Goal: Task Accomplishment & Management: Manage account settings

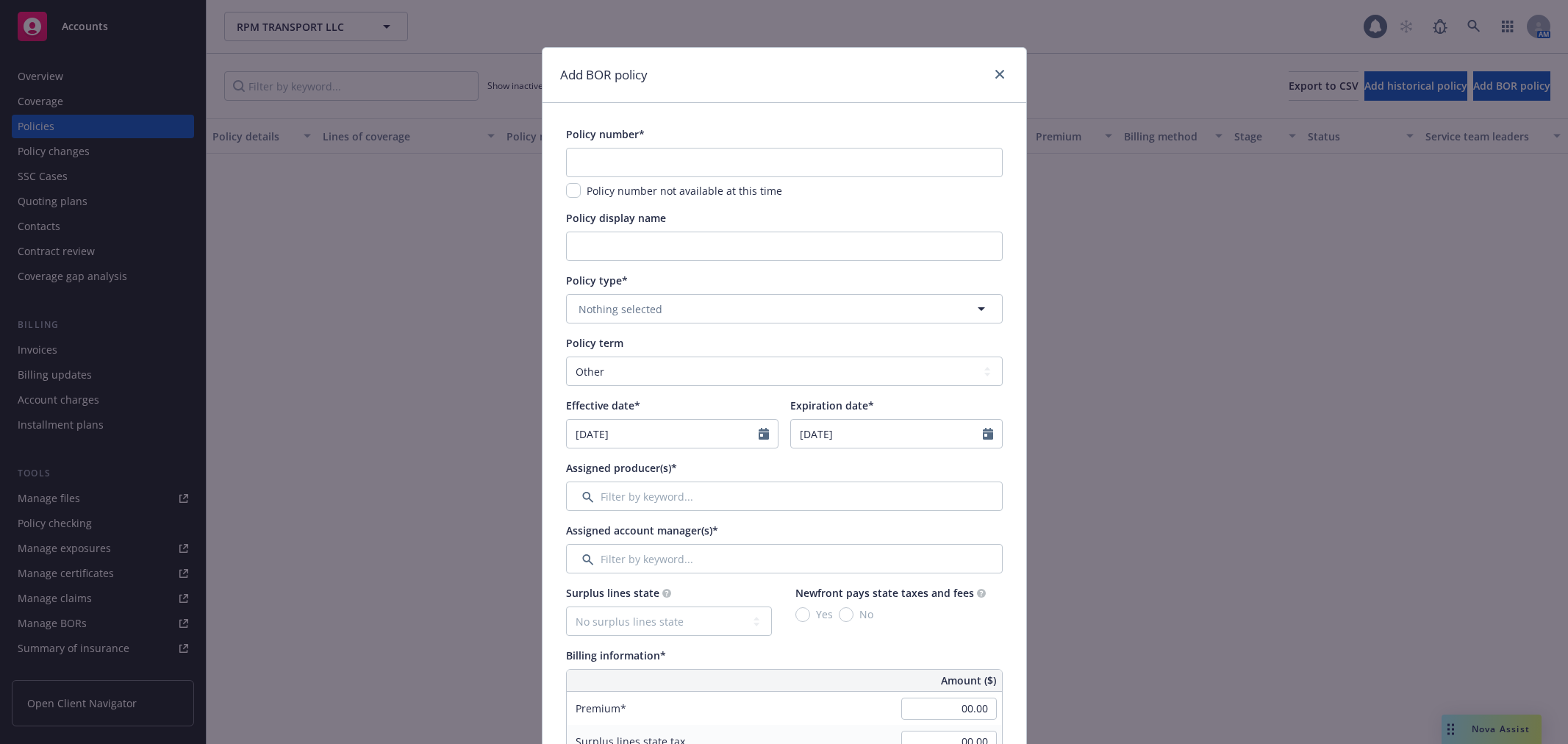
select select "other"
click at [733, 160] on input "text" at bounding box center [785, 162] width 437 height 29
click at [733, 162] on input "text" at bounding box center [785, 162] width 437 height 29
drag, startPoint x: 733, startPoint y: 162, endPoint x: 742, endPoint y: 162, distance: 9.0
click at [733, 162] on input "text" at bounding box center [785, 162] width 437 height 29
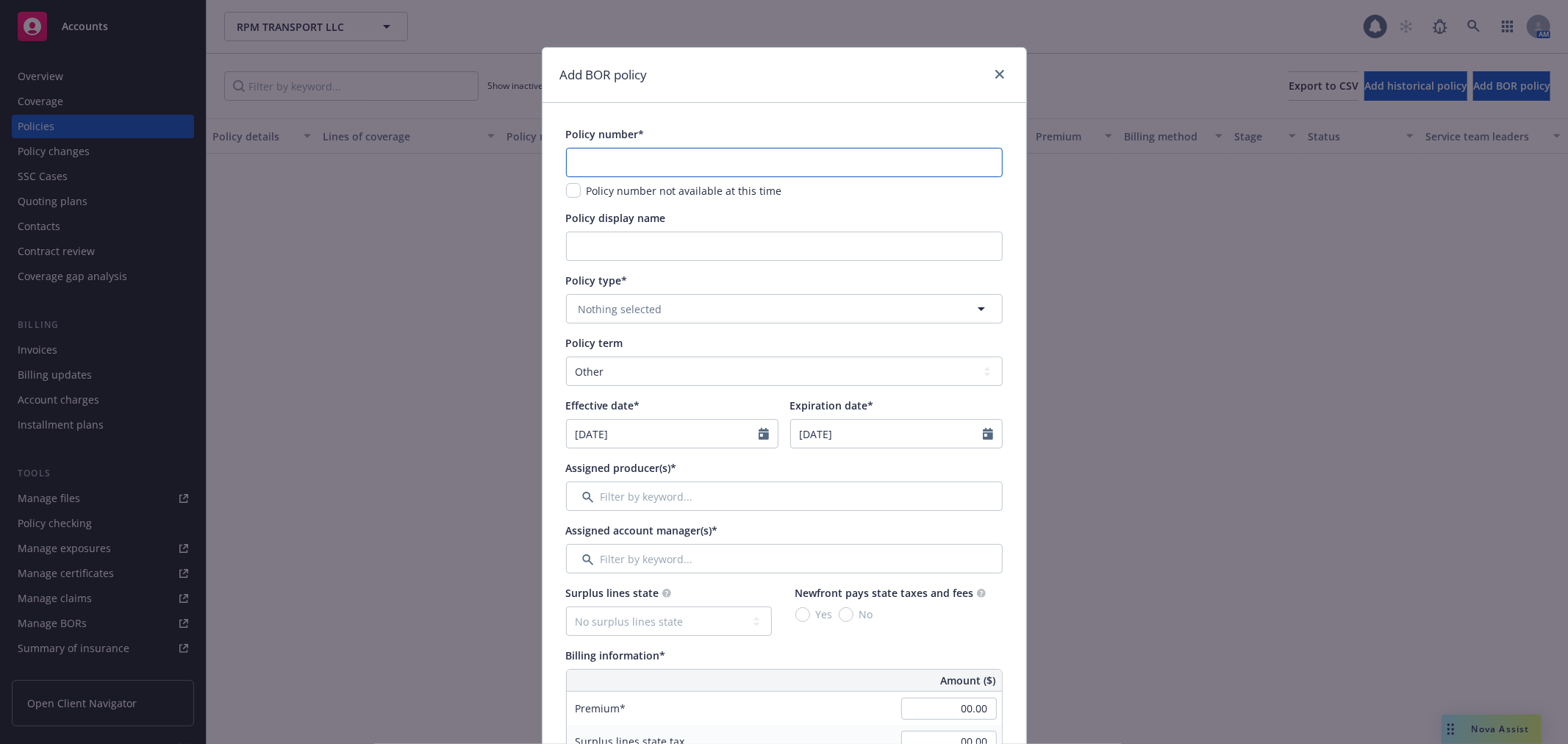
click at [685, 152] on input "text" at bounding box center [785, 162] width 437 height 29
click at [738, 169] on input "text" at bounding box center [785, 162] width 437 height 29
click at [746, 158] on input "text" at bounding box center [785, 162] width 437 height 29
click at [601, 162] on input "text" at bounding box center [785, 162] width 437 height 29
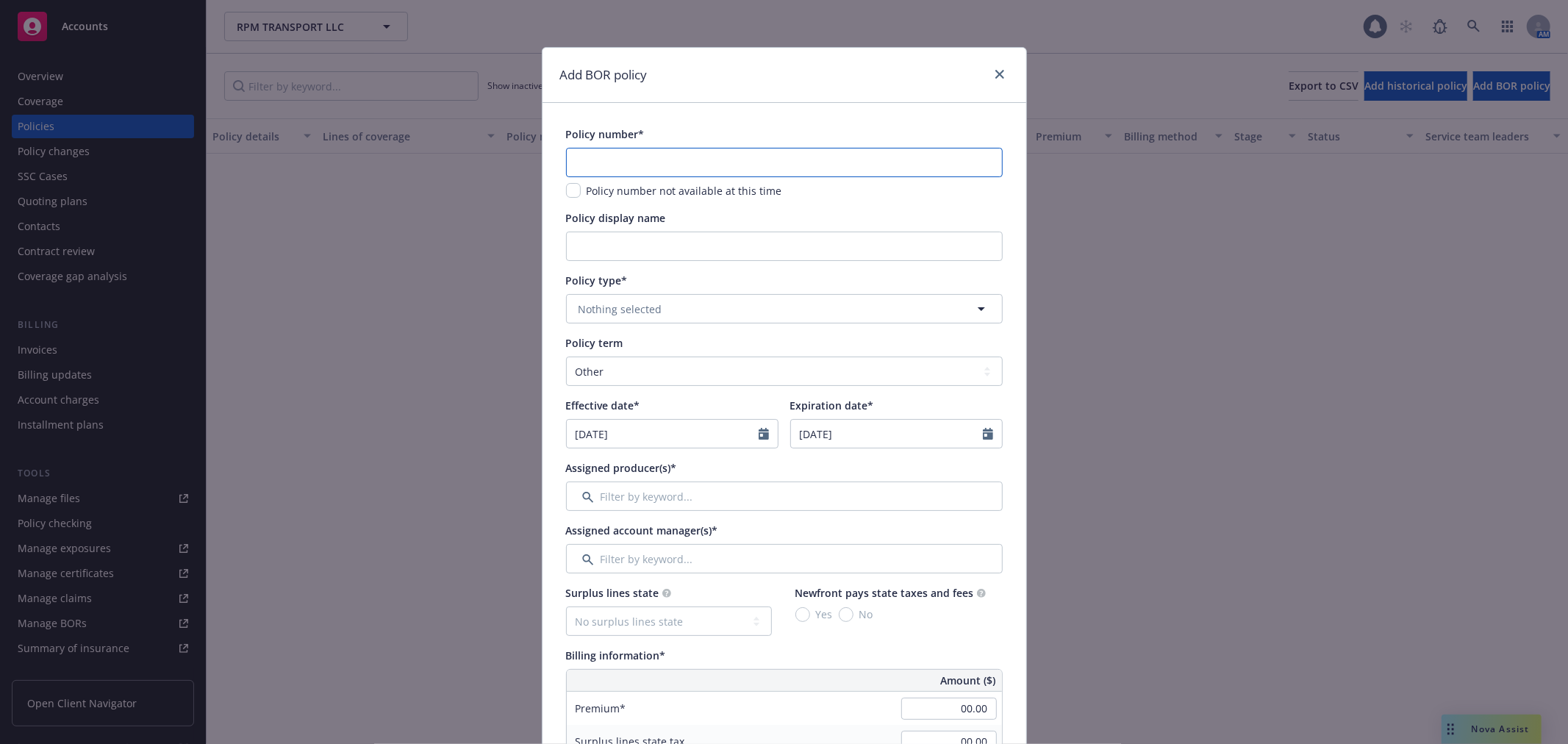
click at [632, 152] on input "text" at bounding box center [785, 162] width 437 height 29
drag, startPoint x: 657, startPoint y: 155, endPoint x: 536, endPoint y: 149, distance: 121.1
click at [522, 150] on div "Add BOR policy Policy number* Policy number not available at this time Policy d…" at bounding box center [784, 372] width 1568 height 744
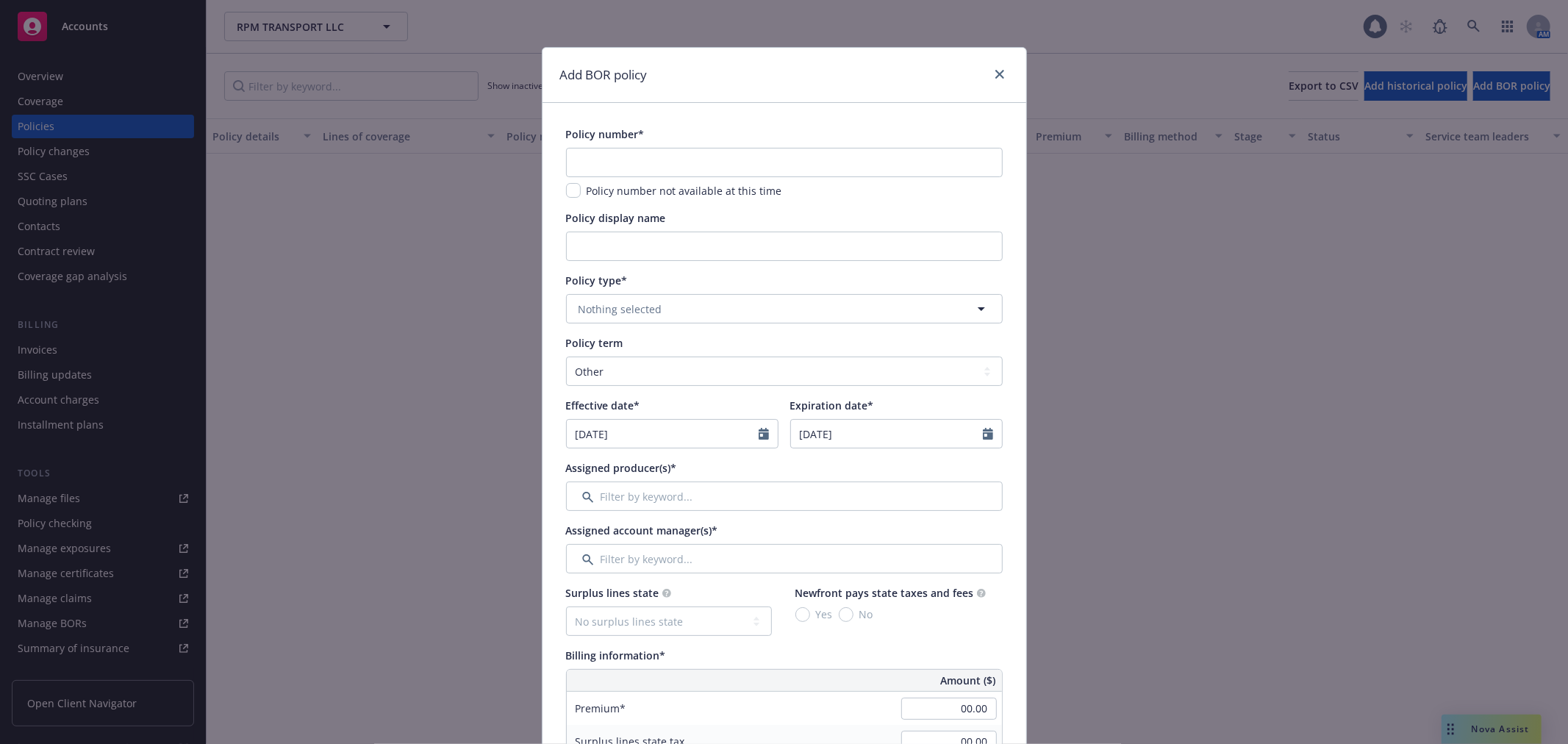
click at [850, 215] on div "Policy display name" at bounding box center [785, 218] width 437 height 15
drag, startPoint x: 698, startPoint y: 155, endPoint x: 840, endPoint y: 306, distance: 207.3
click at [698, 155] on input "text" at bounding box center [785, 162] width 437 height 29
click at [723, 168] on input "text" at bounding box center [785, 162] width 437 height 29
type input "FBCAT0567302"
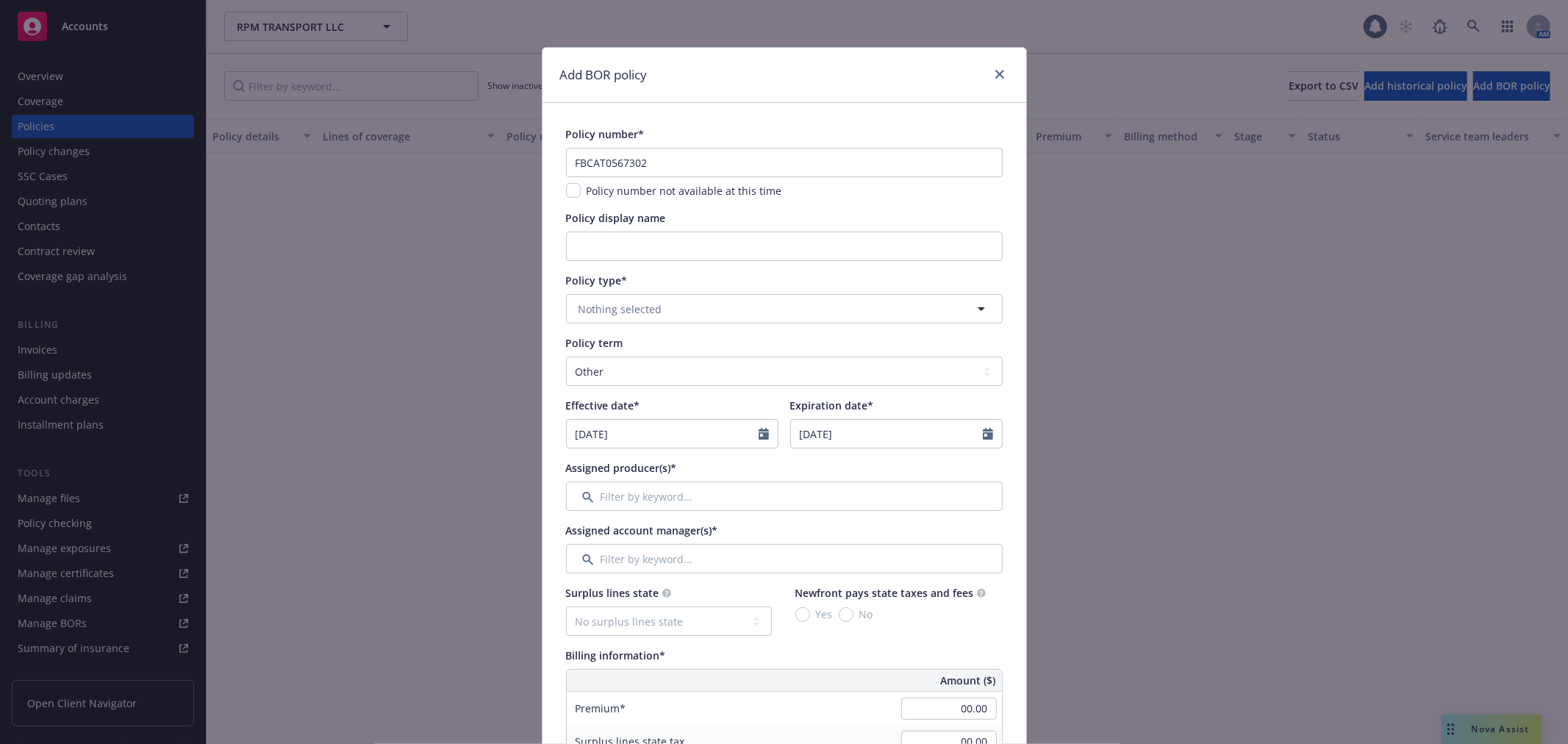
click at [932, 101] on div "Add BOR policy" at bounding box center [784, 75] width 484 height 56
drag, startPoint x: 662, startPoint y: 129, endPoint x: 546, endPoint y: 125, distance: 116.1
click at [596, 132] on span "Policy number*" at bounding box center [606, 134] width 78 height 14
drag, startPoint x: 560, startPoint y: 138, endPoint x: 662, endPoint y: 163, distance: 105.0
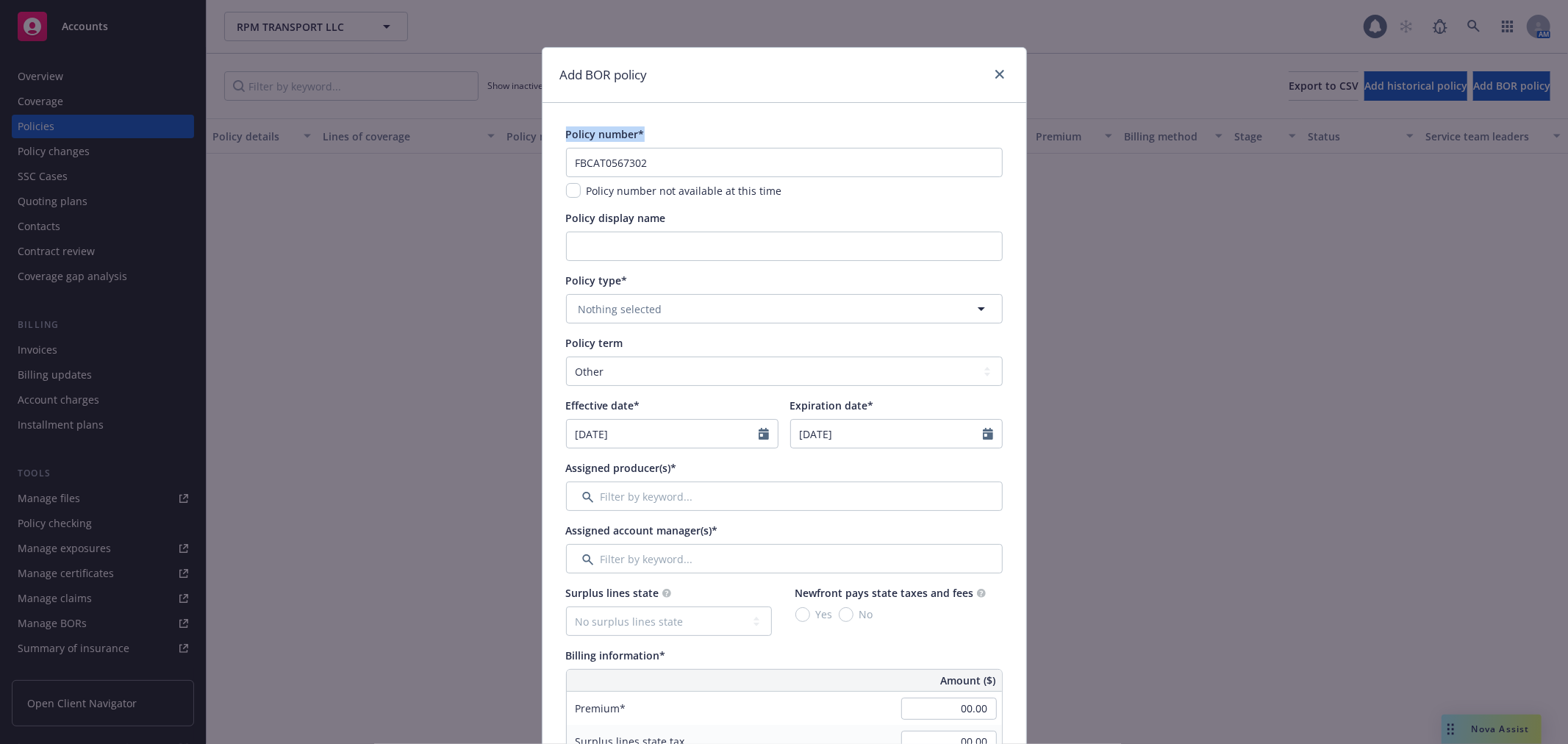
click at [660, 162] on div "Policy number* FBCAT0567302 Policy number not available at this time" at bounding box center [785, 162] width 437 height 72
click at [662, 133] on div "Policy number*" at bounding box center [785, 134] width 437 height 15
click at [677, 225] on div "Policy display name" at bounding box center [785, 218] width 437 height 15
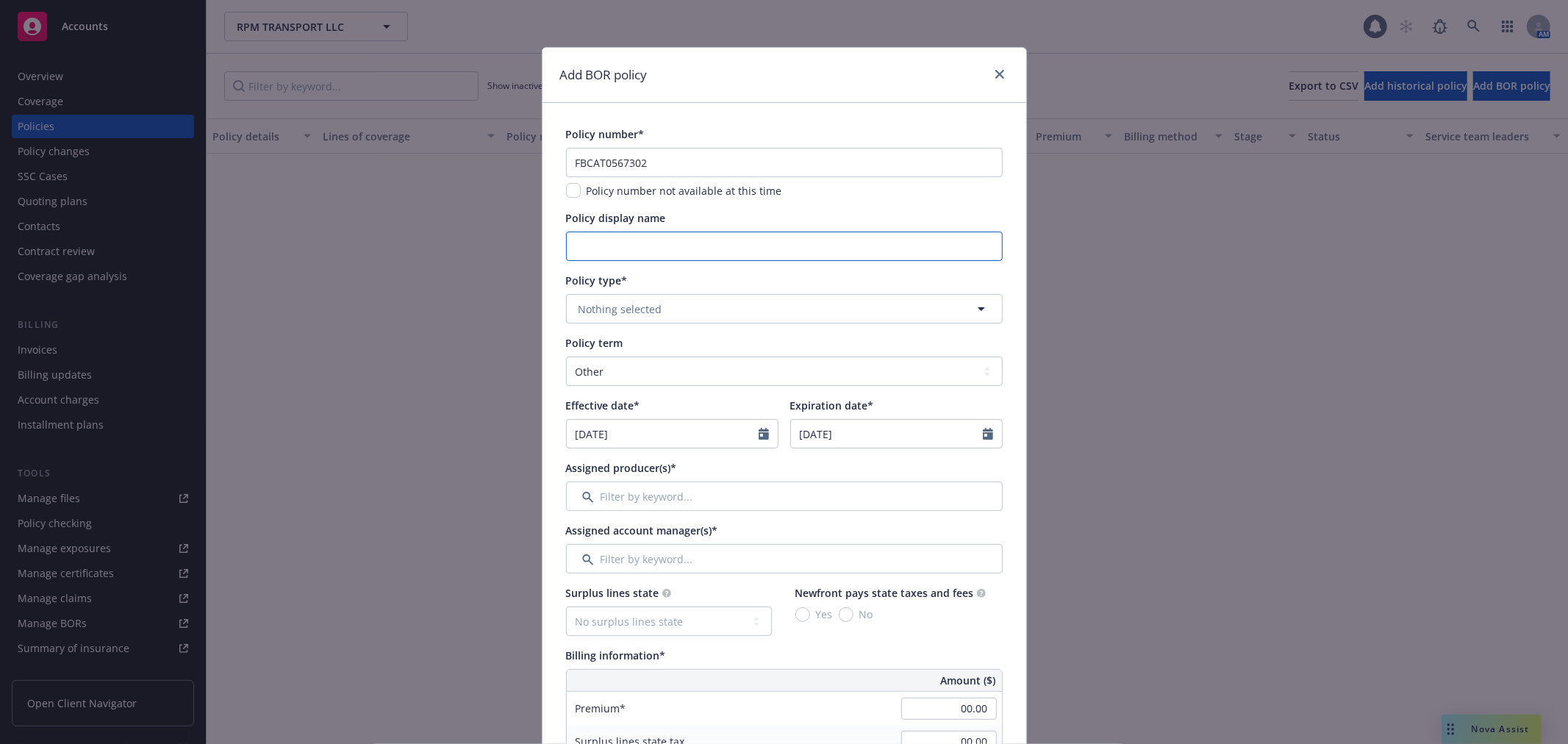
click at [669, 251] on input "Policy display name" at bounding box center [785, 246] width 437 height 29
type input "c"
click at [648, 295] on button "Nothing selected" at bounding box center [785, 309] width 437 height 29
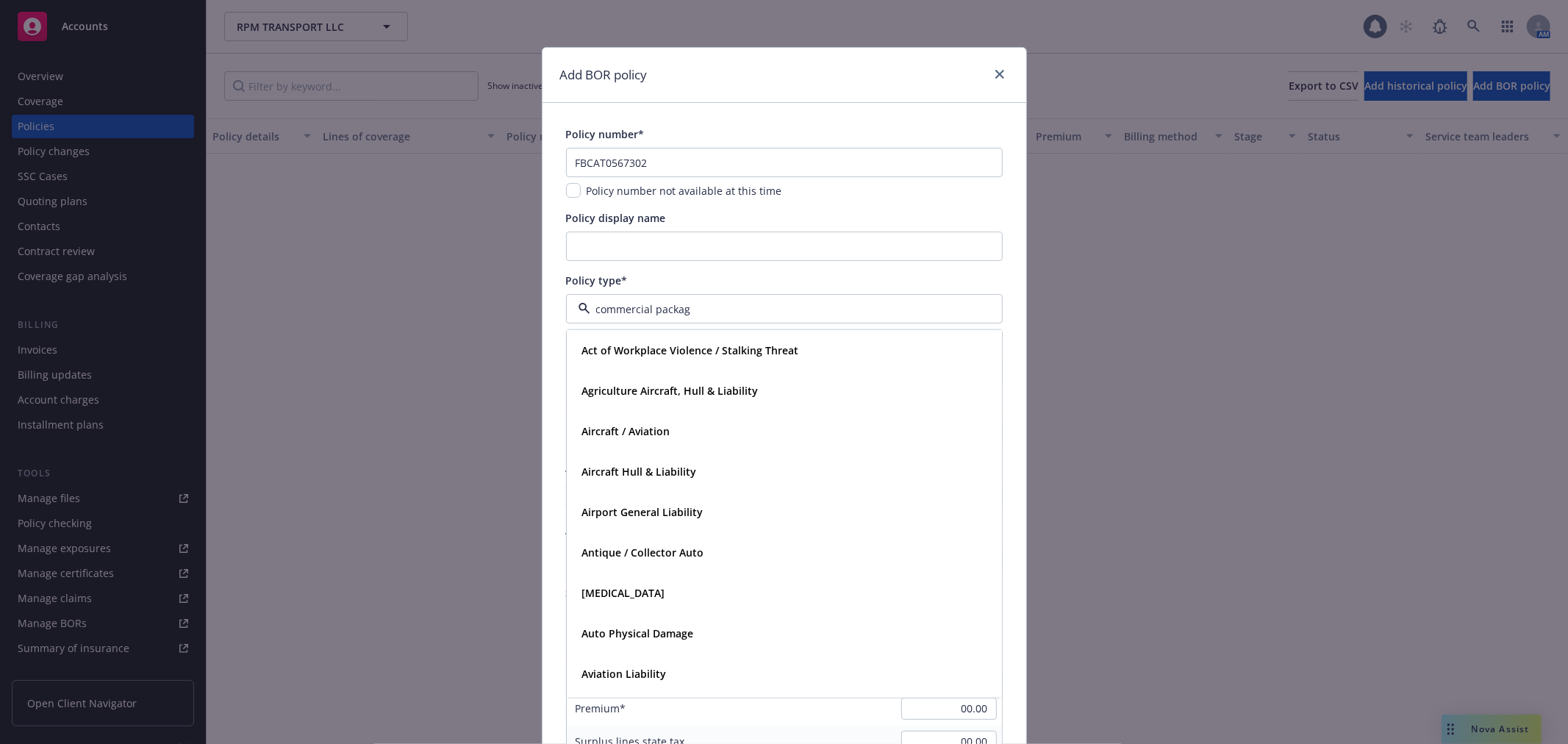
type input "commercial package"
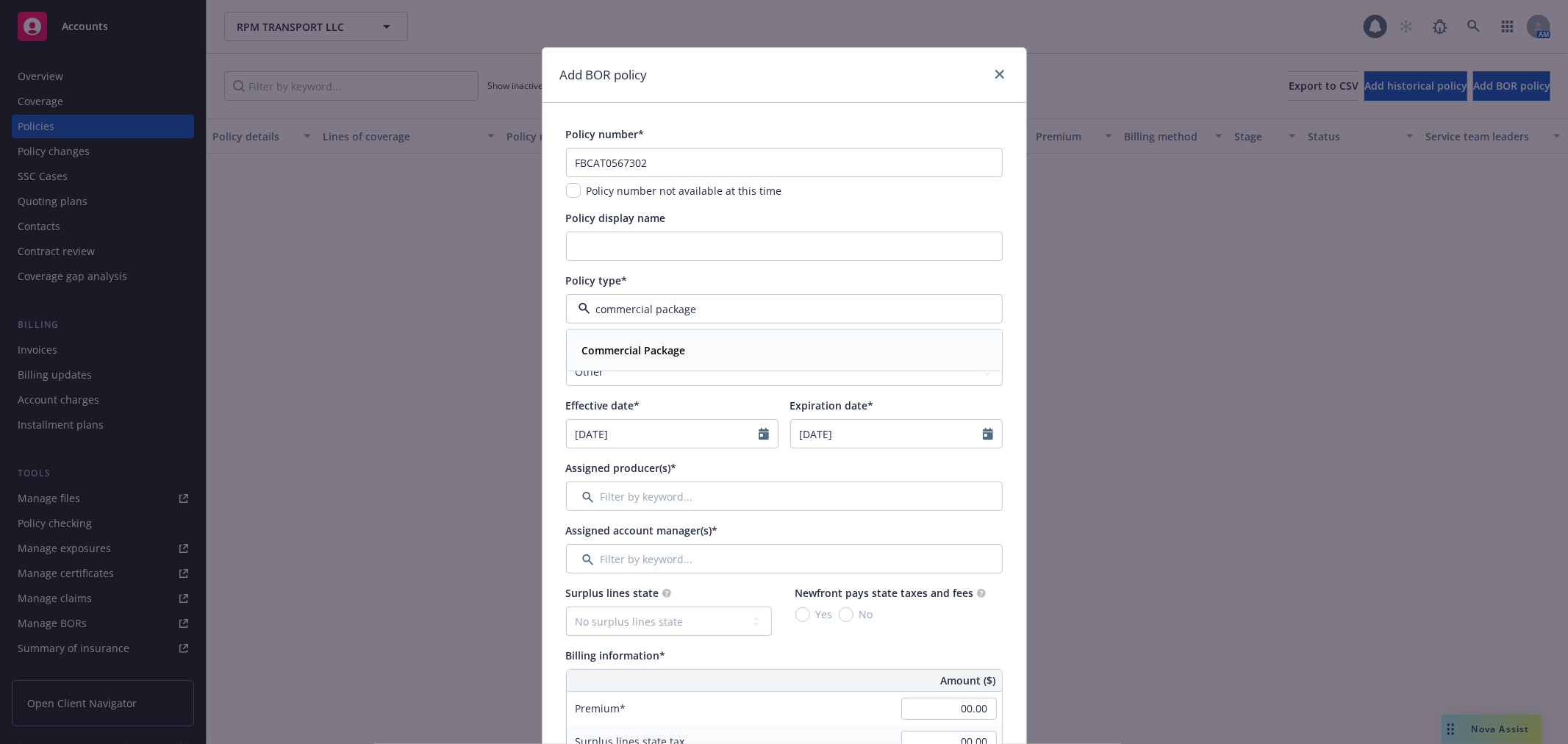
click at [633, 336] on div "Commercial Package" at bounding box center [784, 350] width 433 height 39
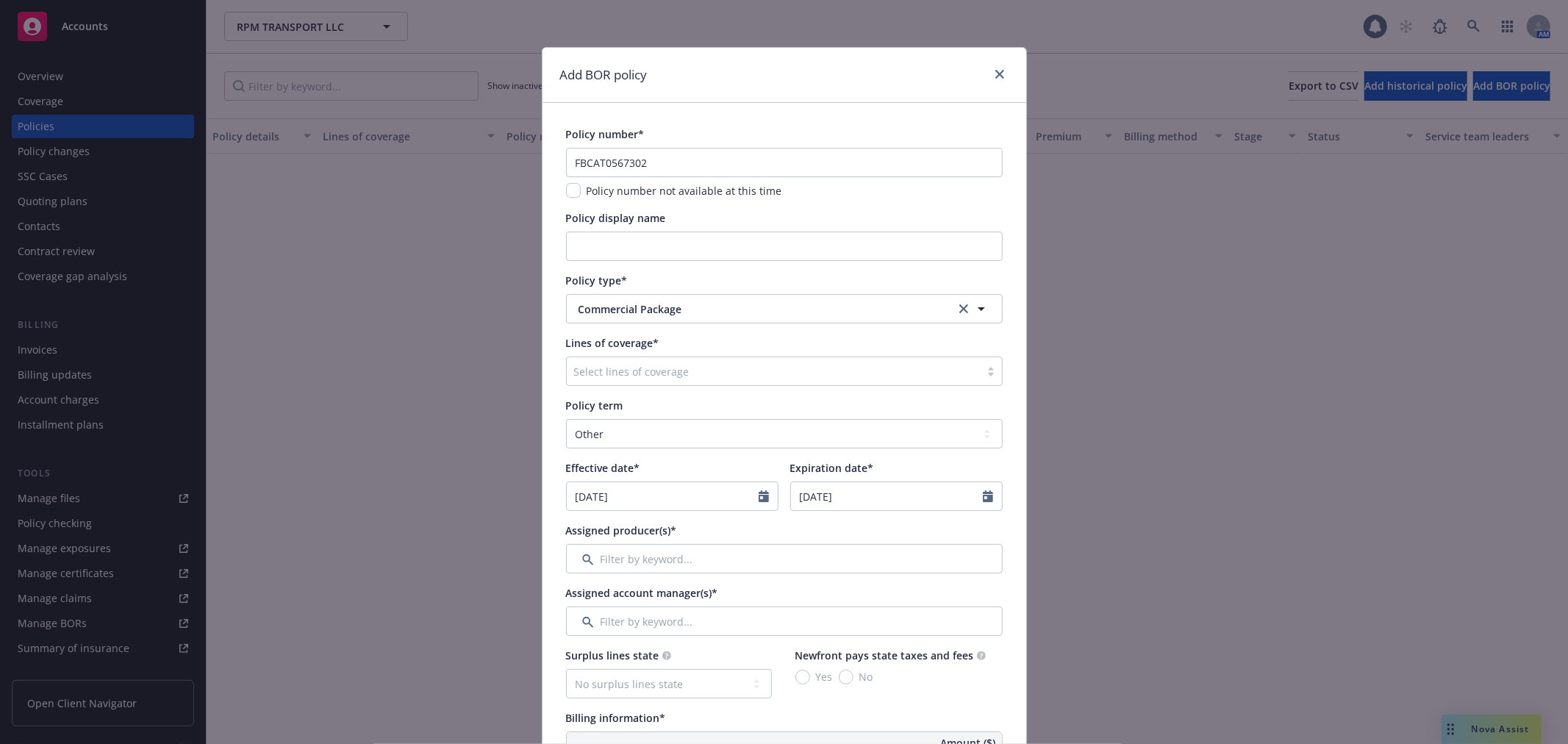
click at [641, 273] on div "Policy type*" at bounding box center [785, 280] width 437 height 15
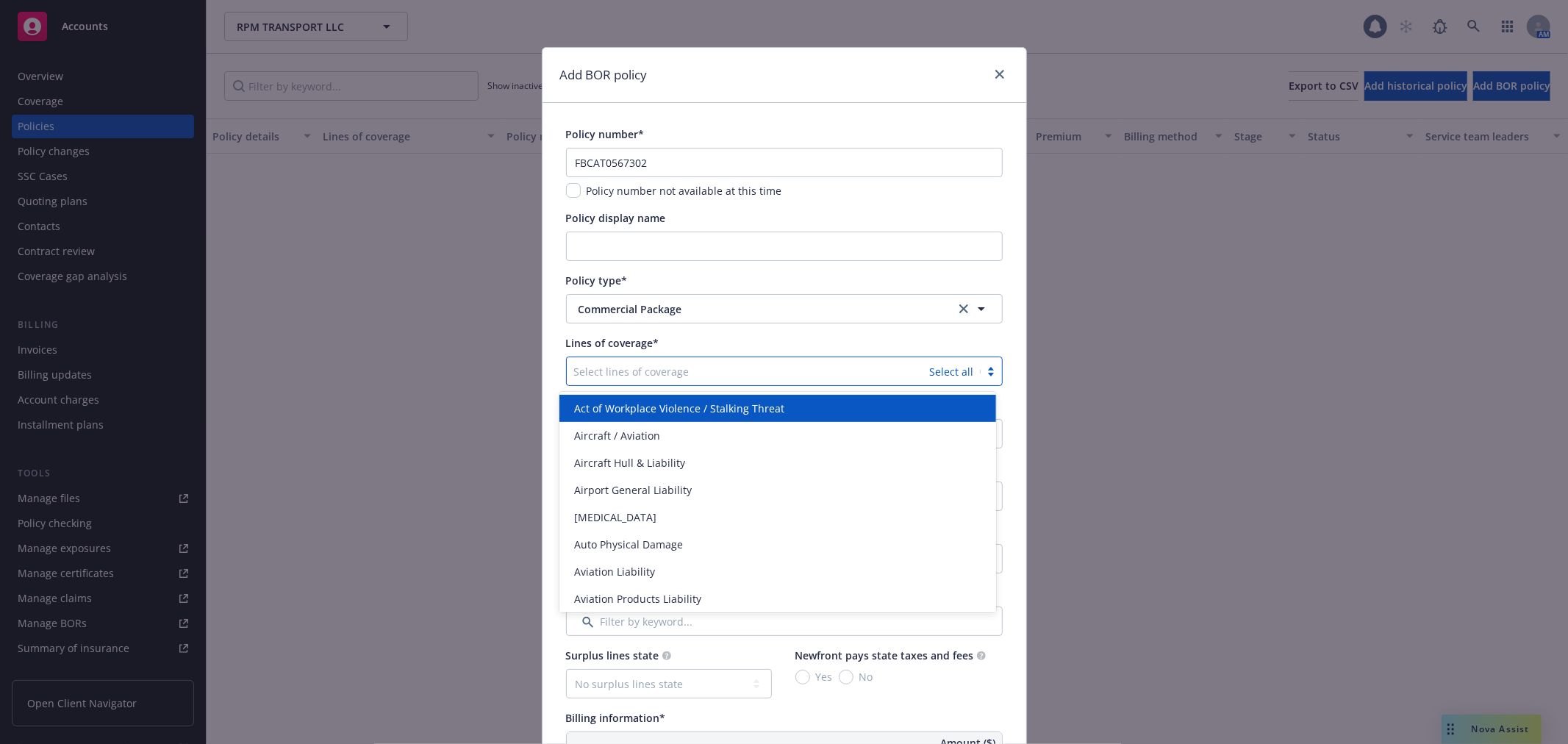
click at [612, 383] on div "Select lines of coverage" at bounding box center [748, 372] width 363 height 24
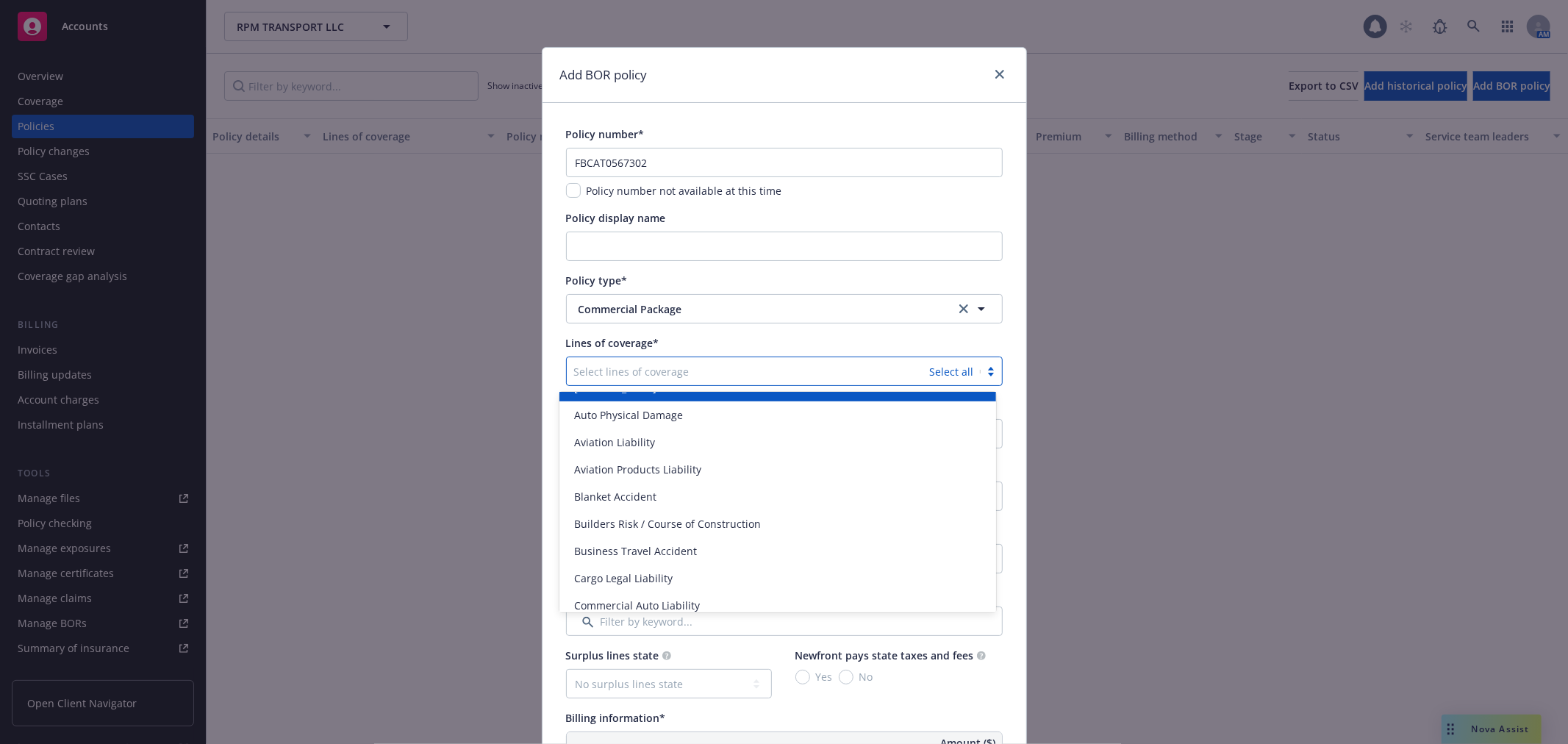
scroll to position [163, 0]
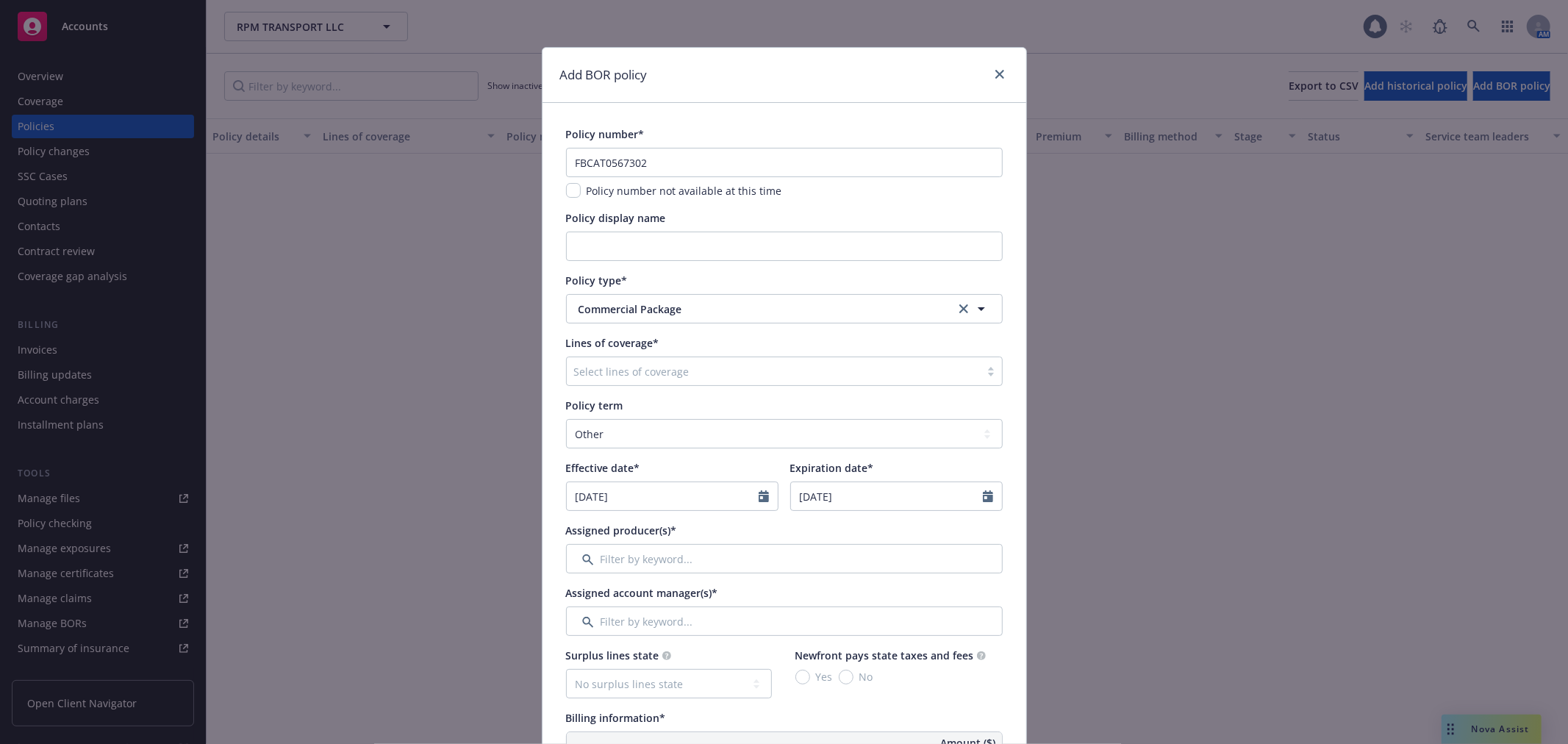
click at [911, 90] on div "Add BOR policy" at bounding box center [784, 75] width 484 height 56
drag, startPoint x: 553, startPoint y: 82, endPoint x: 714, endPoint y: 81, distance: 161.0
click at [714, 81] on div "Add BOR policy" at bounding box center [784, 75] width 484 height 56
click at [716, 79] on div "Add BOR policy" at bounding box center [784, 75] width 484 height 56
click at [696, 169] on input "FBCAT0567302" at bounding box center [785, 162] width 437 height 29
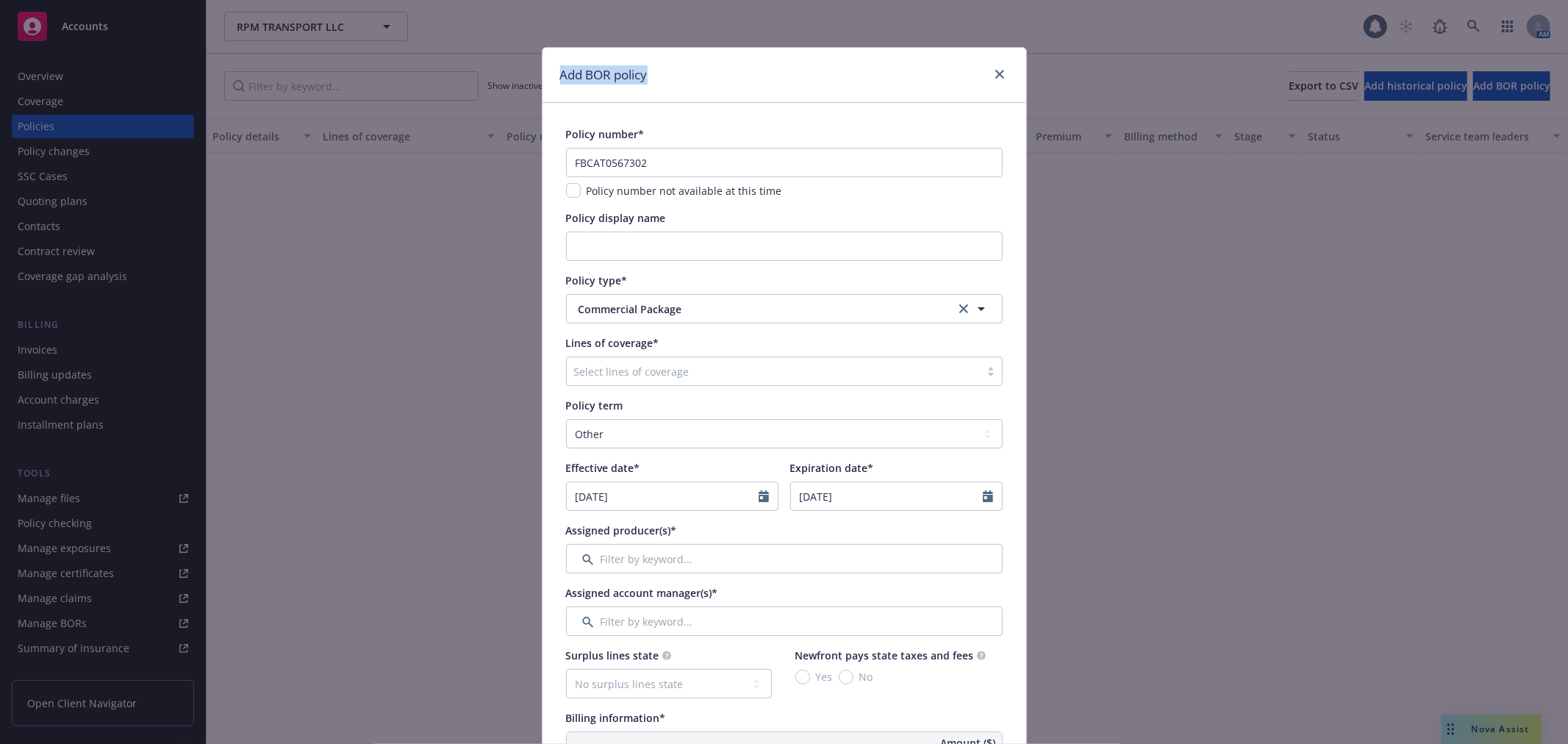
drag, startPoint x: 645, startPoint y: 76, endPoint x: 535, endPoint y: 76, distance: 110.0
click at [647, 81] on div "Add BOR policy" at bounding box center [784, 75] width 484 height 56
drag, startPoint x: 556, startPoint y: 81, endPoint x: 646, endPoint y: 82, distance: 90.0
click at [644, 82] on div "Add BOR policy" at bounding box center [784, 75] width 484 height 56
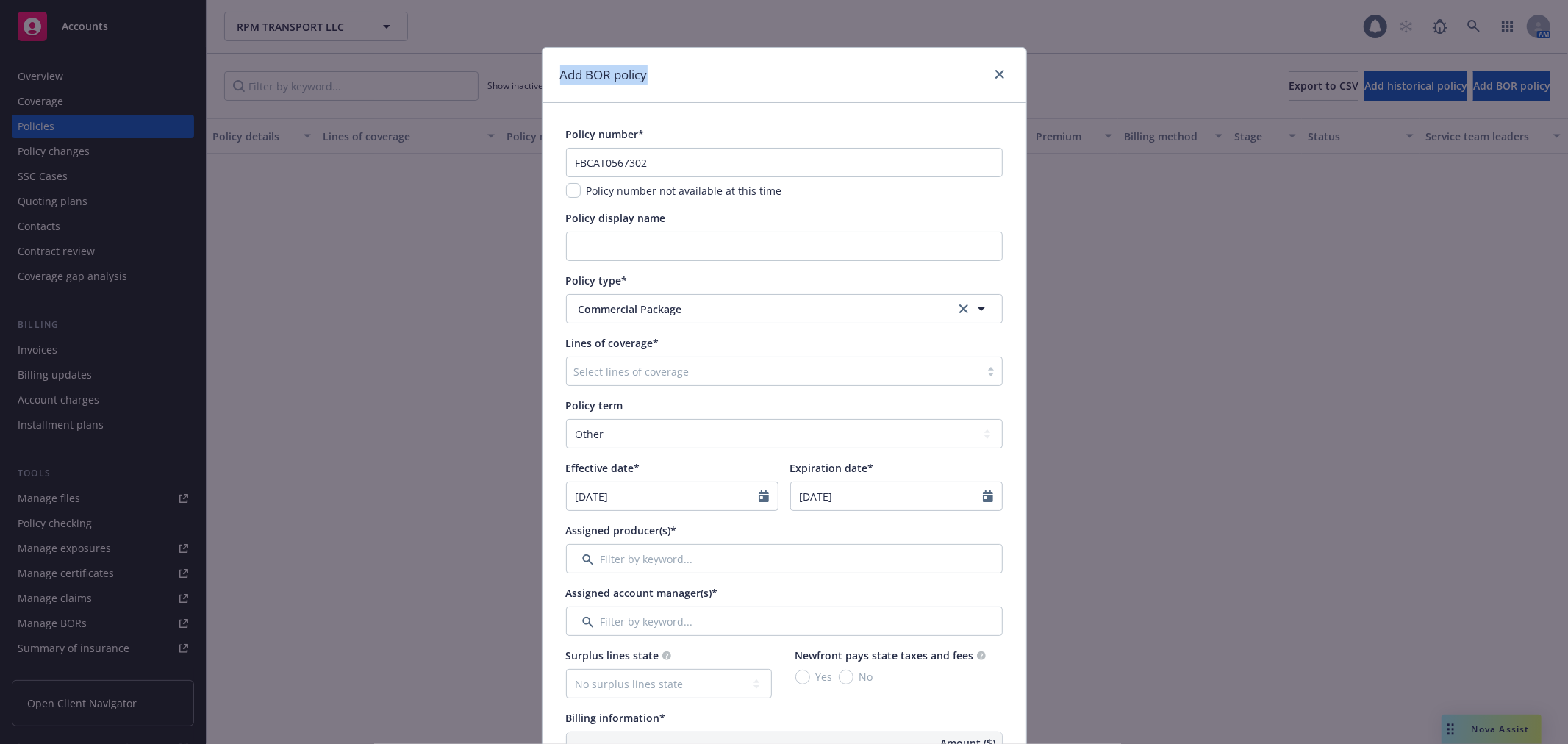
click at [657, 83] on div "Add BOR policy" at bounding box center [784, 75] width 484 height 56
drag, startPoint x: 663, startPoint y: 77, endPoint x: 545, endPoint y: 77, distance: 118.0
click at [543, 77] on div "Add BOR policy" at bounding box center [784, 75] width 484 height 56
click at [563, 82] on h1 "Add BOR policy" at bounding box center [604, 75] width 87 height 19
click at [568, 84] on h1 "Add BOR policy" at bounding box center [604, 75] width 87 height 19
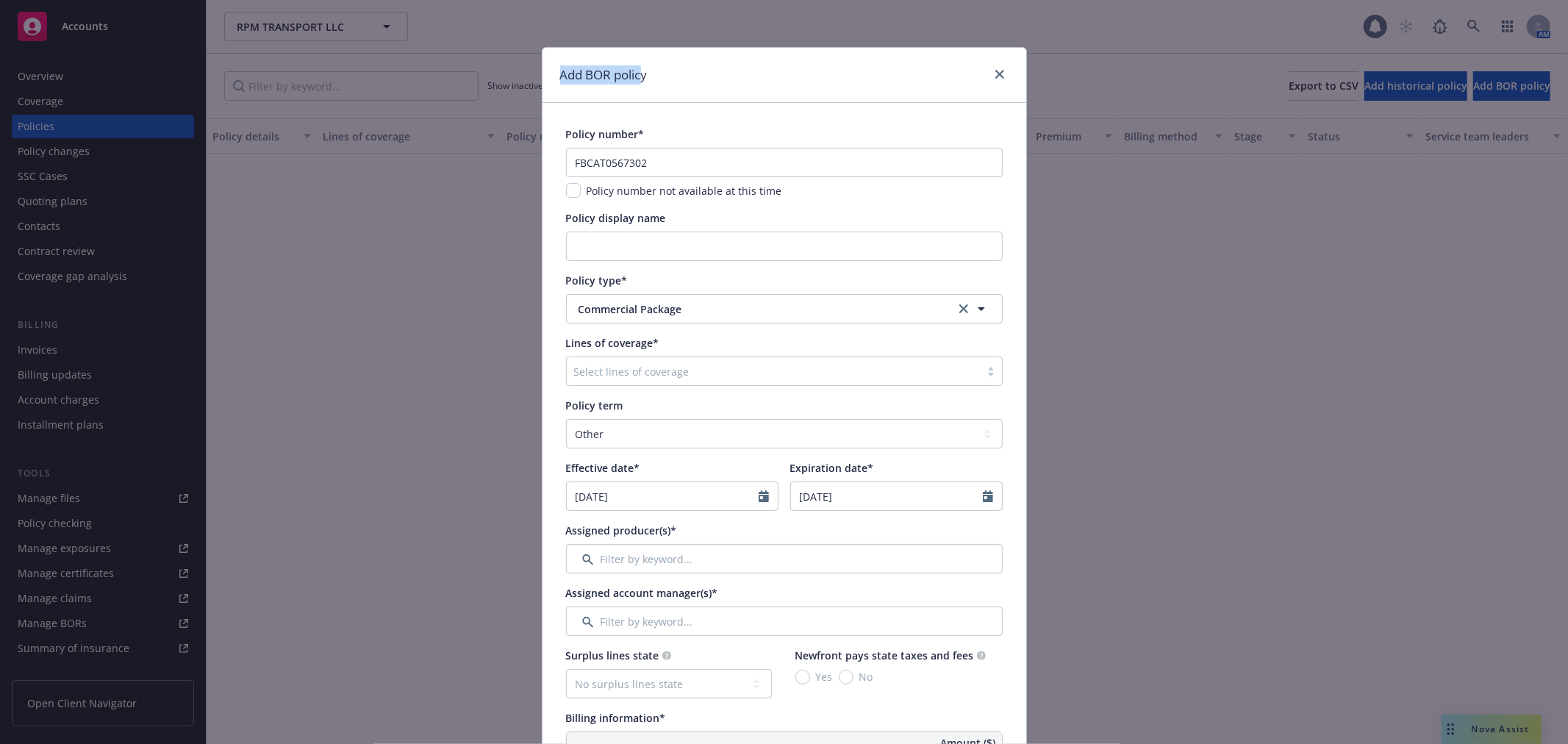
drag, startPoint x: 555, startPoint y: 82, endPoint x: 653, endPoint y: 86, distance: 98.1
click at [653, 86] on div "Add BOR policy" at bounding box center [784, 75] width 484 height 56
click at [669, 92] on div "Add BOR policy" at bounding box center [784, 75] width 484 height 56
drag, startPoint x: 563, startPoint y: 138, endPoint x: 702, endPoint y: 133, distance: 139.1
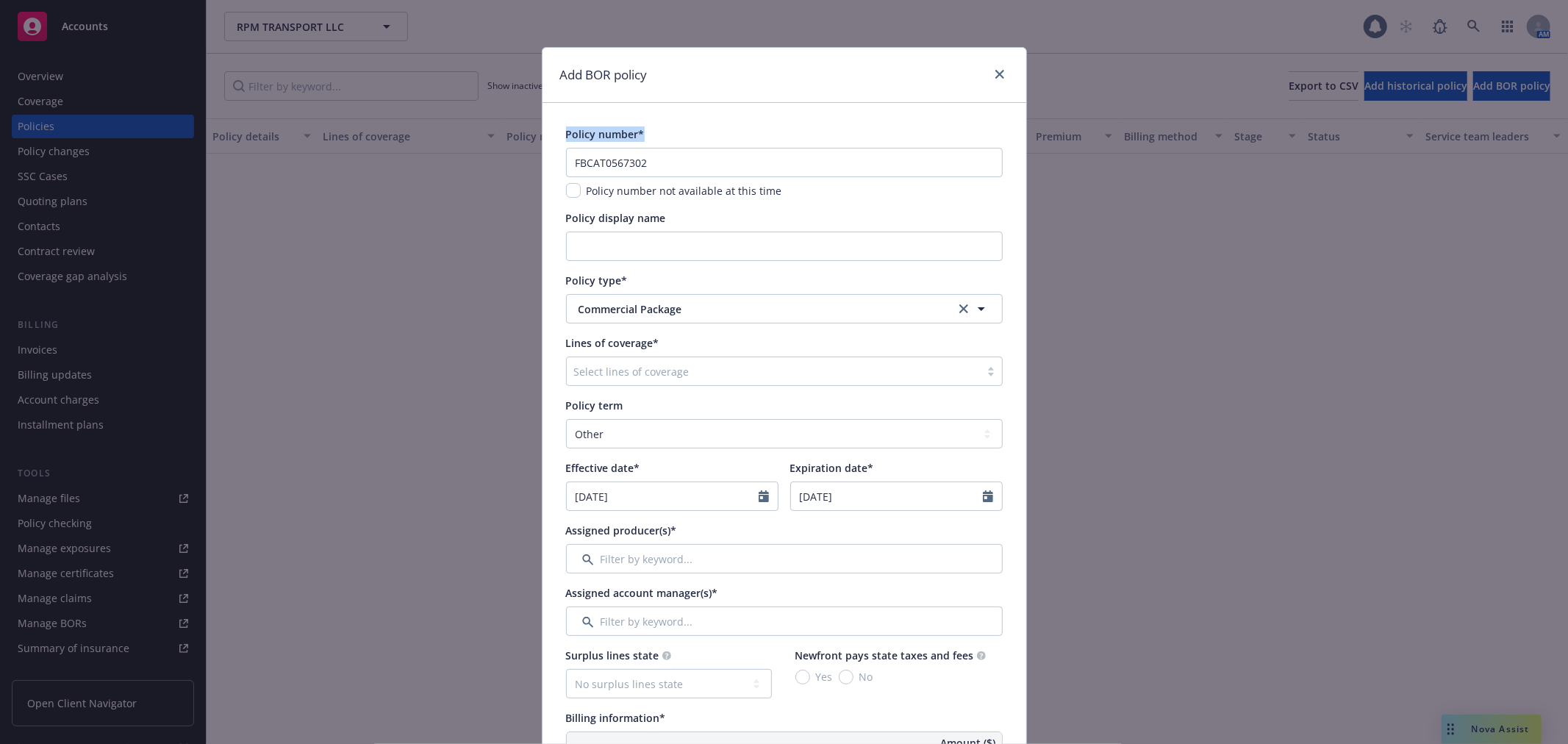
click at [704, 132] on div "Policy number*" at bounding box center [785, 134] width 437 height 15
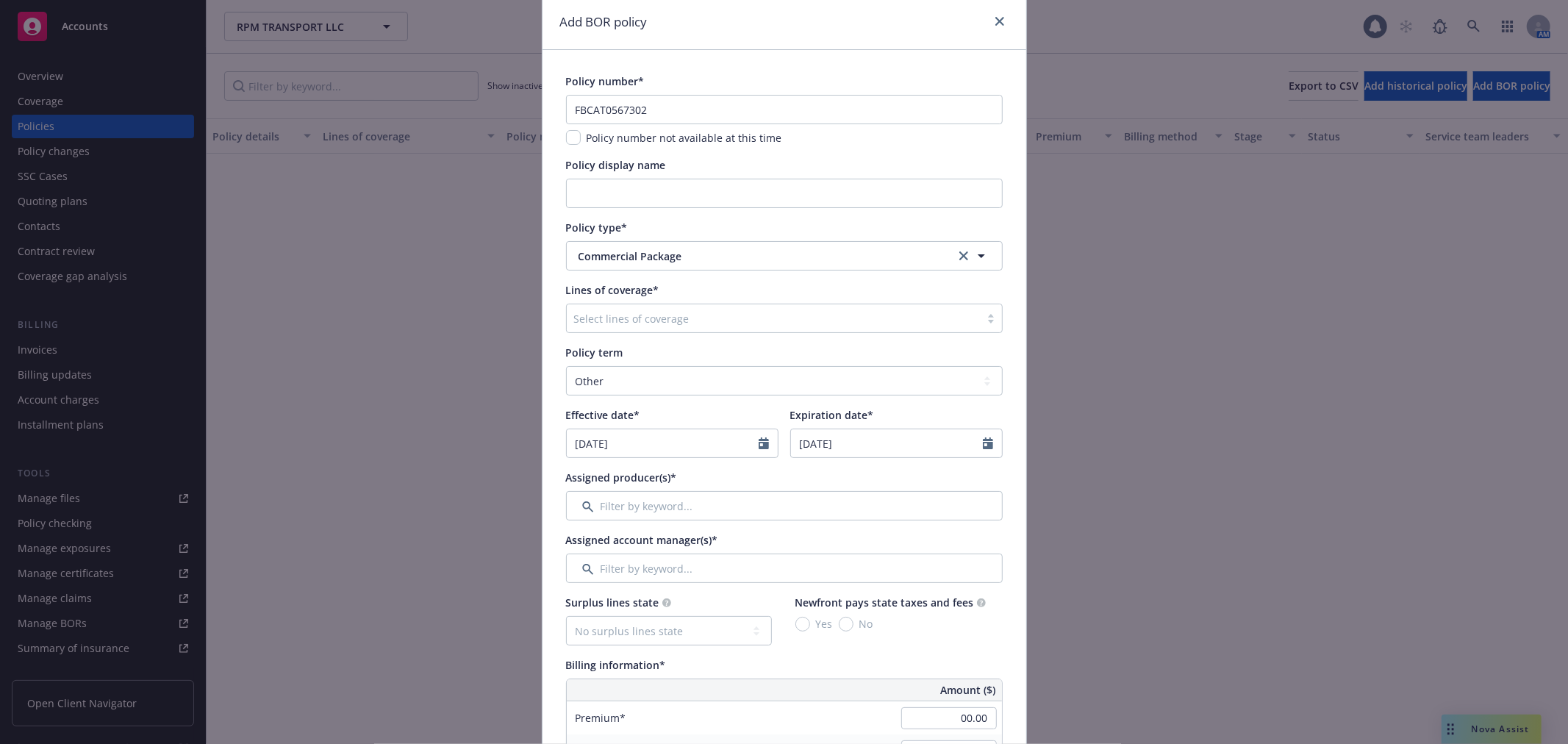
scroll to position [82, 0]
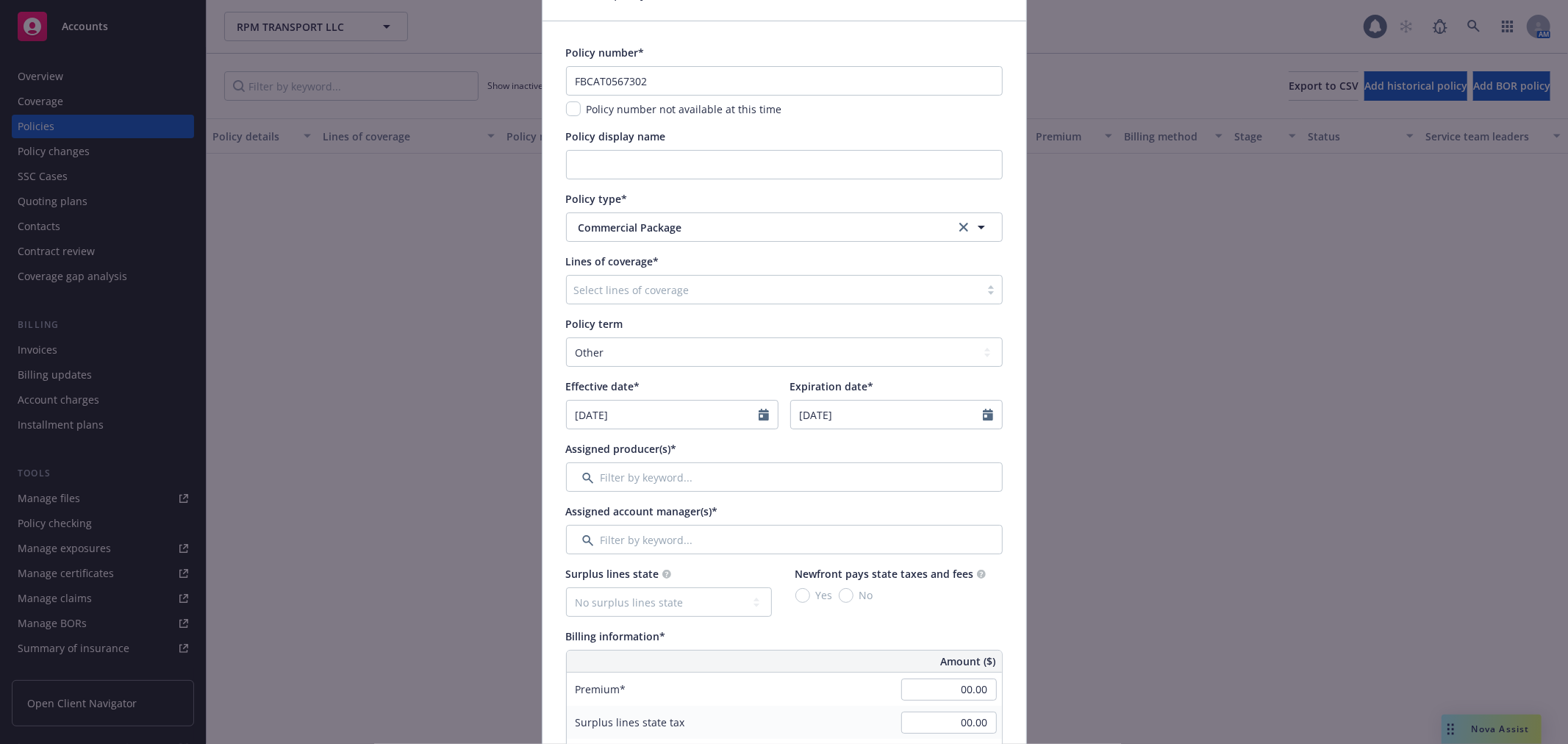
click at [652, 284] on div at bounding box center [774, 289] width 399 height 17
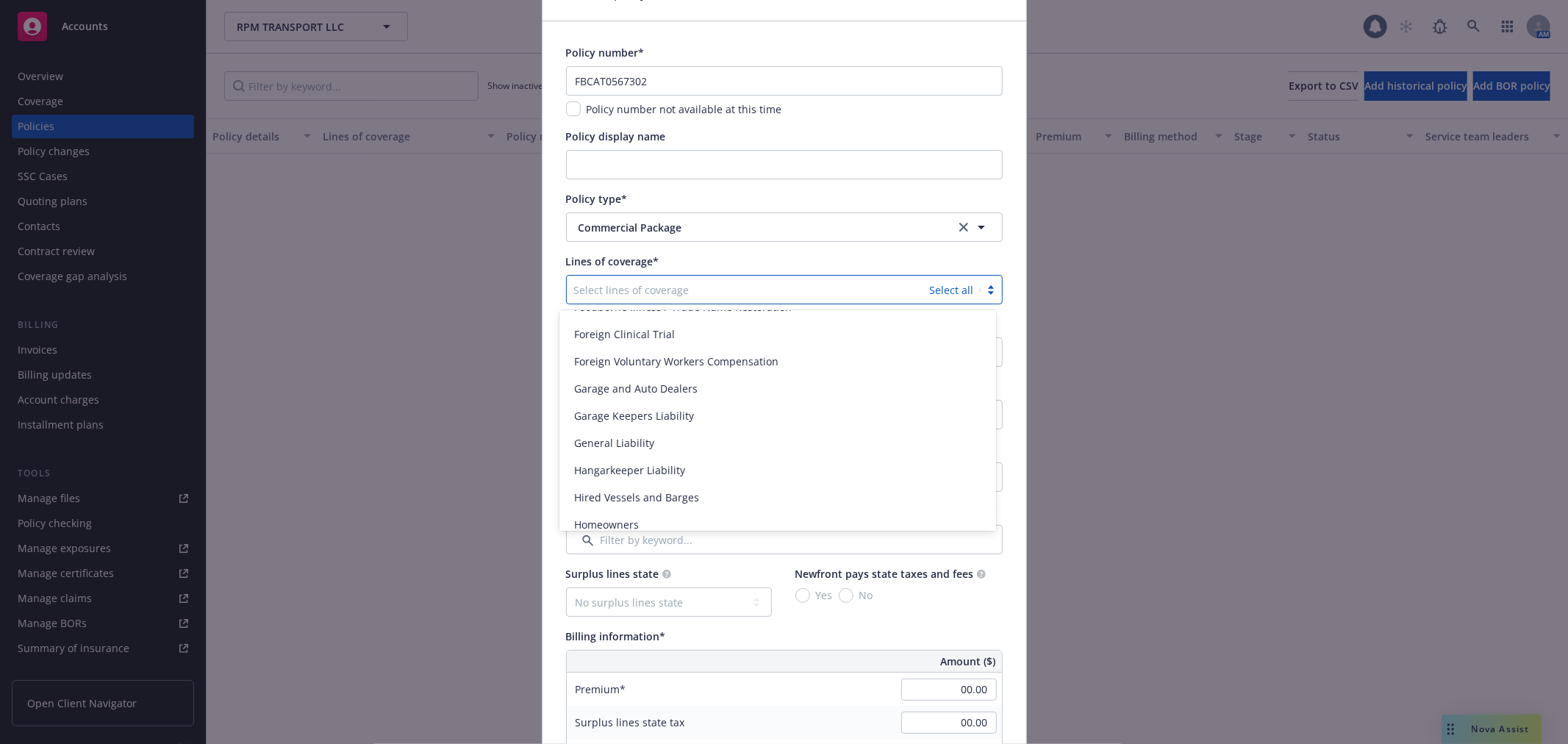
scroll to position [1157, 0]
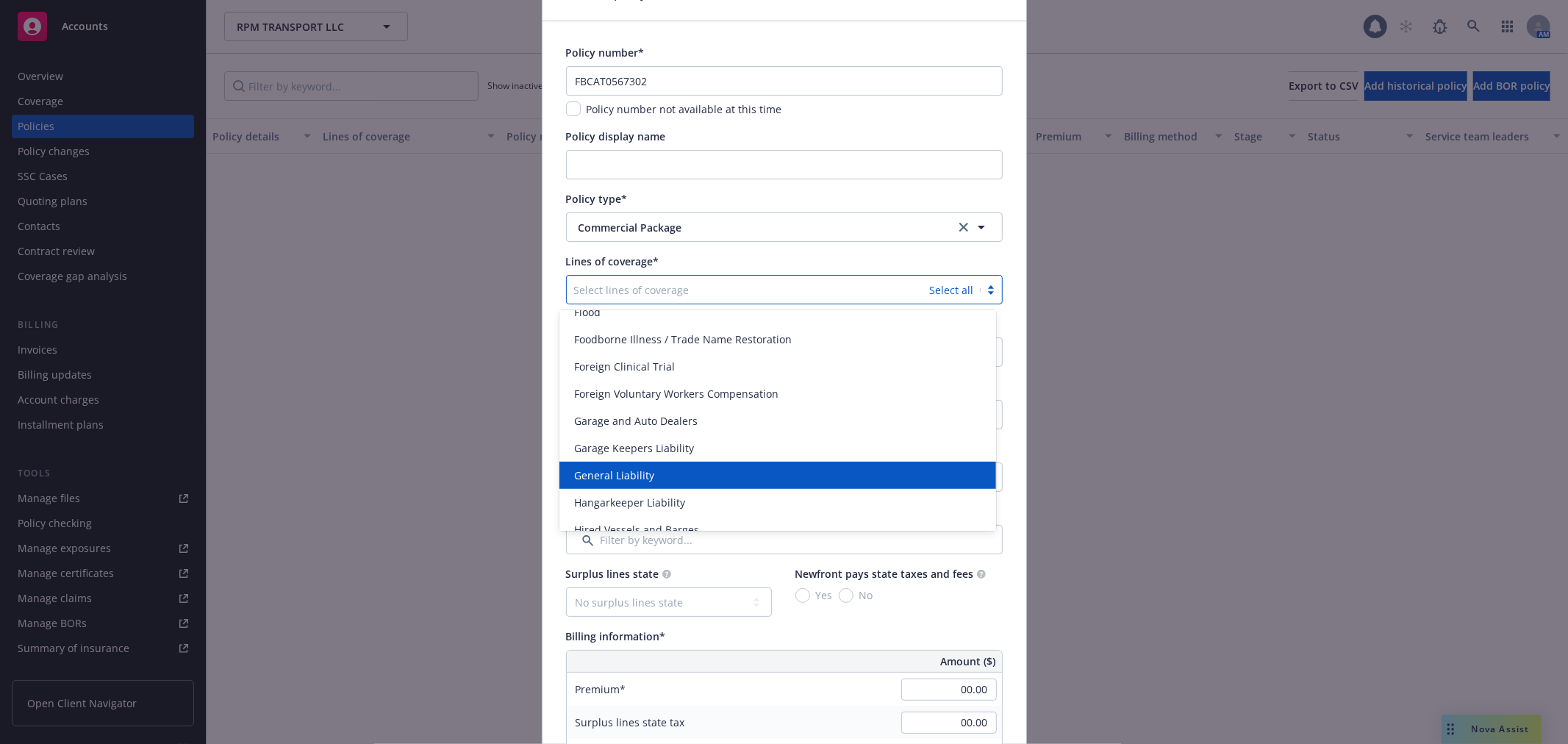
click at [845, 482] on div "General Liability" at bounding box center [778, 475] width 437 height 27
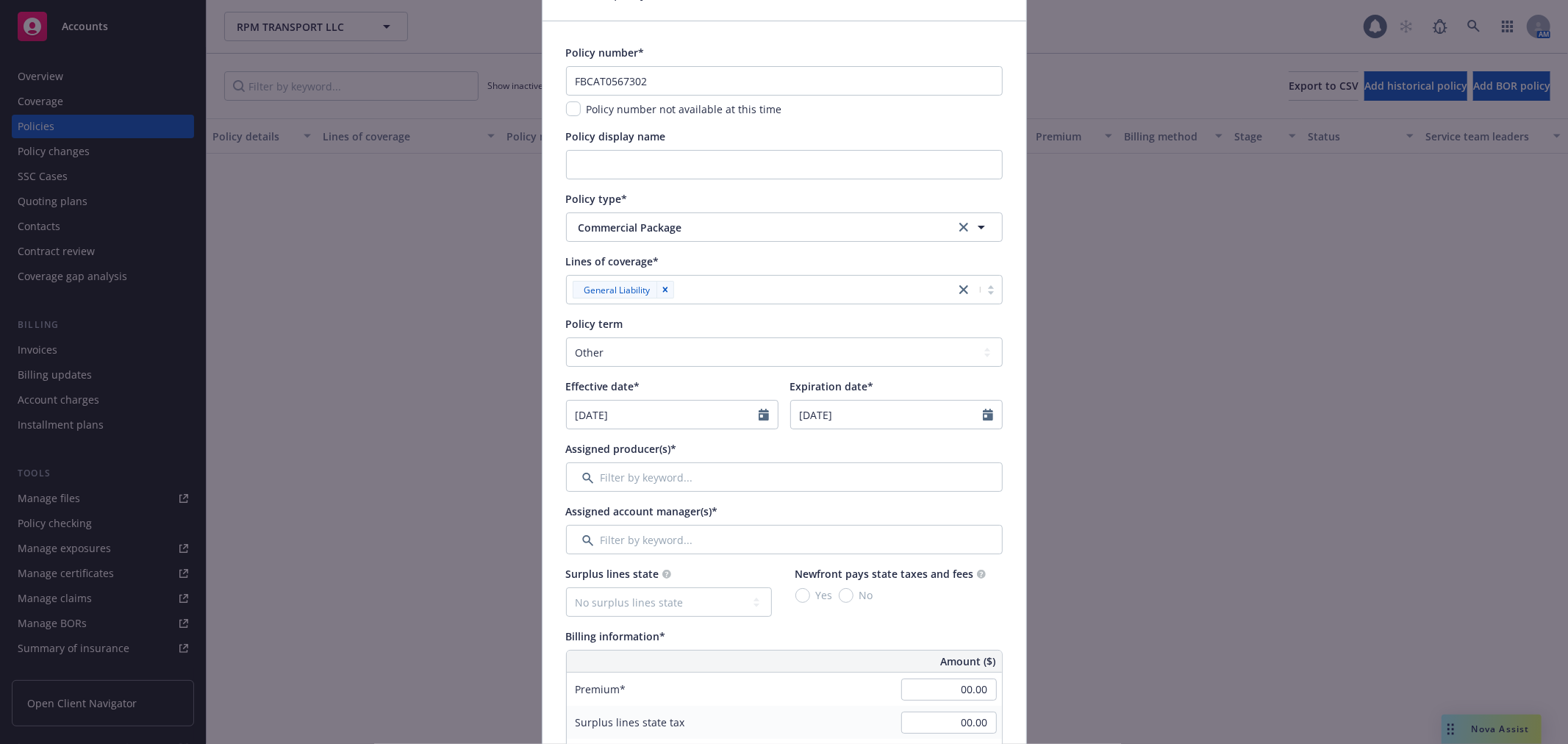
click at [748, 259] on div "Lines of coverage*" at bounding box center [785, 261] width 437 height 15
click at [716, 296] on div at bounding box center [812, 289] width 269 height 17
click at [809, 265] on div "Lines of coverage*" at bounding box center [785, 261] width 437 height 15
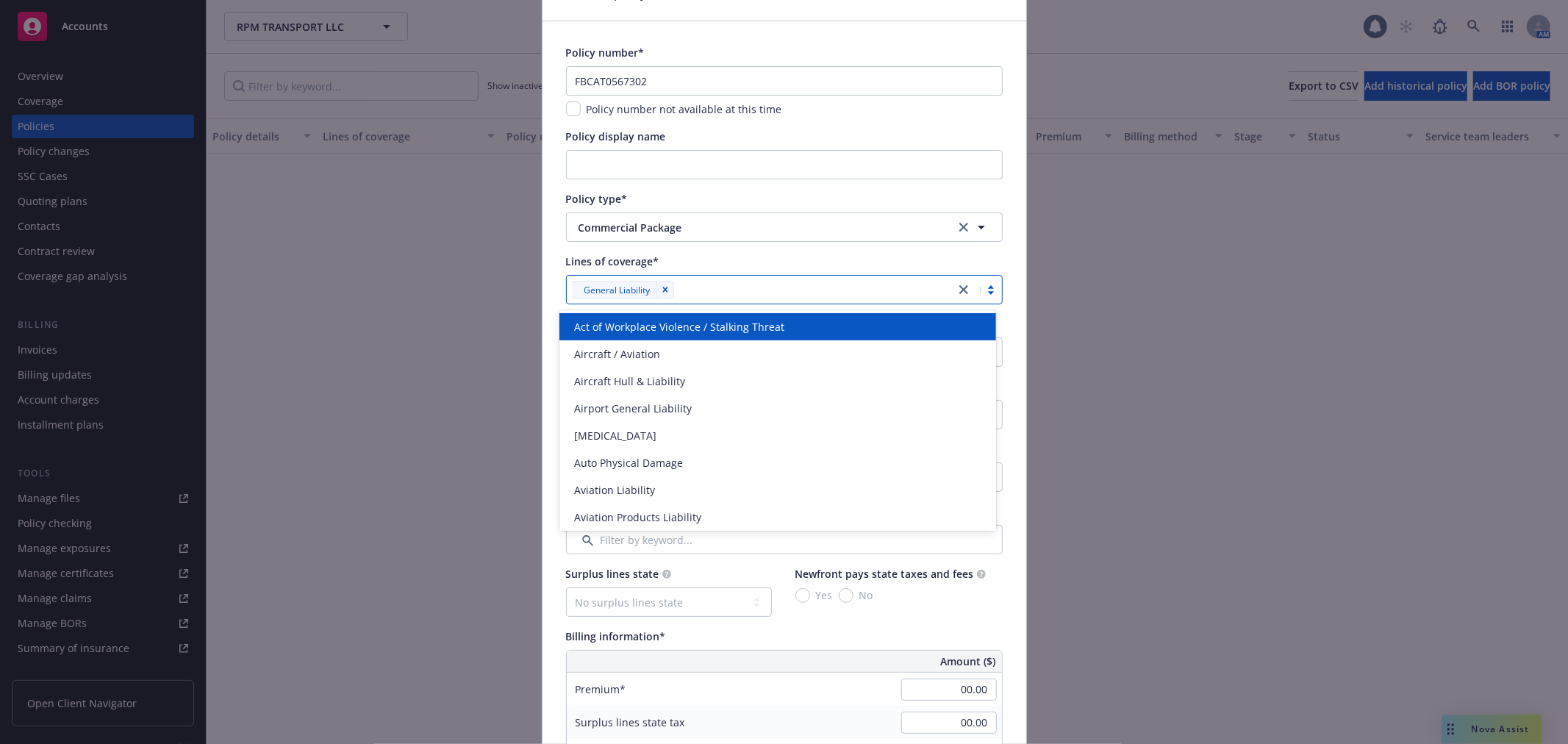
click at [741, 302] on div "General Liability" at bounding box center [785, 290] width 437 height 29
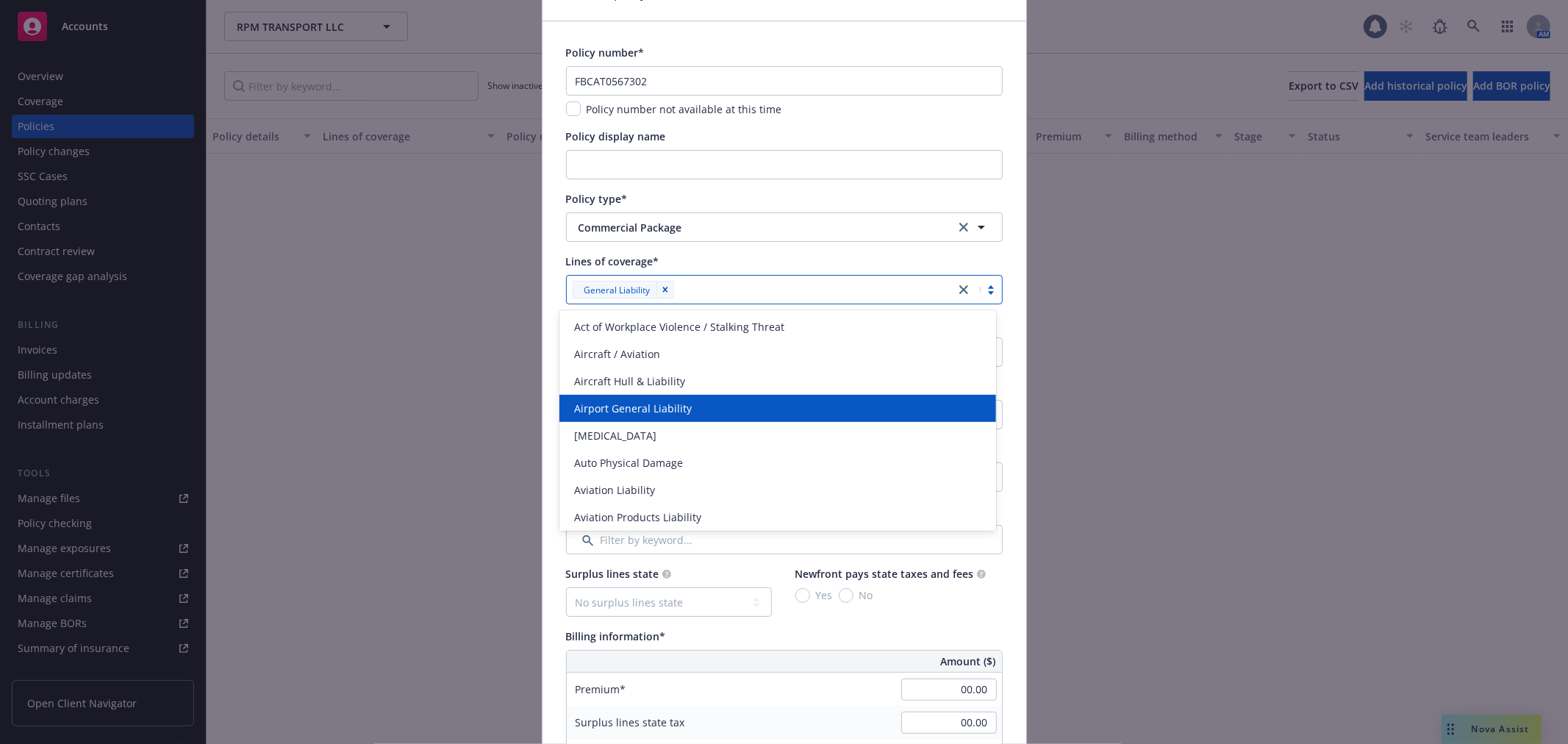
scroll to position [245, 0]
click at [737, 410] on div "Commercial Auto Liability" at bounding box center [778, 408] width 419 height 15
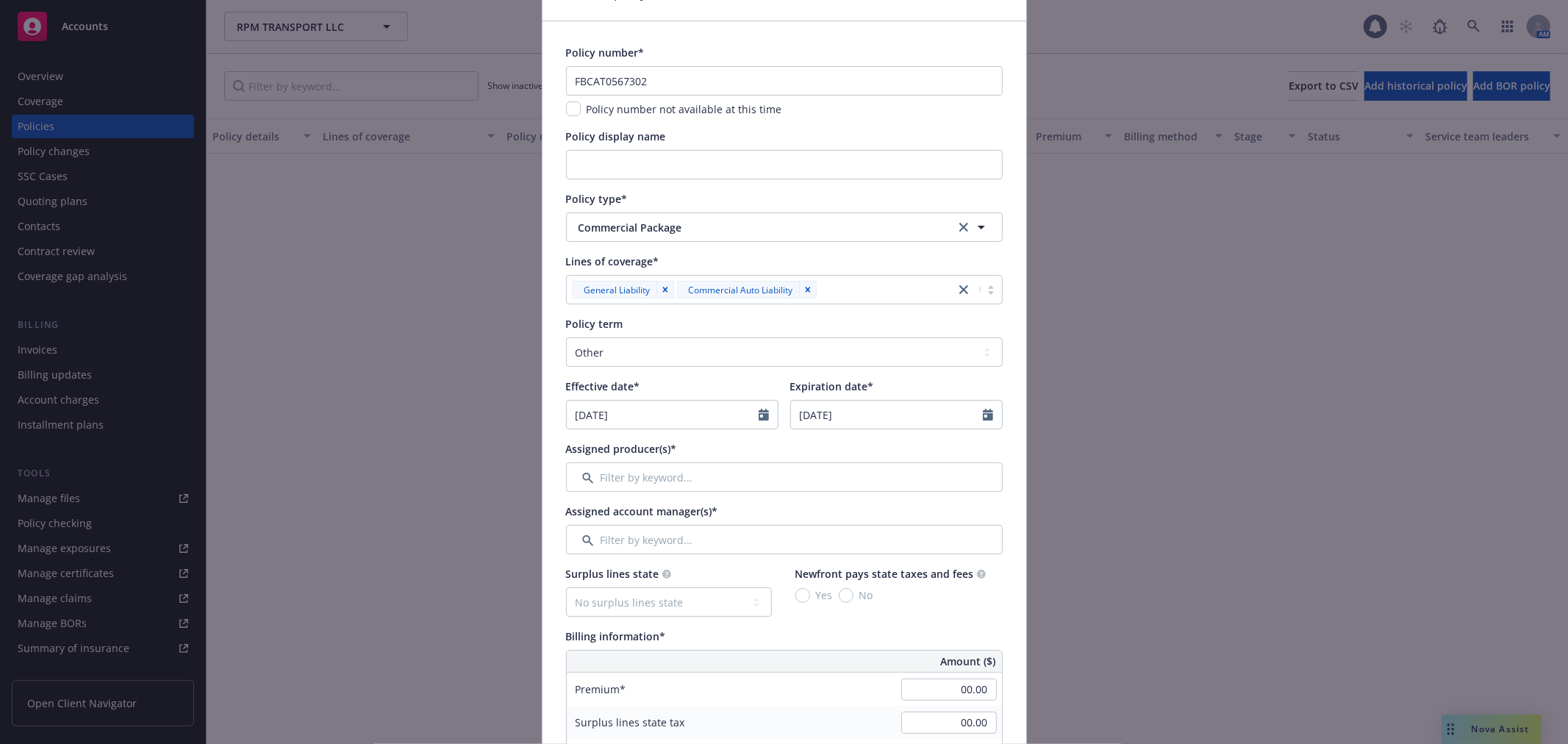
click at [881, 288] on div at bounding box center [884, 289] width 127 height 17
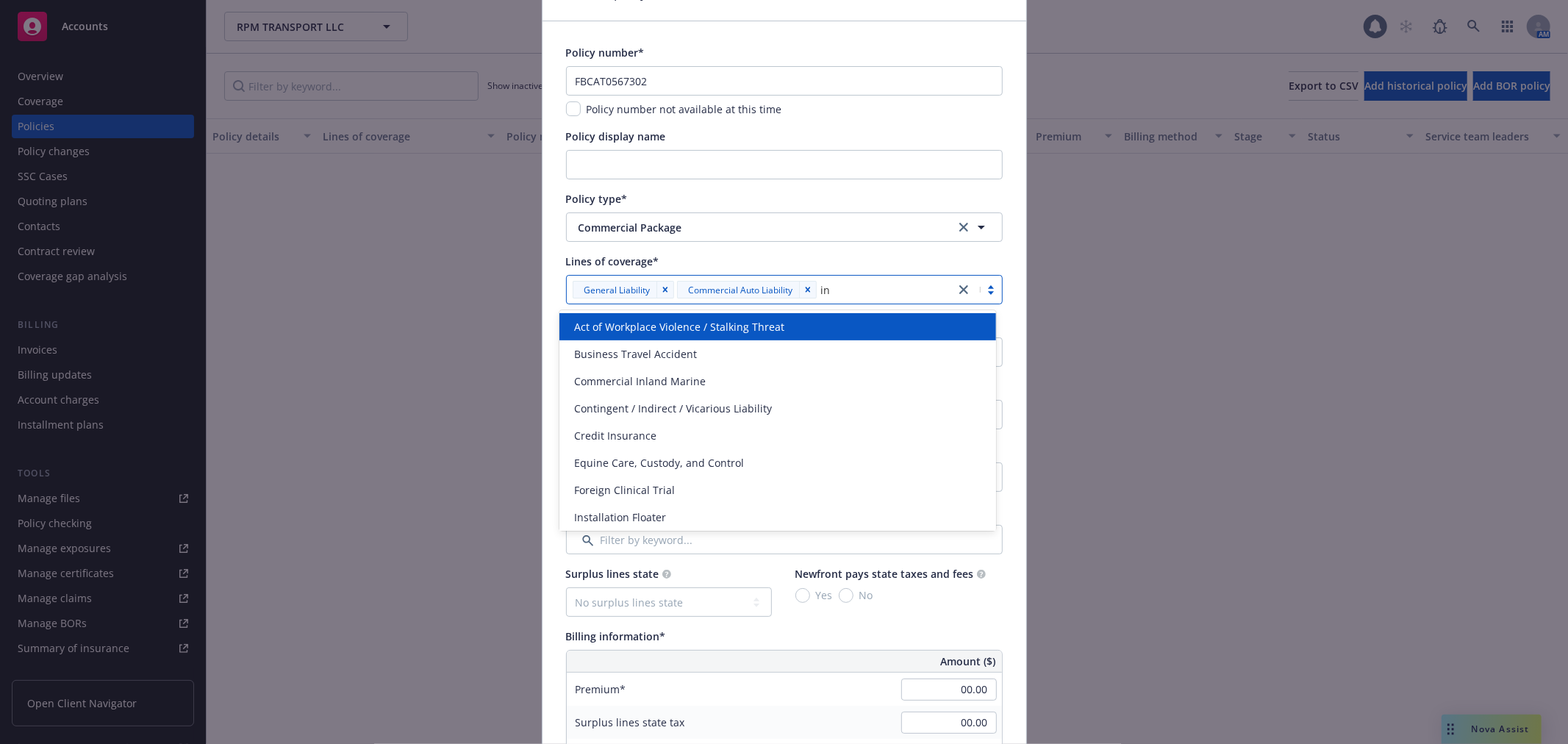
type input "inl"
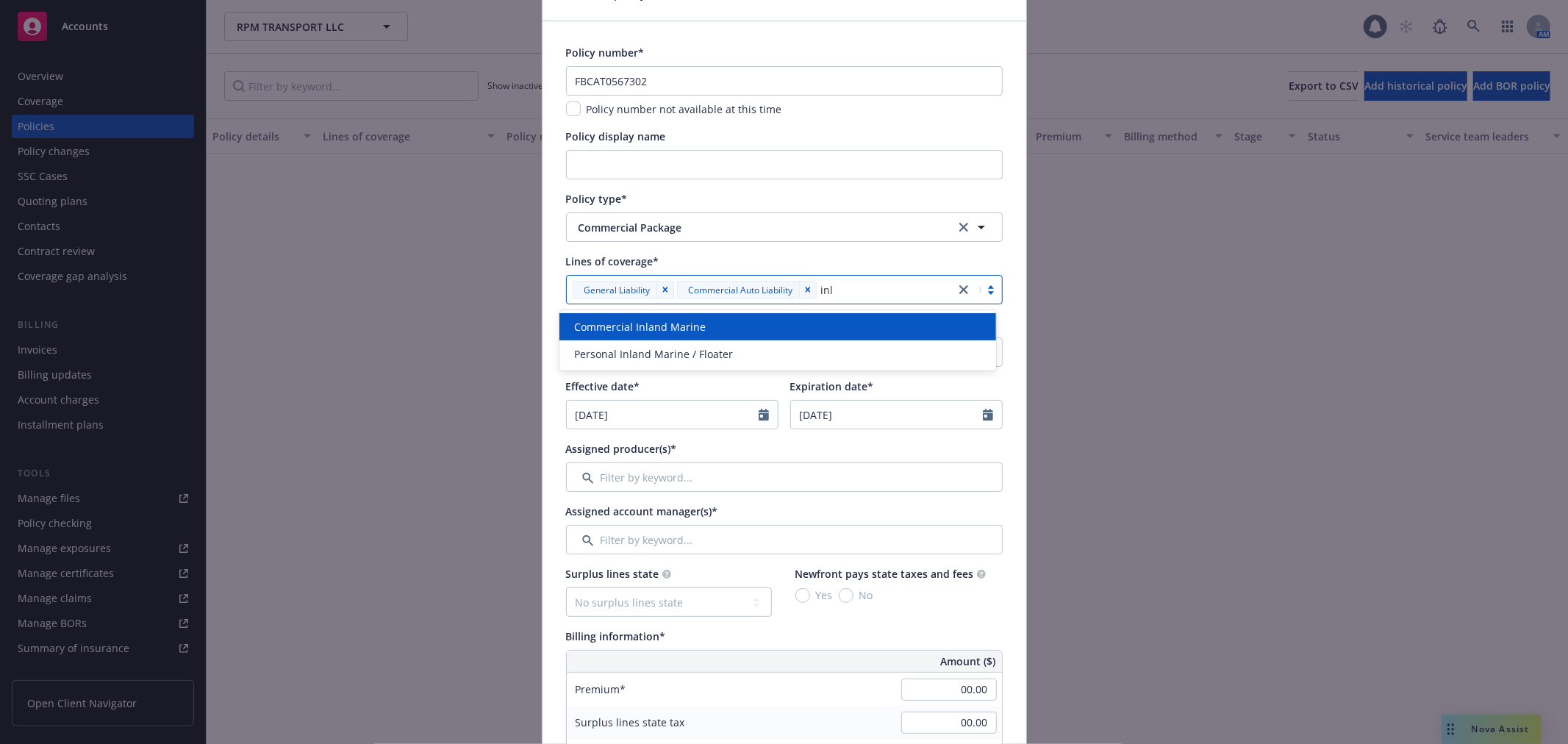
click at [801, 336] on div "Commercial Inland Marine" at bounding box center [778, 327] width 437 height 27
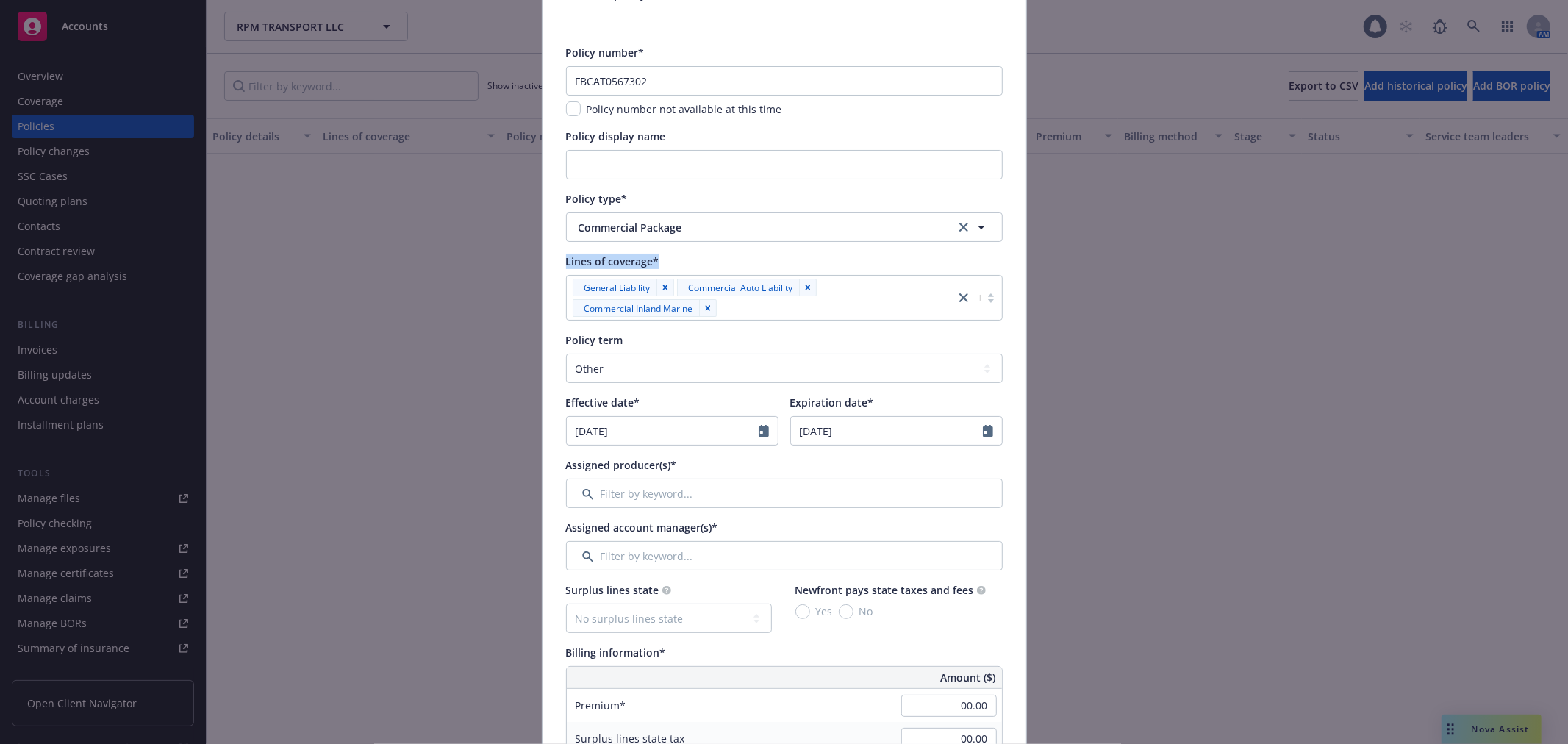
drag, startPoint x: 656, startPoint y: 251, endPoint x: 555, endPoint y: 255, distance: 101.1
click at [566, 254] on span "Lines of coverage*" at bounding box center [613, 260] width 94 height 14
click at [746, 429] on input "[DATE]" at bounding box center [662, 431] width 192 height 28
click at [582, 465] on button "button" at bounding box center [582, 465] width 17 height 17
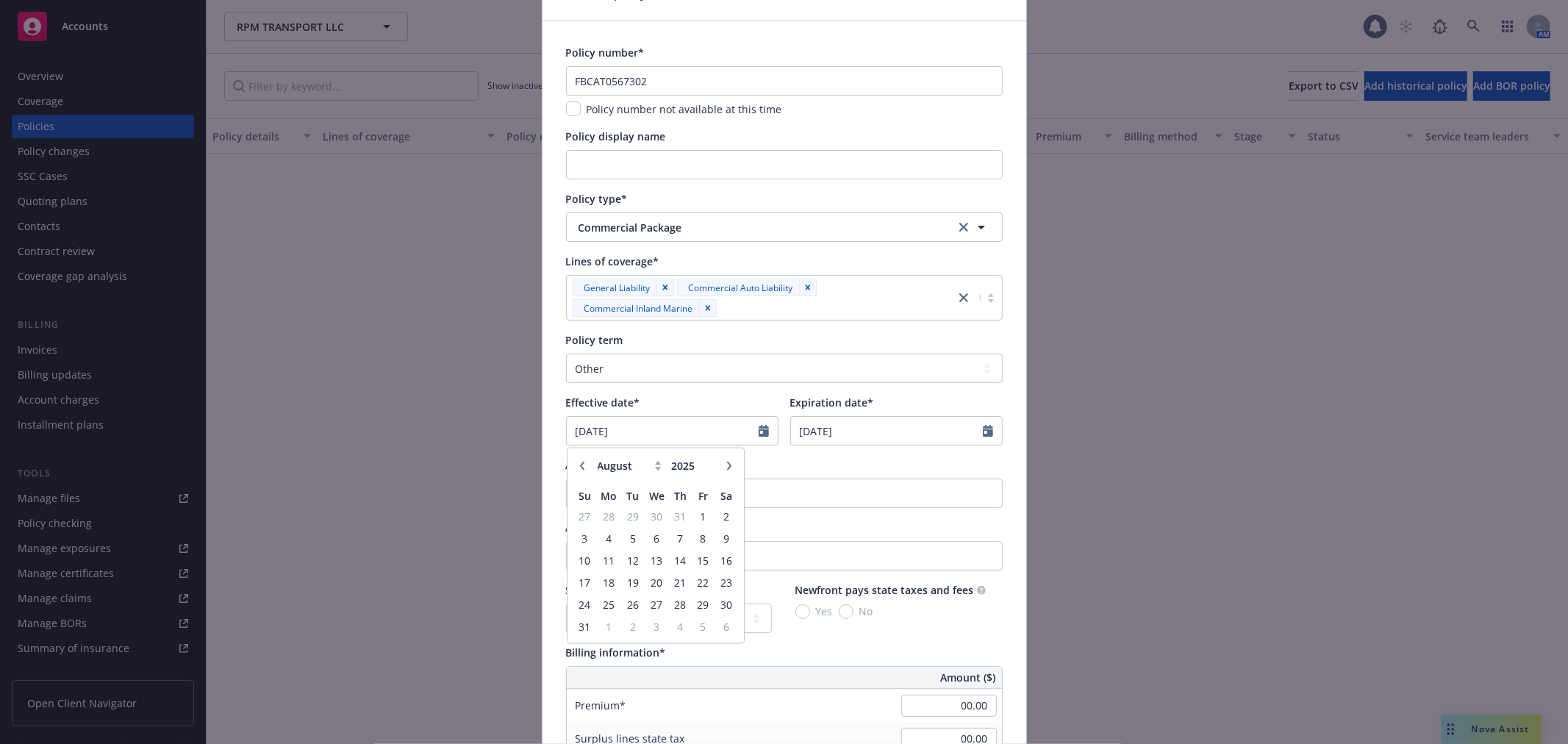
click at [582, 465] on button "button" at bounding box center [582, 465] width 17 height 17
select select "5"
click at [693, 603] on span "30" at bounding box center [703, 605] width 20 height 18
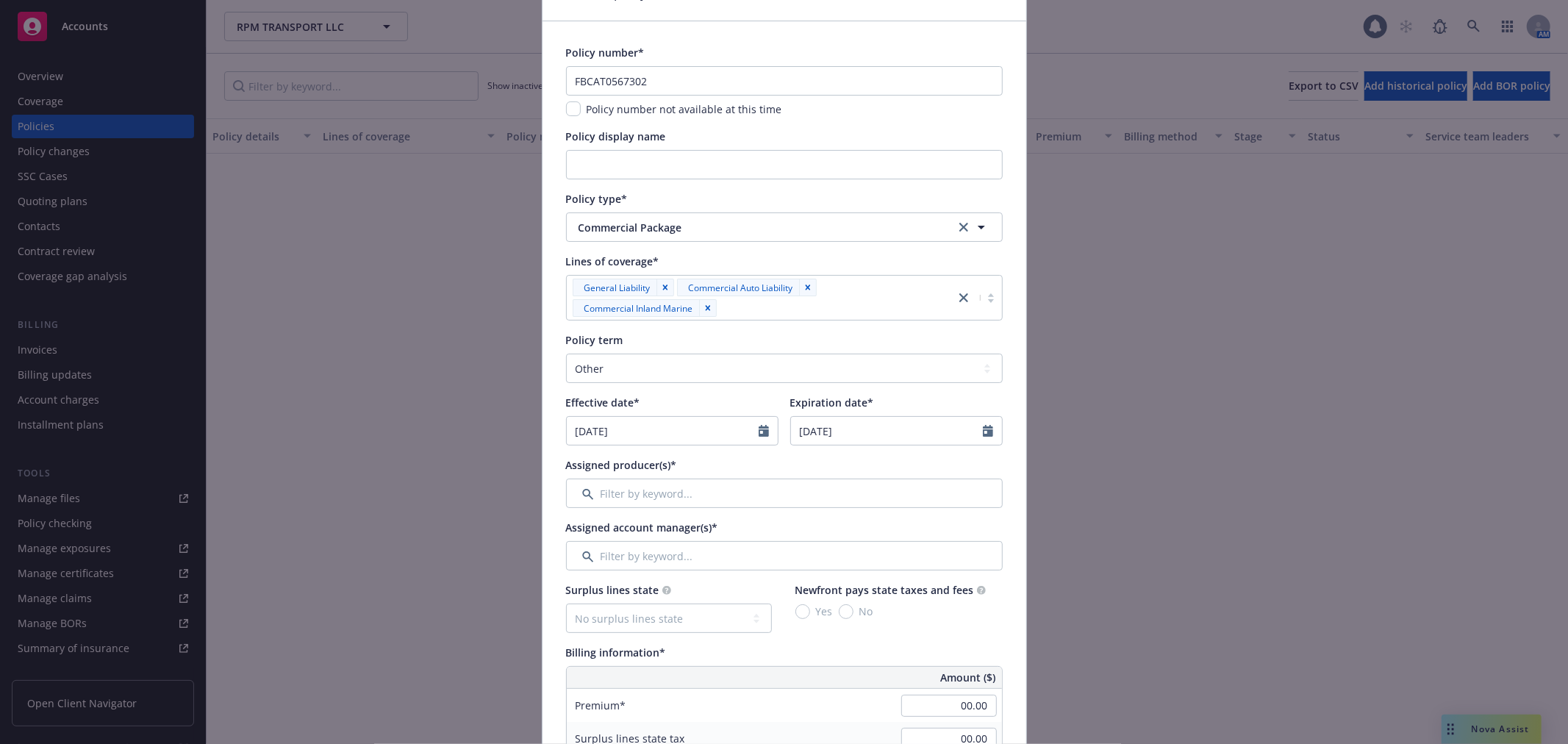
type input "[DATE]"
click at [720, 364] on select "Select policy term 12 Month 6 Month 4 Month 3 Month 2 Month 1 Month 36 Month (3…" at bounding box center [785, 368] width 437 height 29
select select "12"
click at [566, 353] on select "Select policy term 12 Month 6 Month 4 Month 3 Month 2 Month 1 Month 36 Month (3…" at bounding box center [785, 368] width 437 height 29
type input "[DATE]"
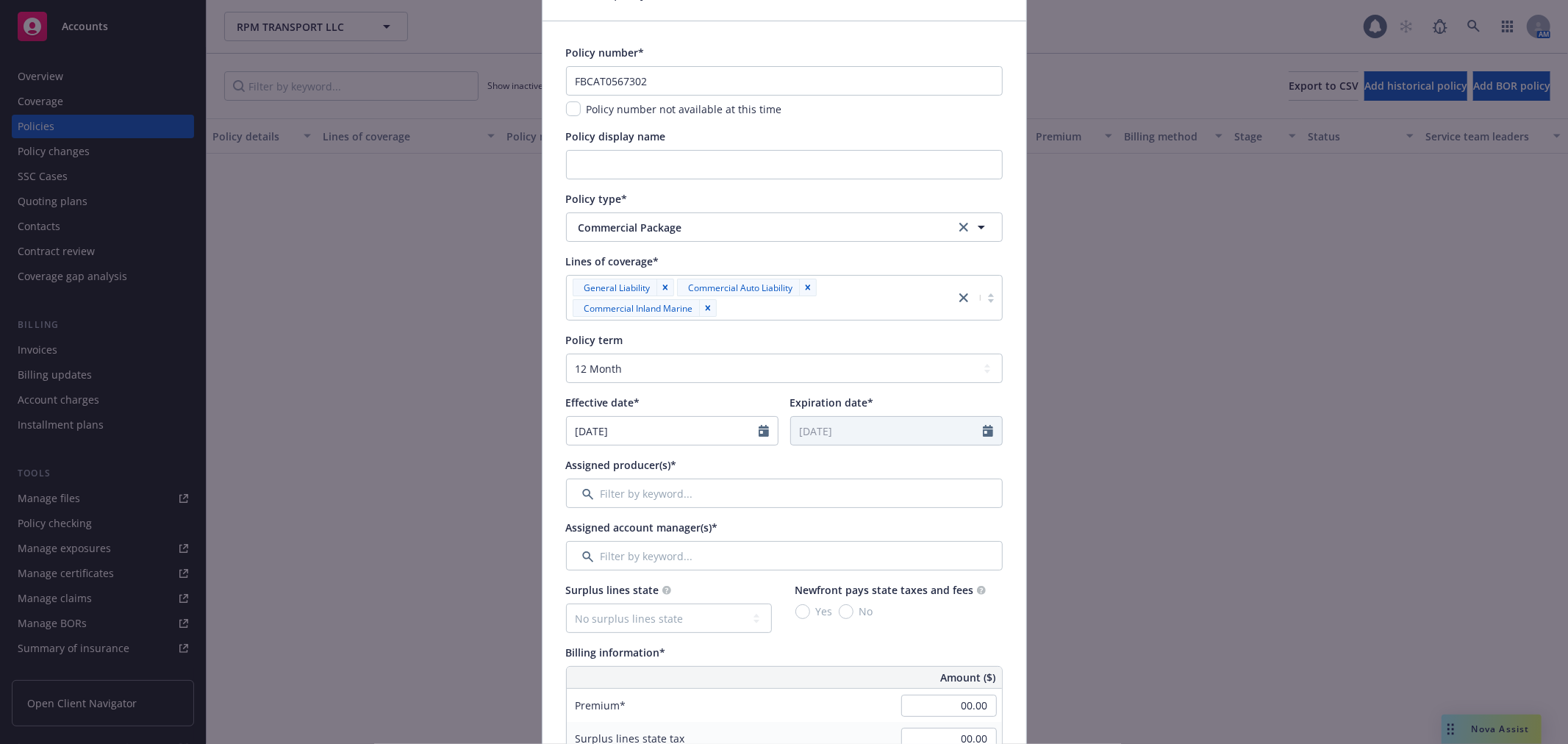
click at [762, 395] on div "Effective date*" at bounding box center [672, 403] width 212 height 15
drag, startPoint x: 669, startPoint y: 265, endPoint x: 555, endPoint y: 261, distance: 114.1
click at [591, 261] on span "Lines of coverage*" at bounding box center [613, 260] width 94 height 14
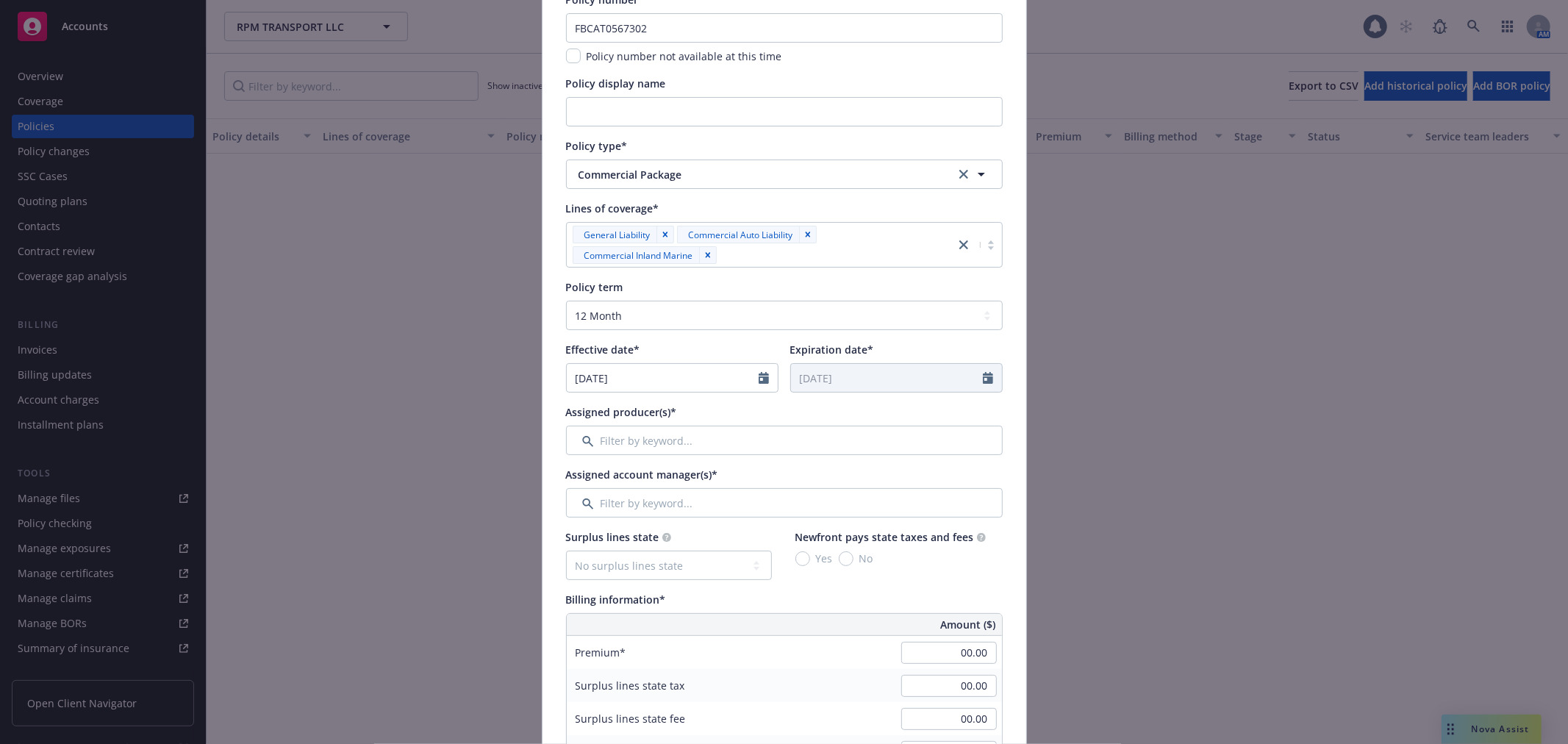
scroll to position [163, 0]
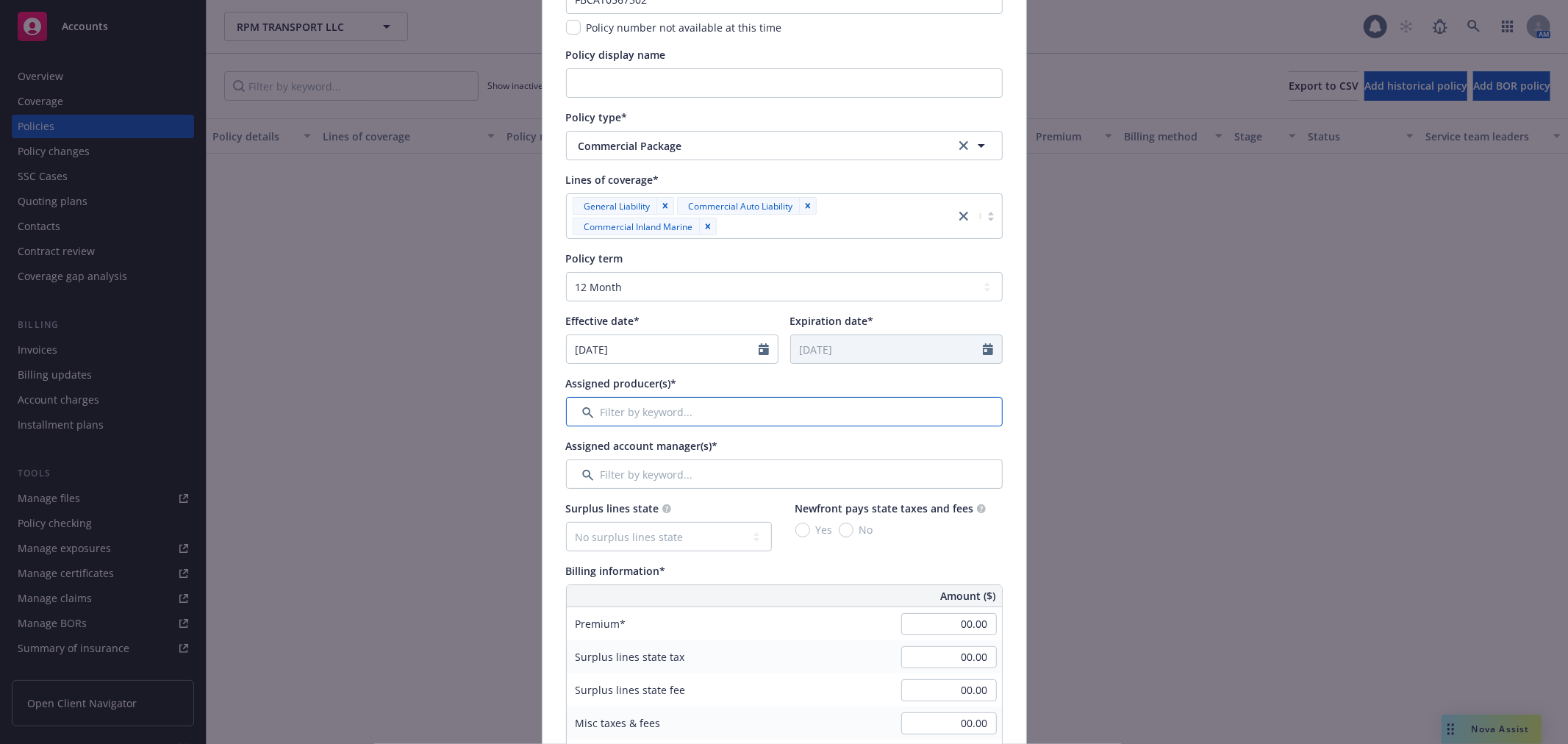
click at [731, 420] on input "Filter by keyword..." at bounding box center [785, 412] width 437 height 29
drag, startPoint x: 594, startPoint y: 113, endPoint x: 658, endPoint y: 116, distance: 64.1
click at [624, 114] on div "Policy type*" at bounding box center [785, 117] width 437 height 15
click at [658, 116] on div "Policy type*" at bounding box center [785, 117] width 437 height 15
click at [738, 385] on div "Assigned producer(s)*" at bounding box center [785, 383] width 437 height 15
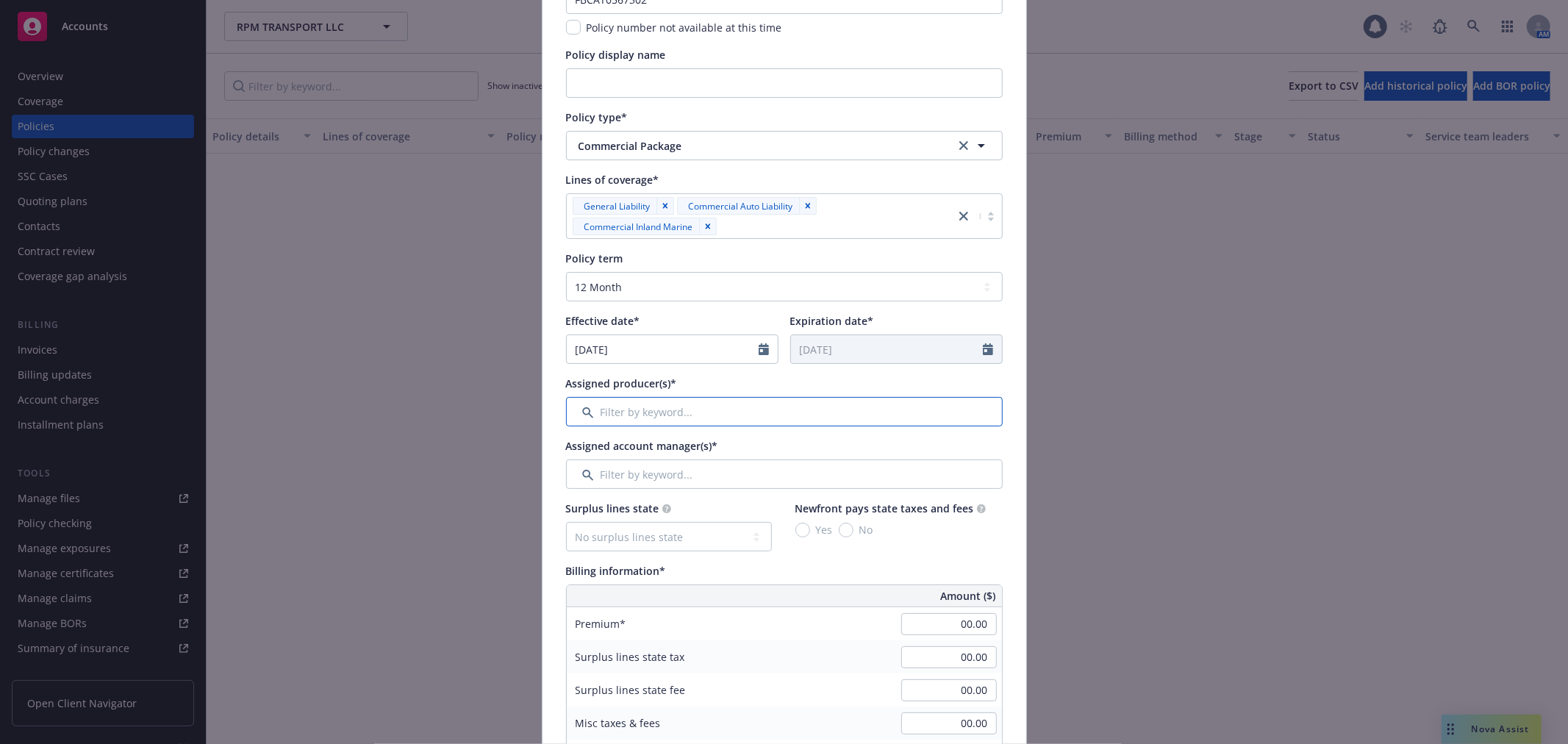
click at [737, 403] on input "Filter by keyword..." at bounding box center [785, 412] width 437 height 29
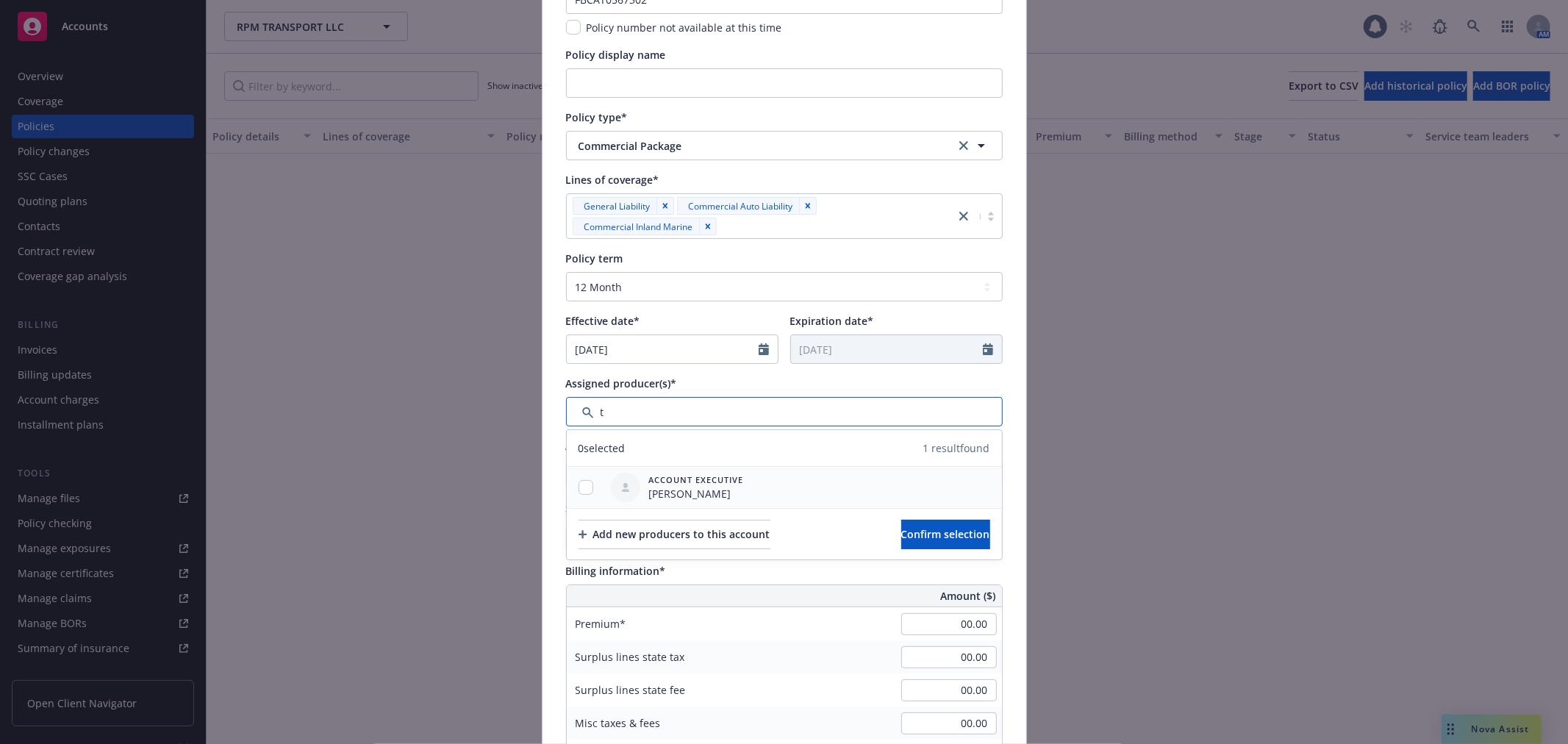
type input "t"
click at [578, 484] on input "checkbox" at bounding box center [585, 487] width 15 height 15
checkbox input "true"
click at [629, 532] on div "Add new producers to this account" at bounding box center [674, 535] width 192 height 28
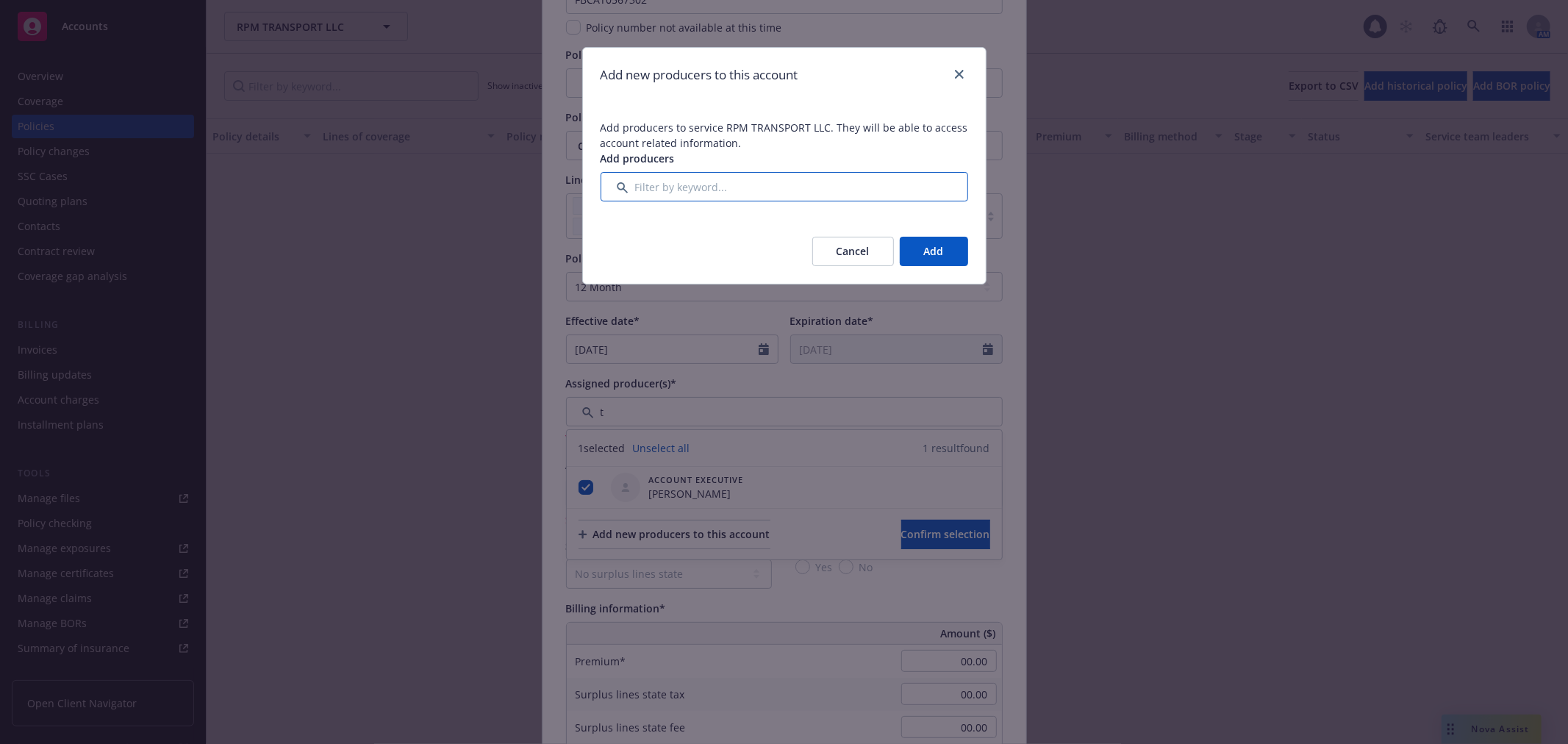
click at [746, 189] on input "Filter by keyword..." at bounding box center [785, 187] width 368 height 29
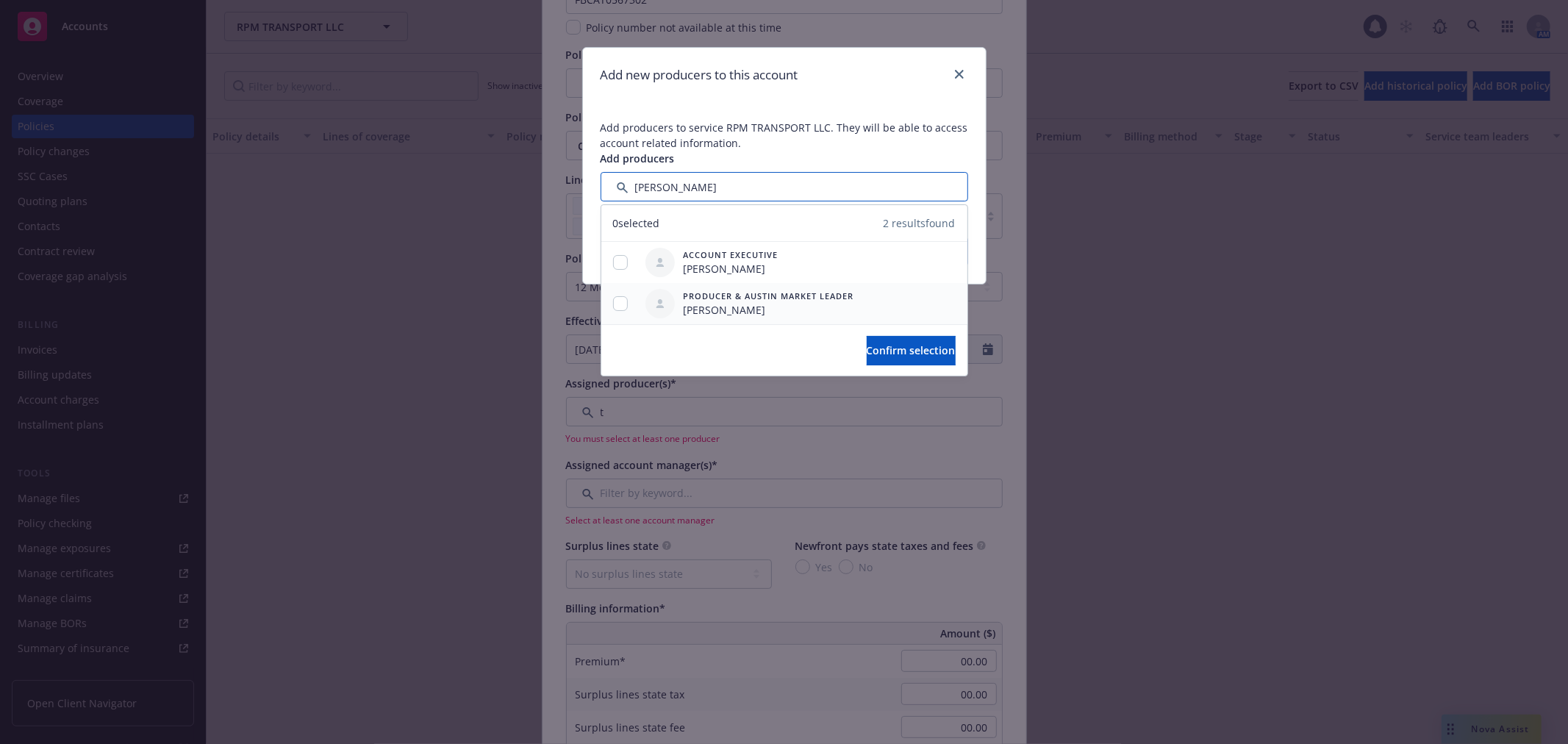
type input "[PERSON_NAME]"
click at [627, 302] on input "checkbox" at bounding box center [620, 303] width 15 height 15
checkbox input "true"
click at [902, 348] on span "Confirm selection" at bounding box center [911, 350] width 89 height 14
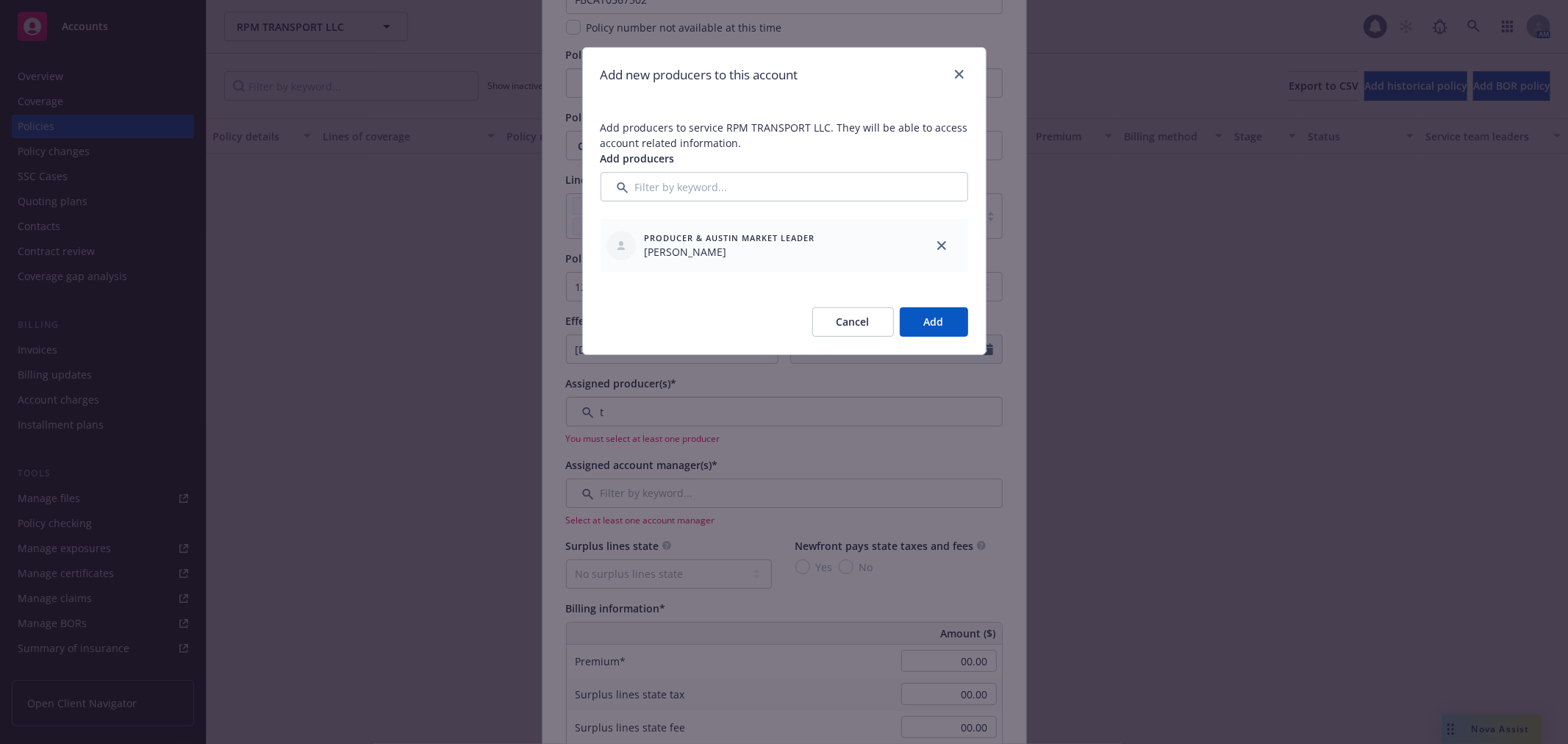
click at [936, 319] on button "Add" at bounding box center [933, 321] width 68 height 29
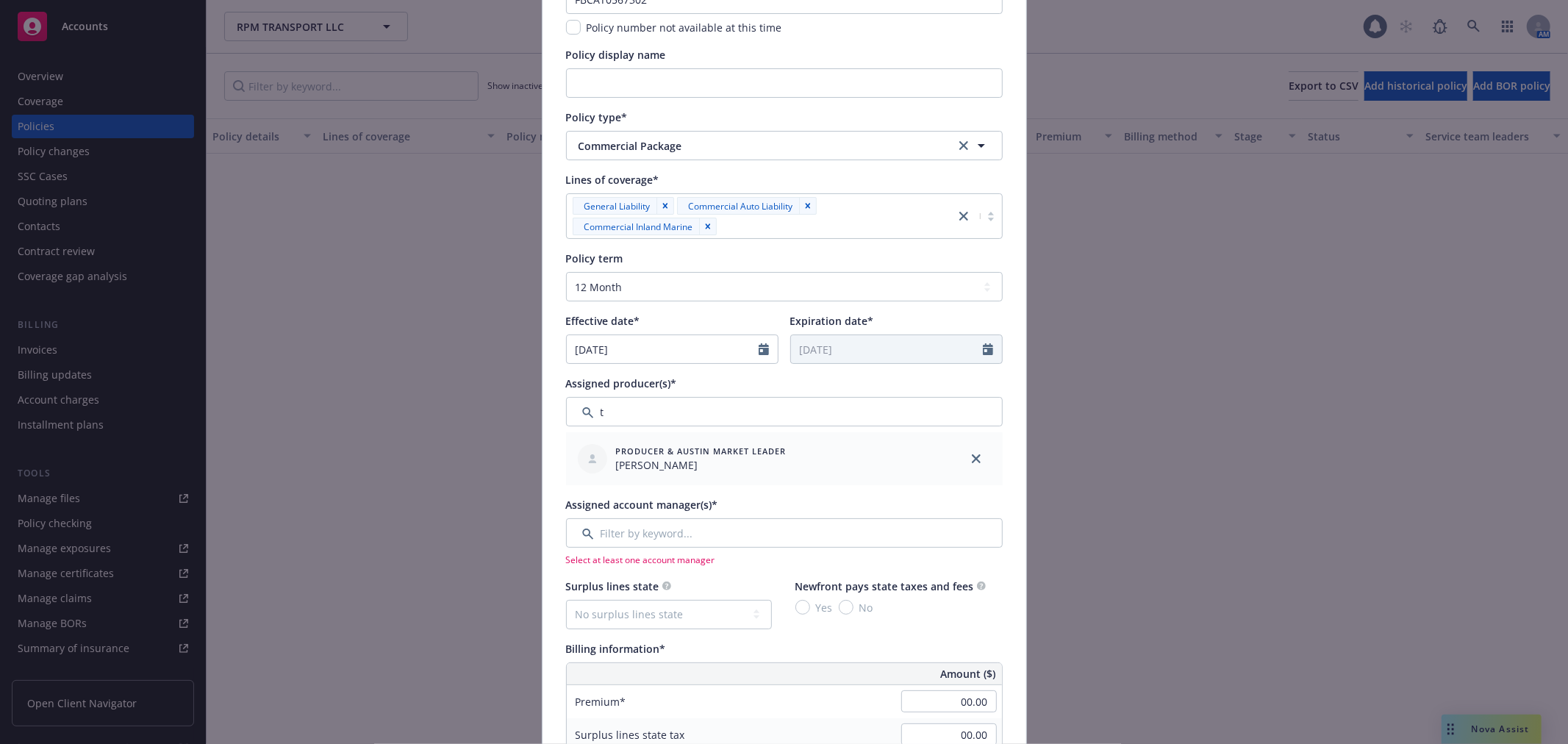
click at [723, 319] on div "Effective date*" at bounding box center [672, 321] width 212 height 15
click at [645, 414] on input "Filter by keyword..." at bounding box center [785, 412] width 437 height 29
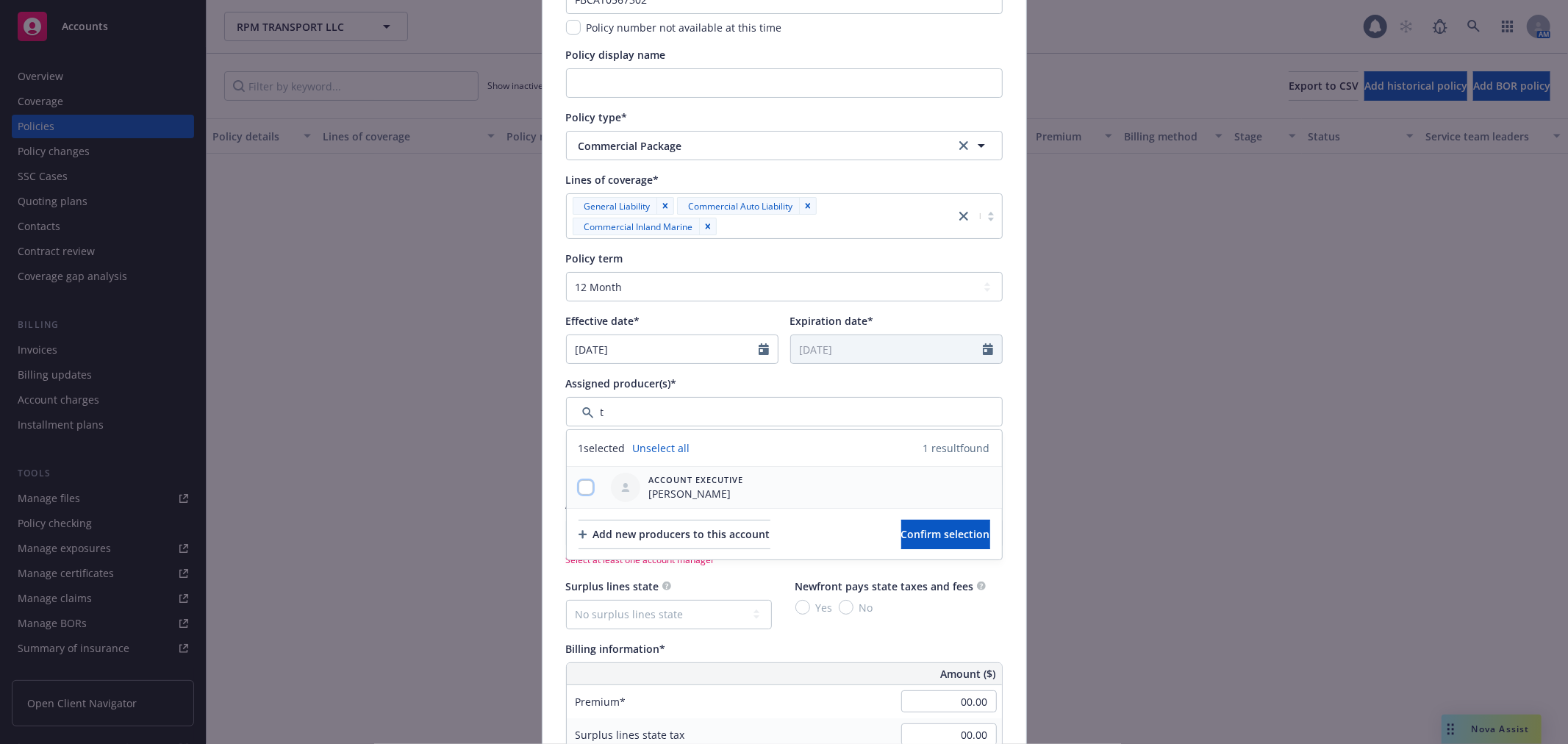
click at [579, 484] on input "checkbox" at bounding box center [585, 487] width 15 height 15
checkbox input "true"
click at [901, 547] on button "Confirm selection" at bounding box center [946, 535] width 89 height 29
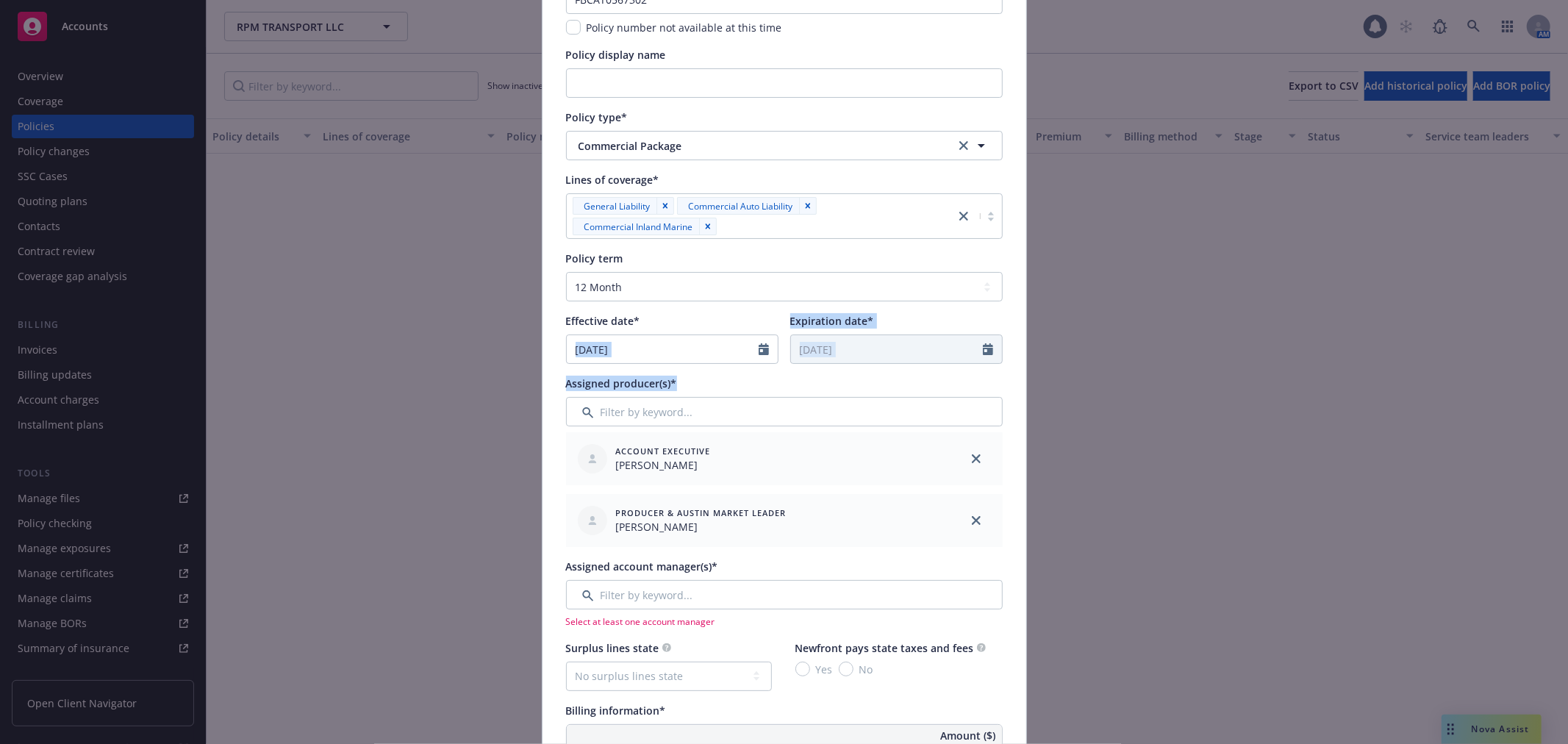
drag, startPoint x: 688, startPoint y: 378, endPoint x: 552, endPoint y: 366, distance: 136.5
click at [600, 386] on span "Assigned producer(s)*" at bounding box center [622, 382] width 111 height 14
drag, startPoint x: 562, startPoint y: 387, endPoint x: 721, endPoint y: 387, distance: 159.0
click at [721, 387] on div "Assigned producer(s)*" at bounding box center [785, 383] width 437 height 15
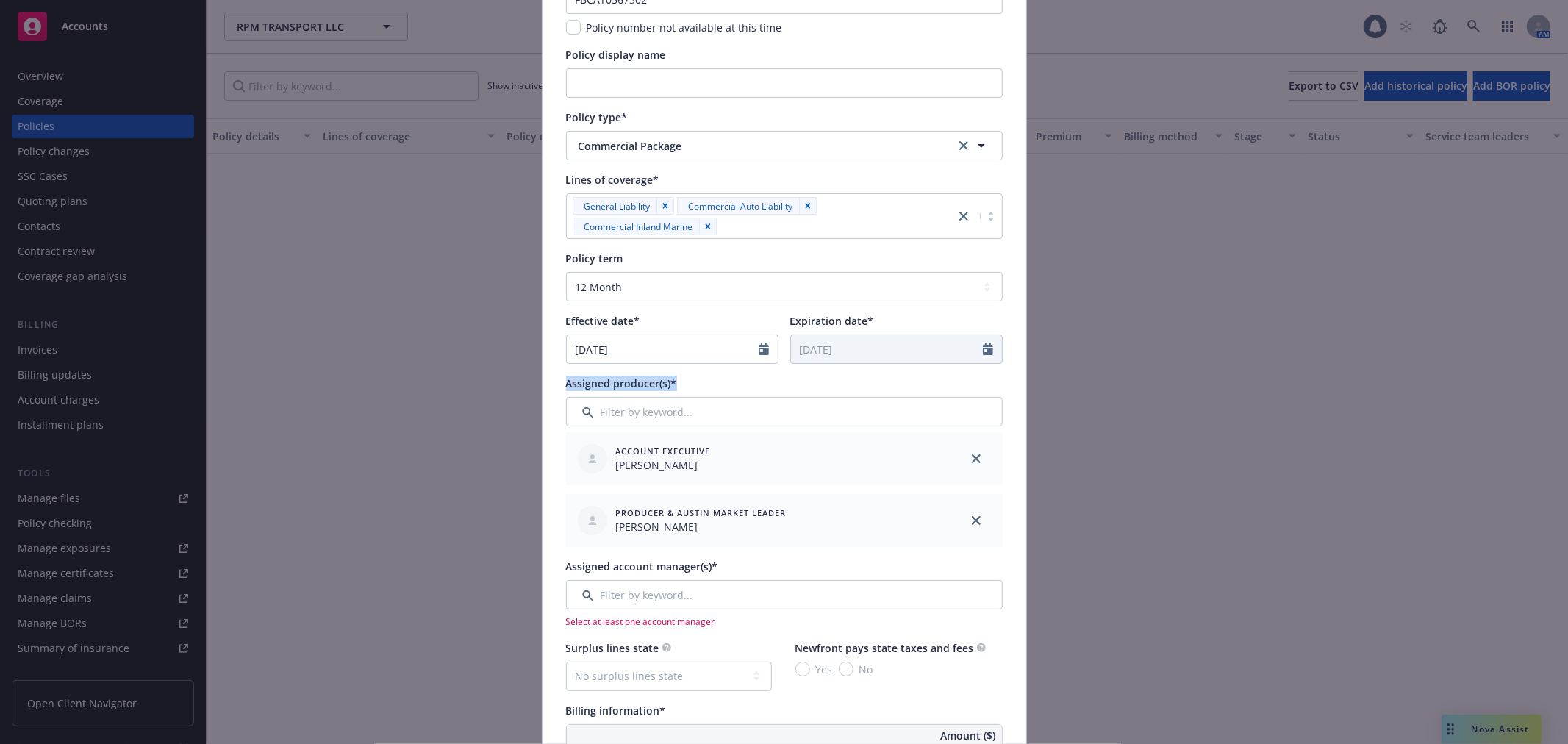
click at [721, 387] on div "Assigned producer(s)*" at bounding box center [785, 383] width 437 height 15
drag, startPoint x: 598, startPoint y: 387, endPoint x: 485, endPoint y: 387, distance: 113.0
click at [485, 387] on div "Add BOR policy Policy number* FBCAT0567302 Policy number not available at this …" at bounding box center [784, 372] width 1568 height 744
click at [604, 387] on span "Assigned producer(s)*" at bounding box center [622, 382] width 111 height 14
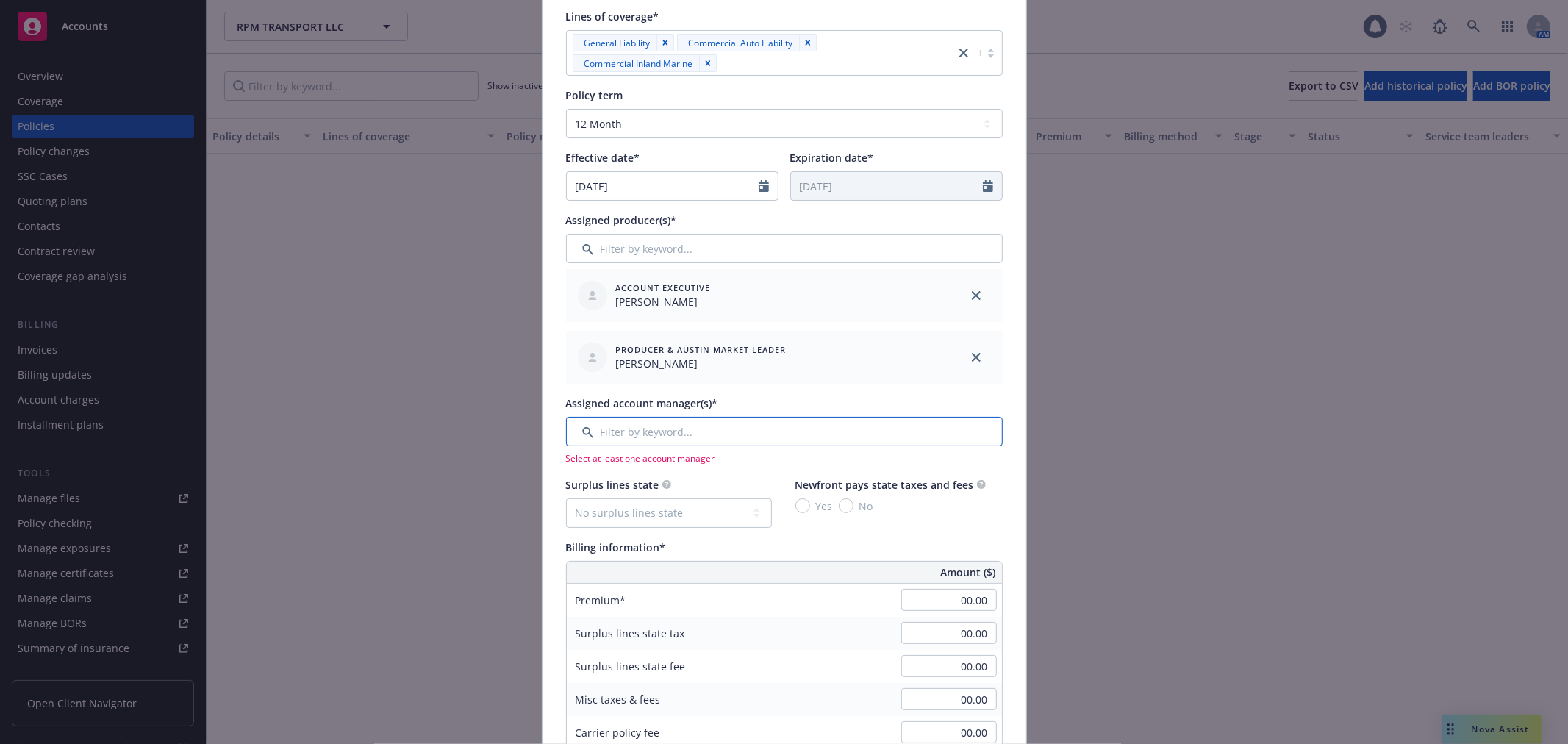
click at [684, 424] on input "Filter by keyword..." at bounding box center [785, 432] width 437 height 29
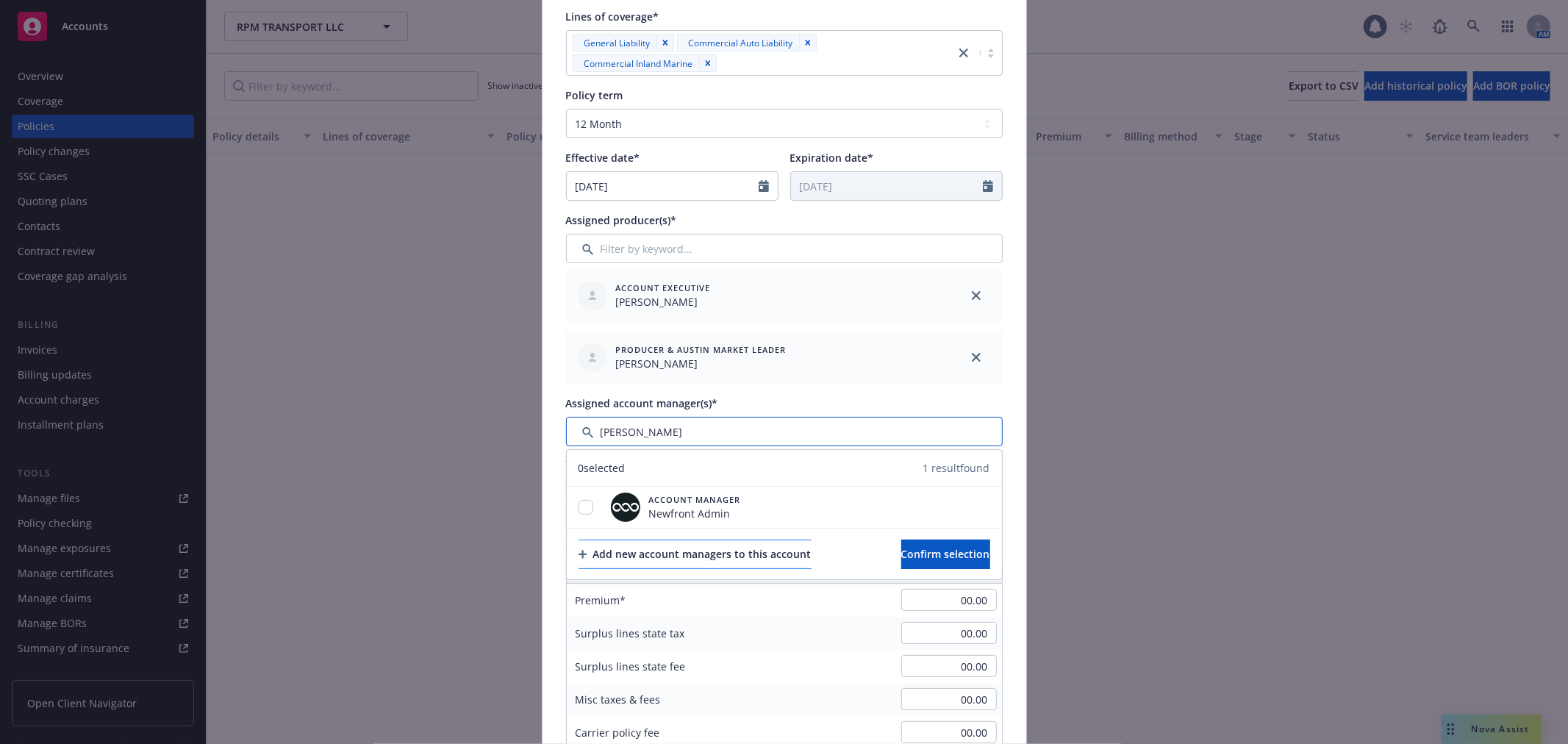
type input "[PERSON_NAME]"
click at [645, 564] on div "Add new account managers to this account" at bounding box center [695, 554] width 233 height 28
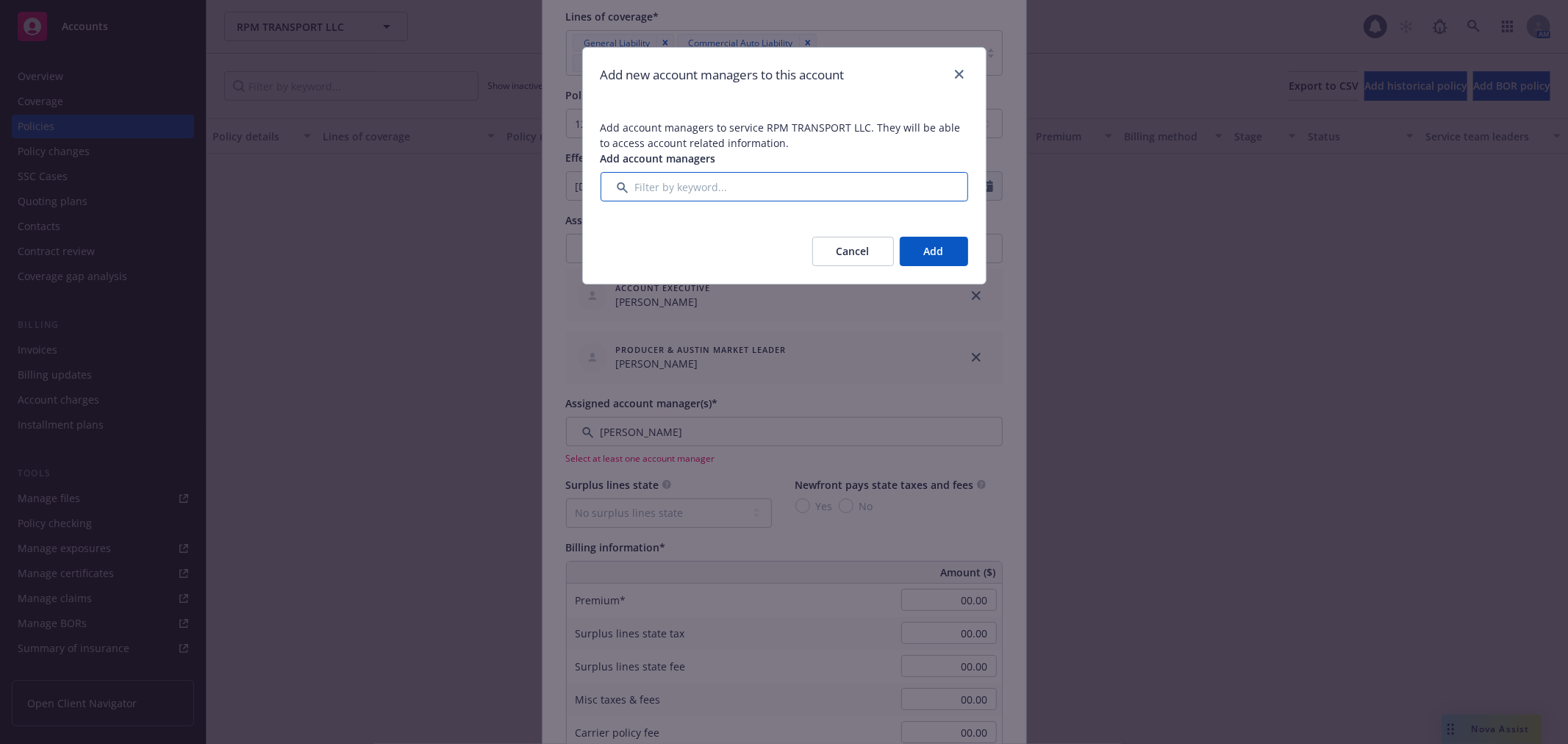
click at [765, 197] on input "Filter by keyword..." at bounding box center [785, 187] width 368 height 29
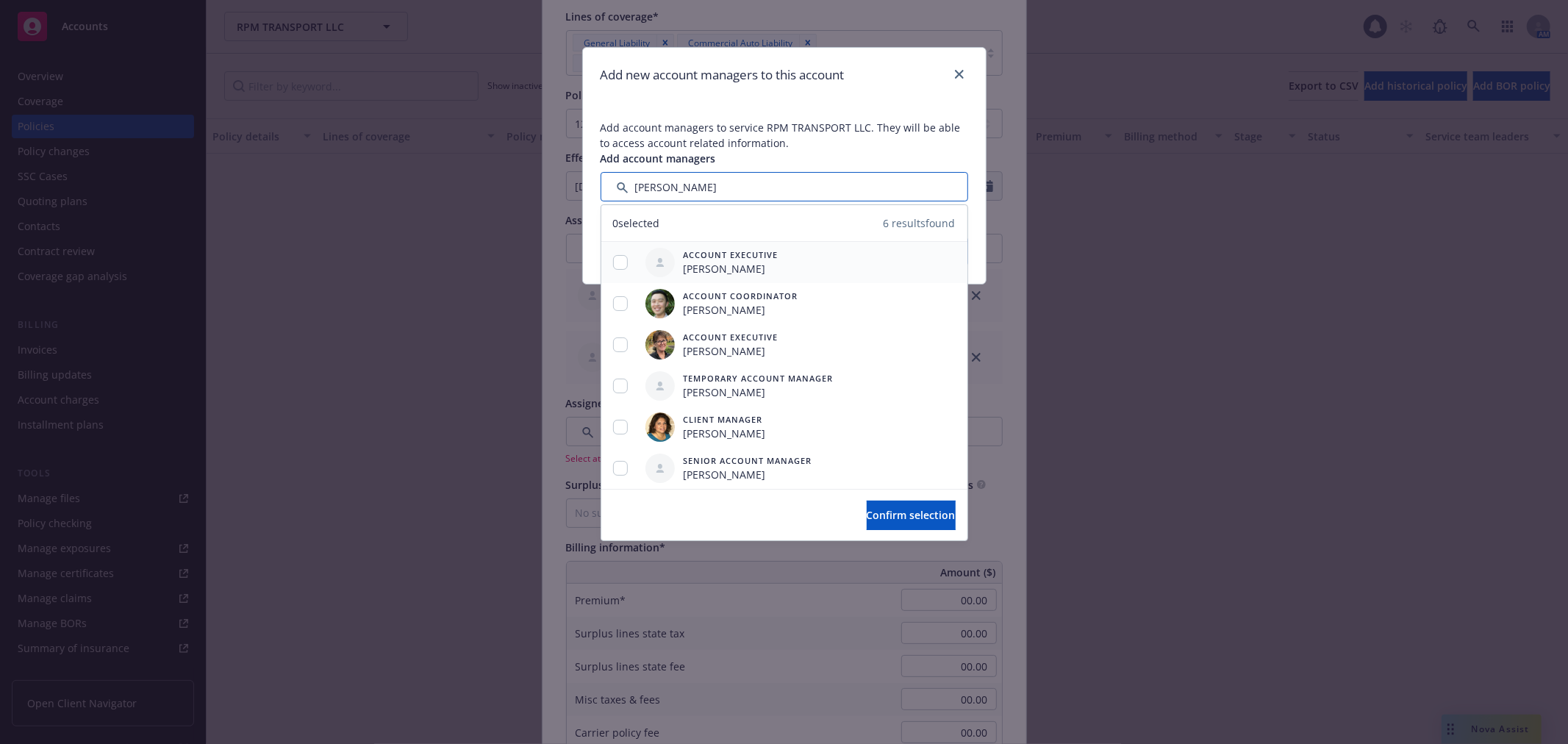
type input "[PERSON_NAME]"
click at [623, 263] on input "checkbox" at bounding box center [620, 262] width 15 height 15
checkbox input "true"
click at [908, 523] on button "Confirm selection" at bounding box center [911, 515] width 89 height 29
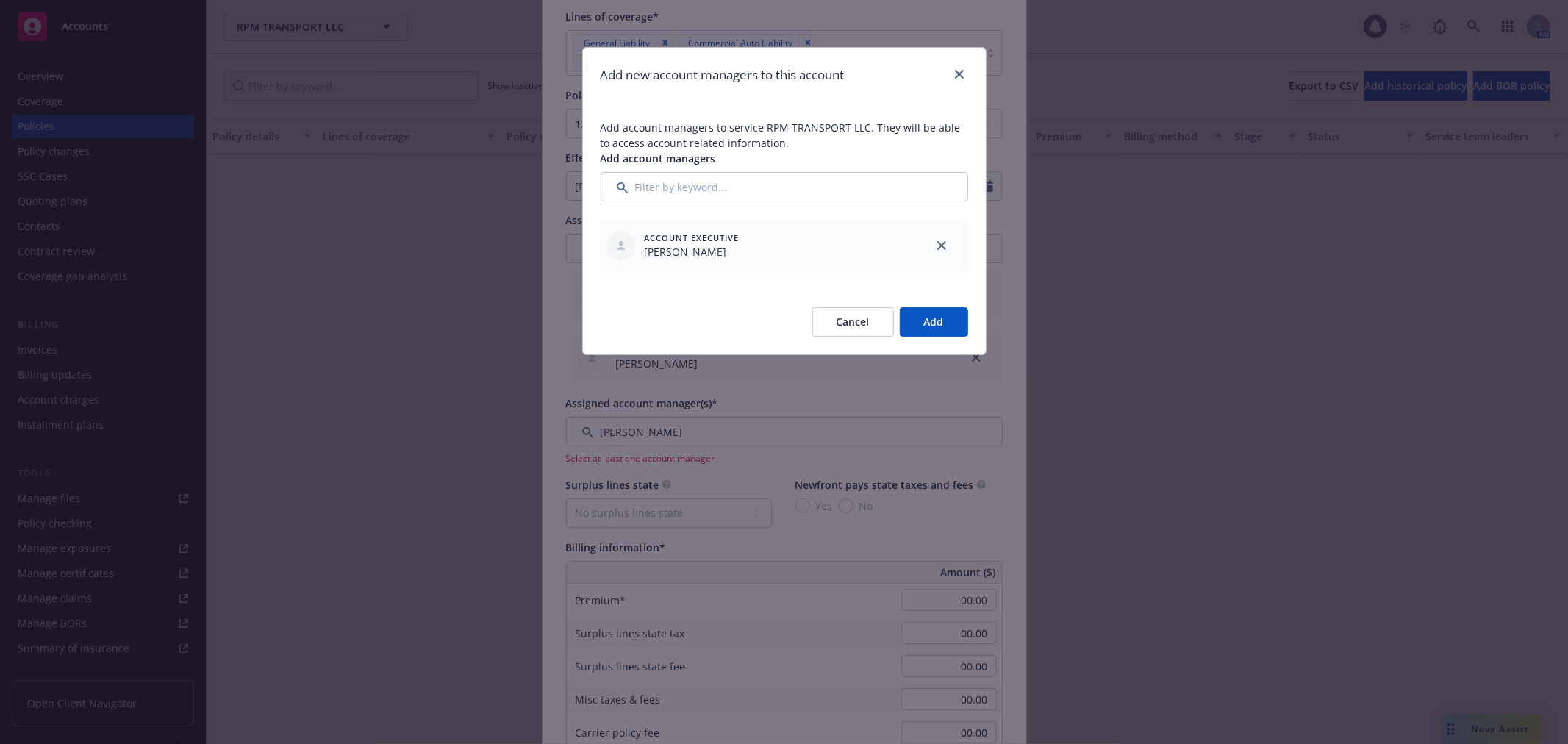
click at [940, 335] on button "Add" at bounding box center [933, 321] width 68 height 29
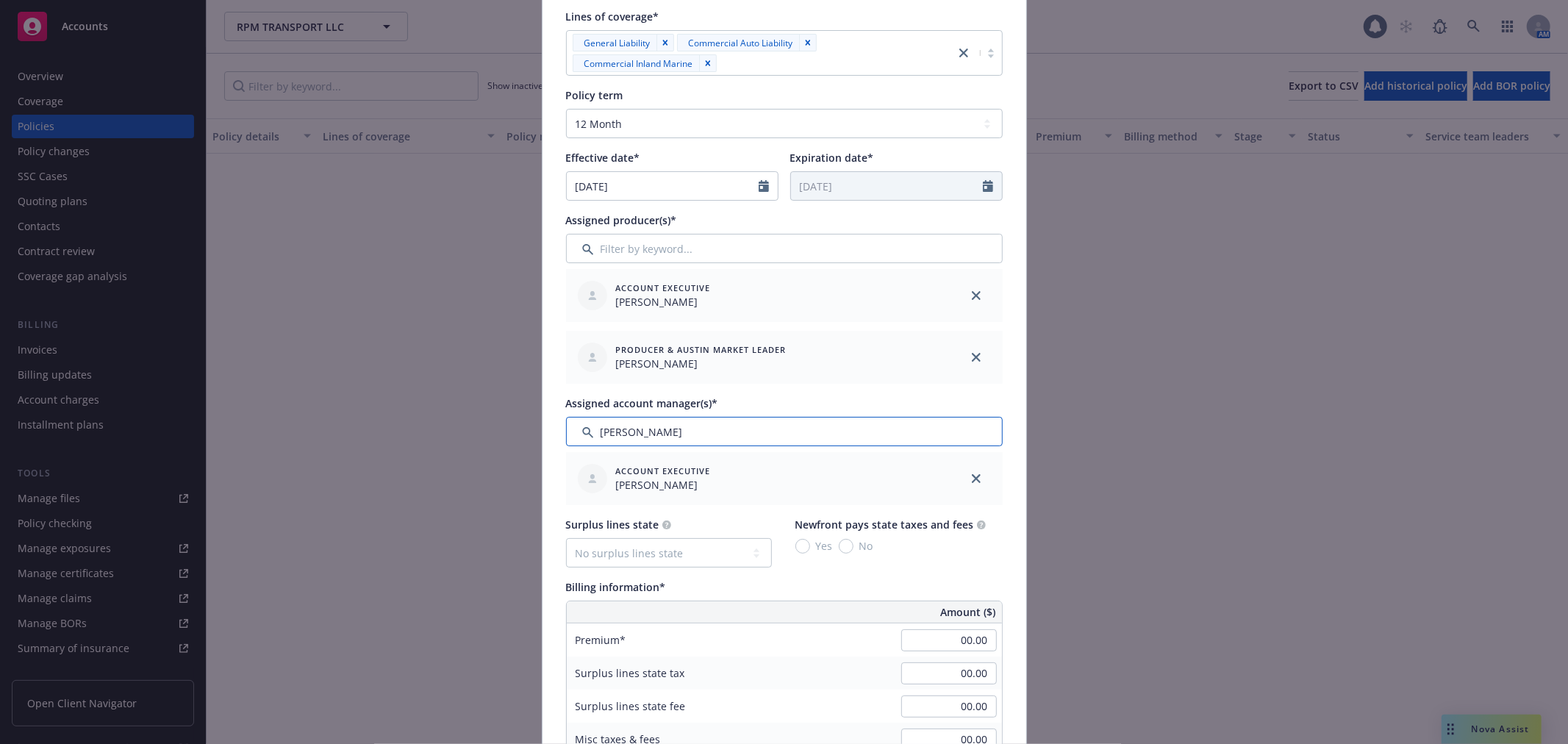
click at [767, 435] on input "Filter by keyword..." at bounding box center [785, 432] width 437 height 29
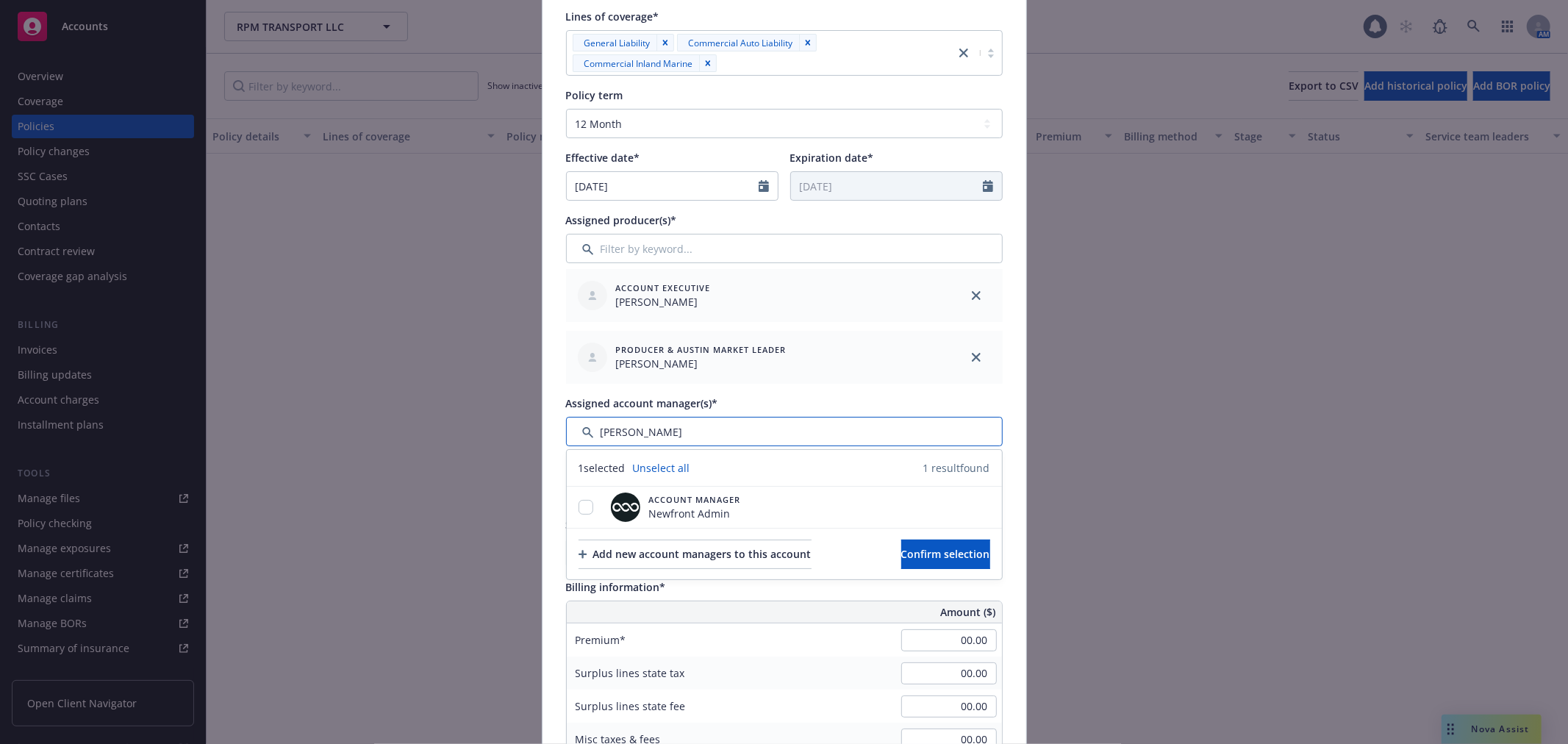
click at [767, 435] on input "Filter by keyword..." at bounding box center [785, 432] width 437 height 29
type input "ariel"
click at [694, 555] on div "Add new account managers to this account" at bounding box center [695, 554] width 233 height 28
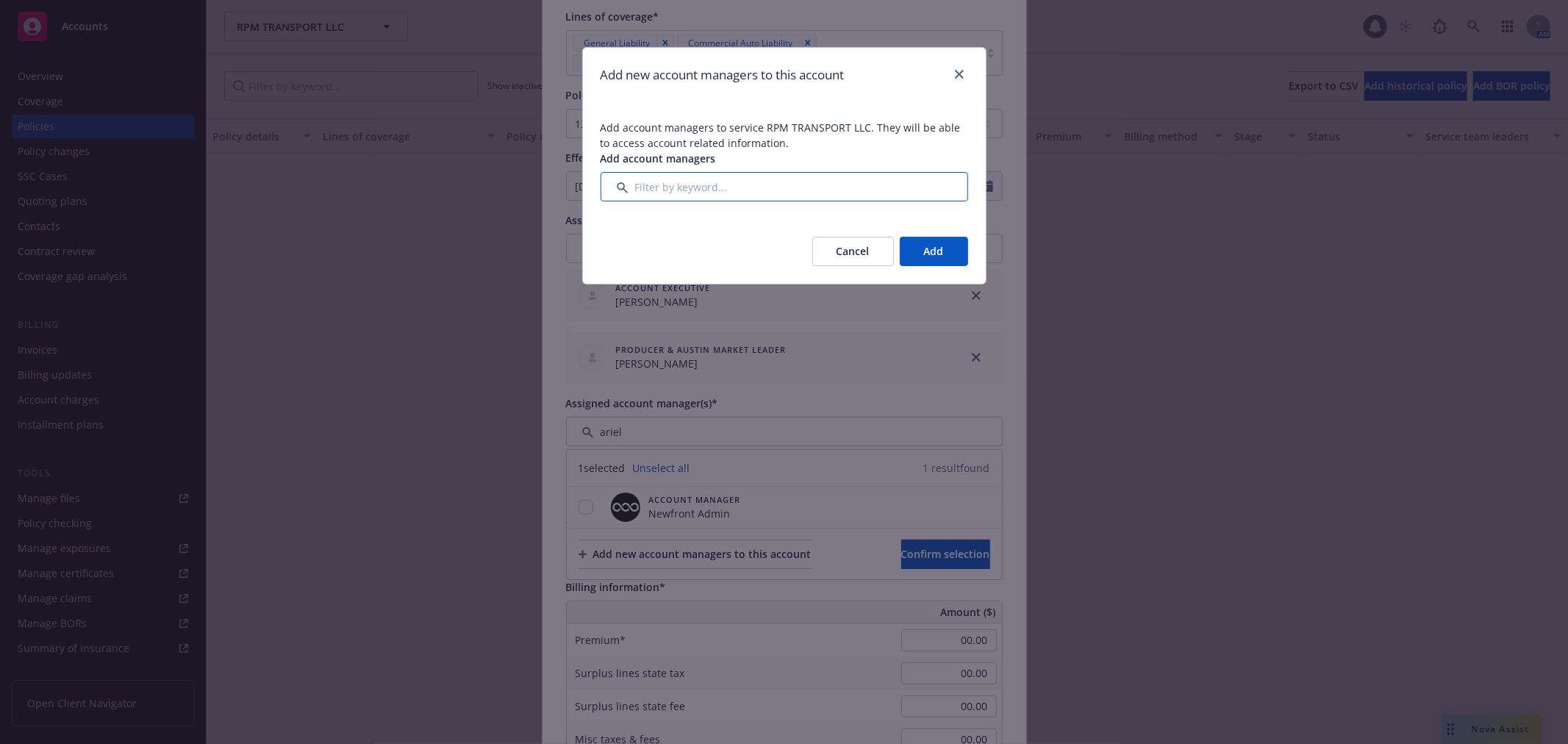
click at [686, 182] on input "Filter by keyword..." at bounding box center [785, 187] width 368 height 29
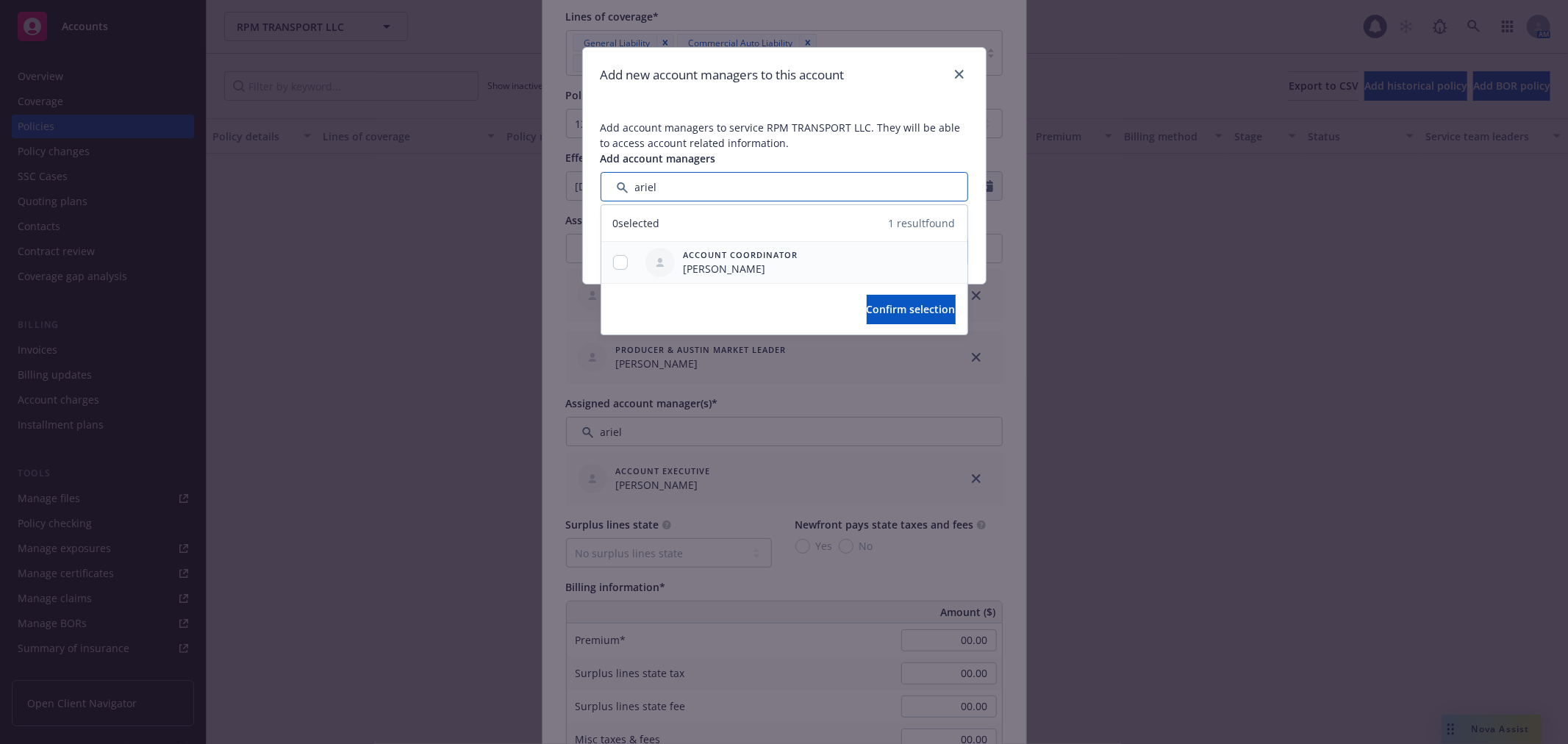
type input "ariel"
click at [627, 253] on div at bounding box center [620, 262] width 38 height 41
click at [612, 252] on div at bounding box center [620, 262] width 38 height 41
click at [620, 267] on input "checkbox" at bounding box center [620, 262] width 15 height 15
checkbox input "true"
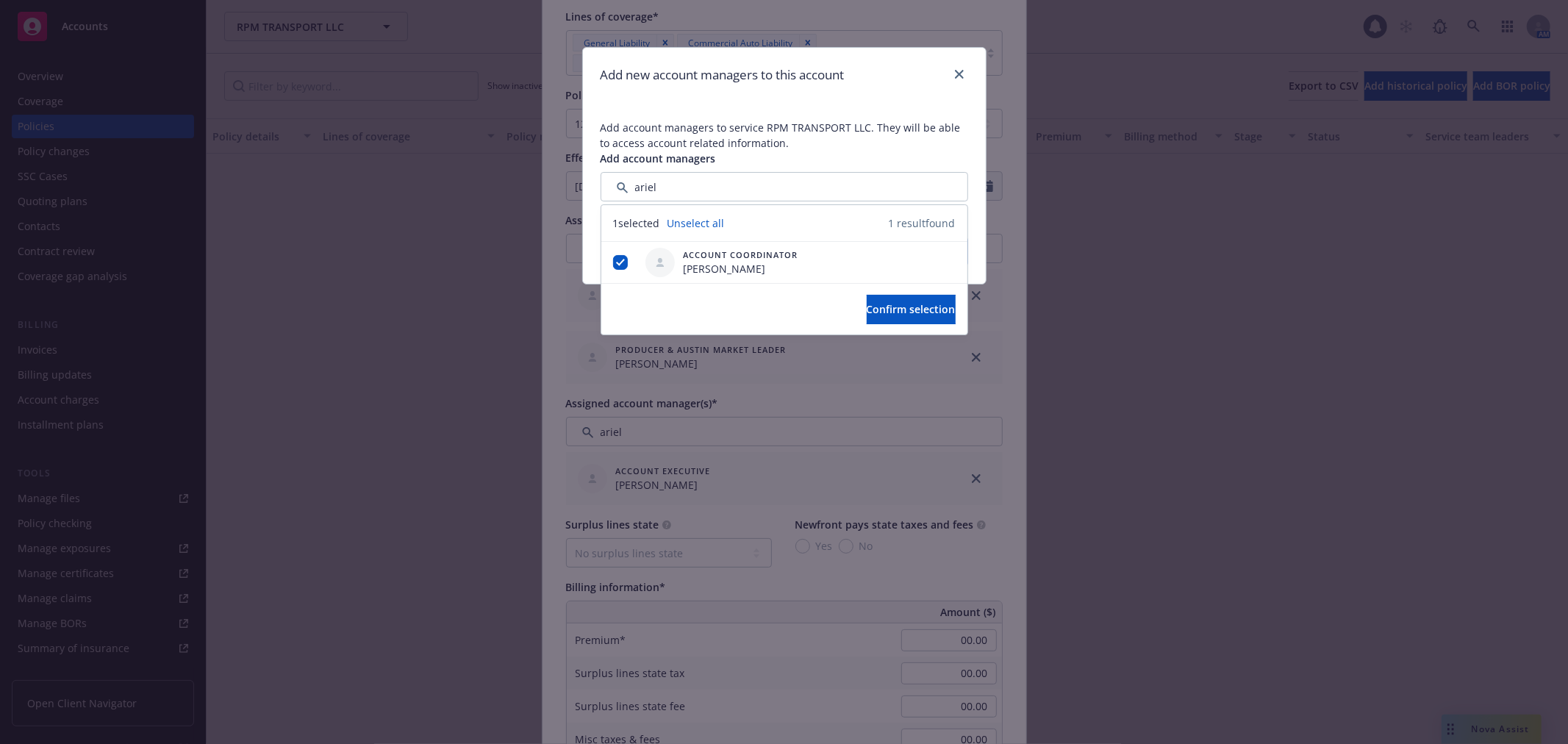
click at [958, 315] on div "Confirm selection" at bounding box center [784, 309] width 366 height 52
click at [940, 307] on button "Confirm selection" at bounding box center [911, 310] width 89 height 29
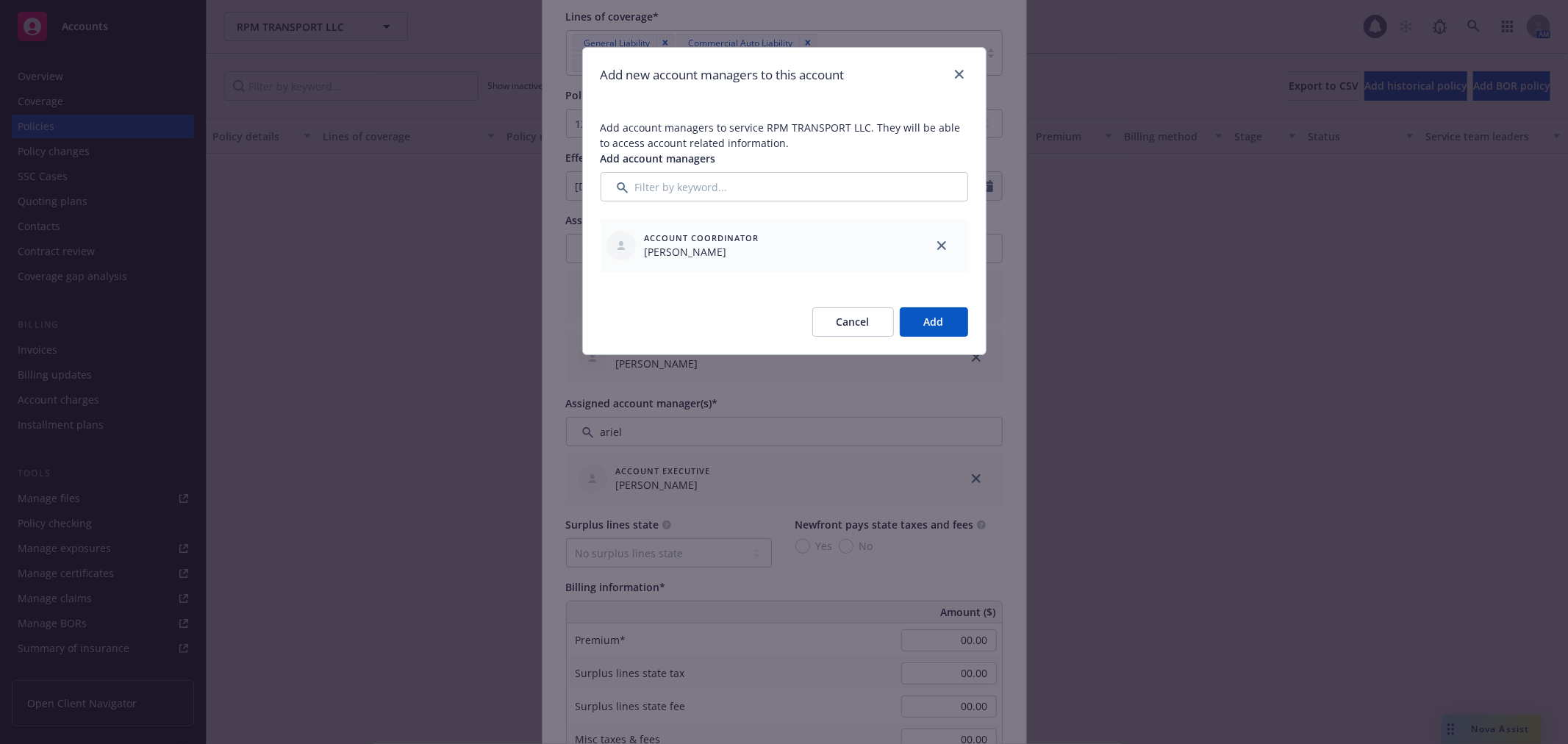
click at [929, 317] on button "Add" at bounding box center [933, 321] width 68 height 29
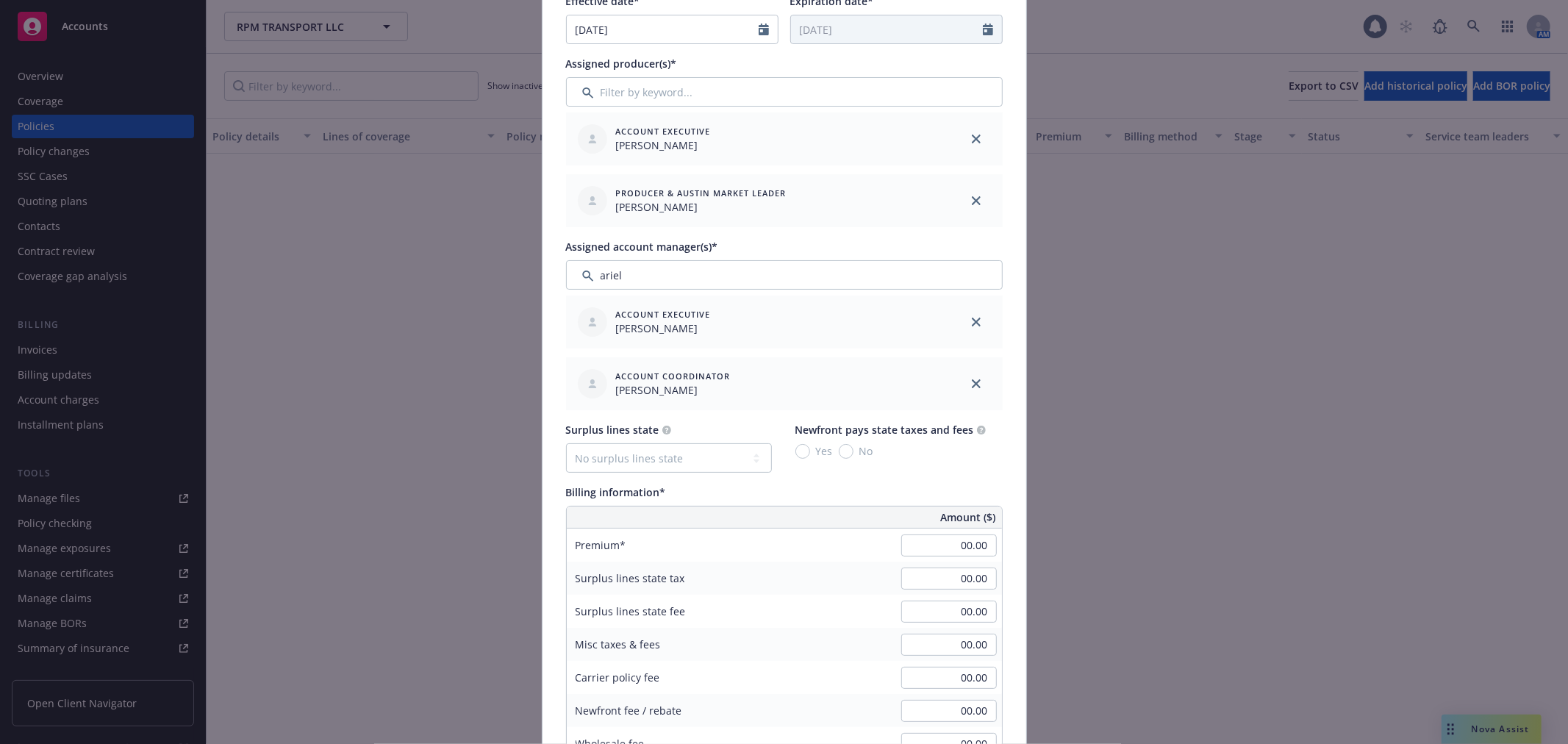
scroll to position [490, 0]
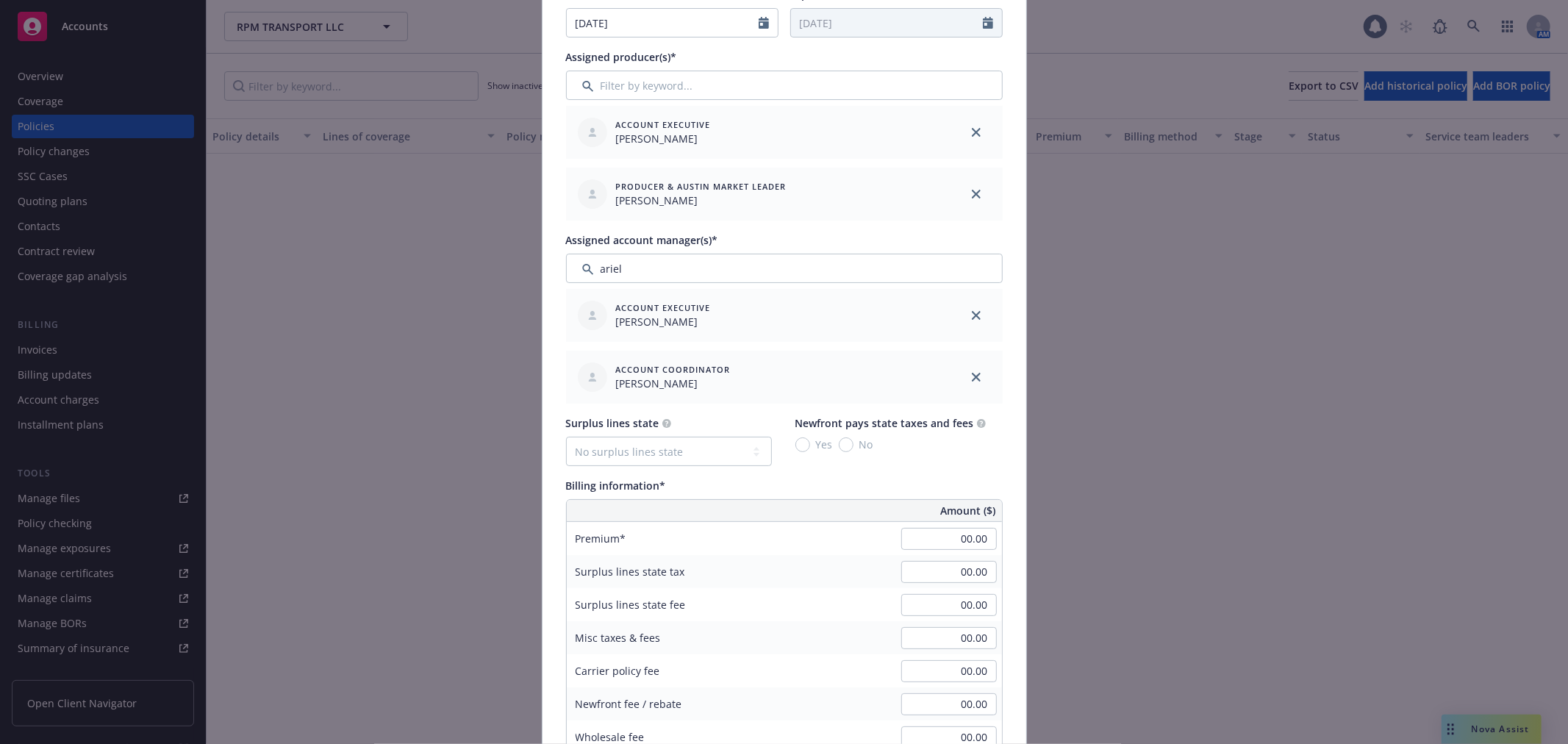
click at [761, 237] on div "Assigned account manager(s)*" at bounding box center [785, 240] width 437 height 15
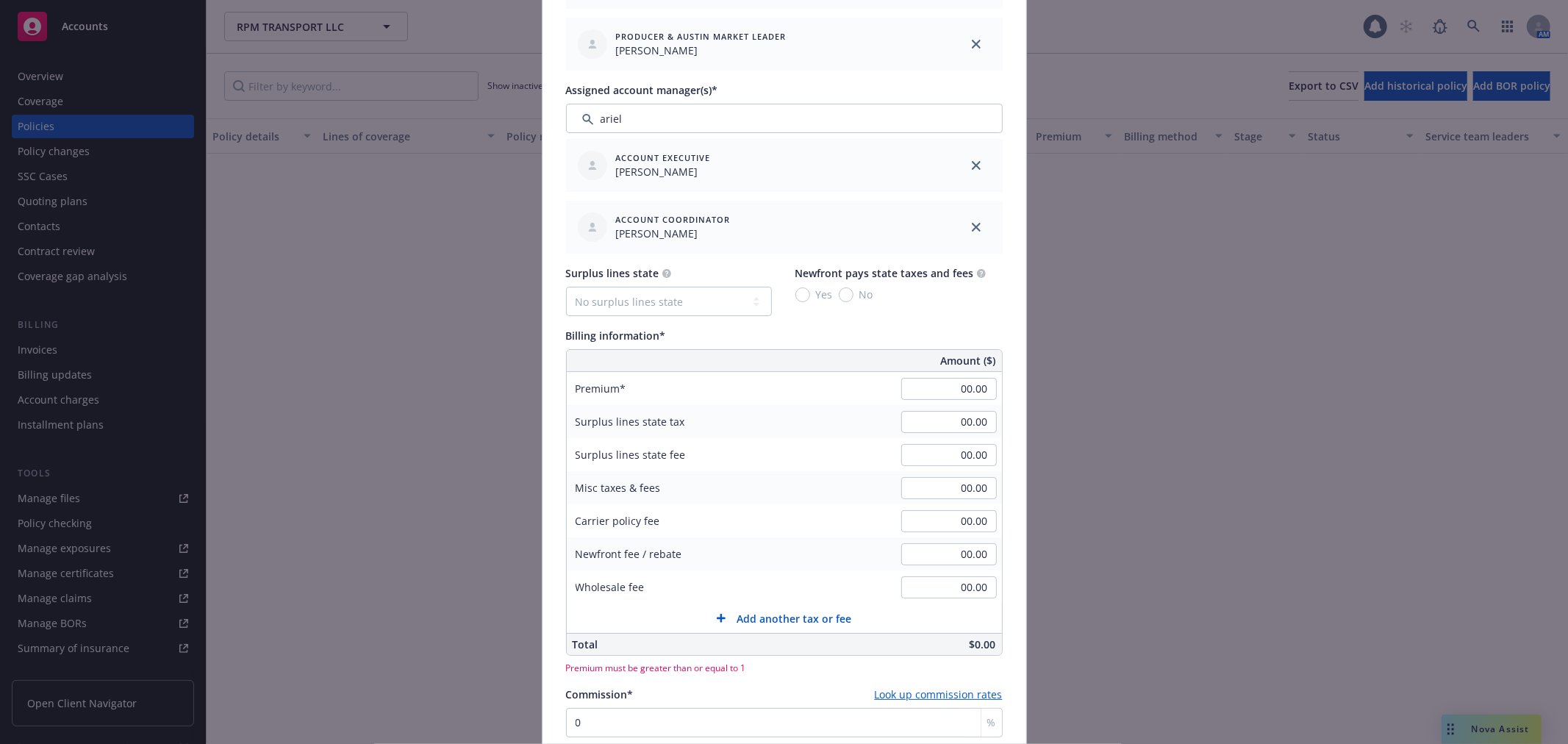
scroll to position [735, 0]
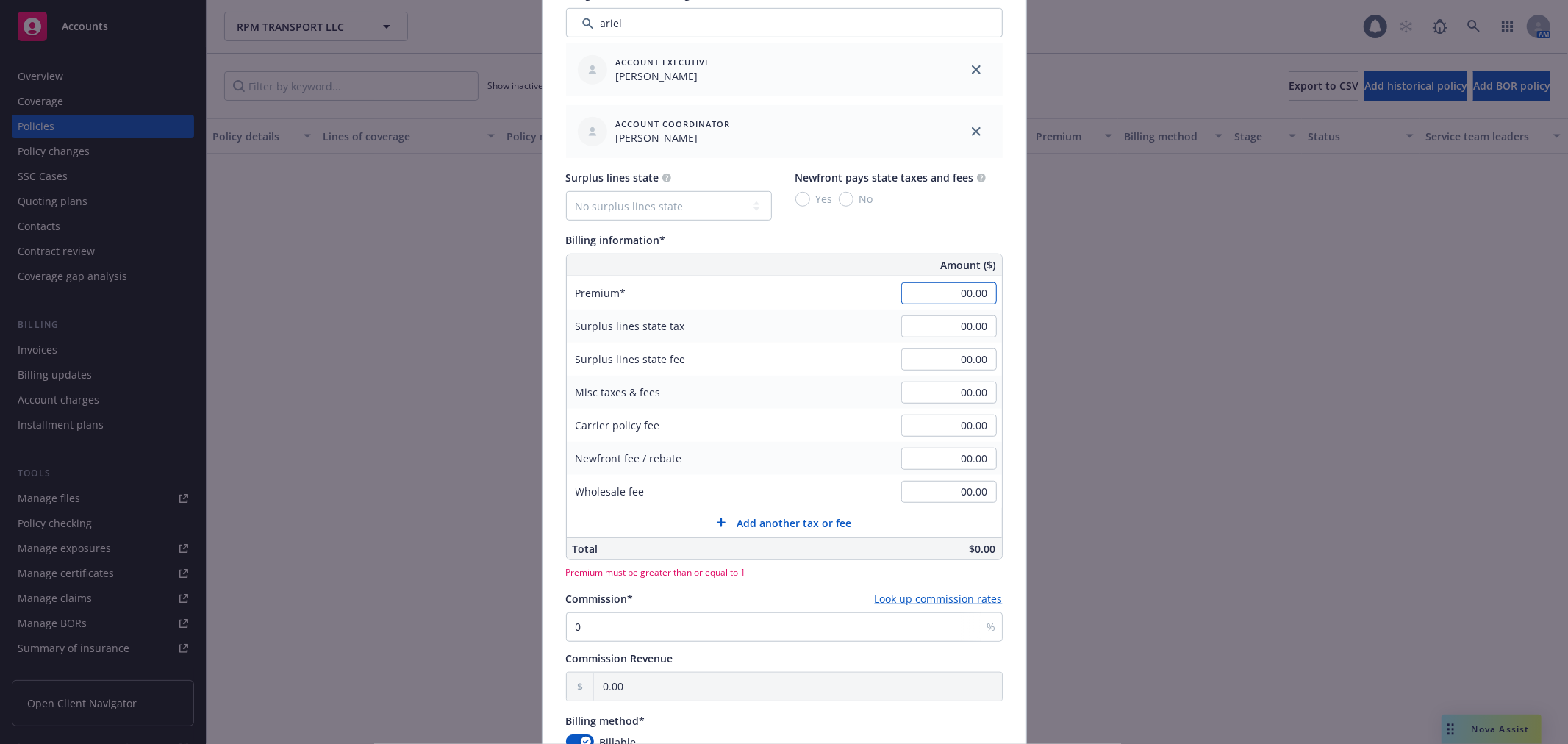
click at [961, 296] on input "00.00" at bounding box center [949, 293] width 96 height 22
click at [918, 292] on input "00.00" at bounding box center [949, 293] width 96 height 22
click at [961, 292] on input "151.00" at bounding box center [949, 293] width 96 height 22
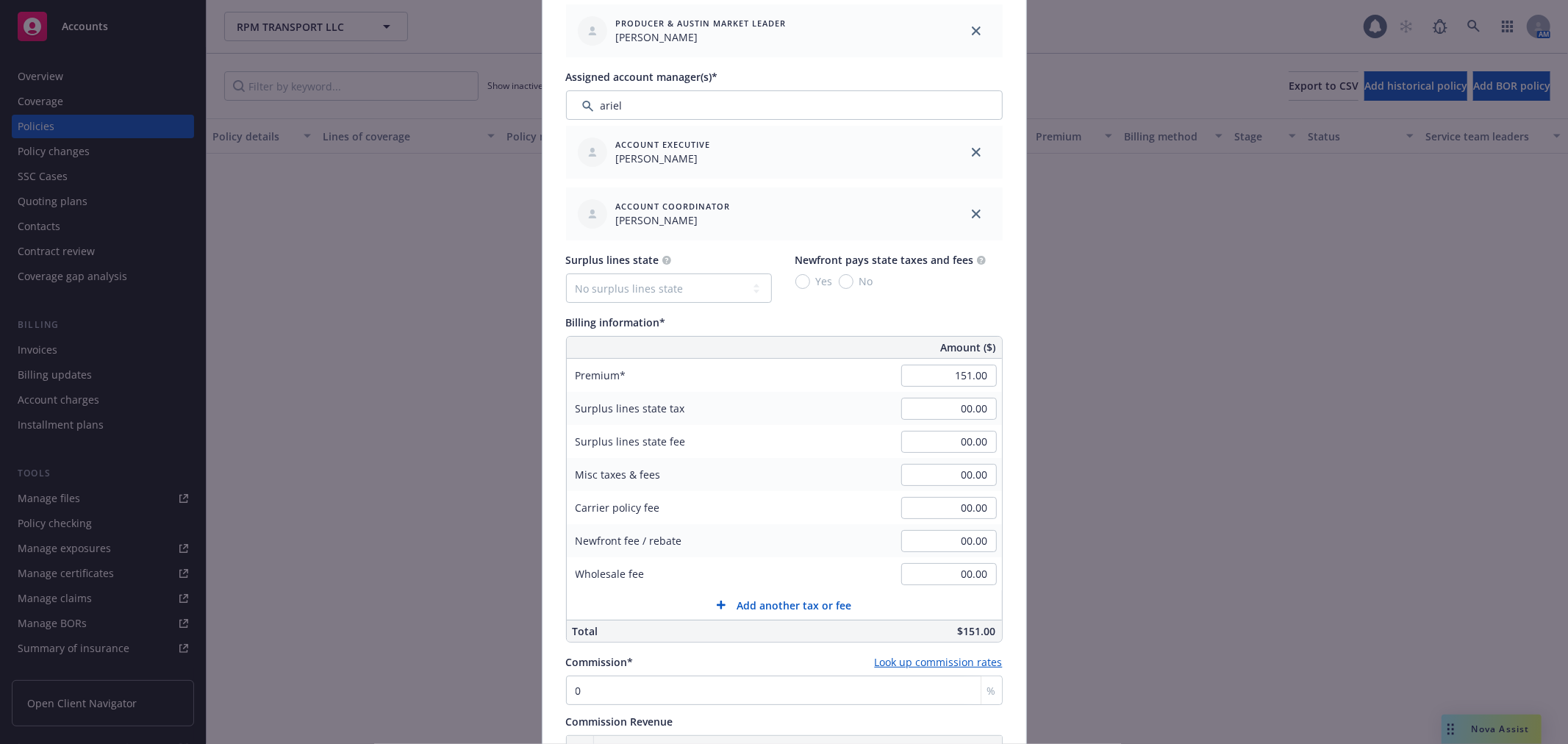
click at [961, 292] on div "Surplus lines state No surplus lines state [US_STATE] [US_STATE] [US_STATE] [US…" at bounding box center [785, 278] width 437 height 51
click at [953, 377] on input "151.00" at bounding box center [949, 375] width 96 height 22
type input "151,249.00"
click at [952, 578] on input "00.00" at bounding box center [949, 574] width 96 height 22
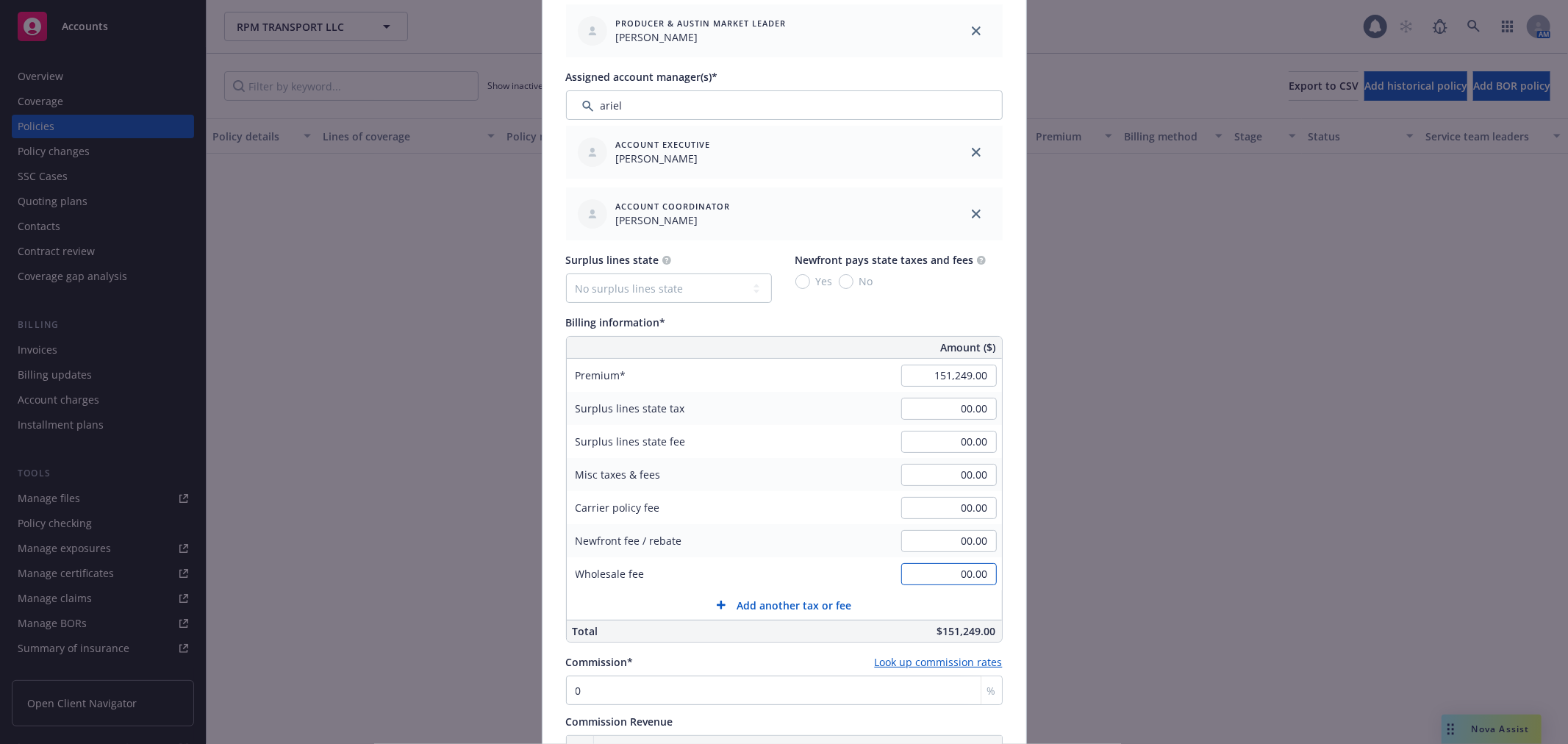
click at [952, 578] on input "00.00" at bounding box center [949, 574] width 96 height 22
type input "4,000.00"
click at [780, 464] on div "Misc taxes & fees" at bounding box center [677, 474] width 220 height 33
click at [868, 287] on div "Yes No" at bounding box center [891, 280] width 190 height 15
click at [681, 292] on select "No surplus lines state [US_STATE] [US_STATE] [US_STATE] [US_STATE] [US_STATE] […" at bounding box center [669, 288] width 206 height 29
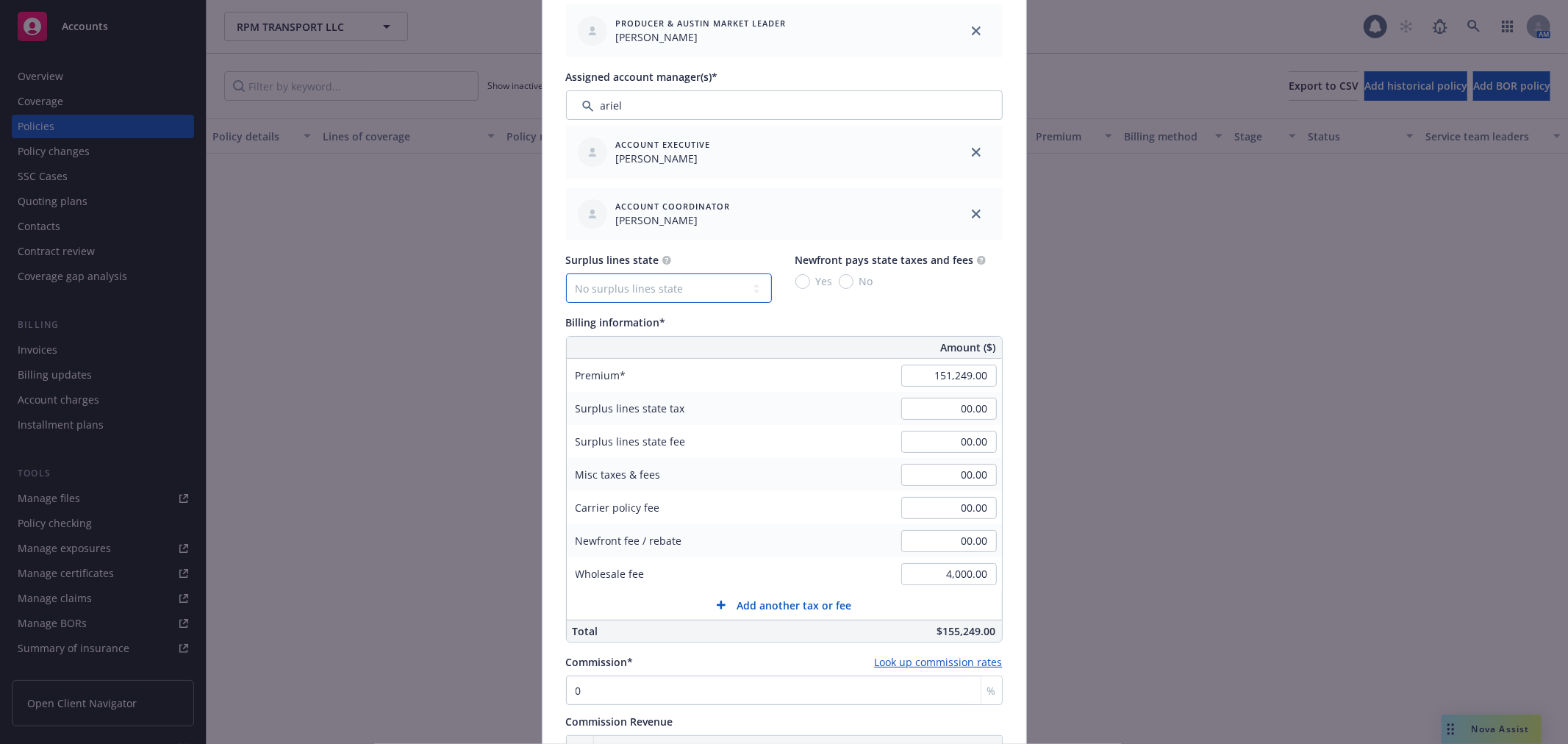
select select "[GEOGRAPHIC_DATA]"
click at [566, 273] on select "No surplus lines state [US_STATE] [US_STATE] [US_STATE] [US_STATE] [US_STATE] […" at bounding box center [669, 288] width 206 height 29
type input "7,335.58"
type input "60.50"
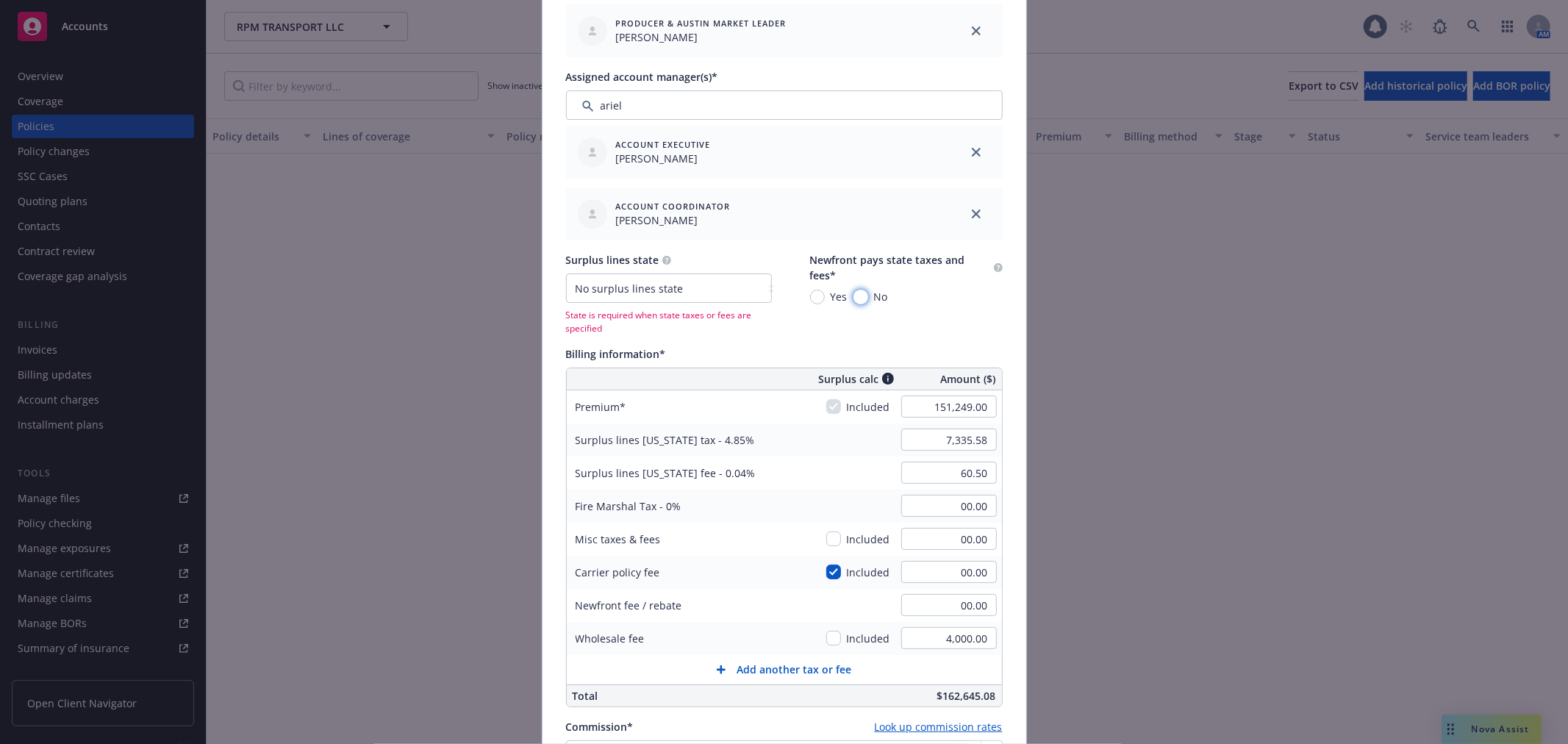
click at [855, 294] on input "No" at bounding box center [860, 297] width 15 height 15
radio input "true"
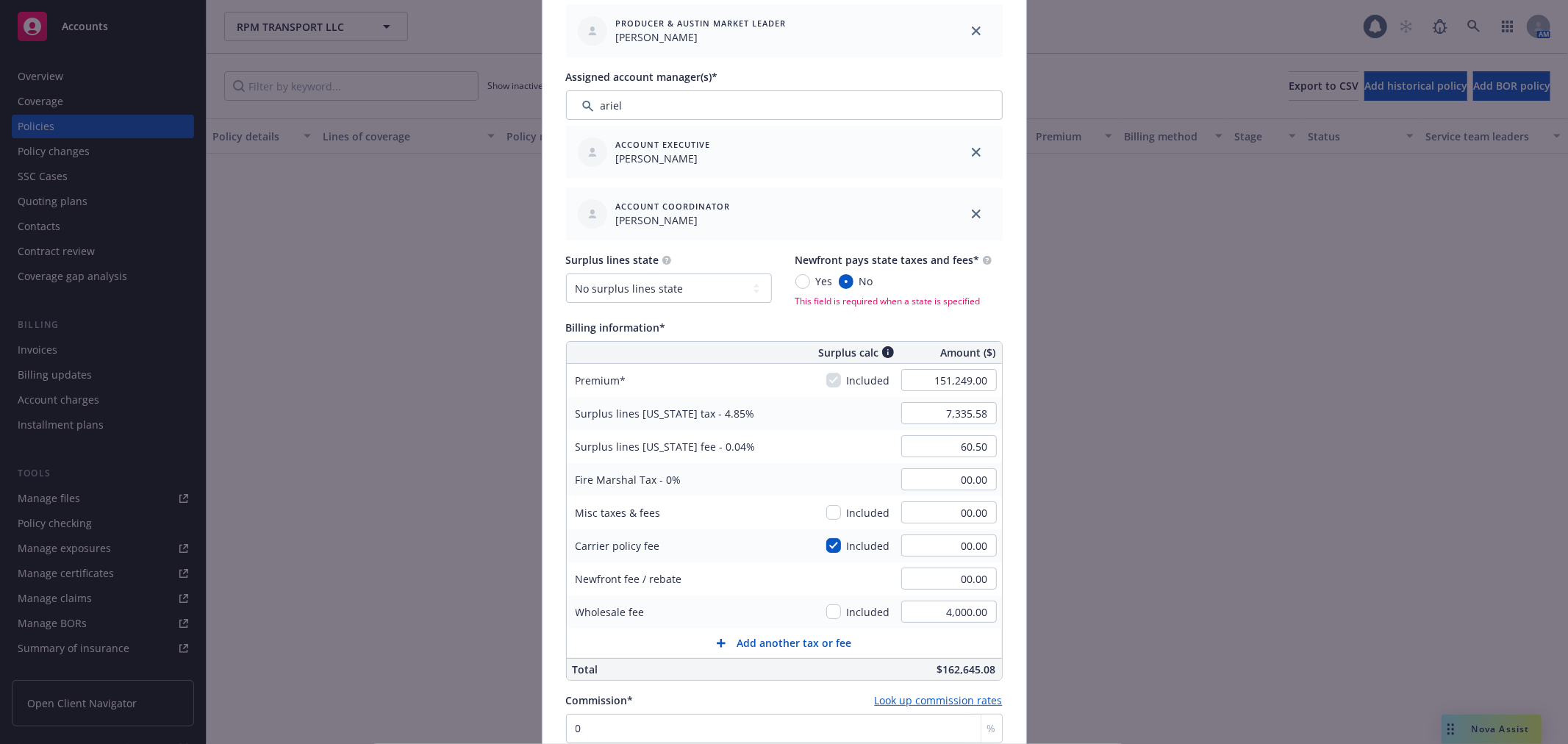
click at [891, 325] on div "Billing information*" at bounding box center [785, 327] width 437 height 15
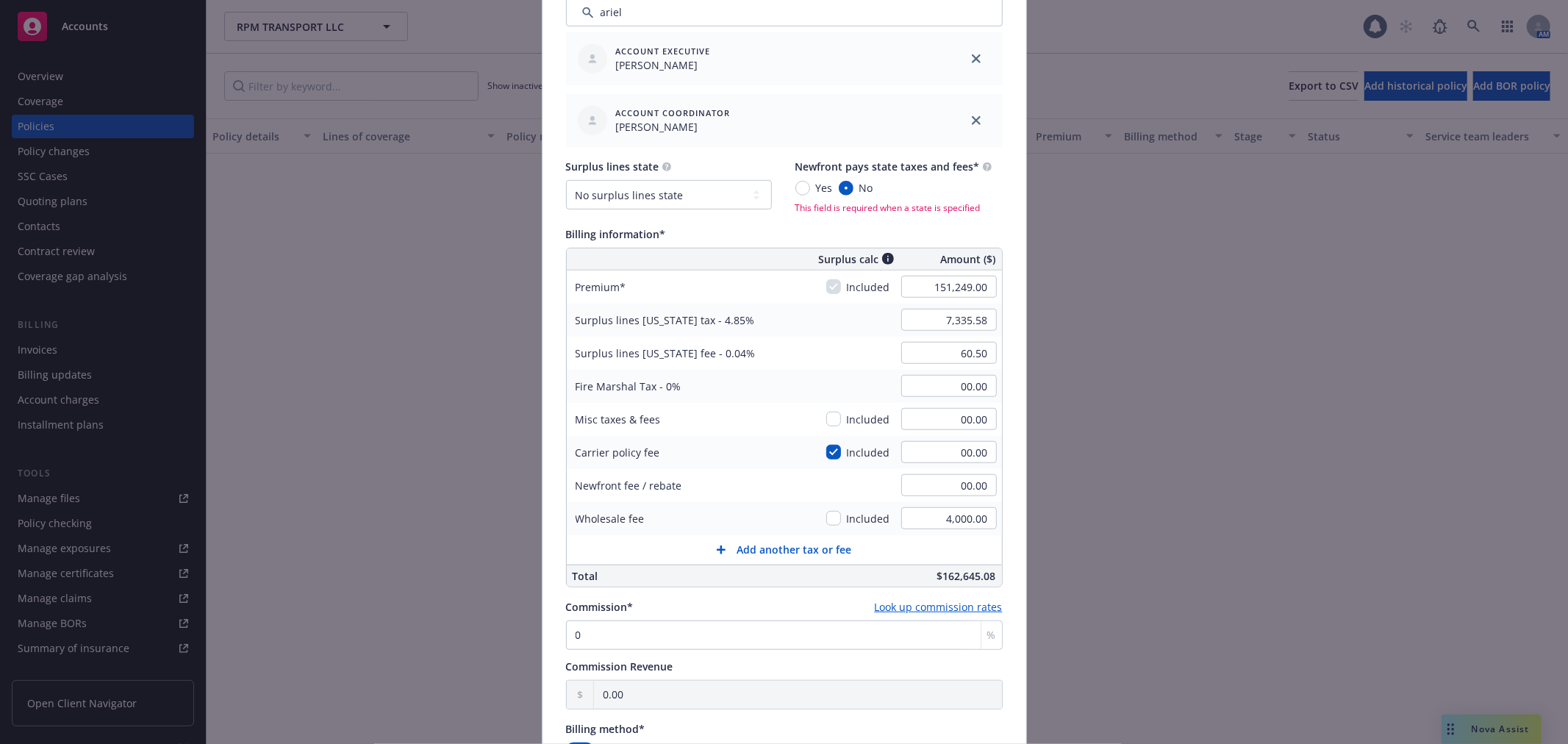
scroll to position [1143, 0]
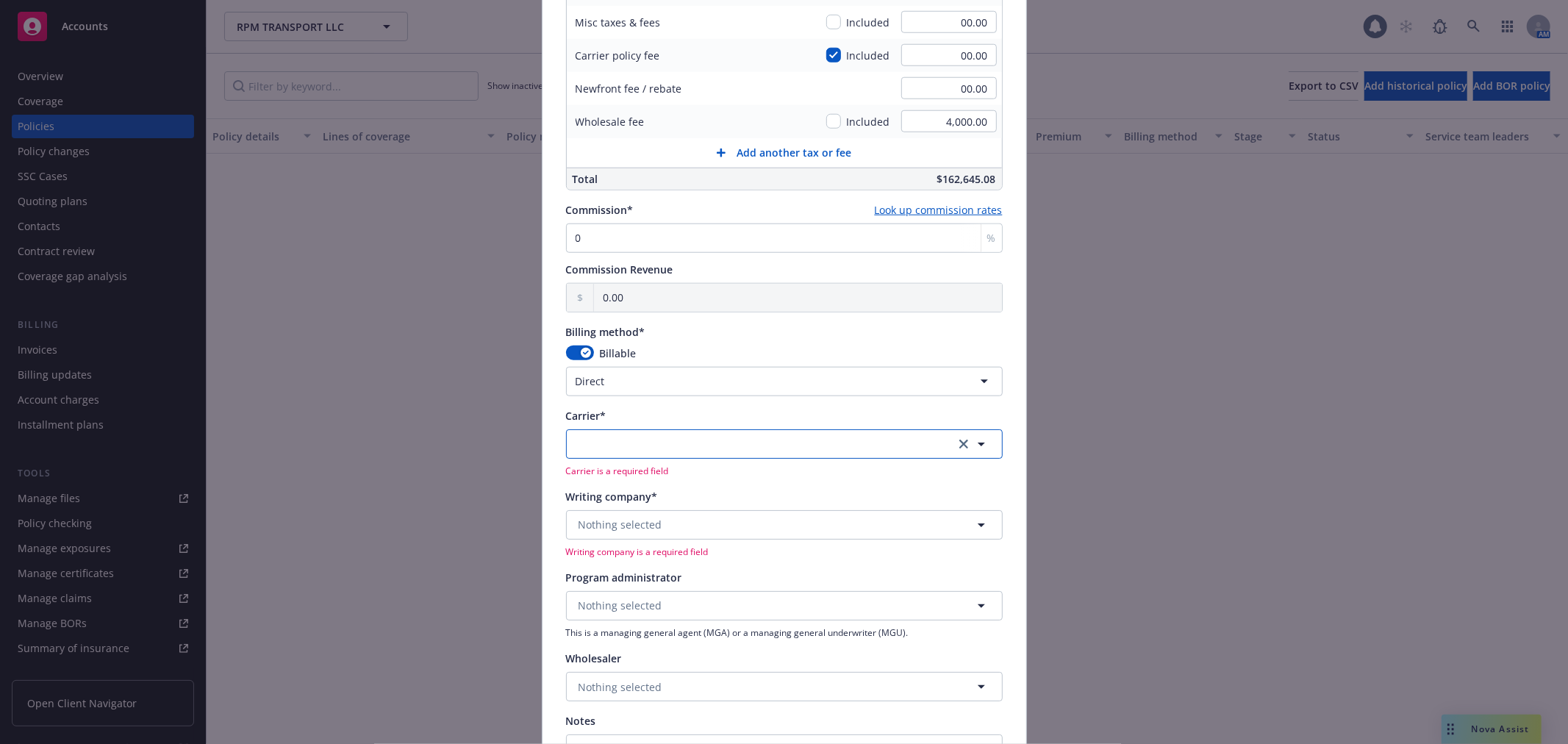
click at [653, 453] on button "button" at bounding box center [785, 443] width 437 height 29
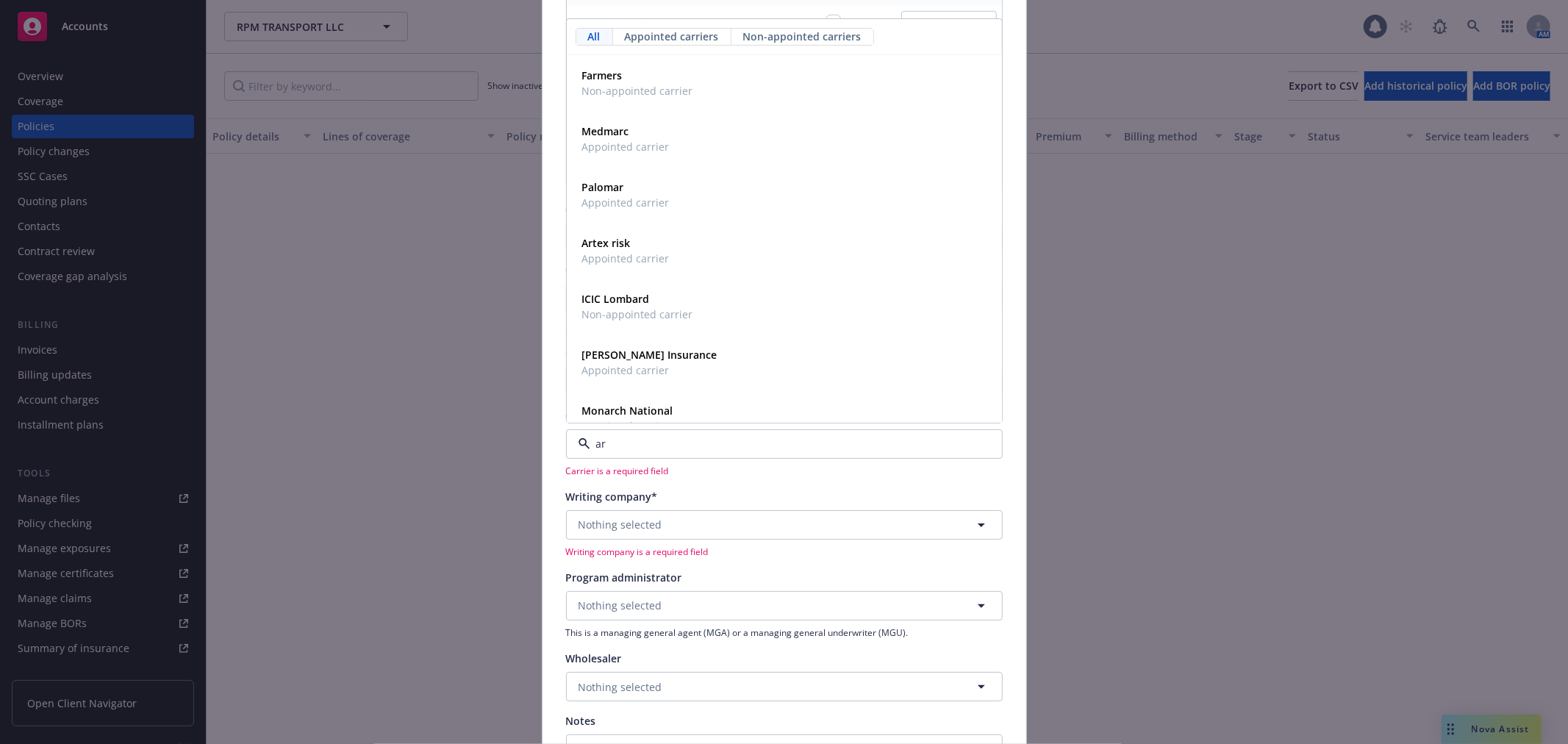
type input "arc"
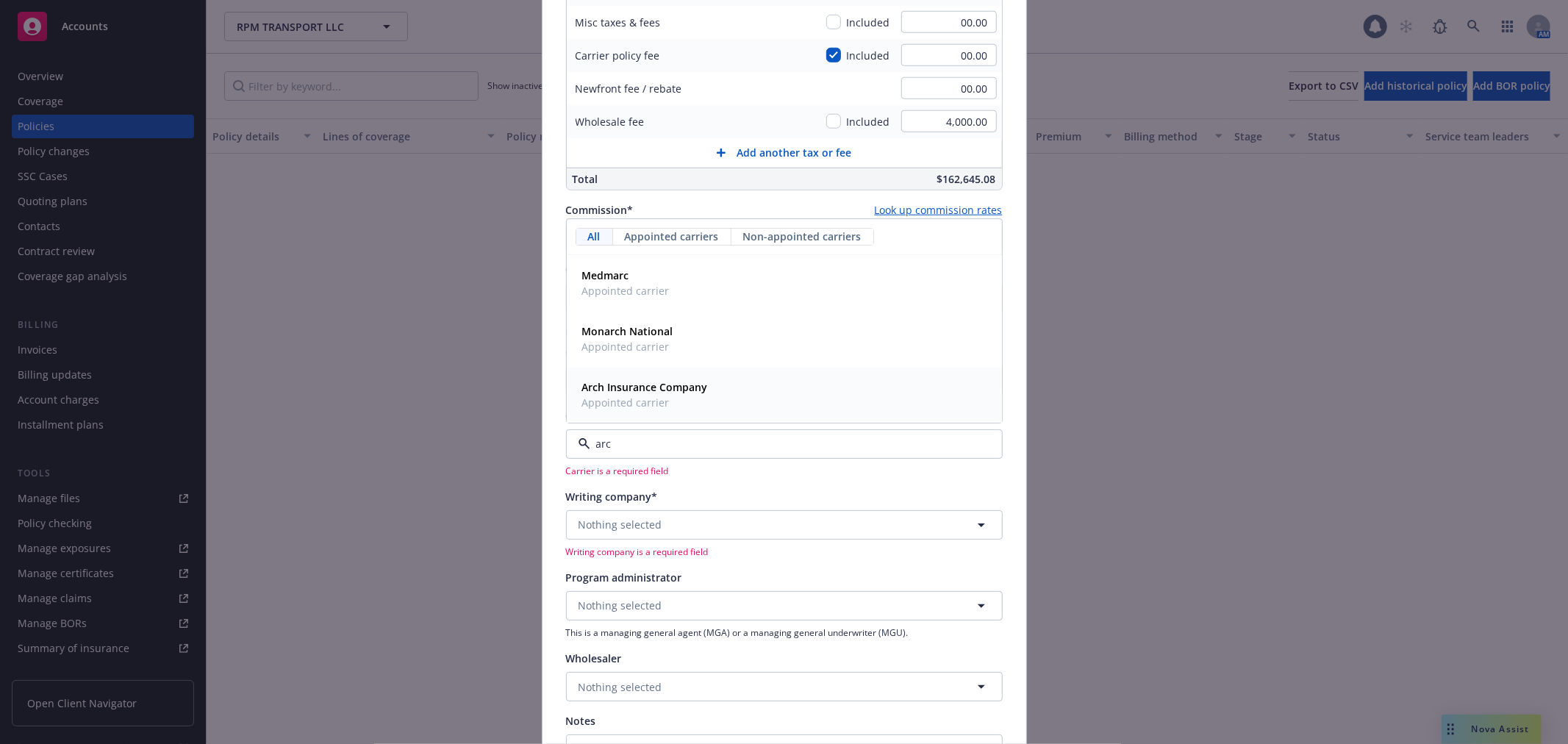
click at [673, 406] on span "Appointed carrier" at bounding box center [645, 403] width 126 height 15
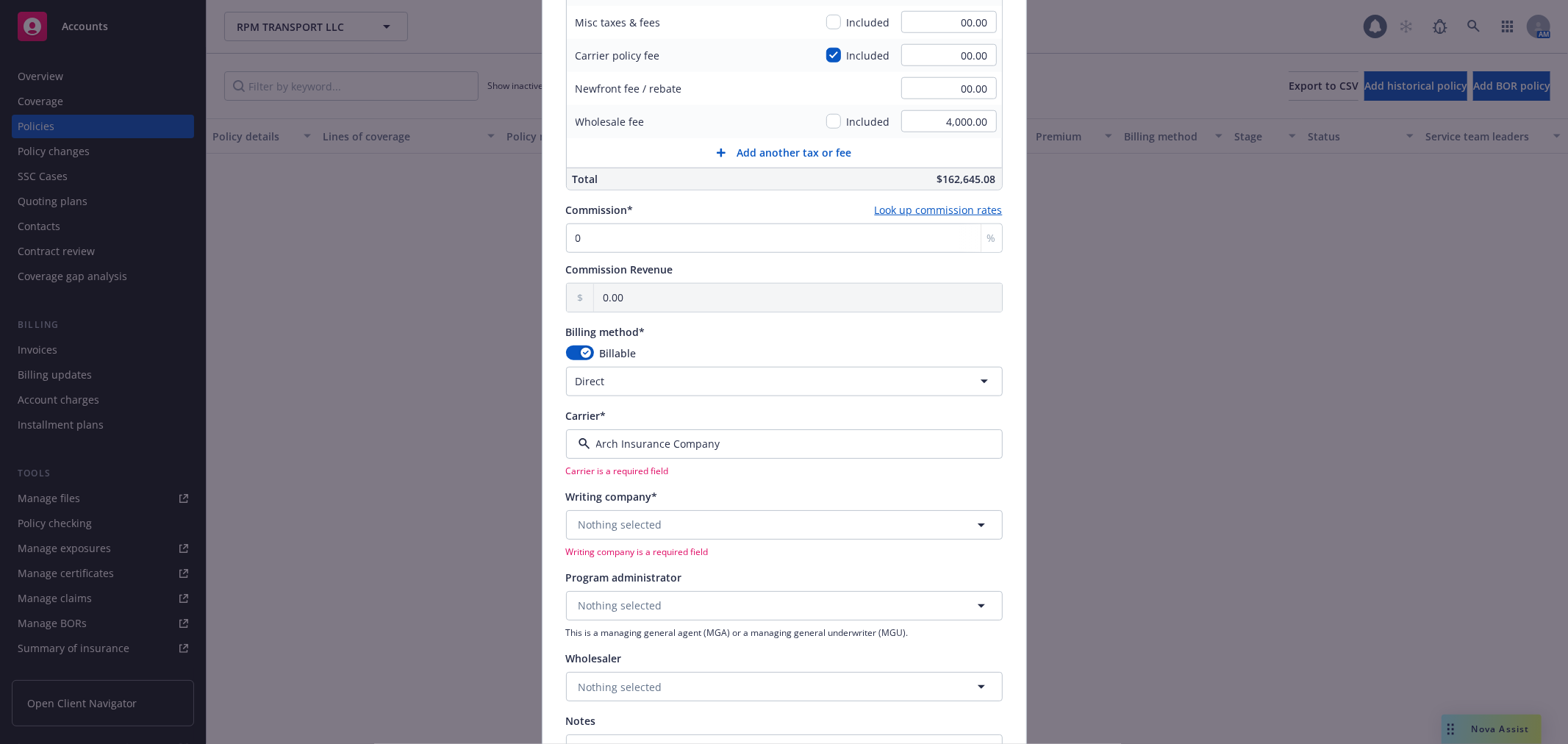
scroll to position [1138, 0]
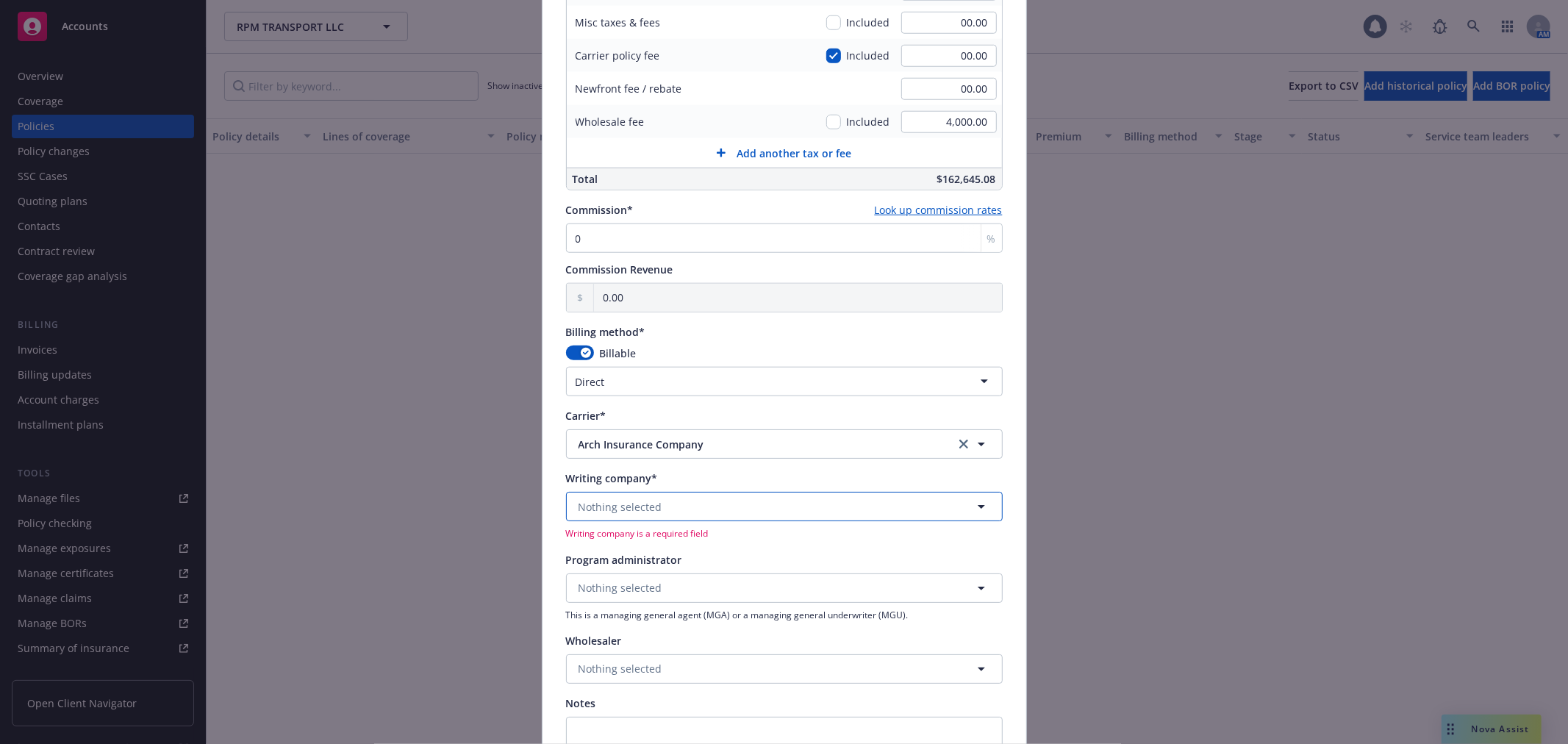
click at [641, 516] on button "Nothing selected" at bounding box center [785, 506] width 437 height 29
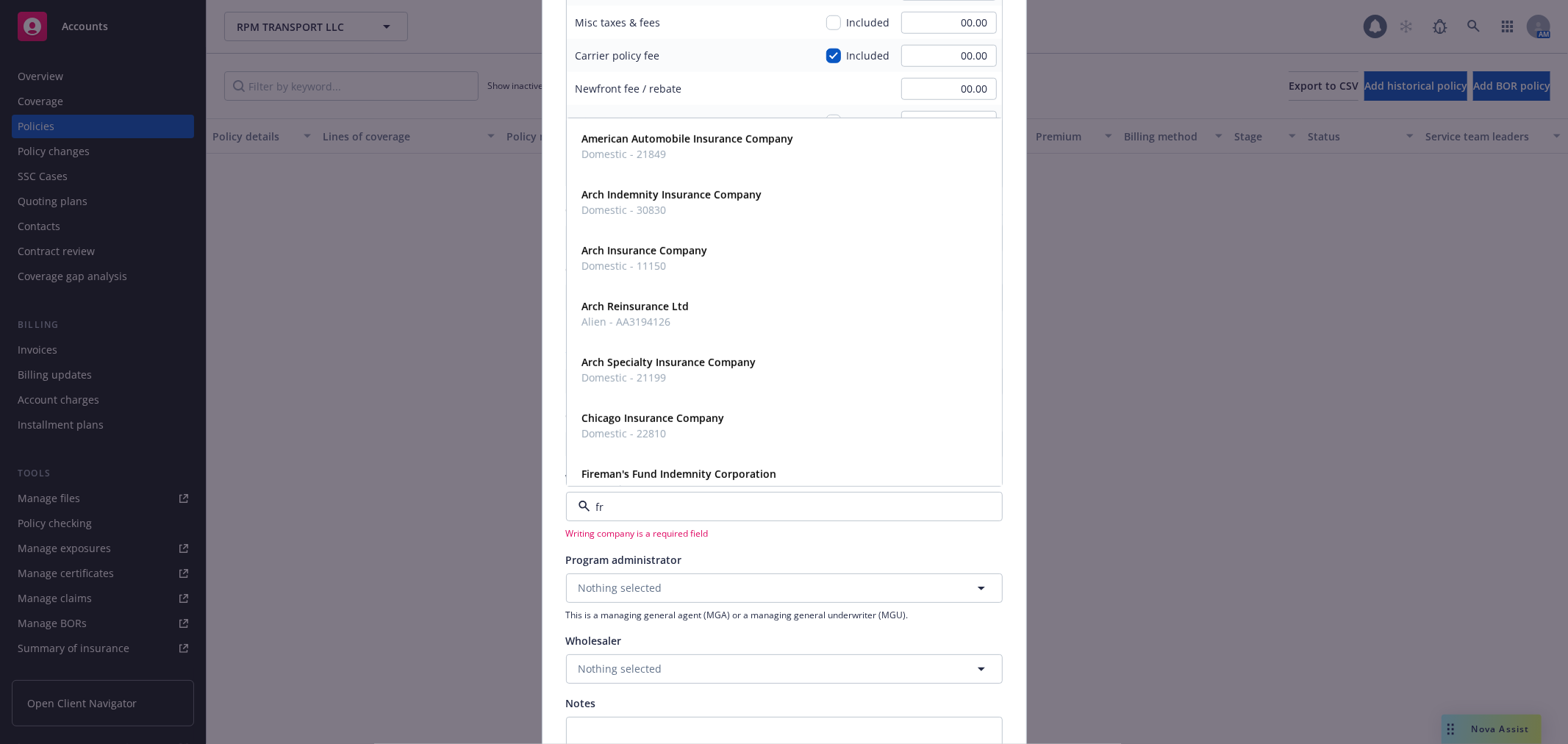
type input "fre"
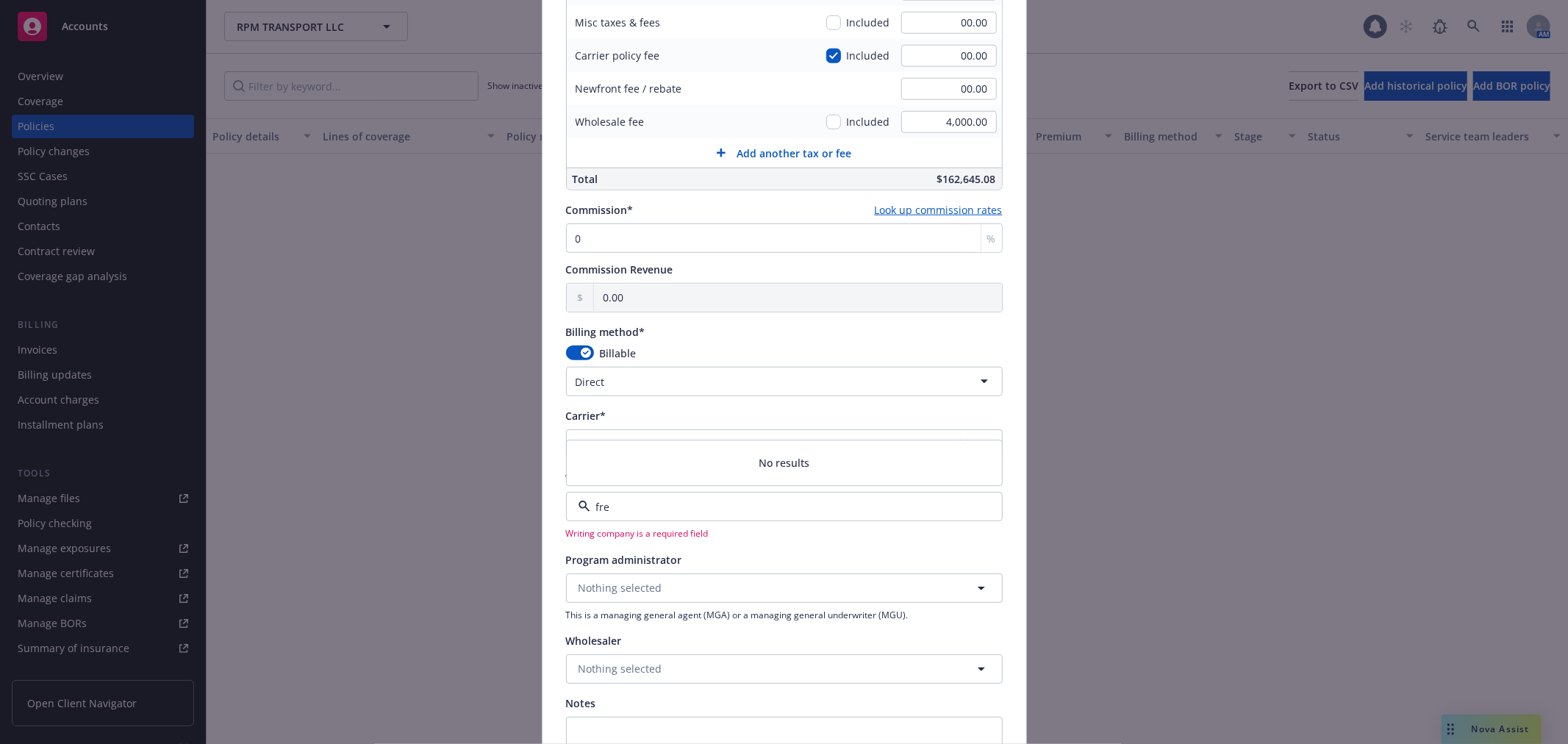
click at [637, 510] on input "fre" at bounding box center [781, 506] width 382 height 15
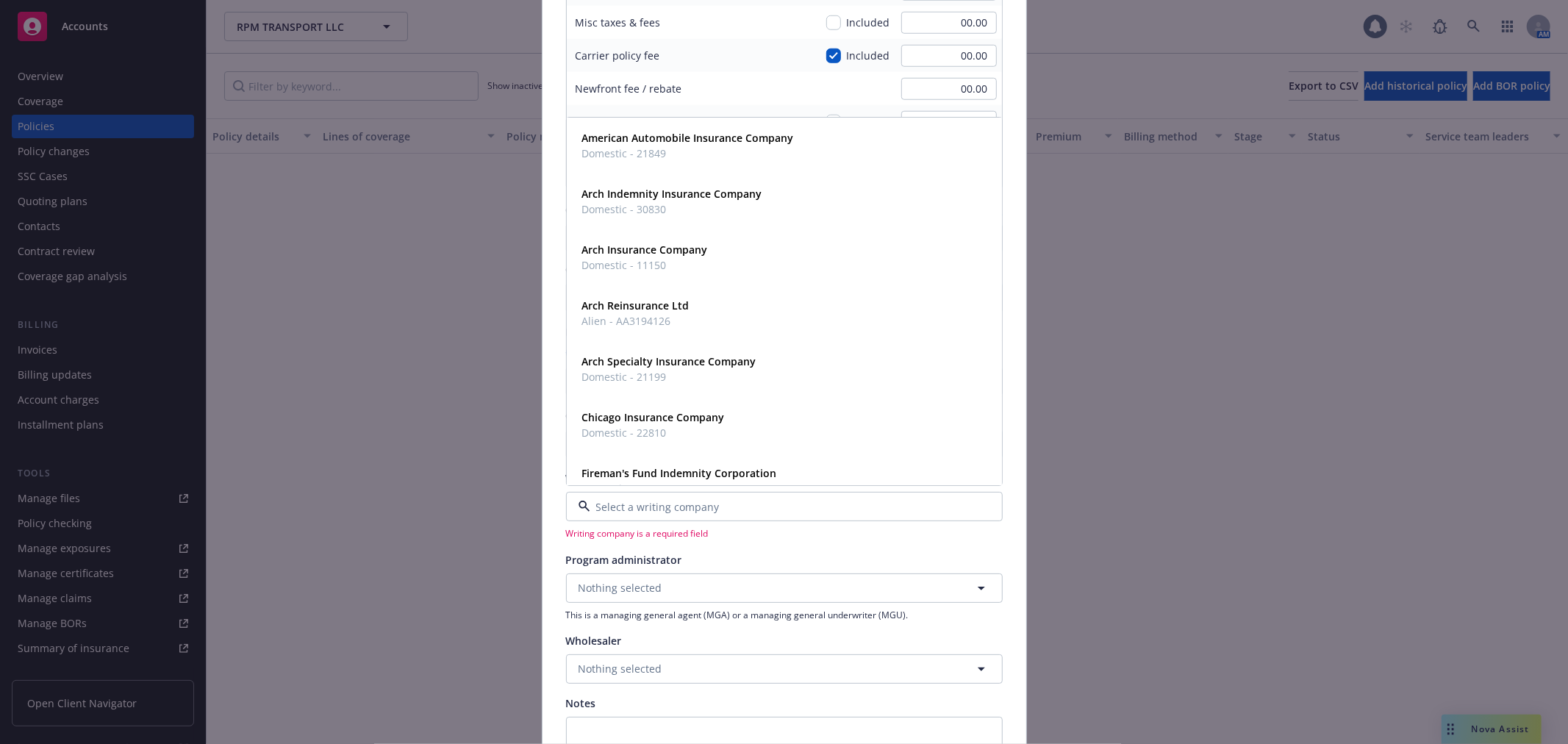
click at [637, 510] on input at bounding box center [781, 506] width 382 height 15
click at [628, 586] on span "Nothing selected" at bounding box center [620, 587] width 84 height 15
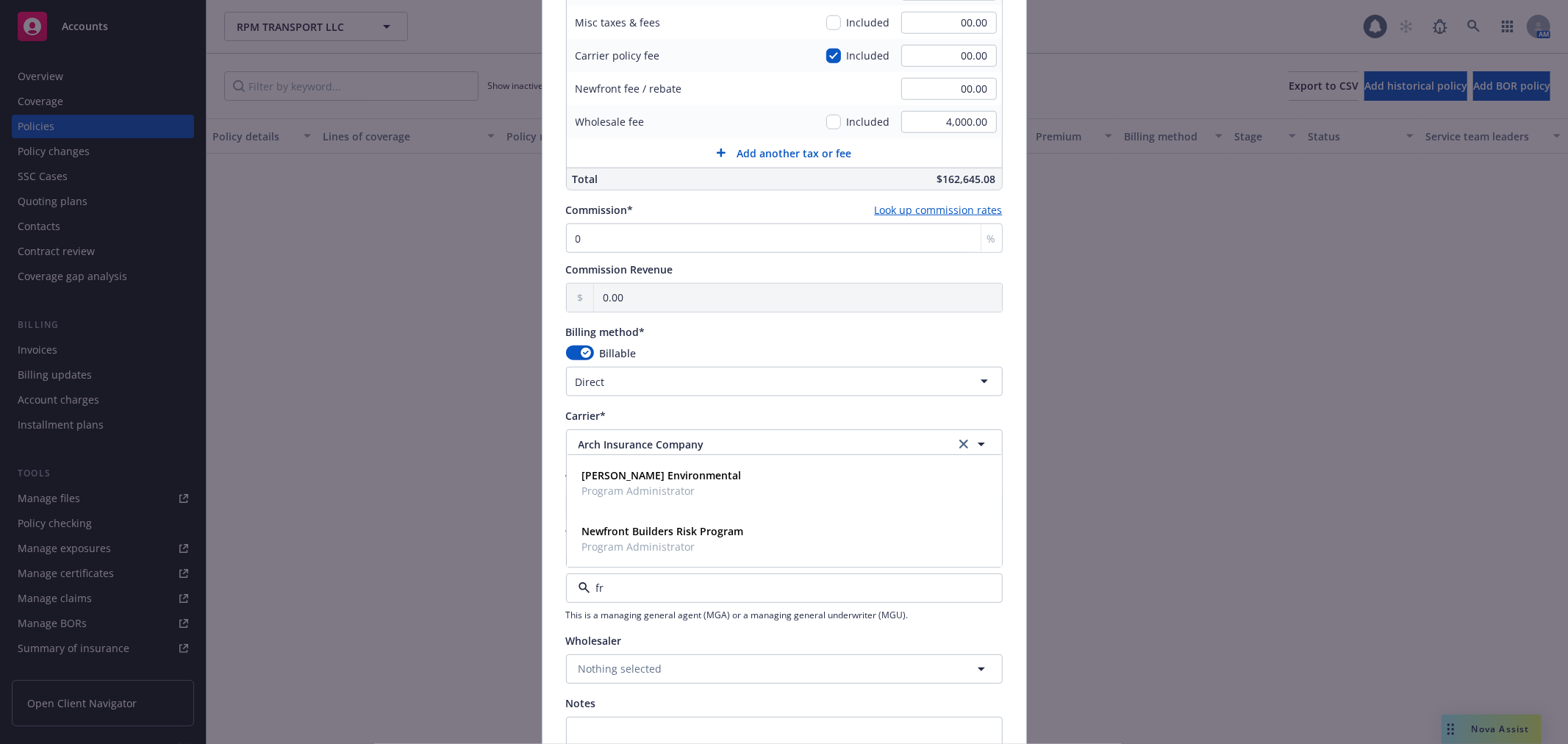
type input "fre"
click at [642, 547] on span "Program Administrator" at bounding box center [661, 546] width 159 height 15
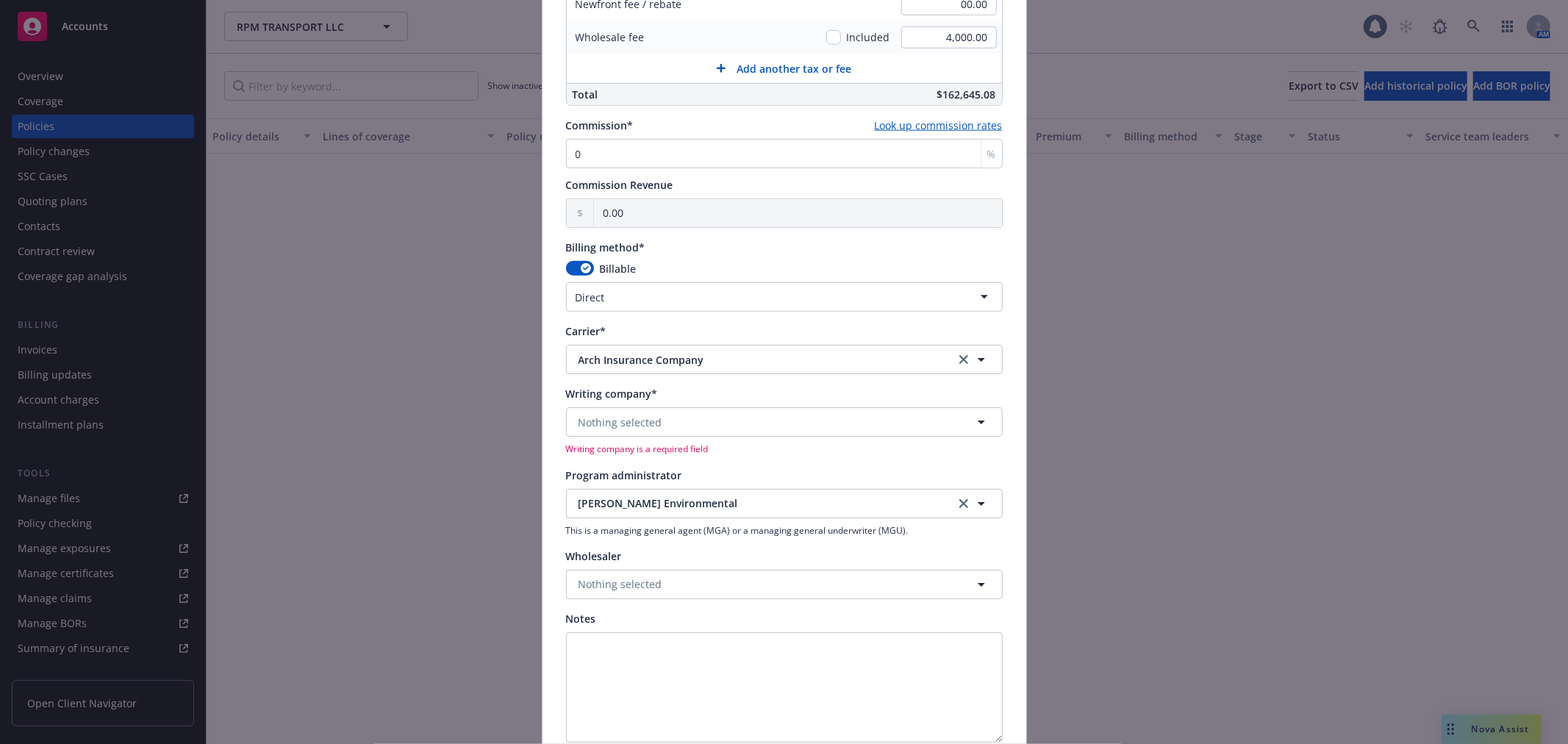
scroll to position [1225, 0]
click at [645, 419] on span "Nothing selected" at bounding box center [620, 420] width 84 height 15
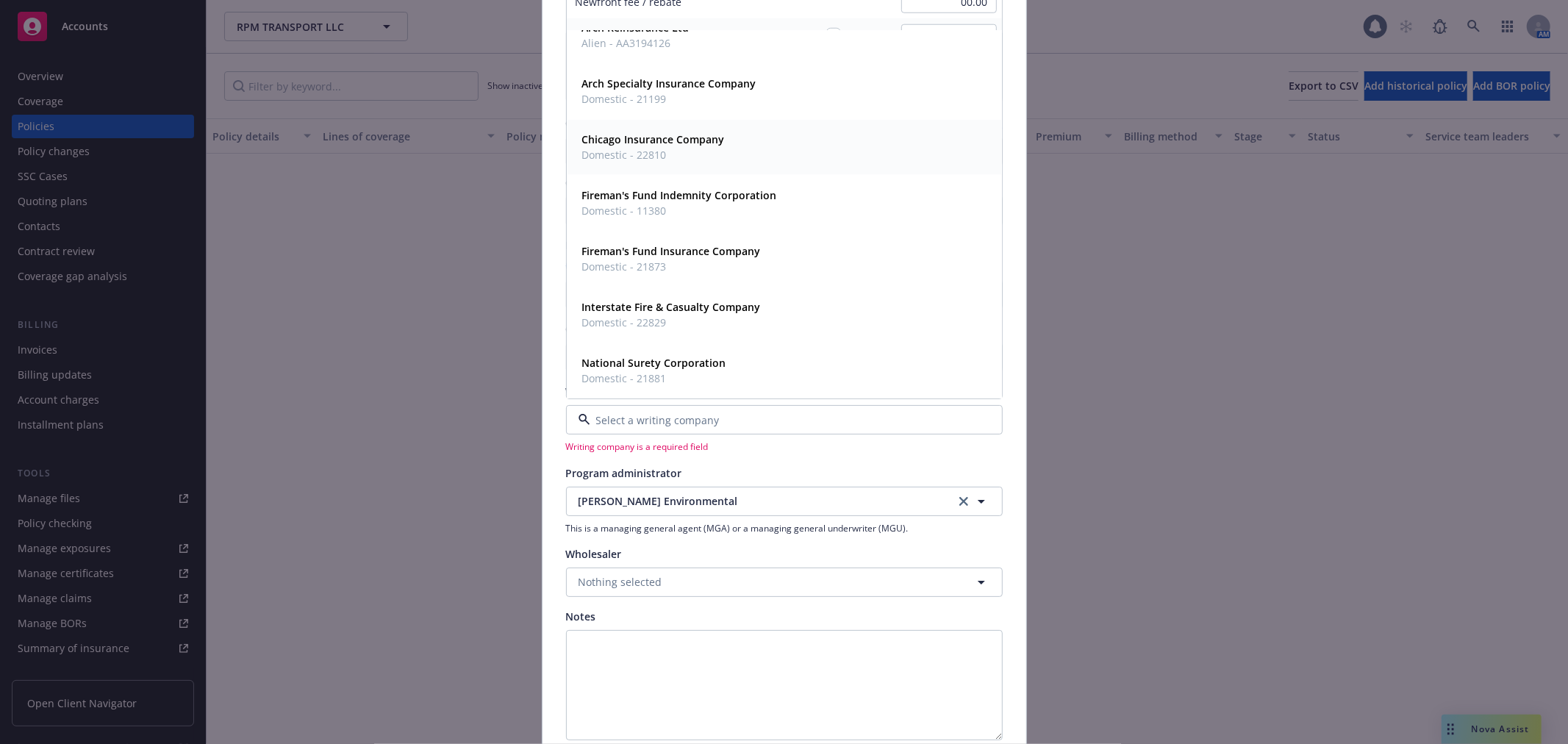
scroll to position [0, 0]
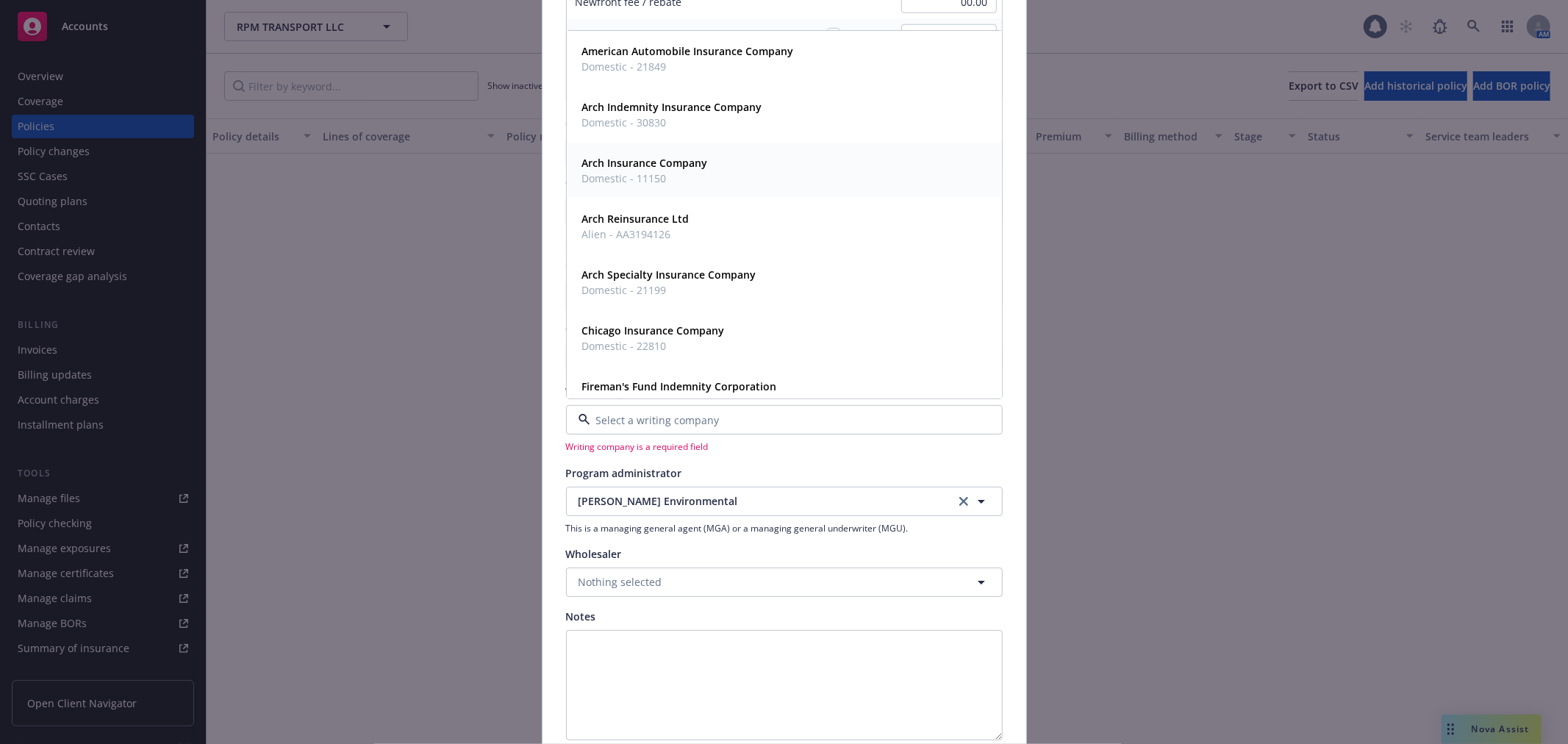
click at [673, 164] on strong "Arch Insurance Company" at bounding box center [645, 163] width 126 height 14
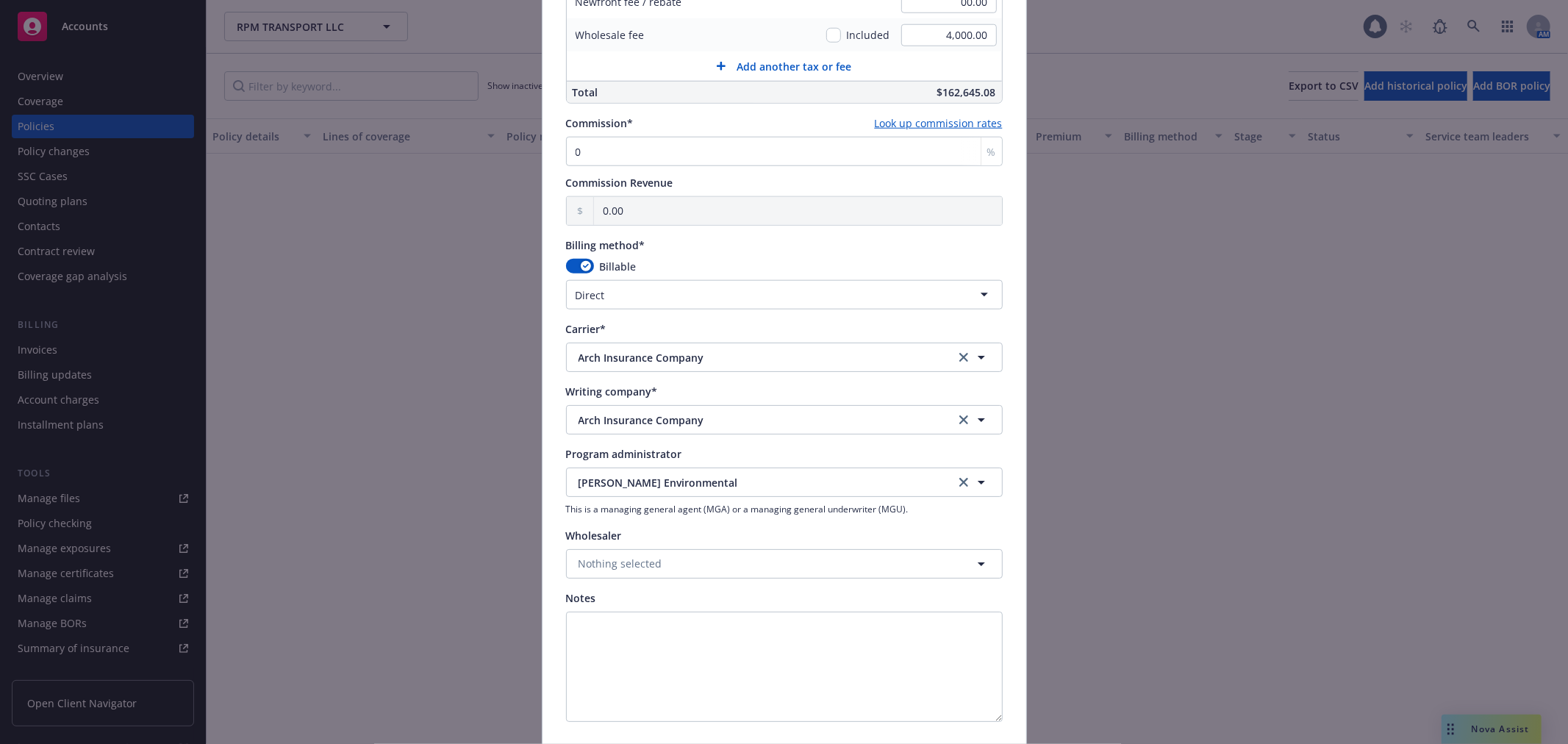
click at [788, 460] on div "Program administrator" at bounding box center [785, 454] width 437 height 15
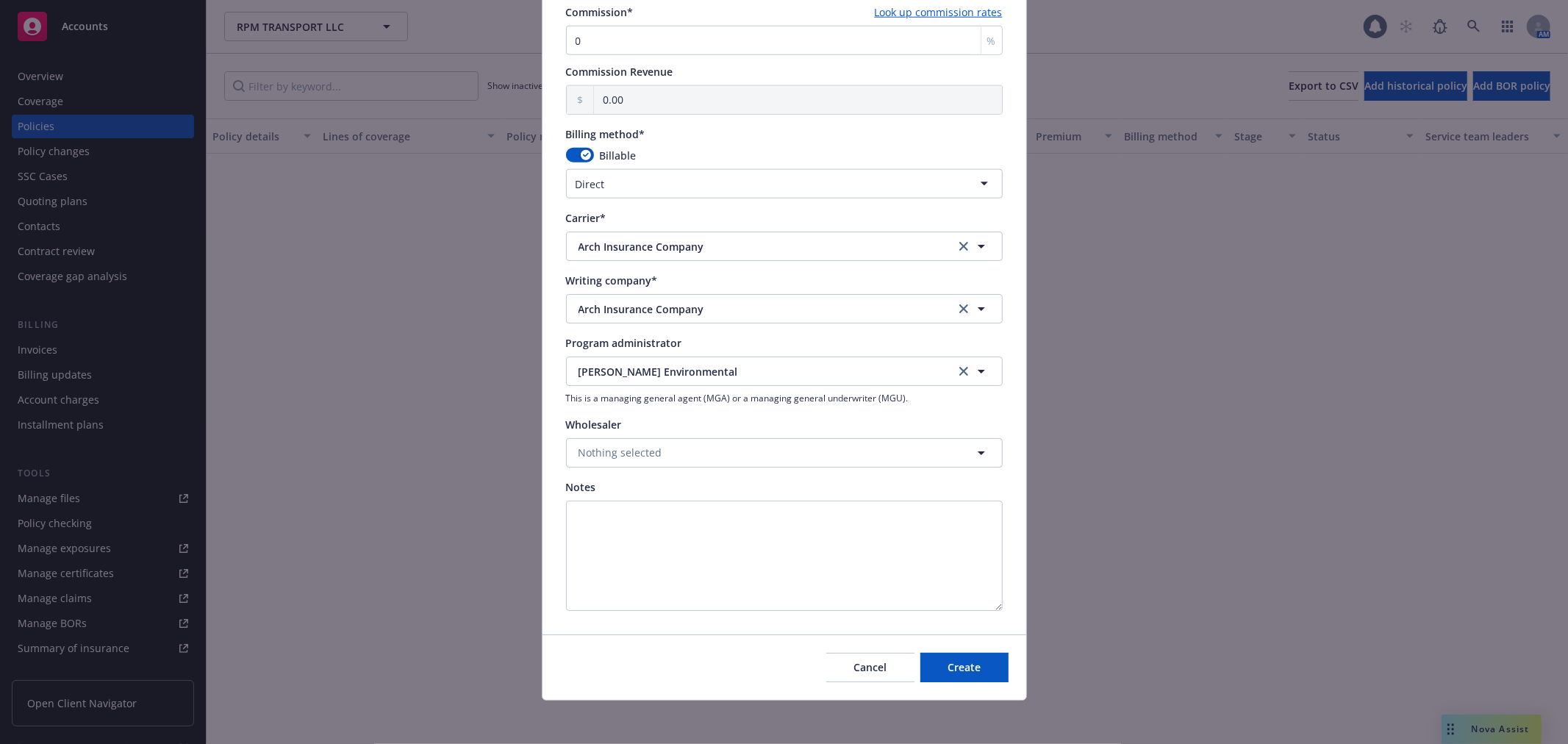
scroll to position [1339, 0]
click at [746, 454] on button "Nothing selected" at bounding box center [785, 450] width 437 height 29
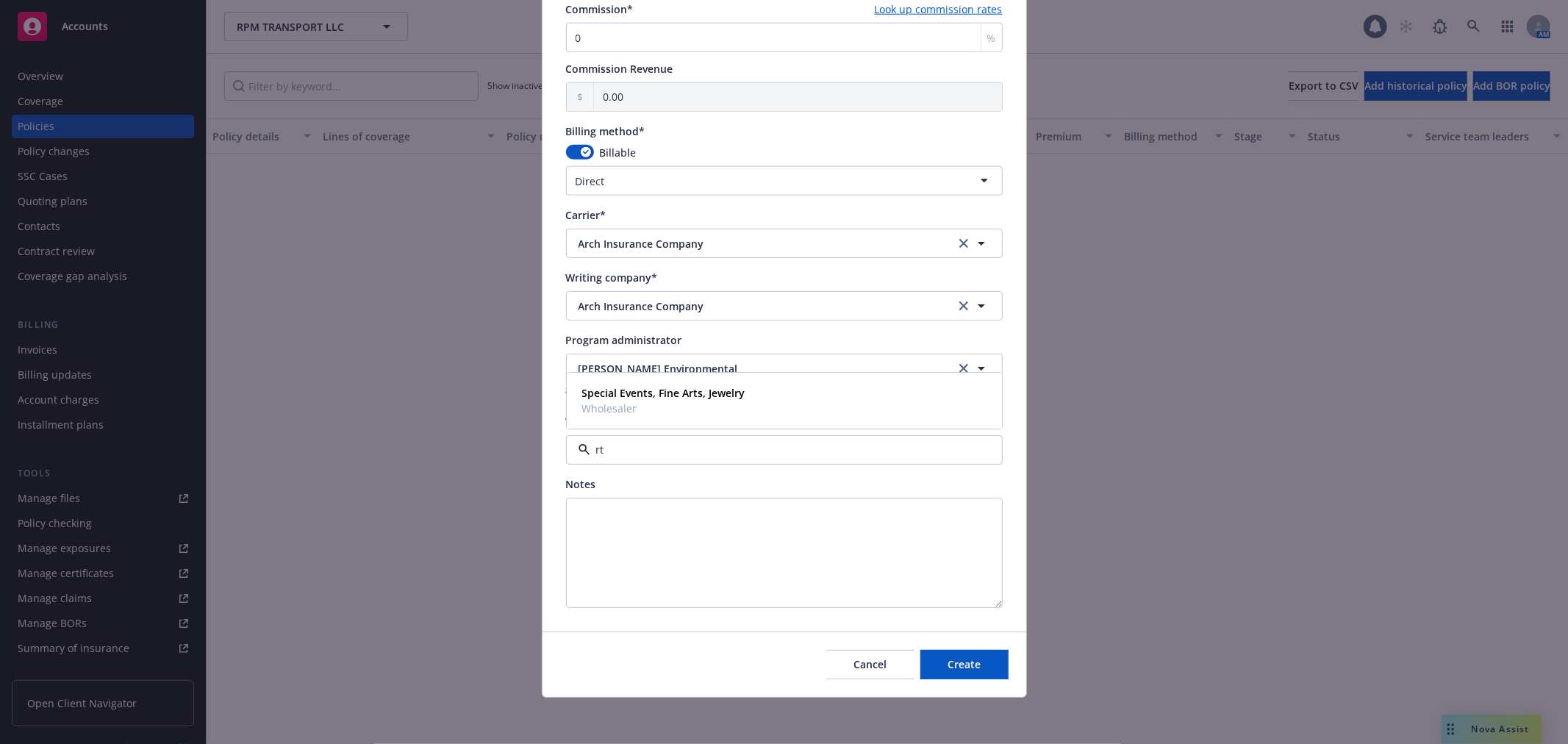
type input "rt"
click at [736, 403] on span "Wholesaler" at bounding box center [723, 408] width 282 height 15
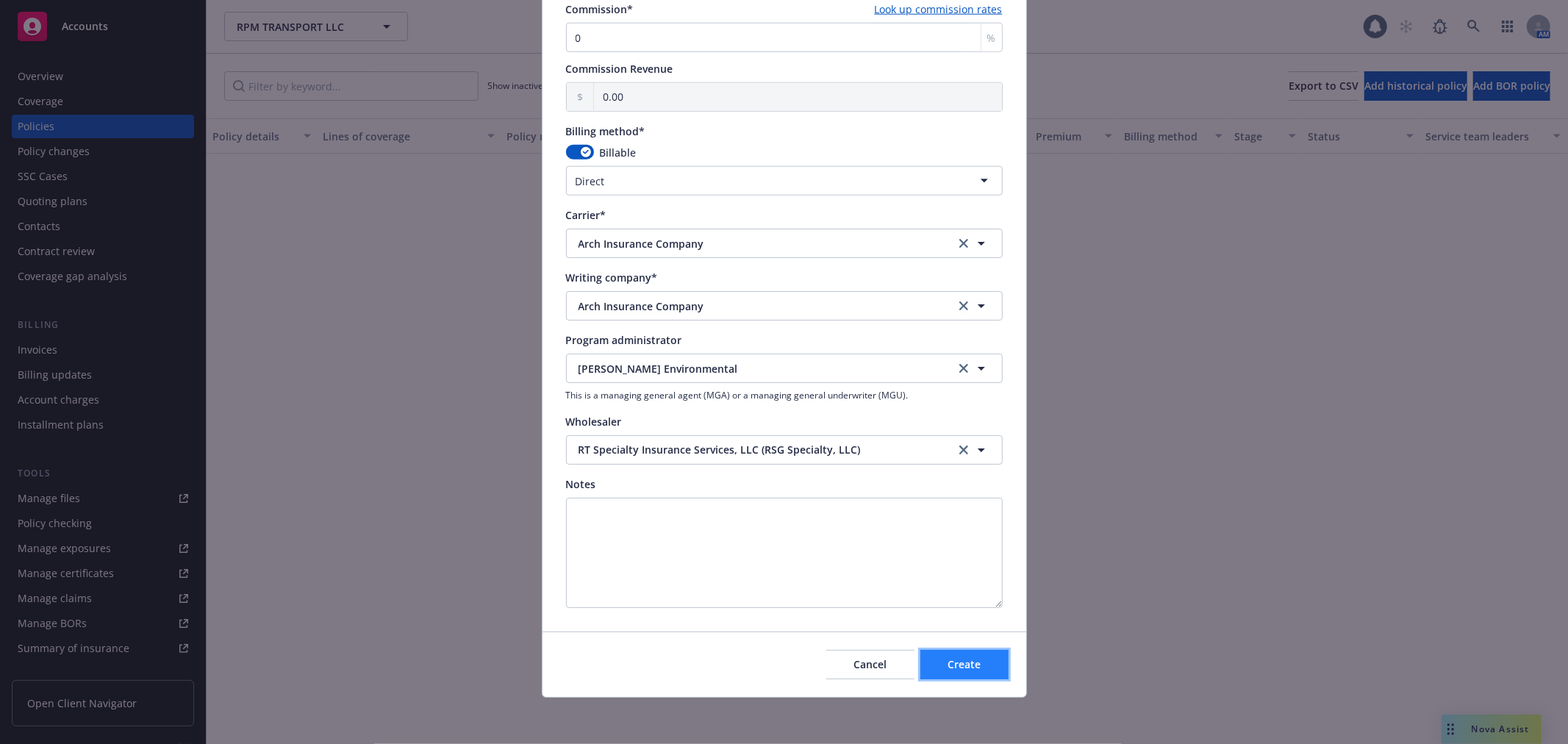
click at [962, 650] on button "Create" at bounding box center [964, 665] width 88 height 29
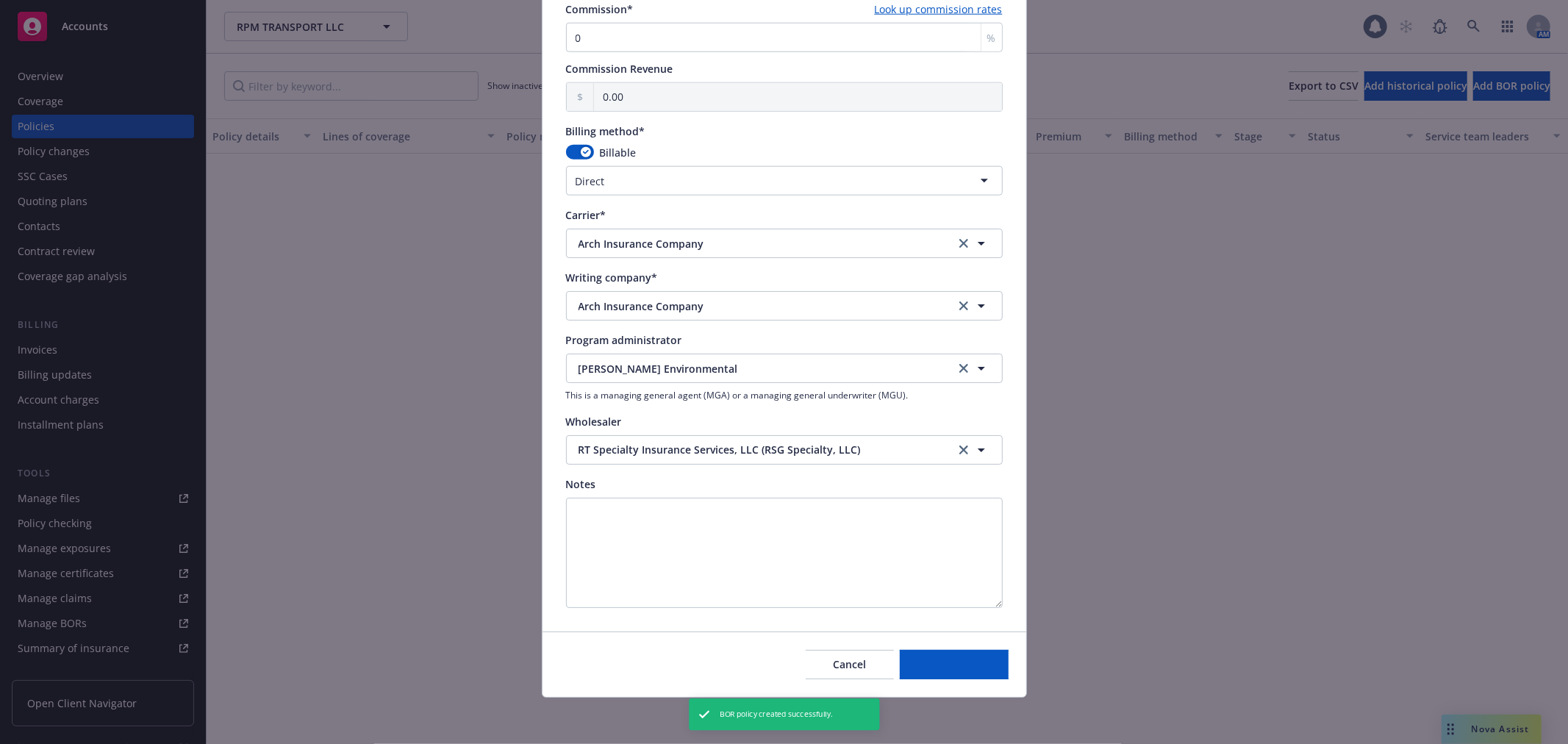
select select "other"
type input "[DATE]"
select select "NONE"
type input "00.00"
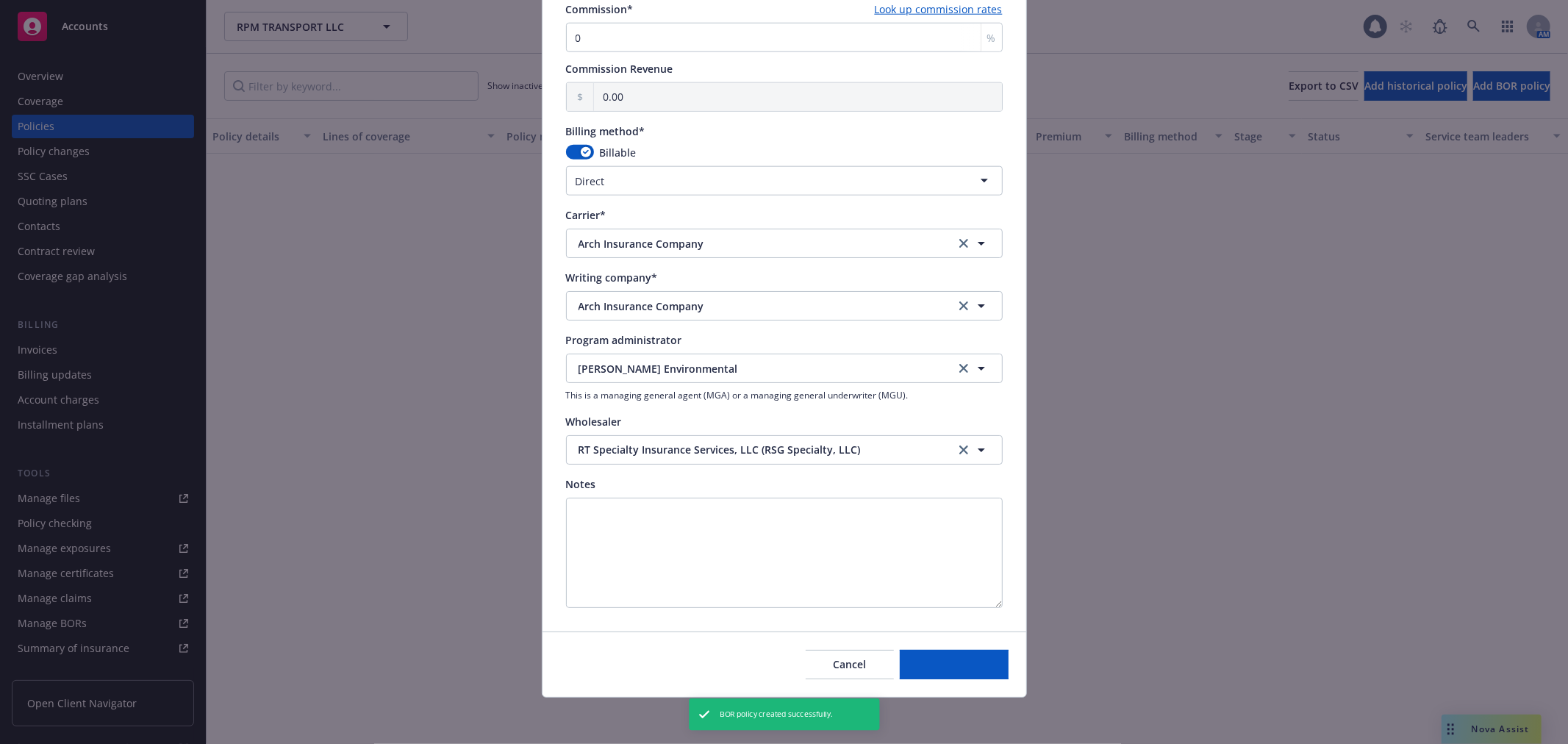
type input "00.00"
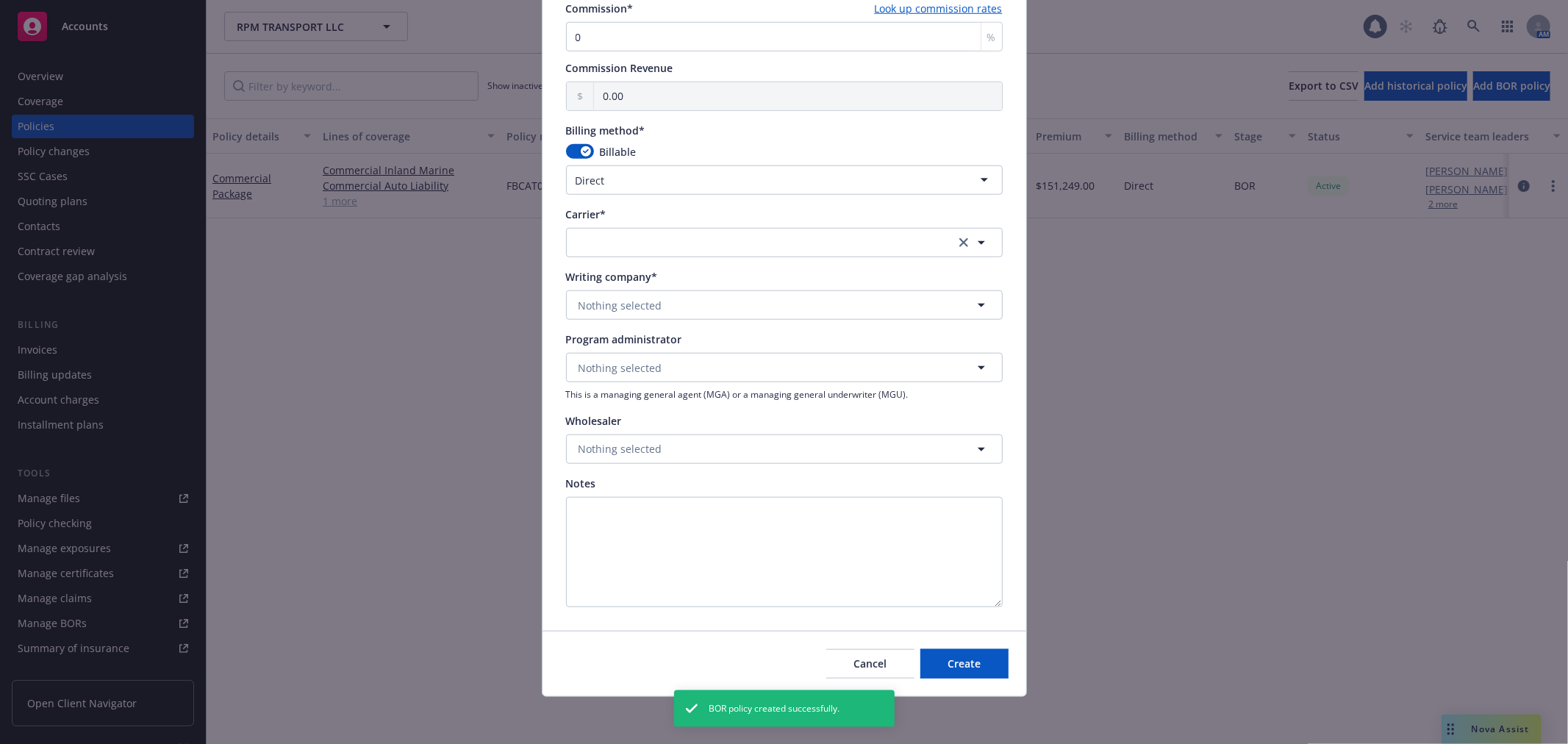
scroll to position [1048, 0]
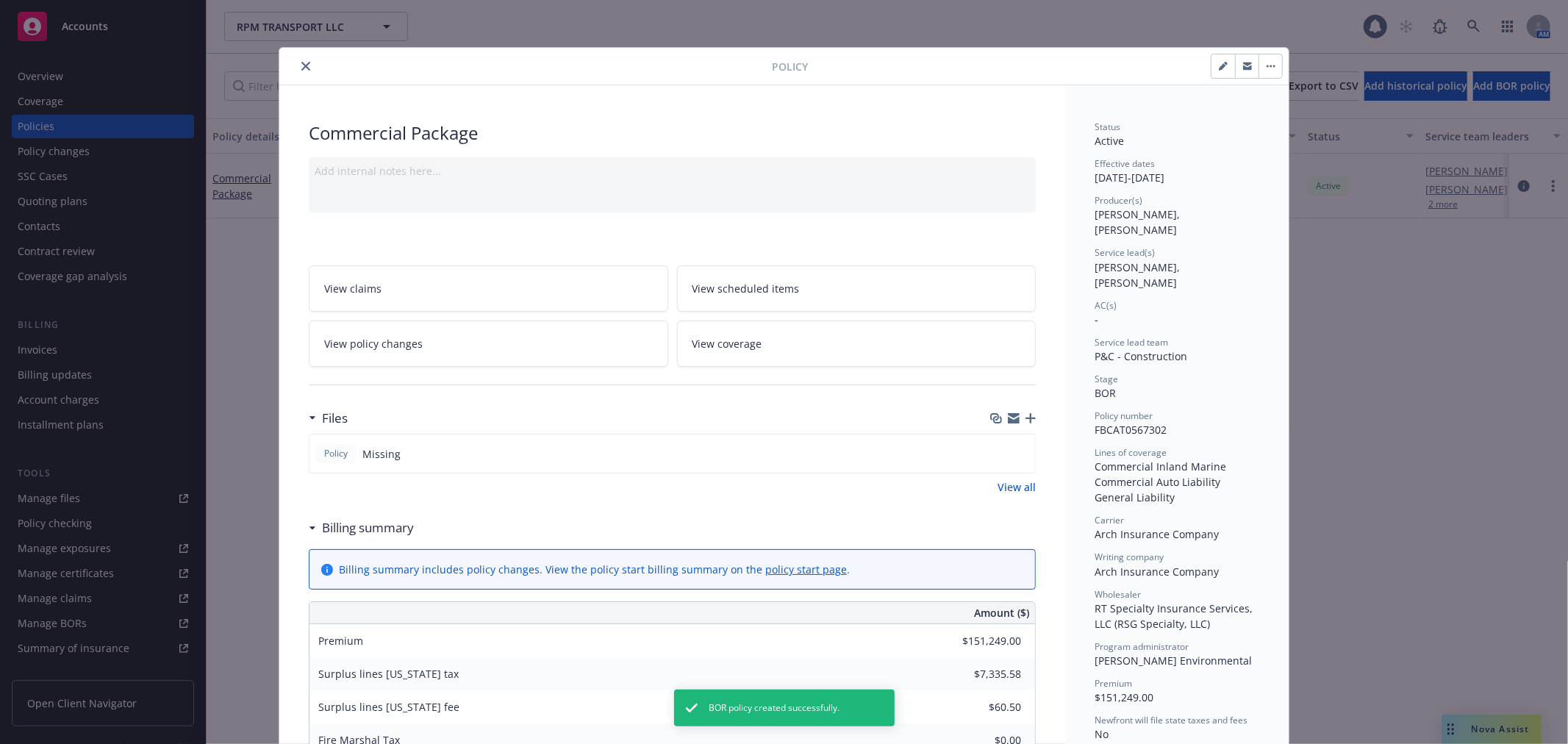
click at [301, 65] on icon "close" at bounding box center [306, 66] width 9 height 9
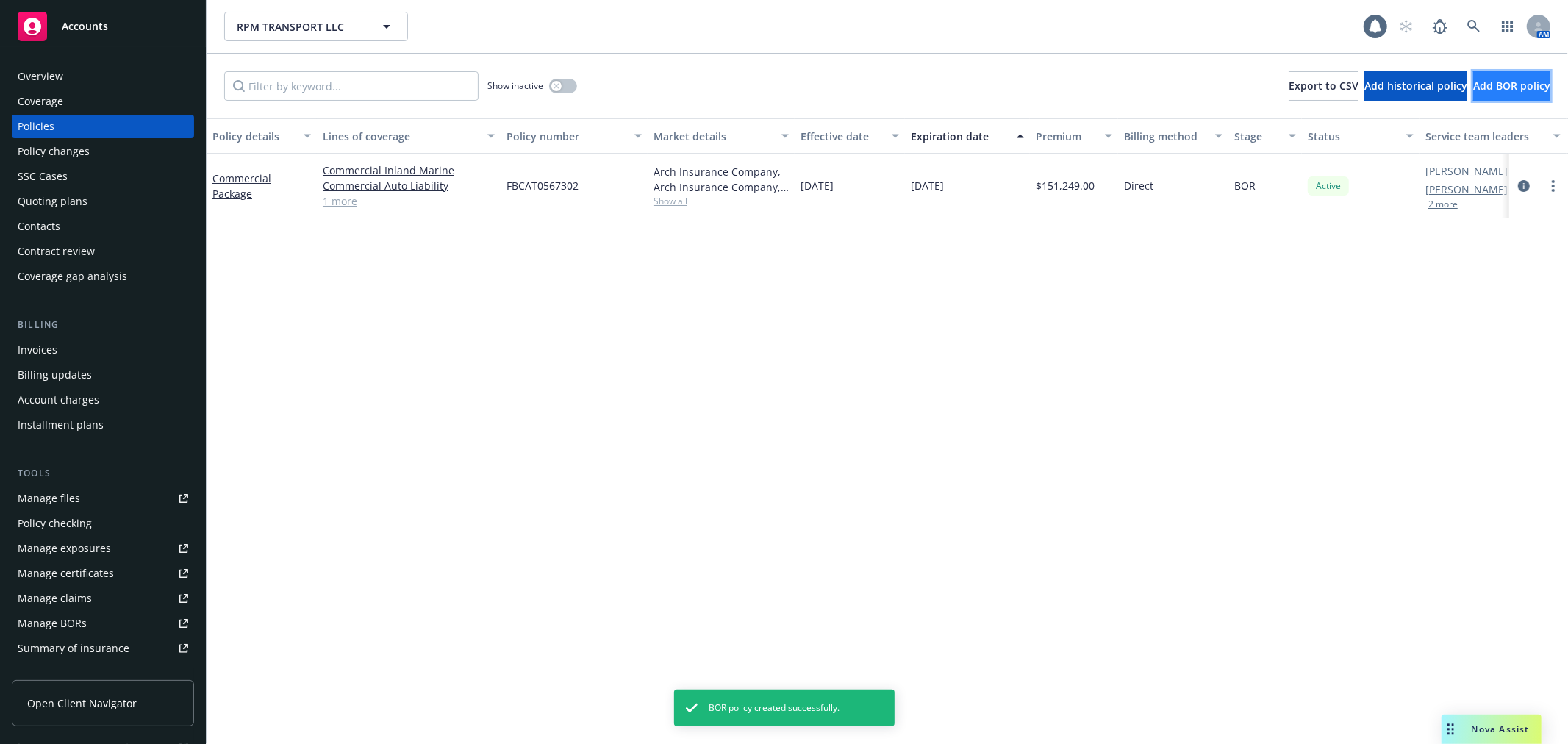
click at [1502, 86] on span "Add BOR policy" at bounding box center [1512, 85] width 77 height 14
select select "other"
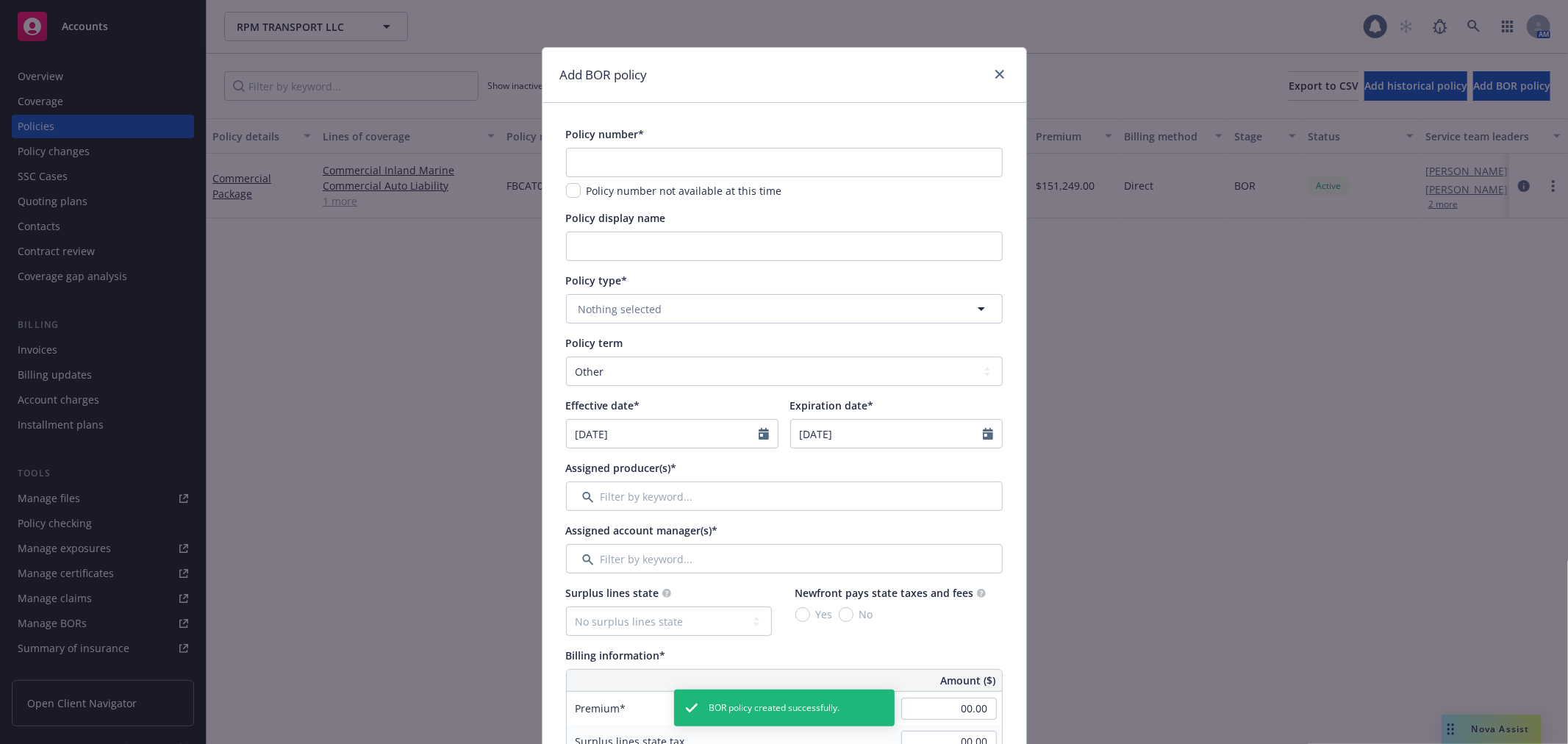
click at [708, 136] on div "Policy number*" at bounding box center [785, 134] width 437 height 15
click at [717, 173] on input "text" at bounding box center [785, 162] width 437 height 29
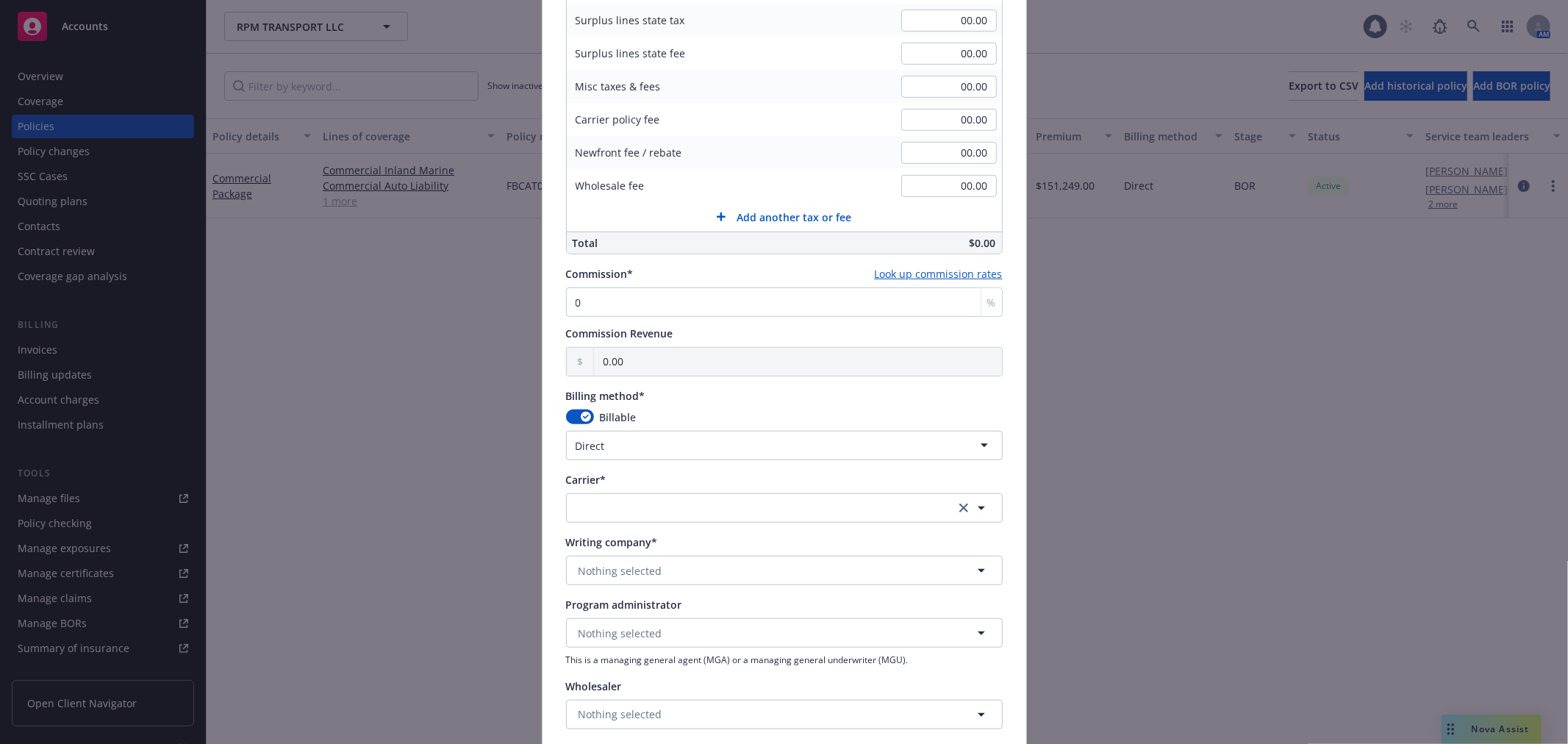
scroll to position [899, 0]
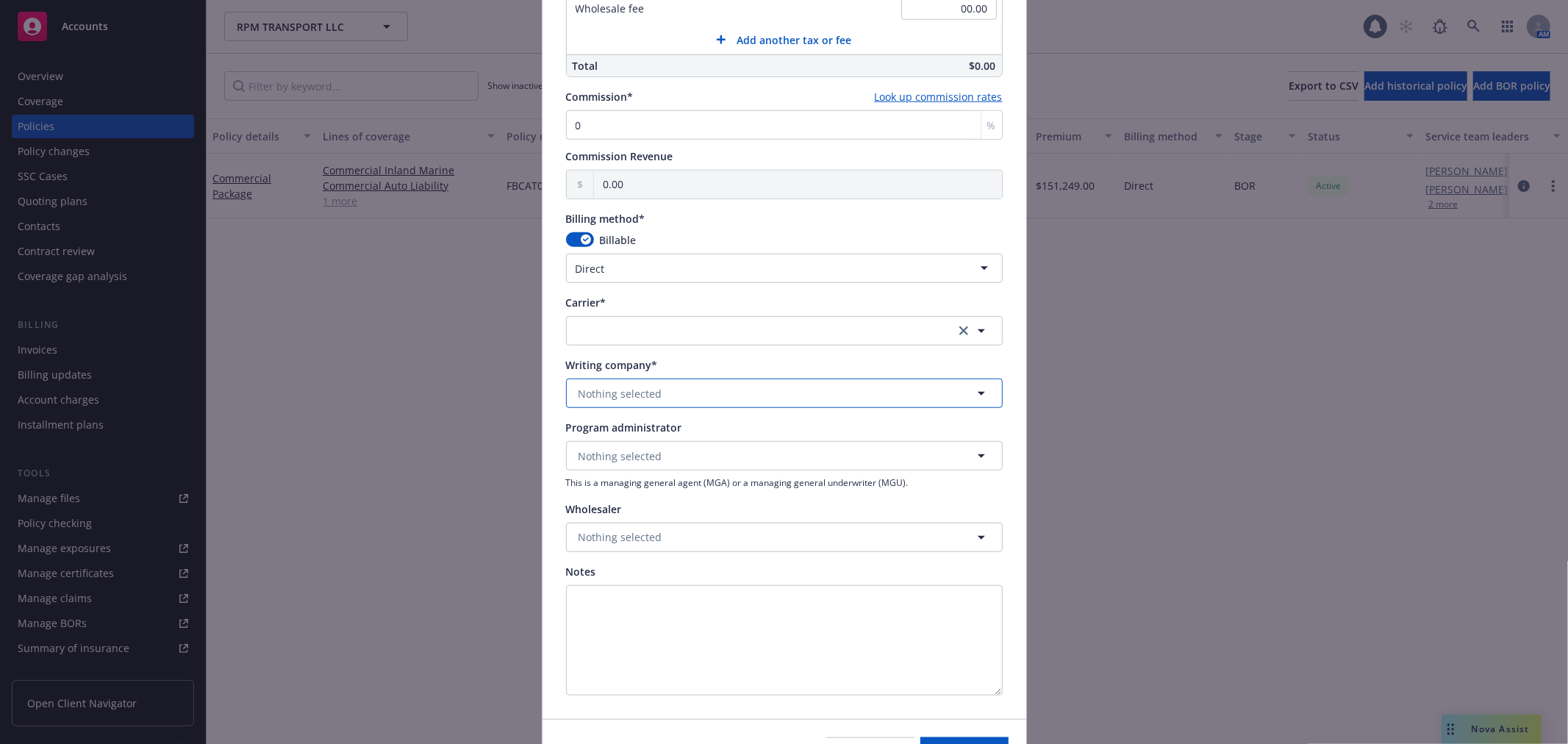
click at [612, 399] on span "Nothing selected" at bounding box center [620, 393] width 84 height 15
type input "uplan"
click at [620, 353] on span "Domestic - 16988" at bounding box center [676, 352] width 188 height 15
click at [627, 324] on span "Upland Specialty Insurance Company" at bounding box center [755, 331] width 354 height 15
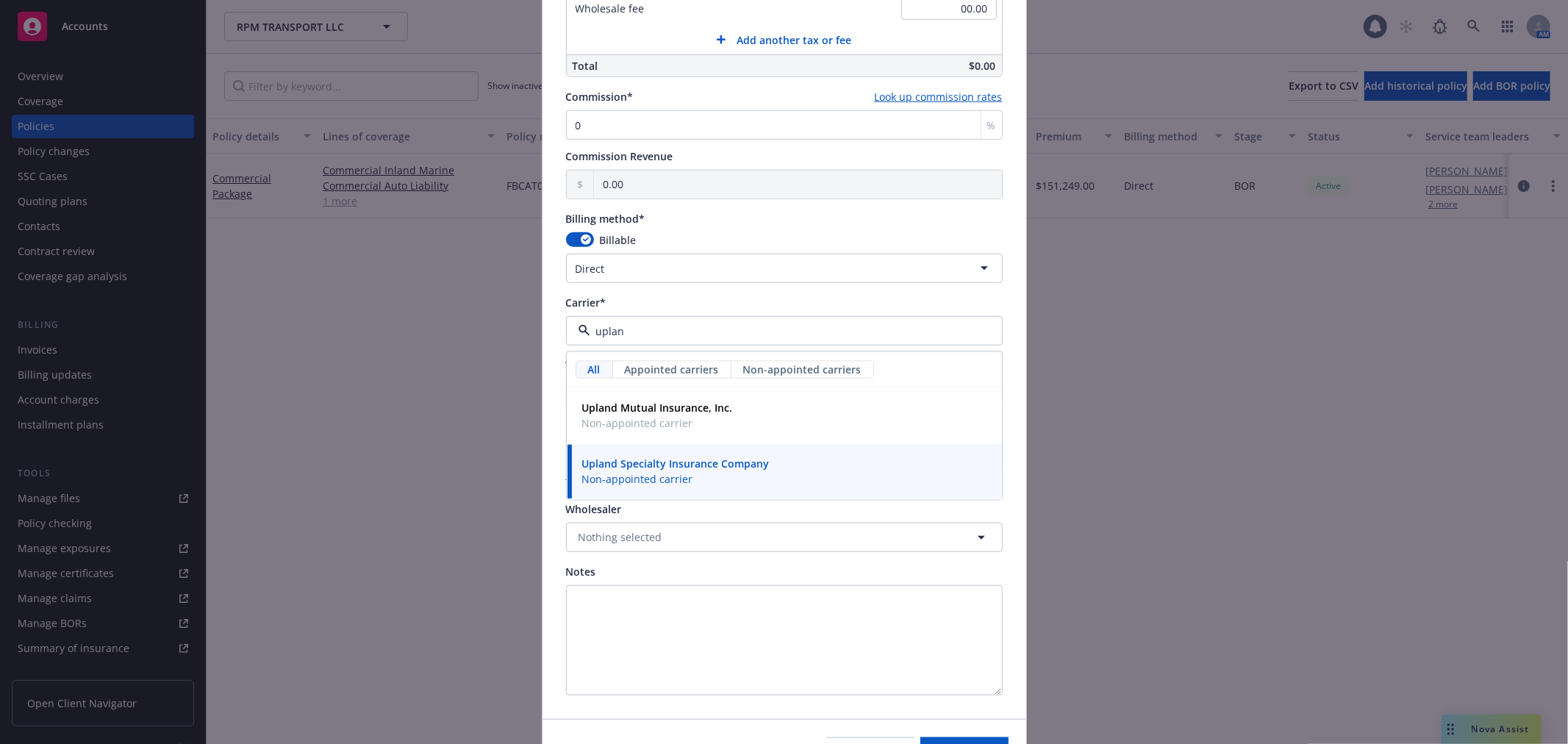
type input "upland"
click at [650, 487] on span "Non-appointed carrier" at bounding box center [676, 479] width 188 height 15
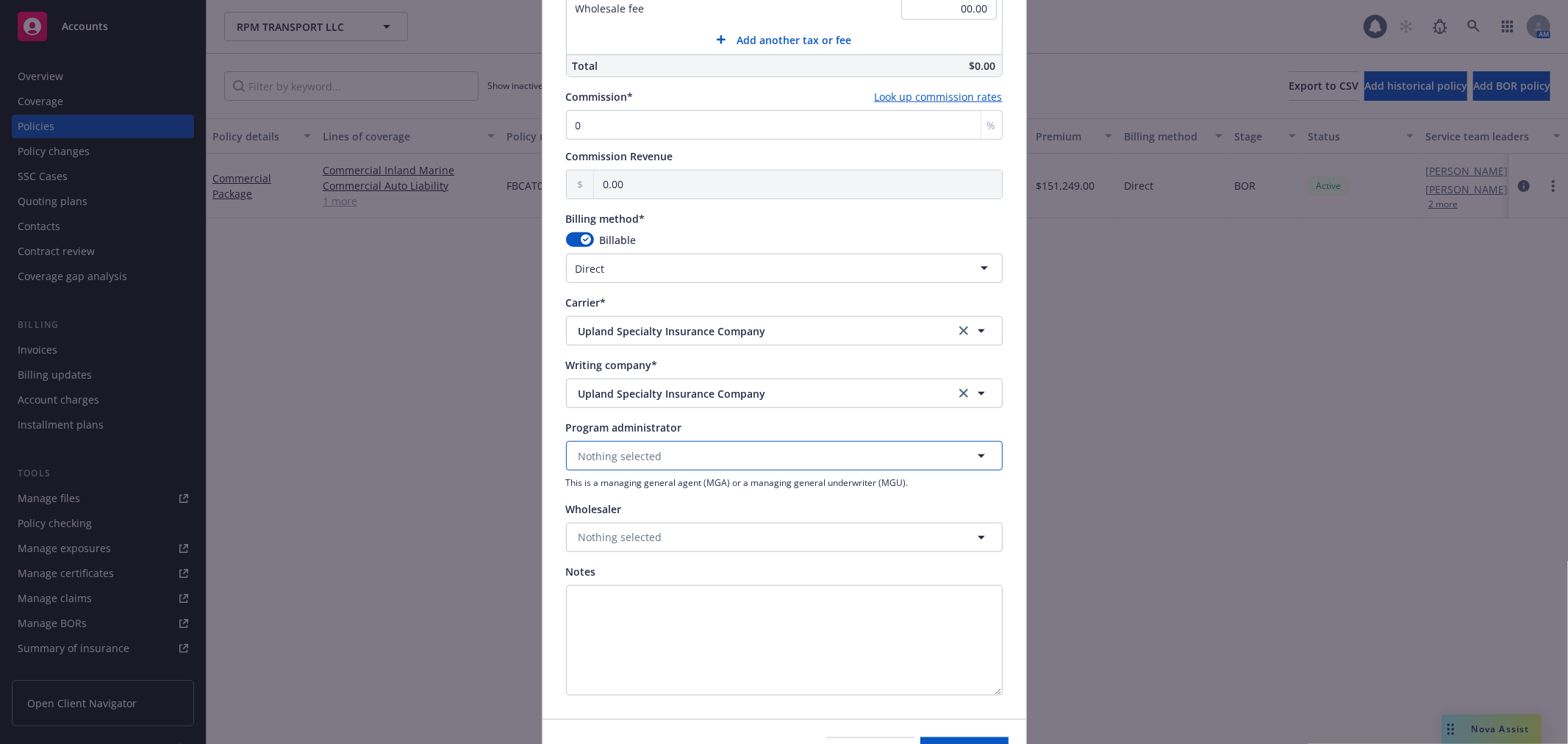
click at [650, 460] on span "Nothing selected" at bounding box center [620, 455] width 84 height 15
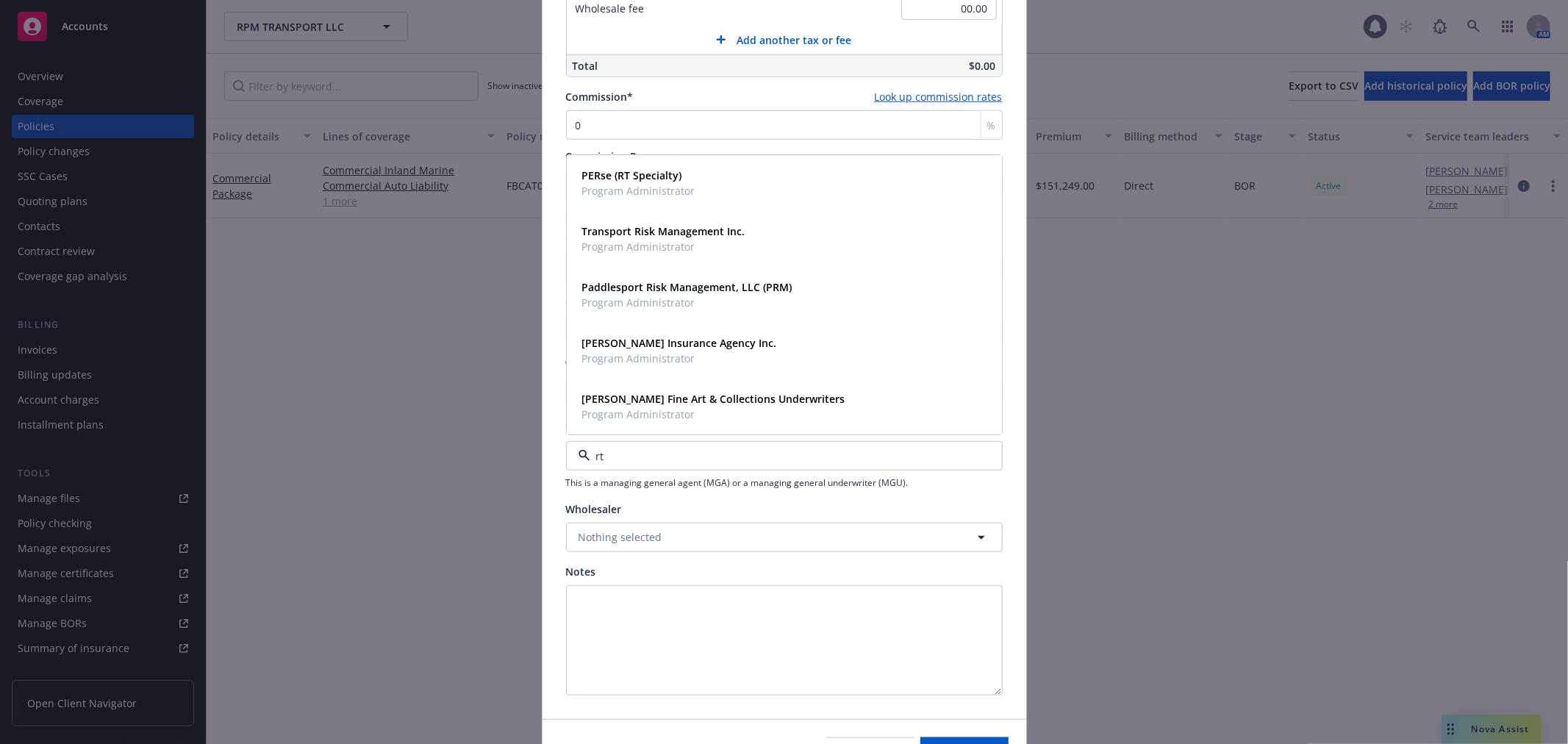
type input "rt s"
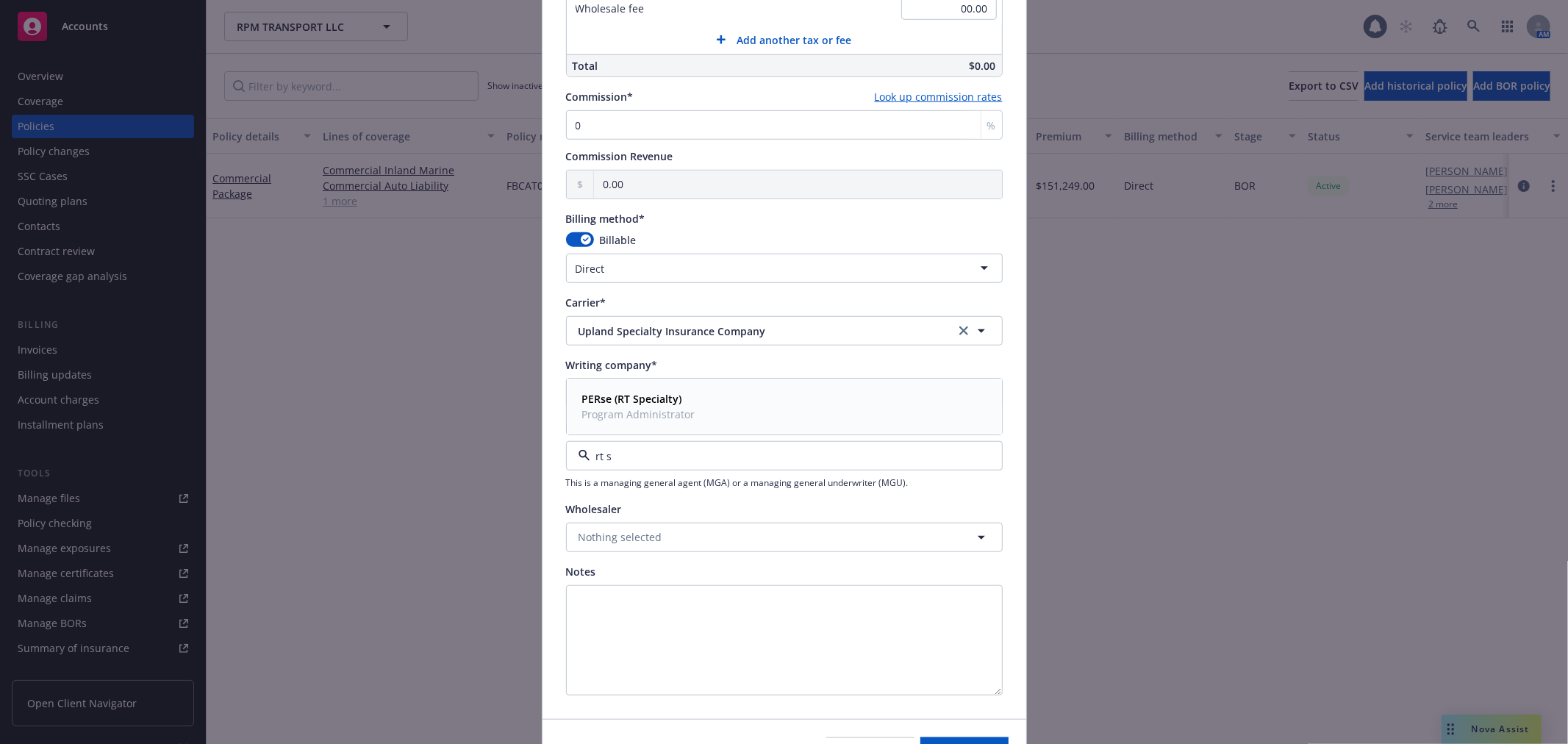
click at [667, 399] on strong "PERse (RT Specialty)" at bounding box center [632, 399] width 100 height 14
click at [657, 452] on span "PERse (RT Specialty)" at bounding box center [755, 455] width 354 height 15
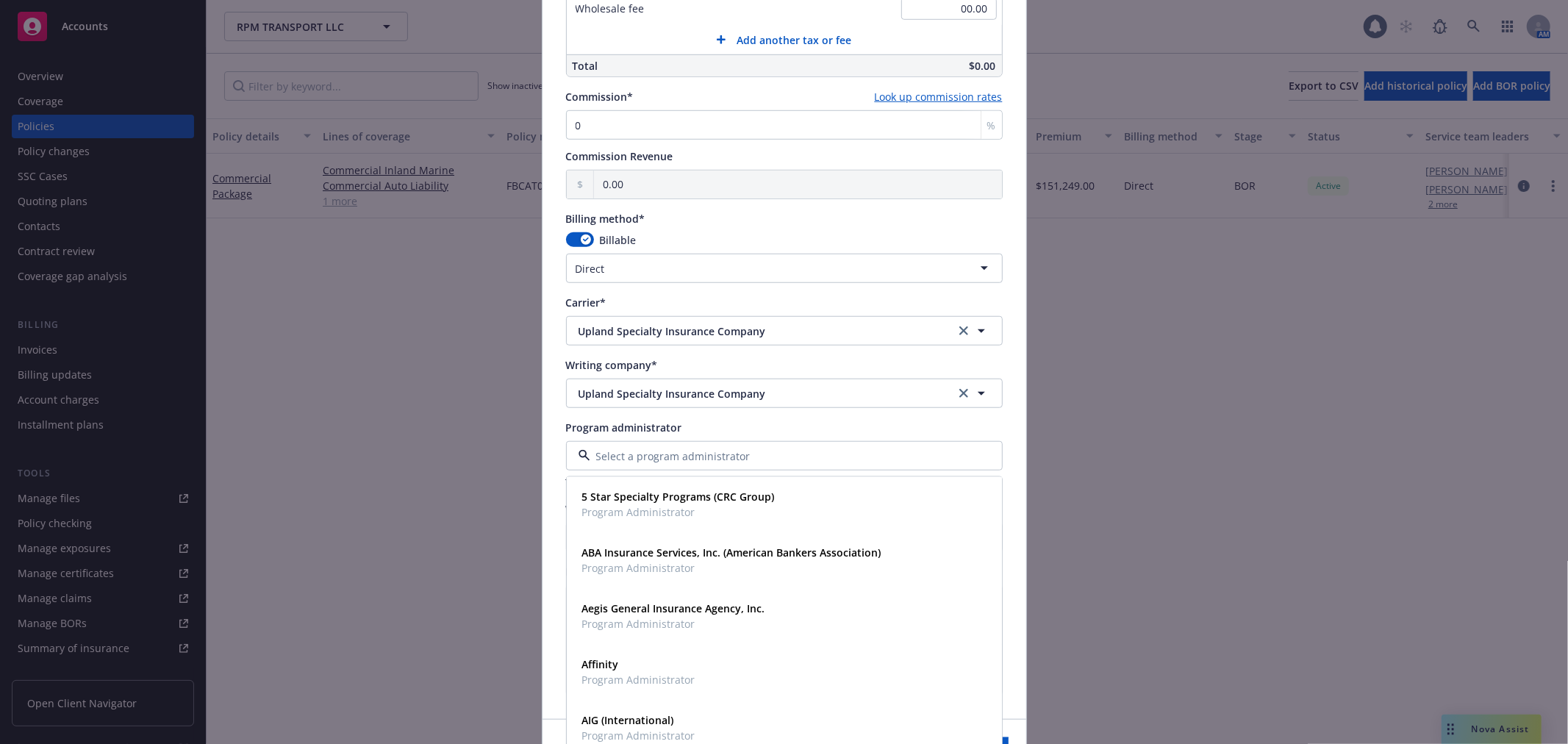
click at [715, 421] on div "Program administrator" at bounding box center [785, 427] width 437 height 15
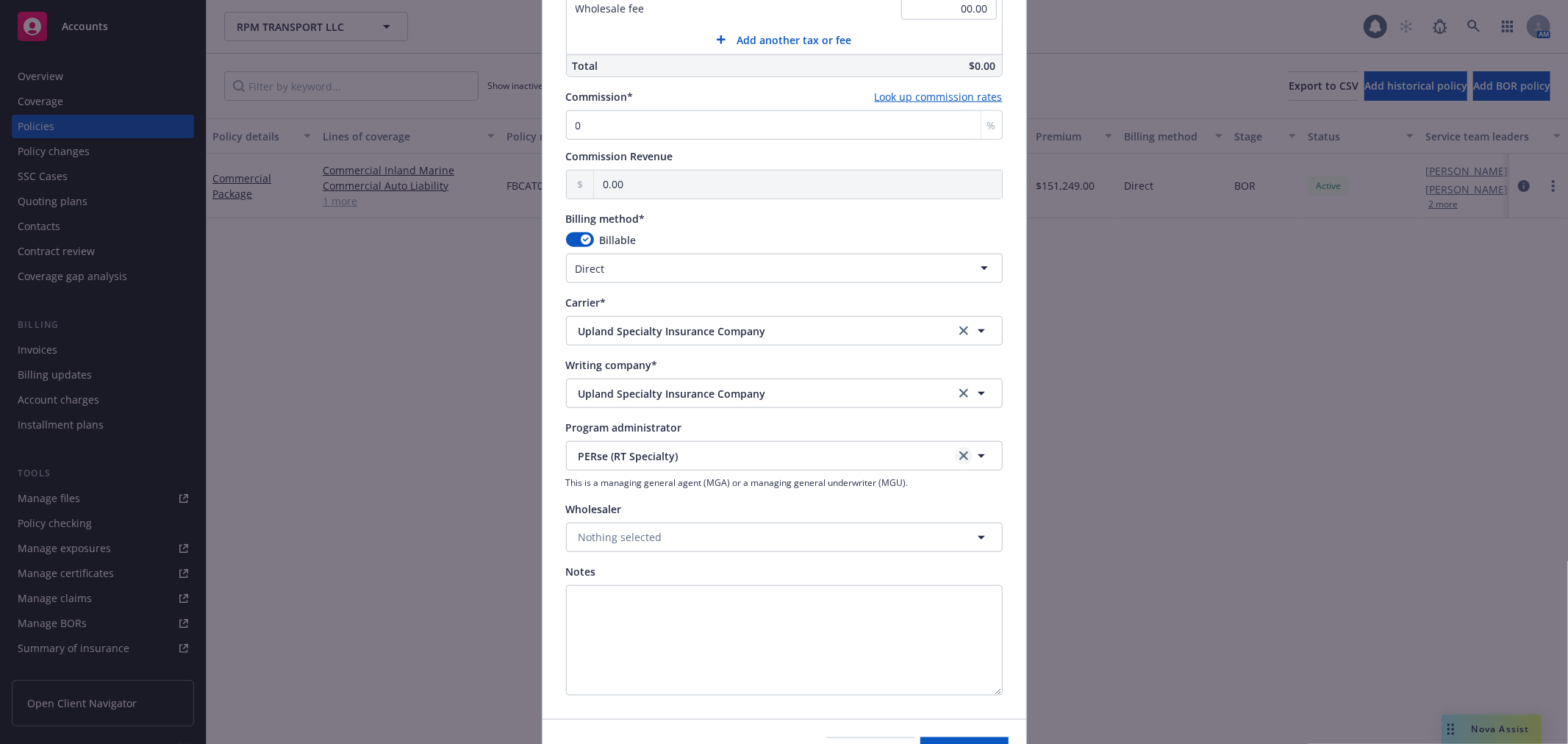
click at [960, 456] on icon "clear selection" at bounding box center [964, 456] width 9 height 9
click at [716, 538] on button "Nothing selected" at bounding box center [785, 537] width 437 height 29
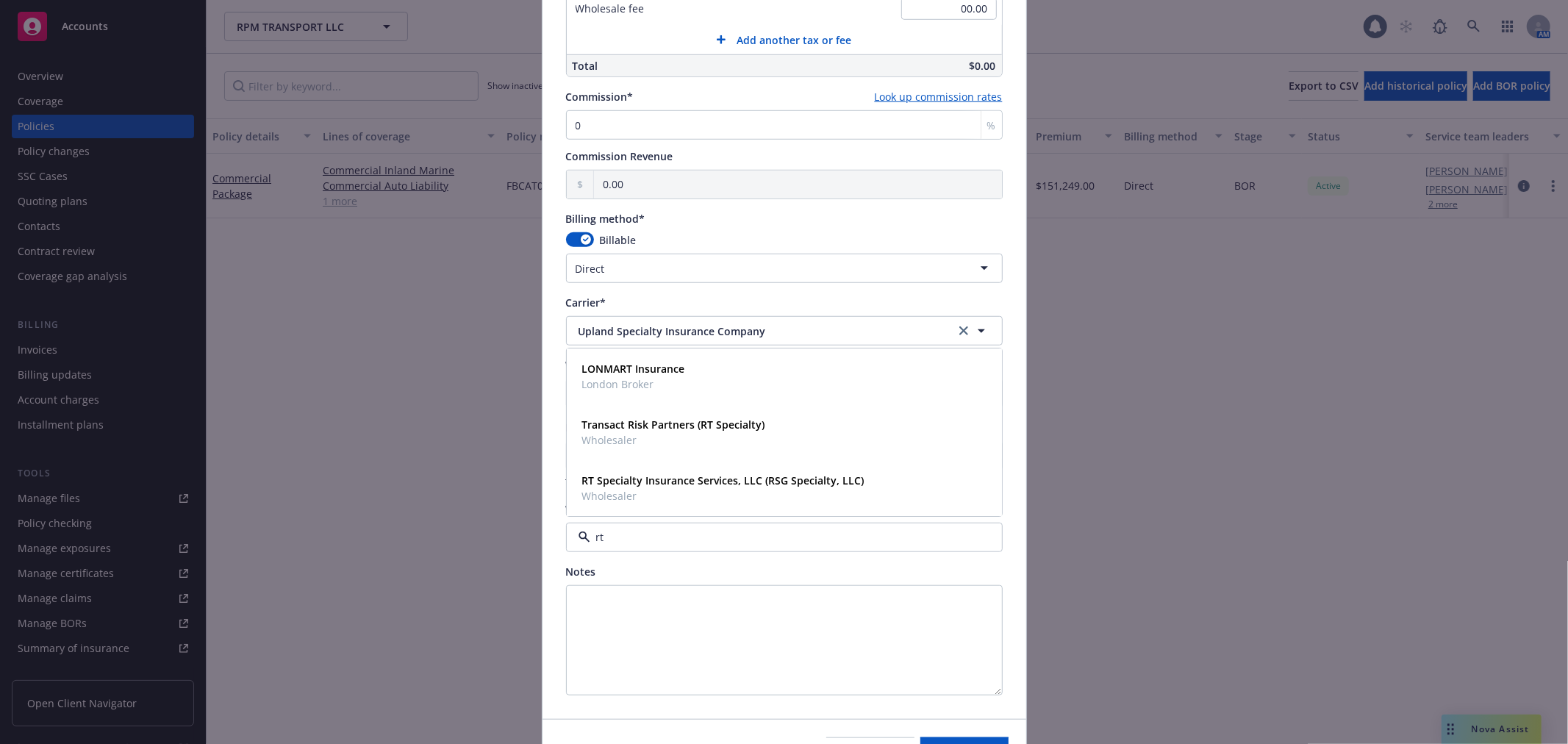
type input "rt s"
click at [687, 491] on span "Wholesaler" at bounding box center [723, 495] width 282 height 15
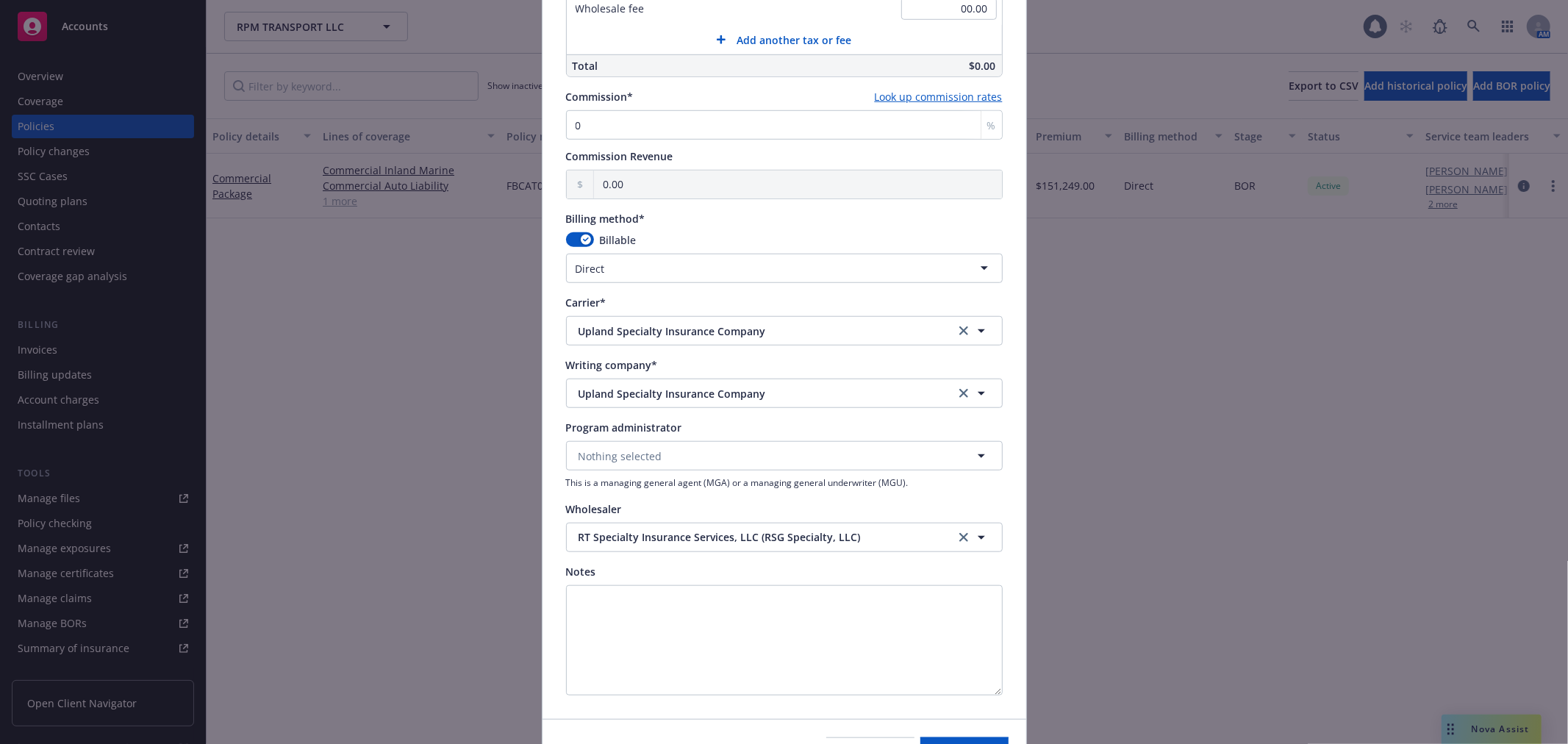
scroll to position [653, 0]
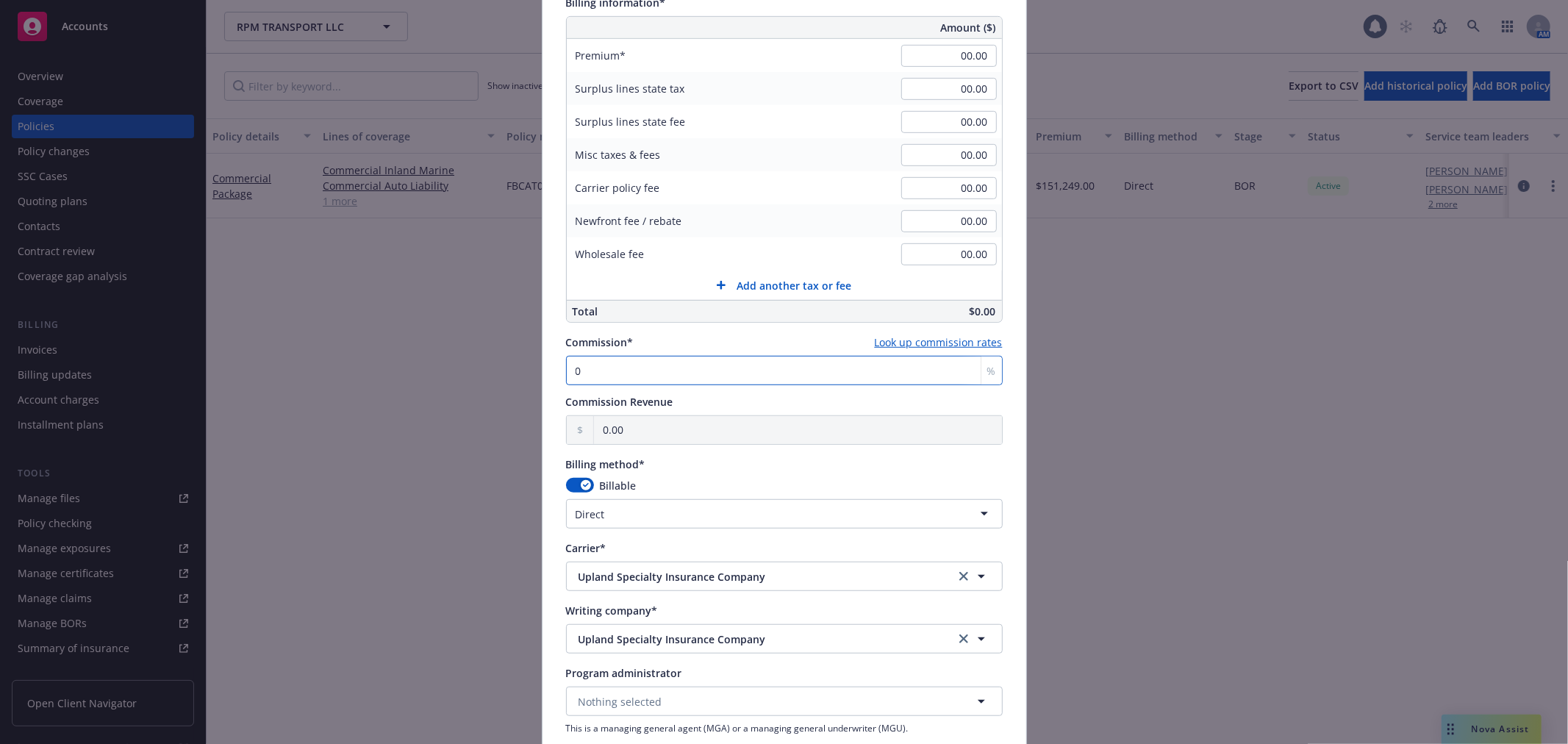
click at [591, 368] on input "0" at bounding box center [785, 371] width 437 height 29
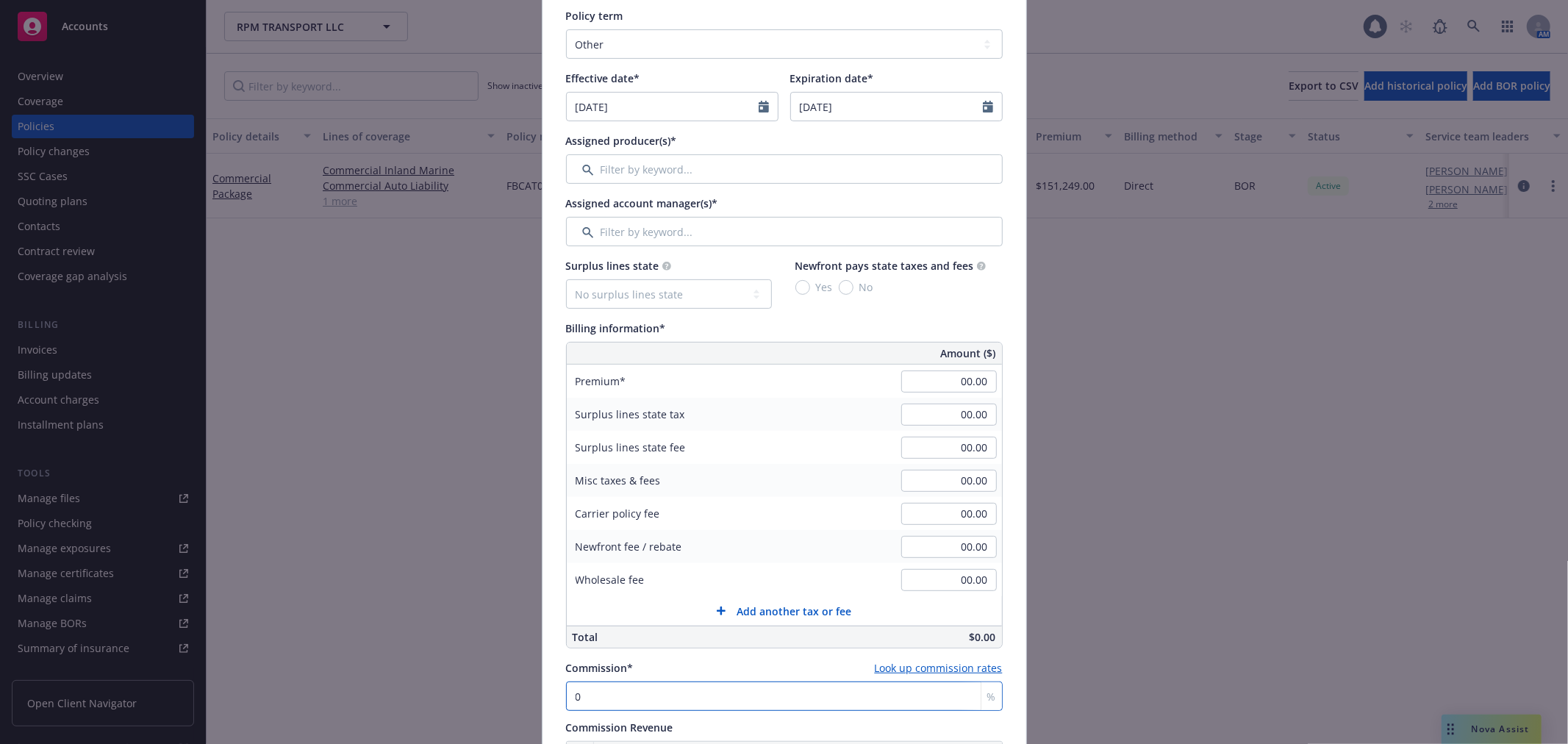
scroll to position [326, 0]
click at [920, 380] on input "00.00" at bounding box center [949, 382] width 96 height 22
click at [944, 375] on input "00.00" at bounding box center [949, 382] width 96 height 22
type input "27,000.00"
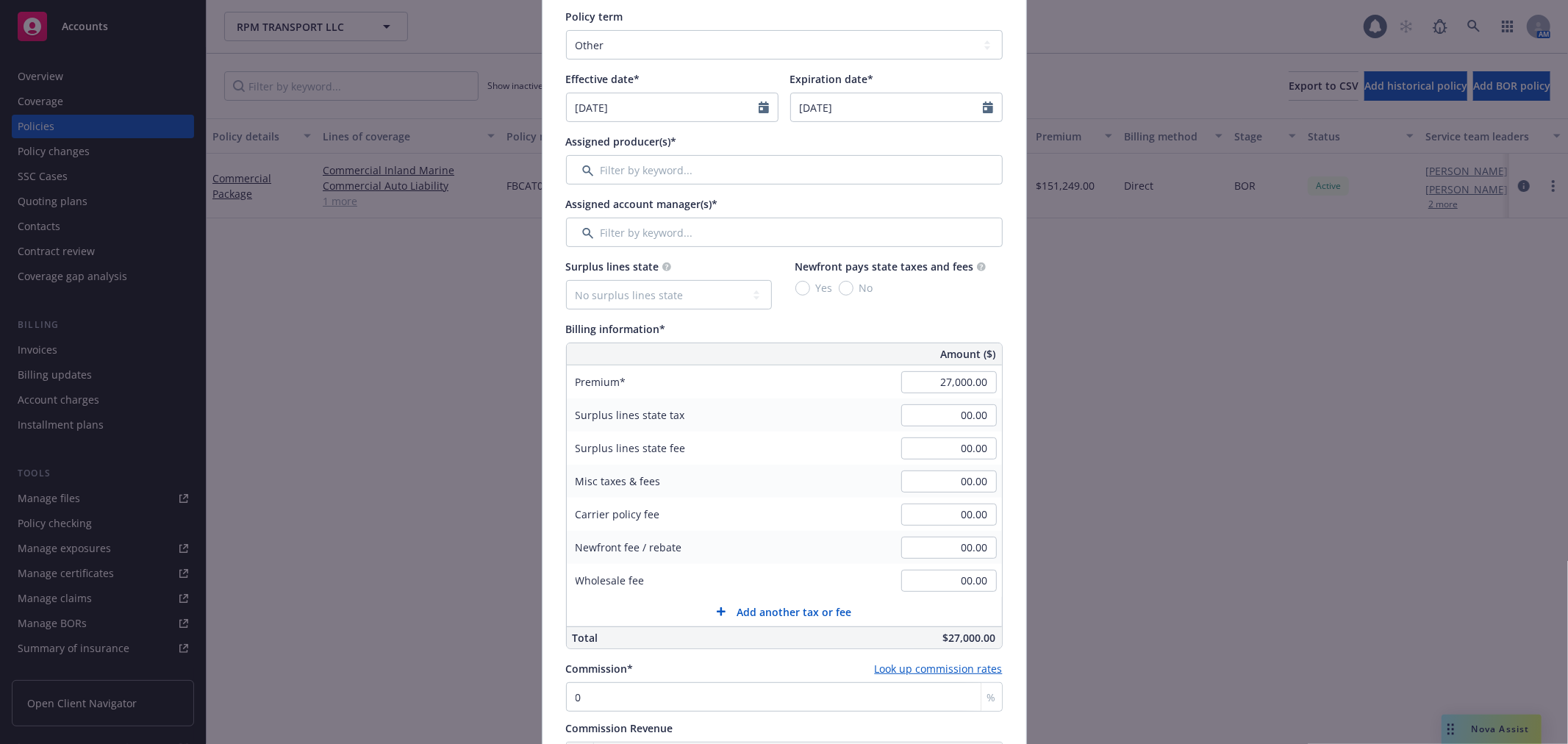
click at [956, 532] on div "00.00" at bounding box center [949, 548] width 106 height 33
click at [959, 517] on input "00.00" at bounding box center [949, 515] width 96 height 22
click at [703, 299] on select "No surplus lines state [US_STATE] [US_STATE] [US_STATE] [US_STATE] [US_STATE] […" at bounding box center [669, 295] width 206 height 29
select select "[GEOGRAPHIC_DATA]"
click at [566, 280] on select "No surplus lines state [US_STATE] [US_STATE] [US_STATE] [US_STATE] [US_STATE] […" at bounding box center [669, 295] width 206 height 29
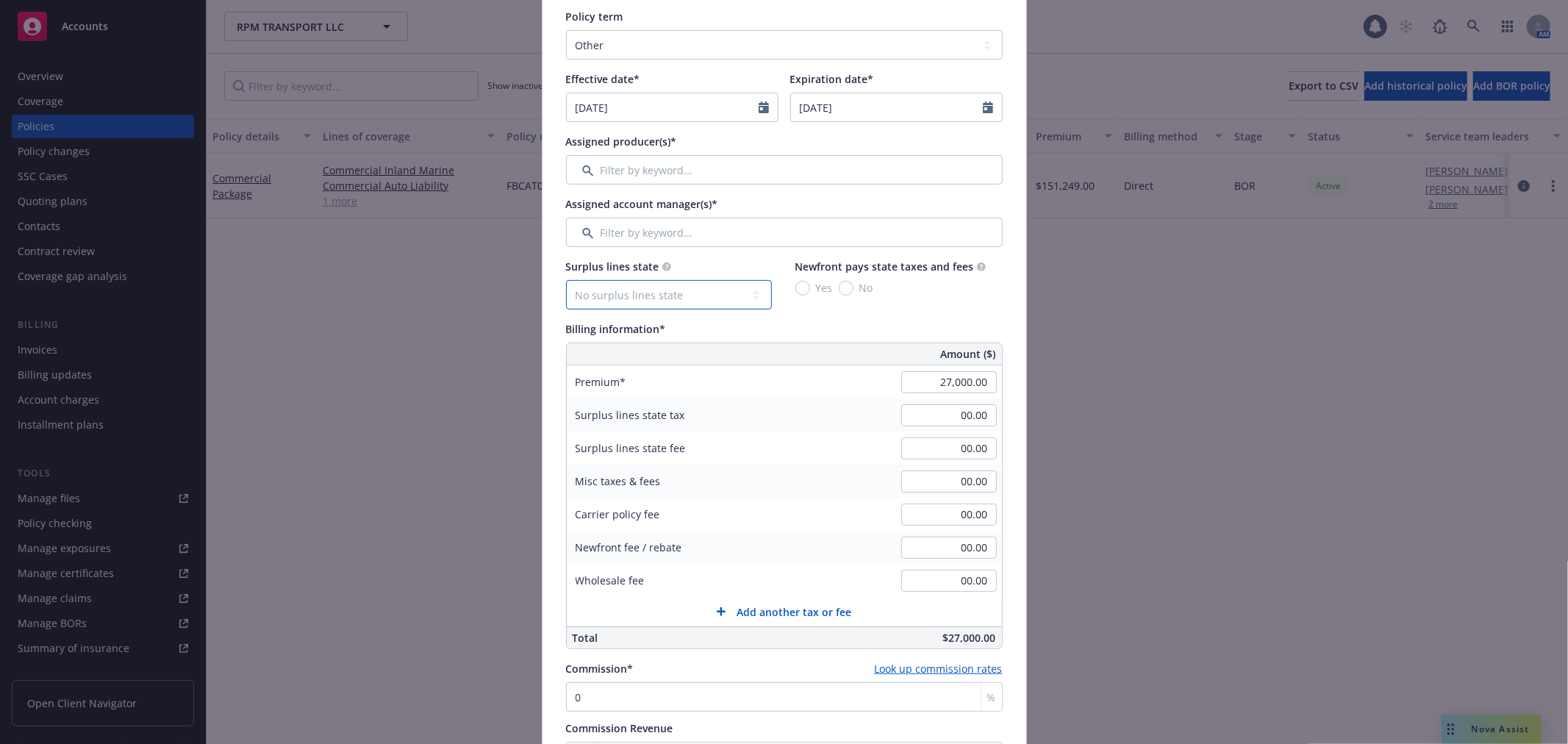
type input "1,309.50"
type input "10.80"
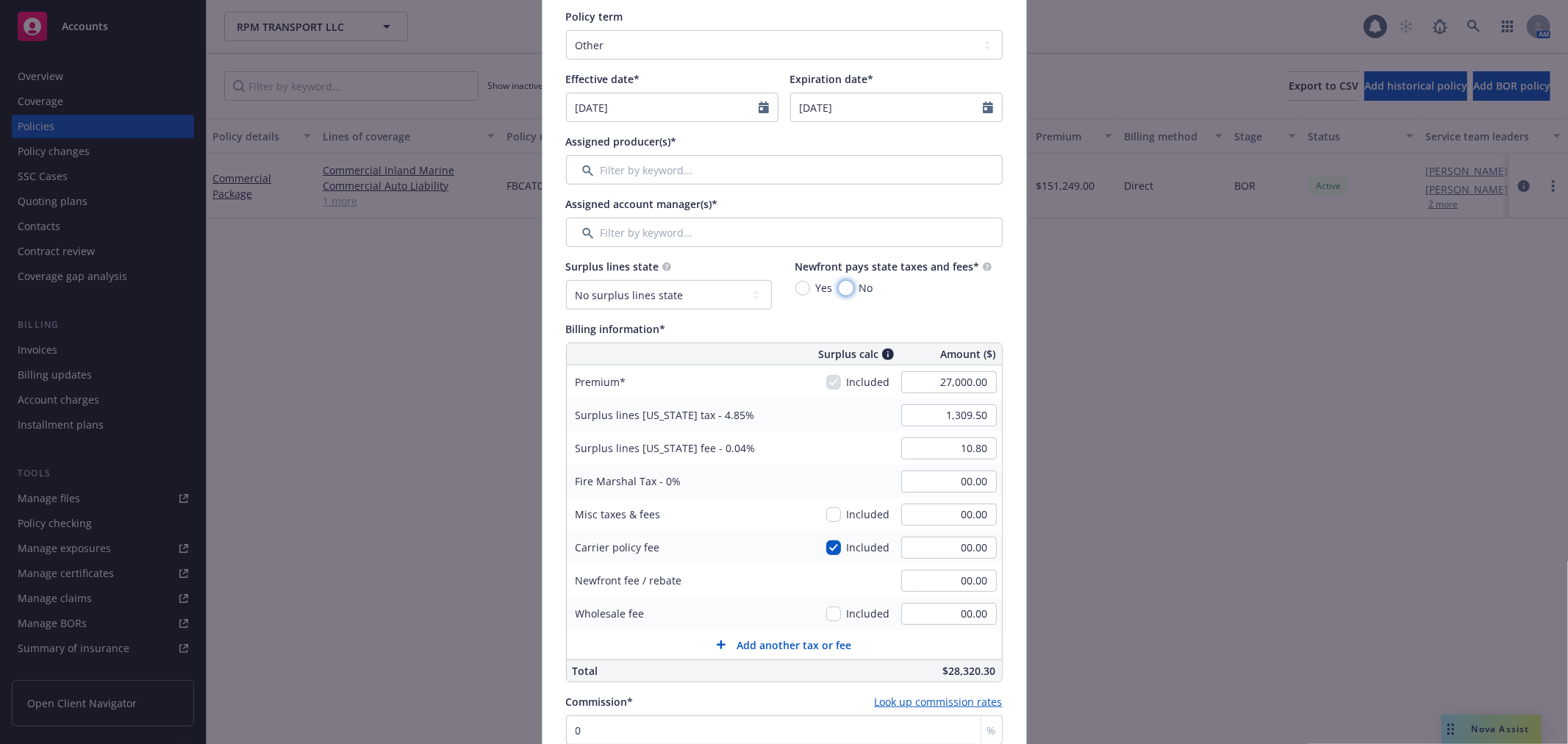
click at [842, 288] on input "No" at bounding box center [846, 288] width 15 height 15
radio input "true"
click at [938, 540] on input "00.00" at bounding box center [949, 547] width 96 height 22
click at [940, 540] on input "00.00" at bounding box center [949, 547] width 96 height 22
click at [941, 540] on input "00.00" at bounding box center [949, 547] width 96 height 22
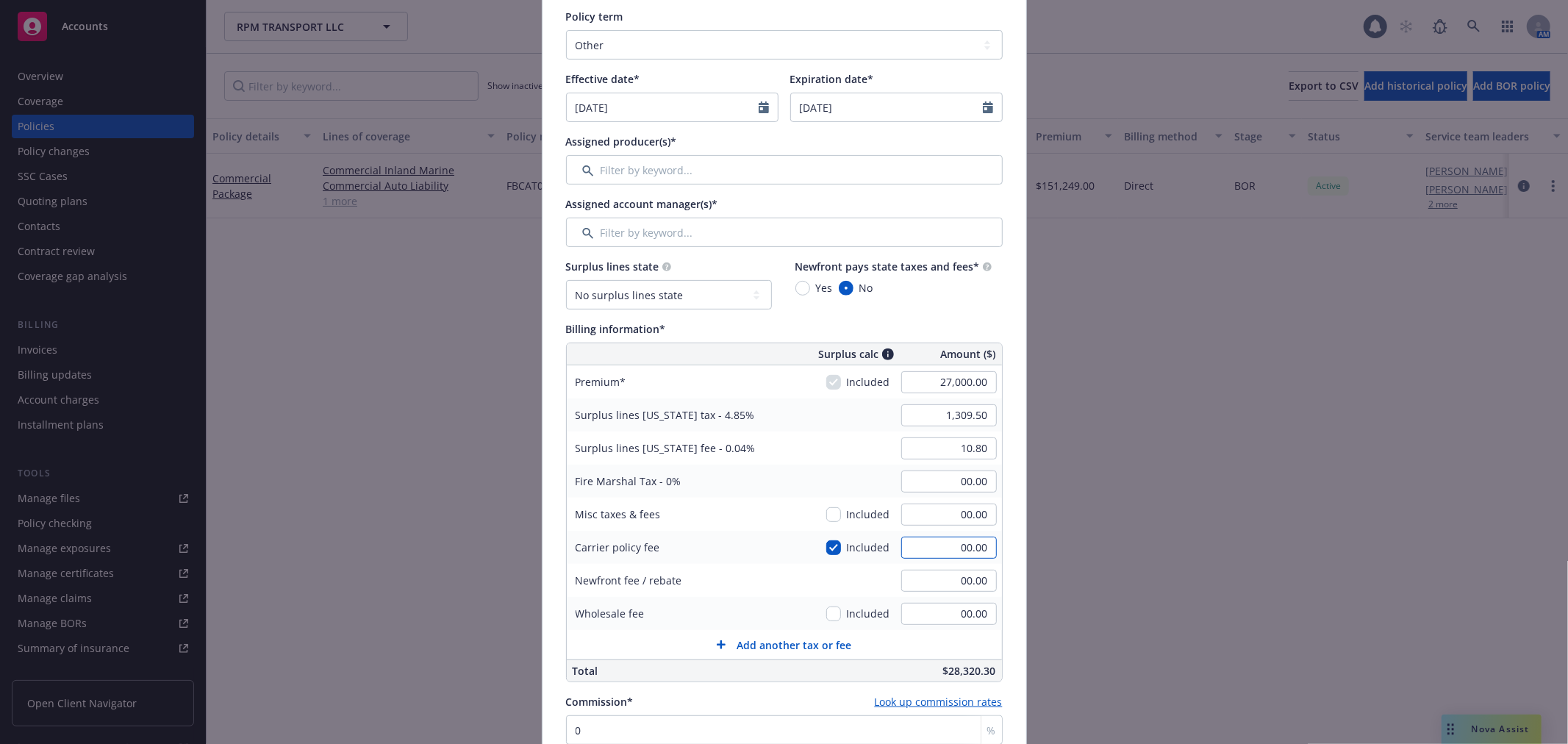
click at [941, 540] on input "00.00" at bounding box center [949, 547] width 96 height 22
type input "1000"
type input "1,358.00"
type input "11.20"
type input "1,000.00"
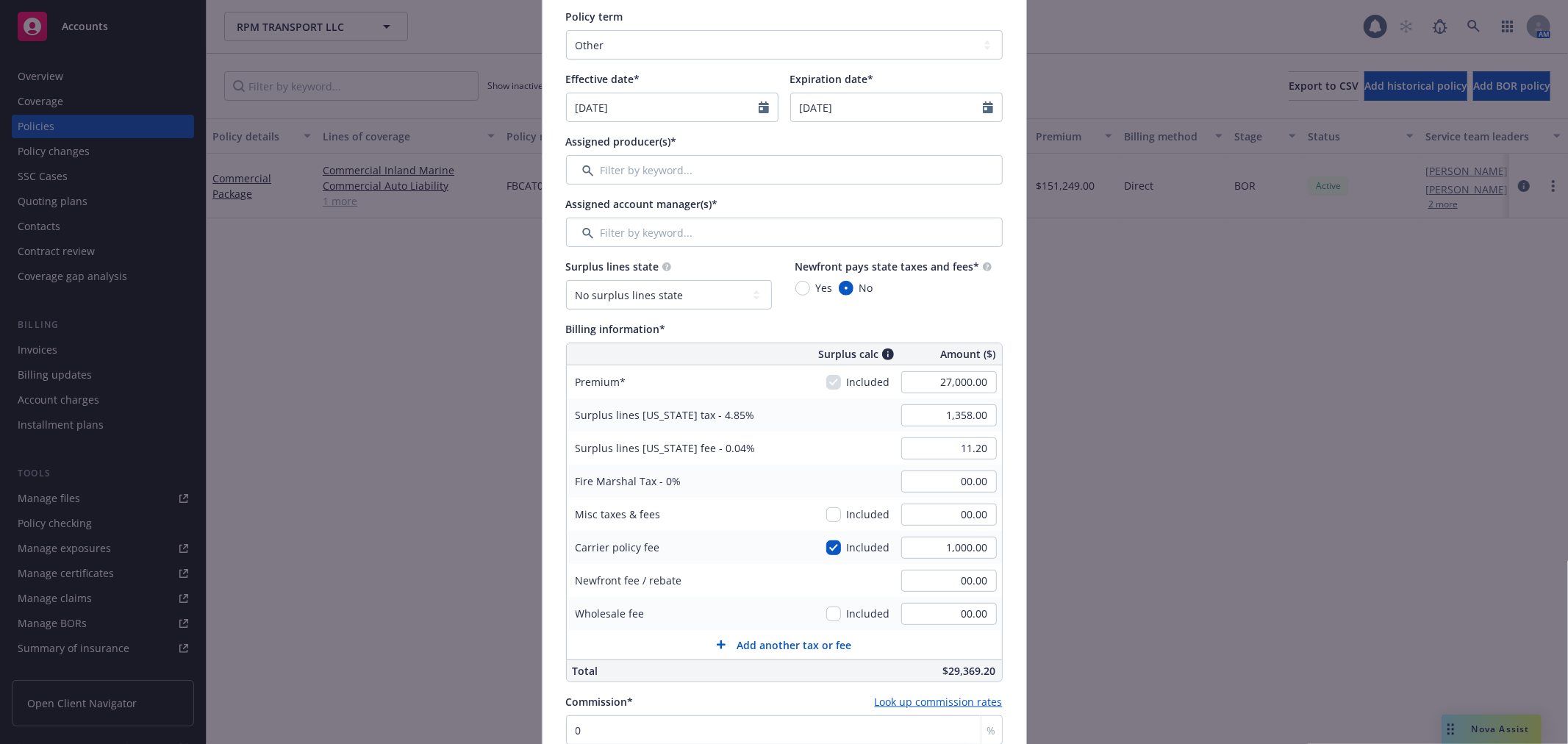
click at [843, 447] on div "Surplus lines [US_STATE] fee - 0.04% 11.20" at bounding box center [784, 448] width 435 height 33
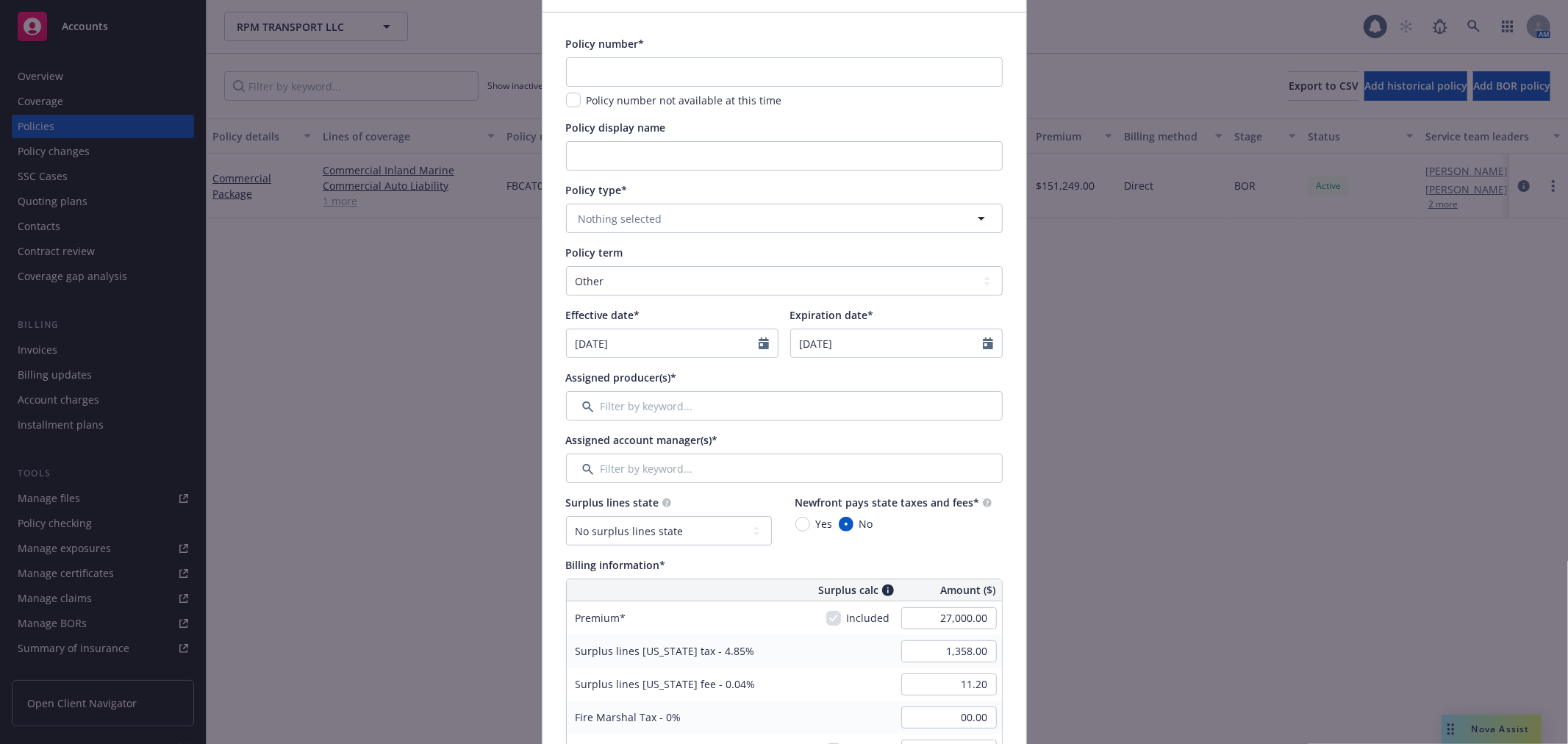
scroll to position [82, 0]
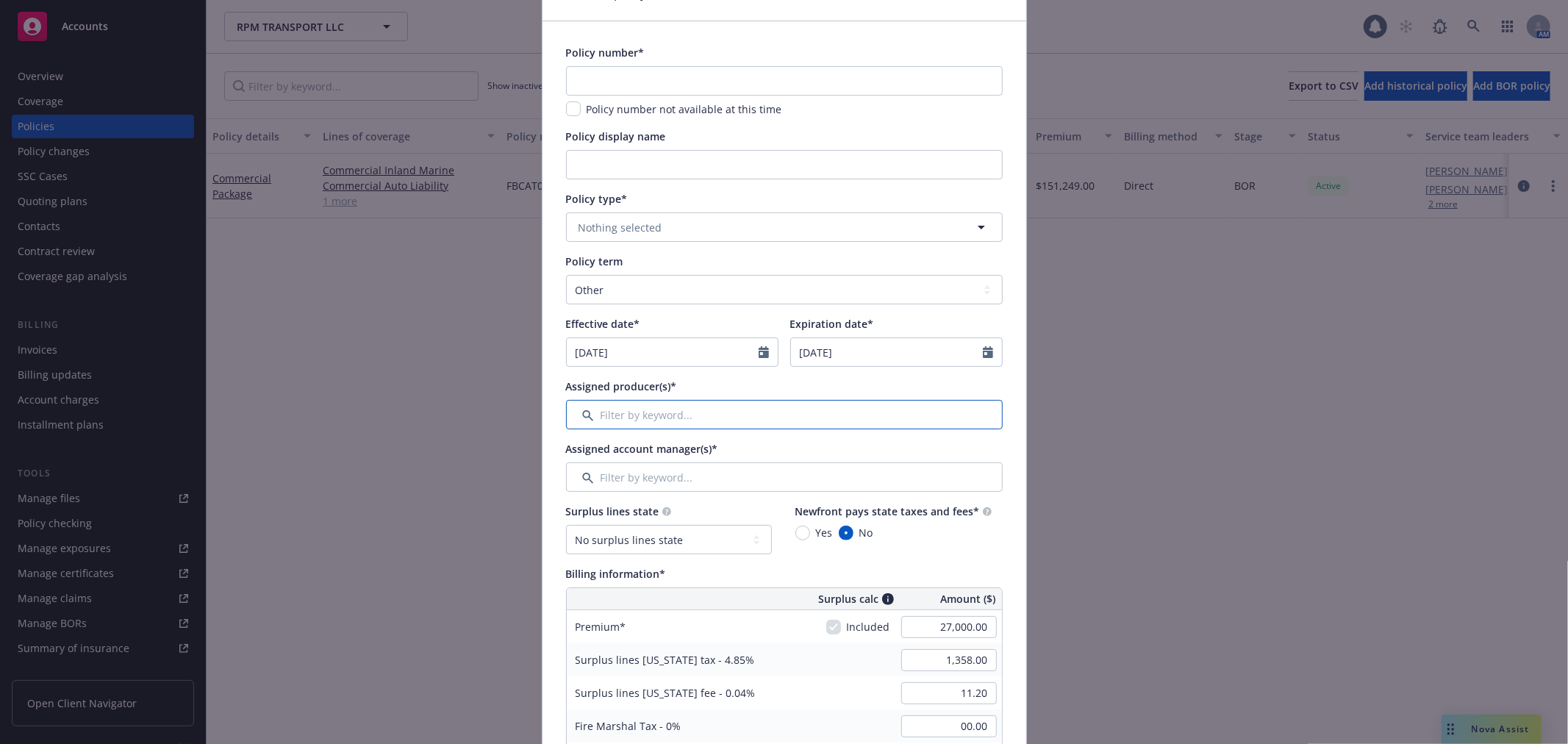
click at [662, 424] on input "Filter by keyword..." at bounding box center [785, 414] width 437 height 29
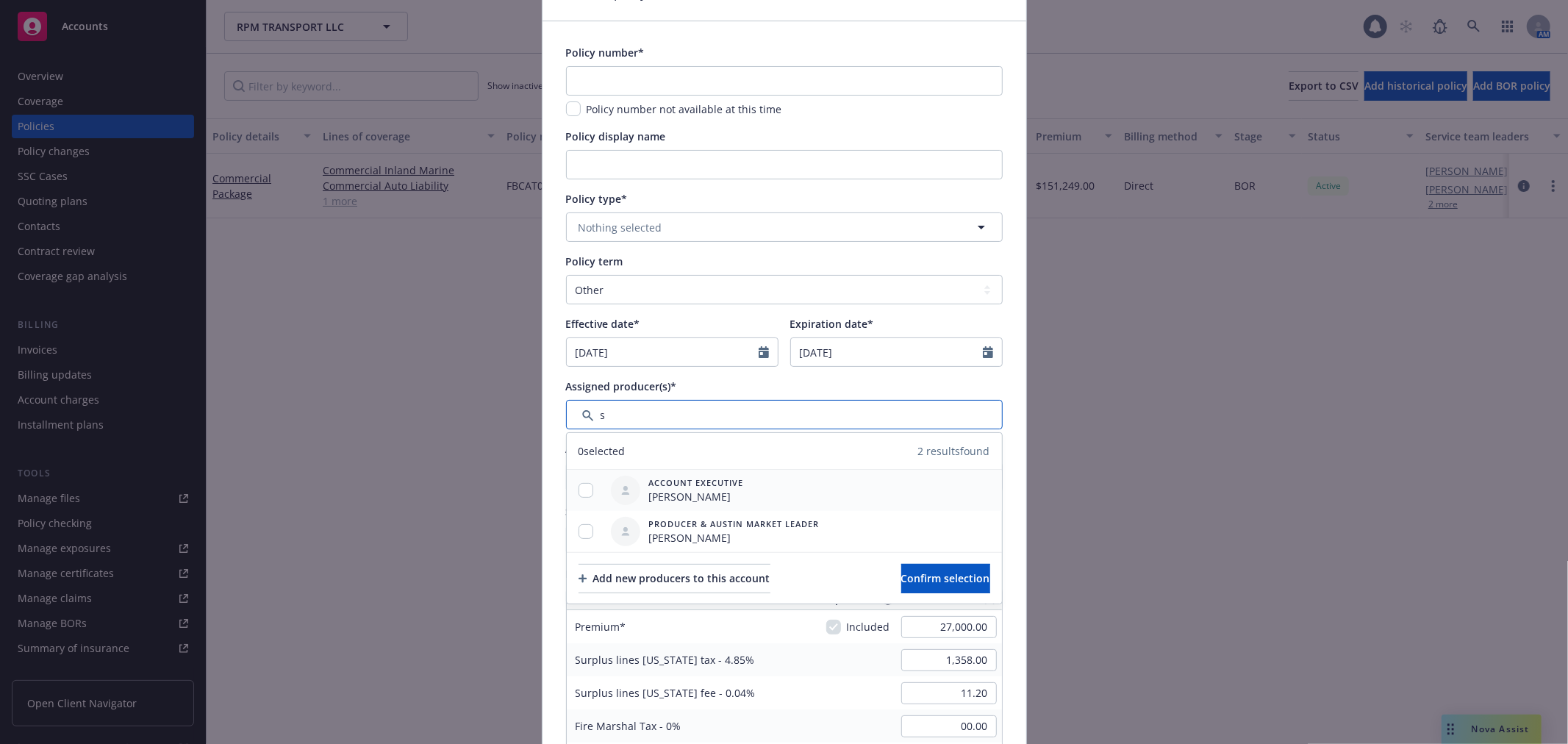
type input "s"
click at [582, 494] on input "checkbox" at bounding box center [585, 490] width 15 height 15
checkbox input "true"
click at [581, 532] on input "checkbox" at bounding box center [585, 532] width 15 height 15
checkbox input "true"
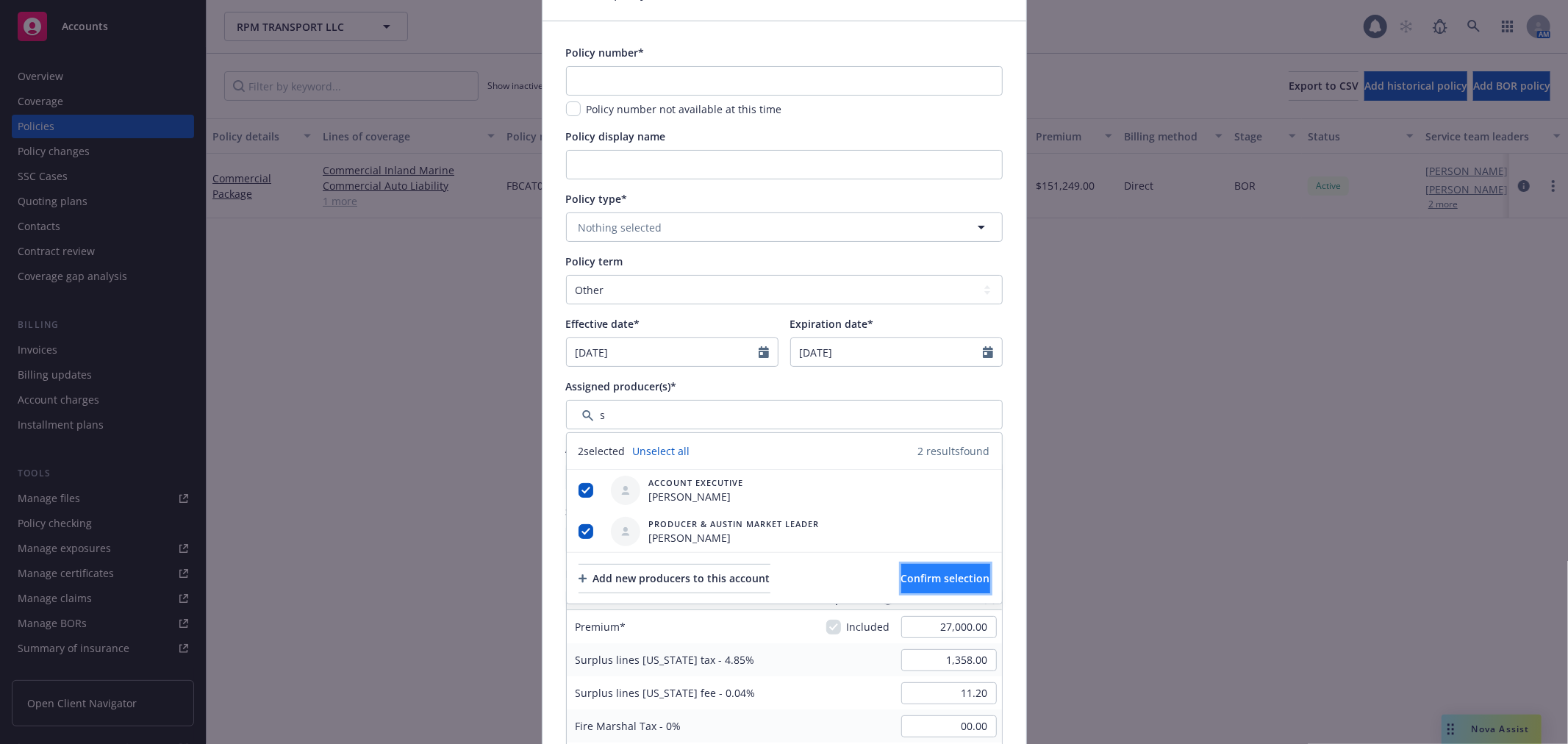
click at [933, 583] on span "Confirm selection" at bounding box center [946, 577] width 89 height 14
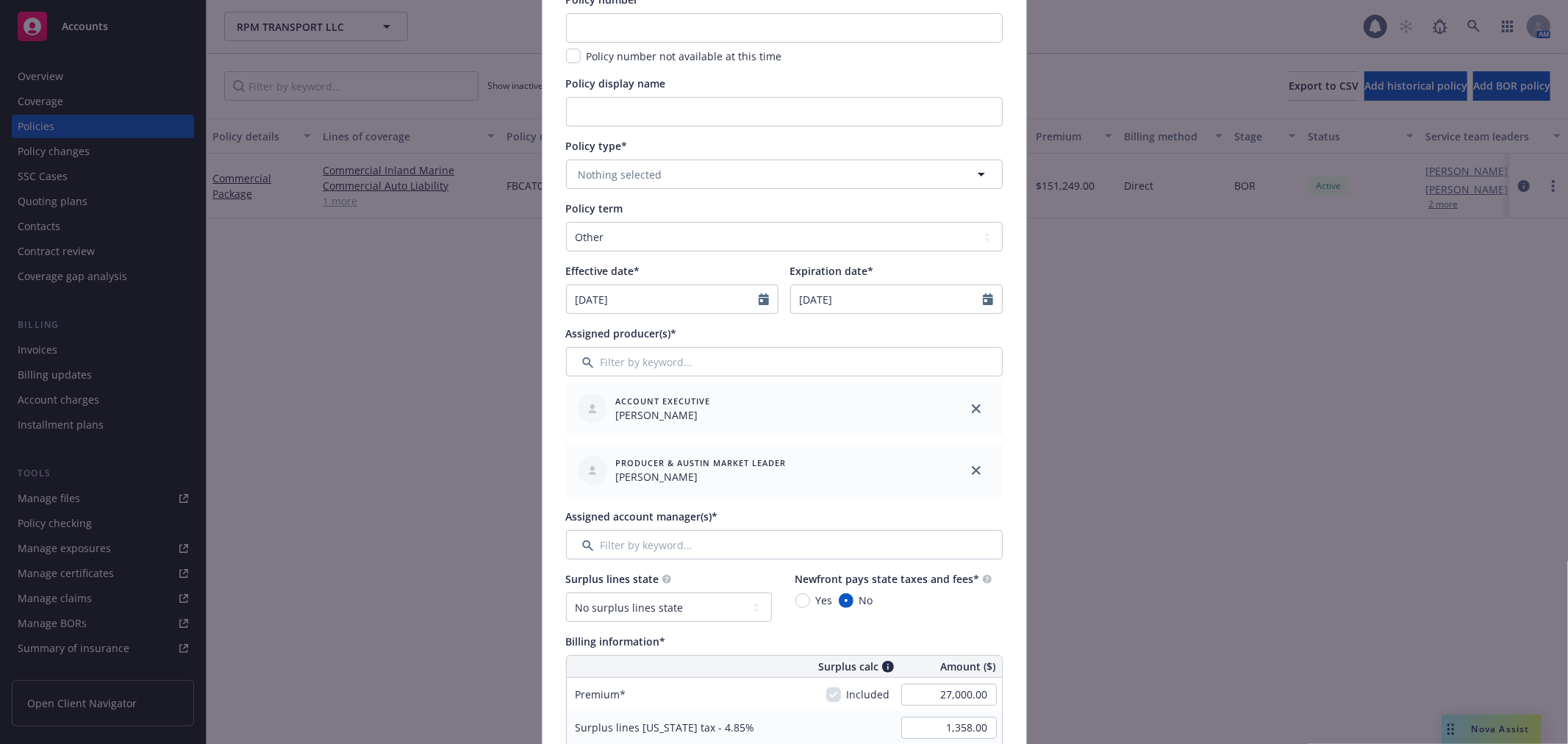
scroll to position [163, 0]
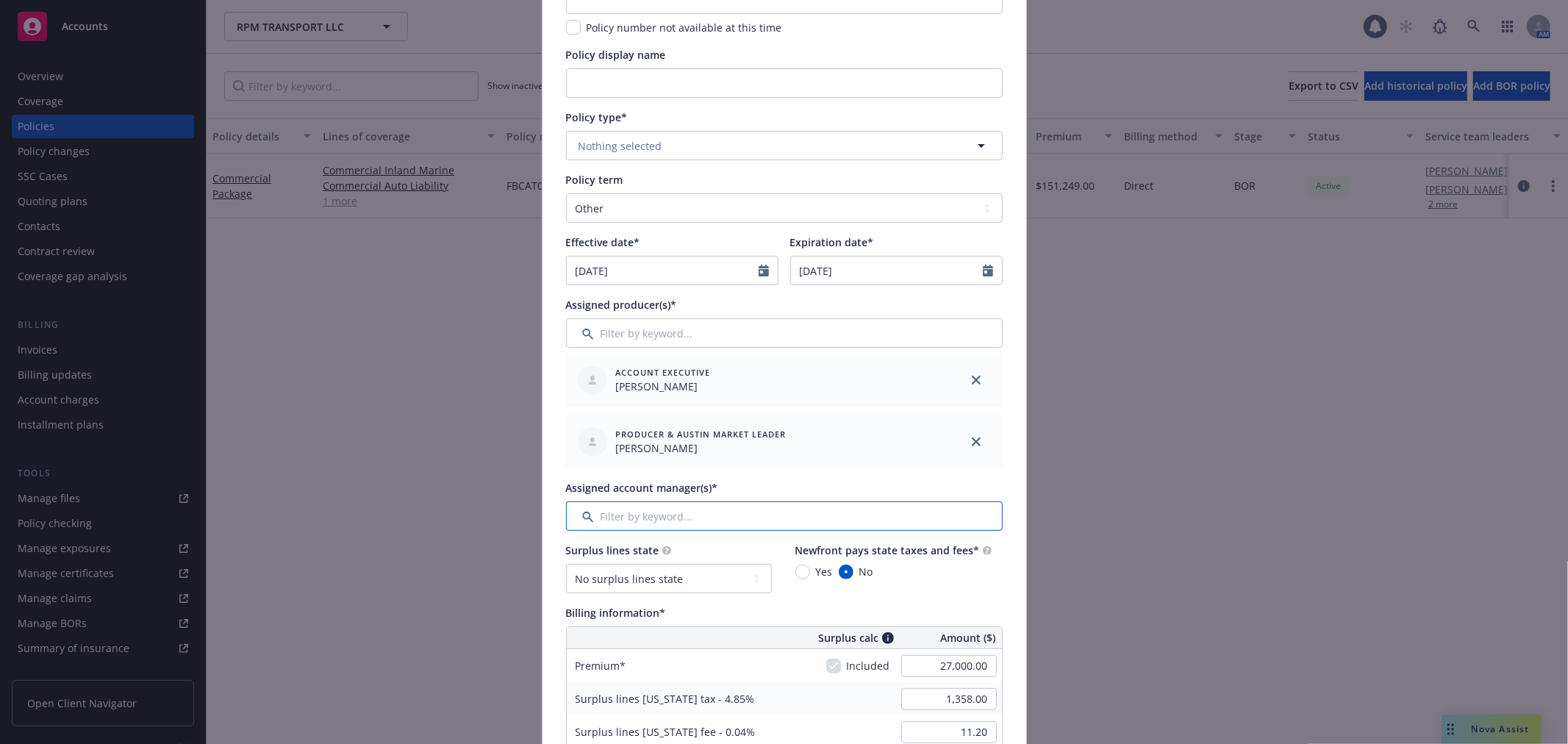
click at [657, 513] on input "Filter by keyword..." at bounding box center [785, 516] width 437 height 29
click at [657, 510] on input "Filter by keyword..." at bounding box center [785, 516] width 437 height 29
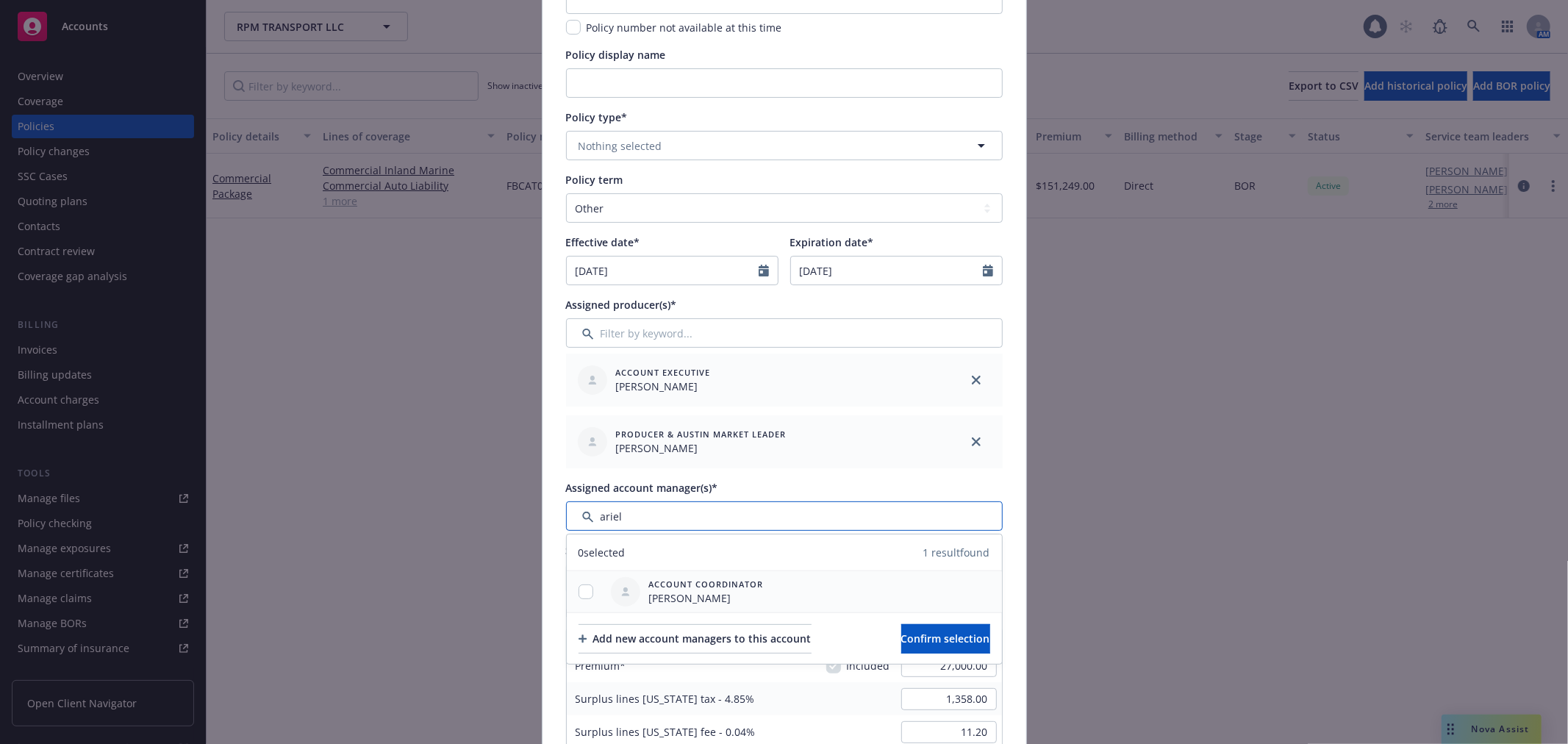
type input "ariel"
click at [578, 592] on input "checkbox" at bounding box center [585, 592] width 15 height 15
checkbox input "true"
click at [802, 512] on input "Filter by keyword..." at bounding box center [785, 516] width 437 height 29
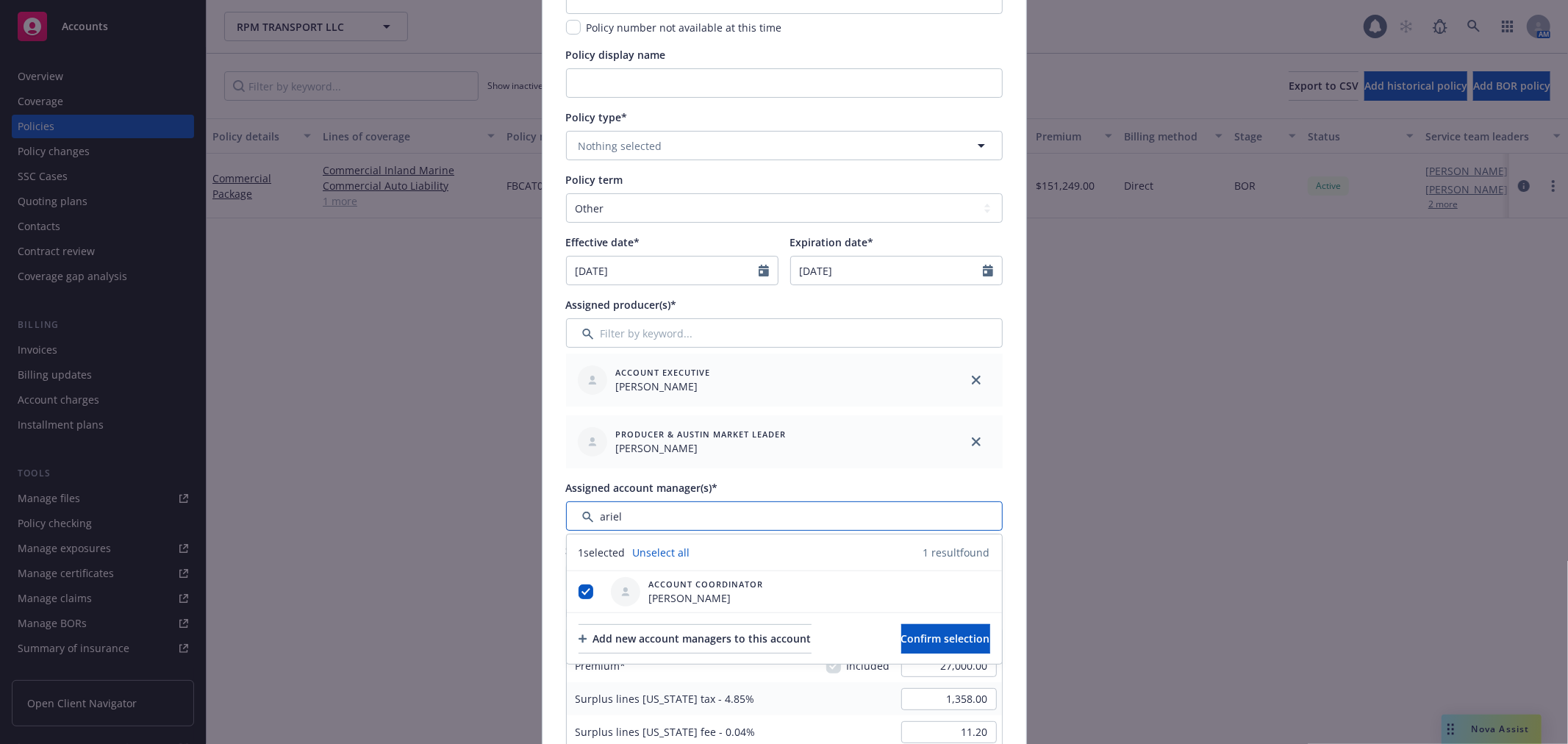
click at [802, 512] on input "Filter by keyword..." at bounding box center [785, 516] width 437 height 29
type input "[PERSON_NAME]"
click at [578, 586] on input "checkbox" at bounding box center [585, 592] width 15 height 15
checkbox input "true"
click at [901, 632] on button "Confirm selection" at bounding box center [946, 638] width 89 height 29
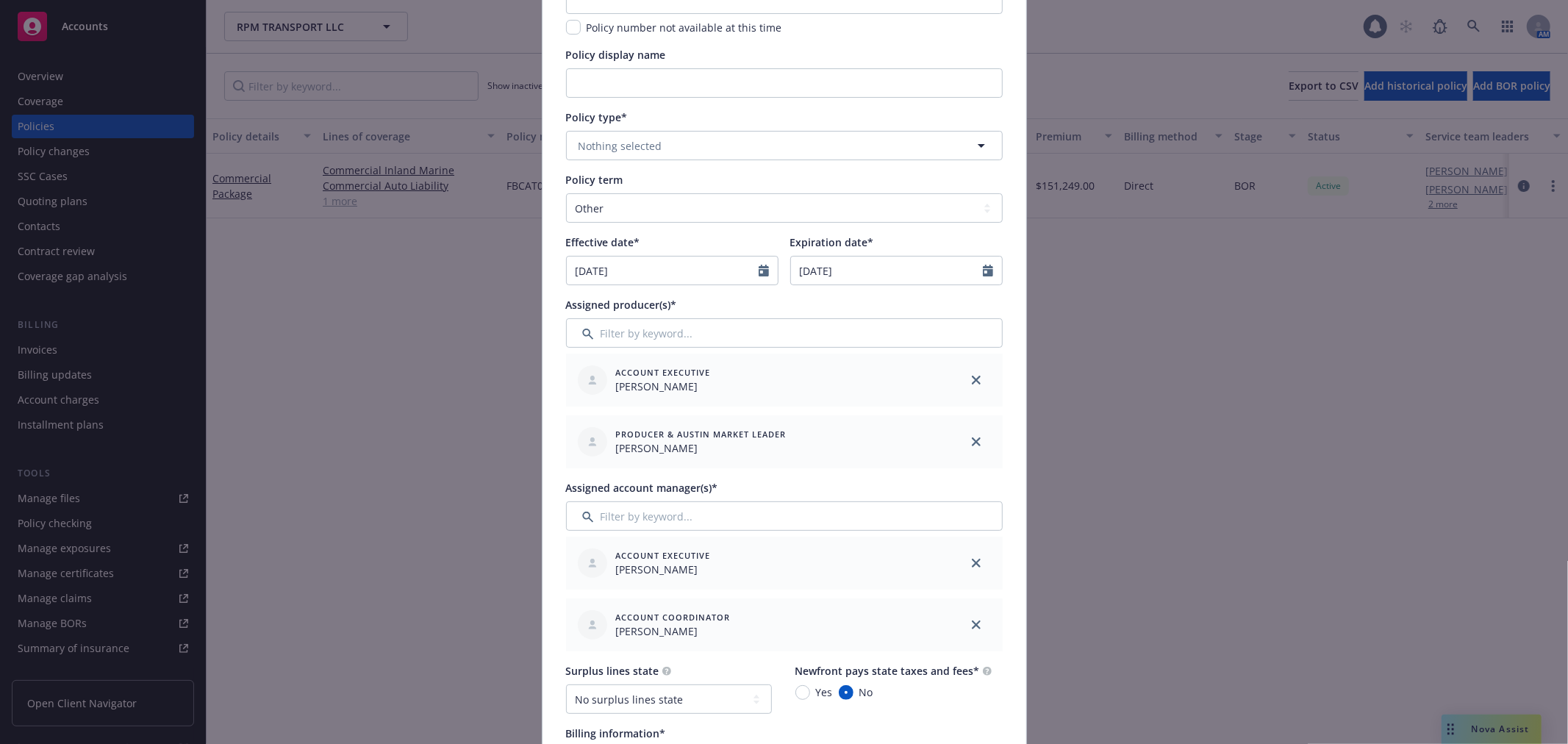
scroll to position [0, 0]
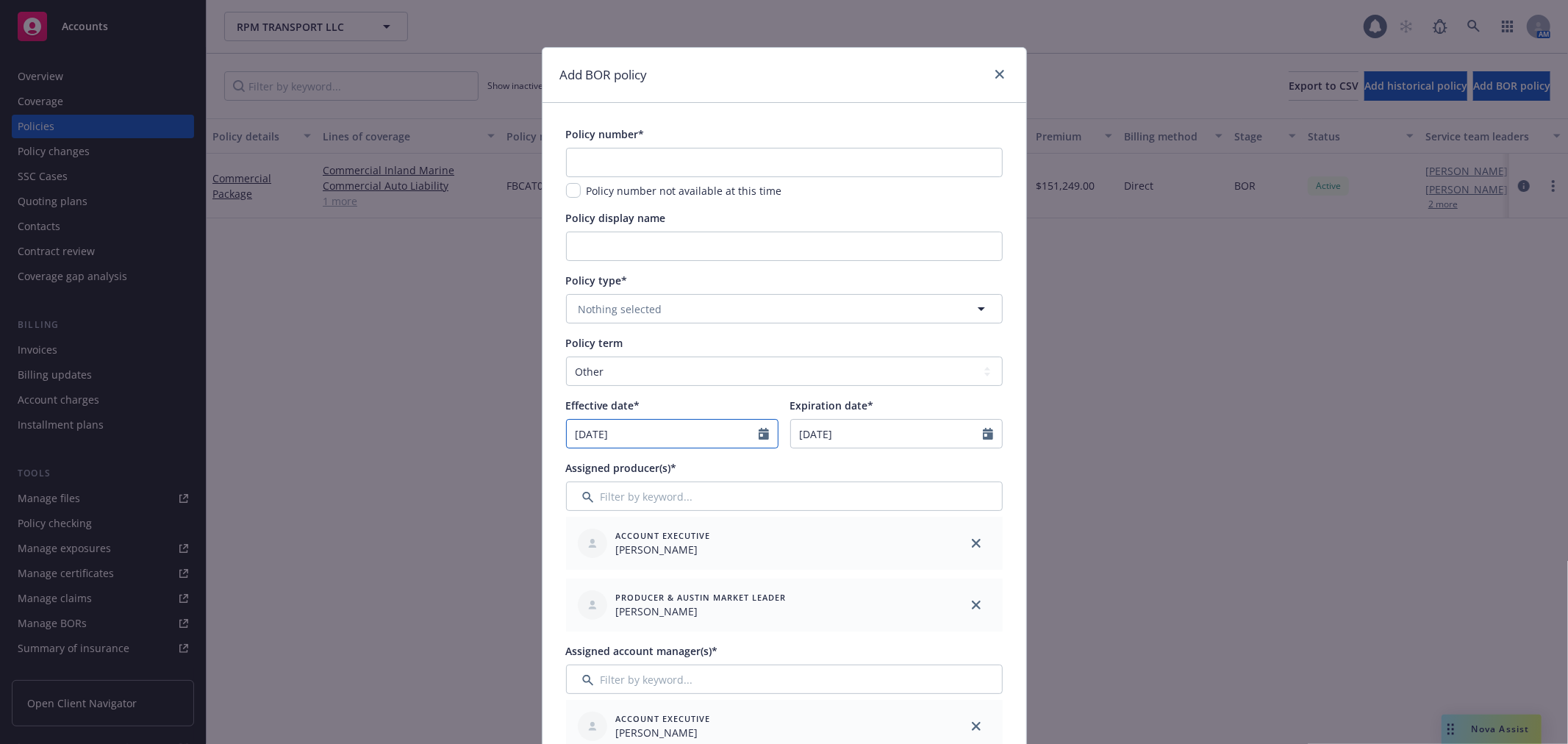
click at [759, 432] on icon "Calendar" at bounding box center [763, 433] width 10 height 12
click at [723, 464] on button "button" at bounding box center [728, 468] width 17 height 17
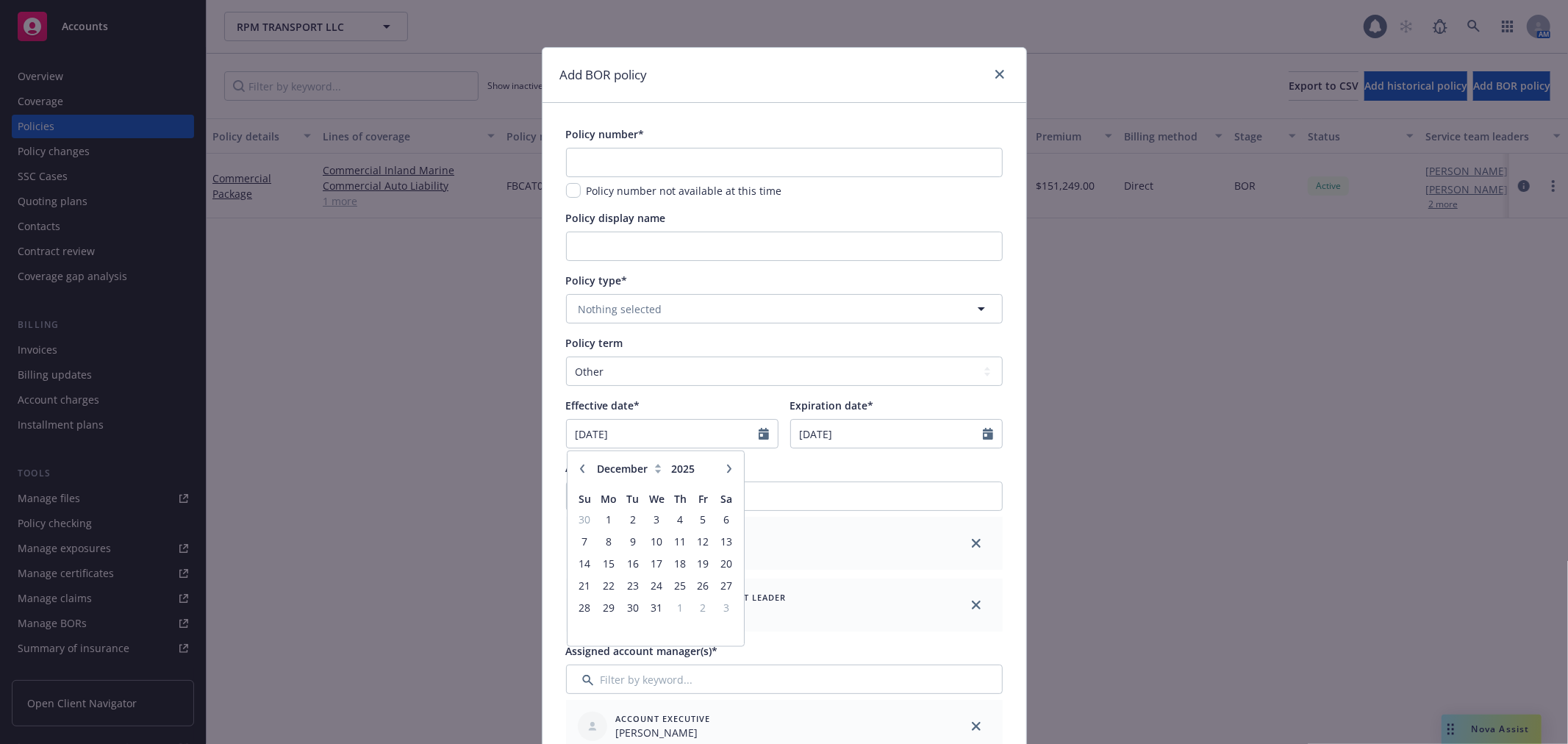
select select "1"
type input "2026"
click at [723, 464] on button "button" at bounding box center [728, 468] width 17 height 17
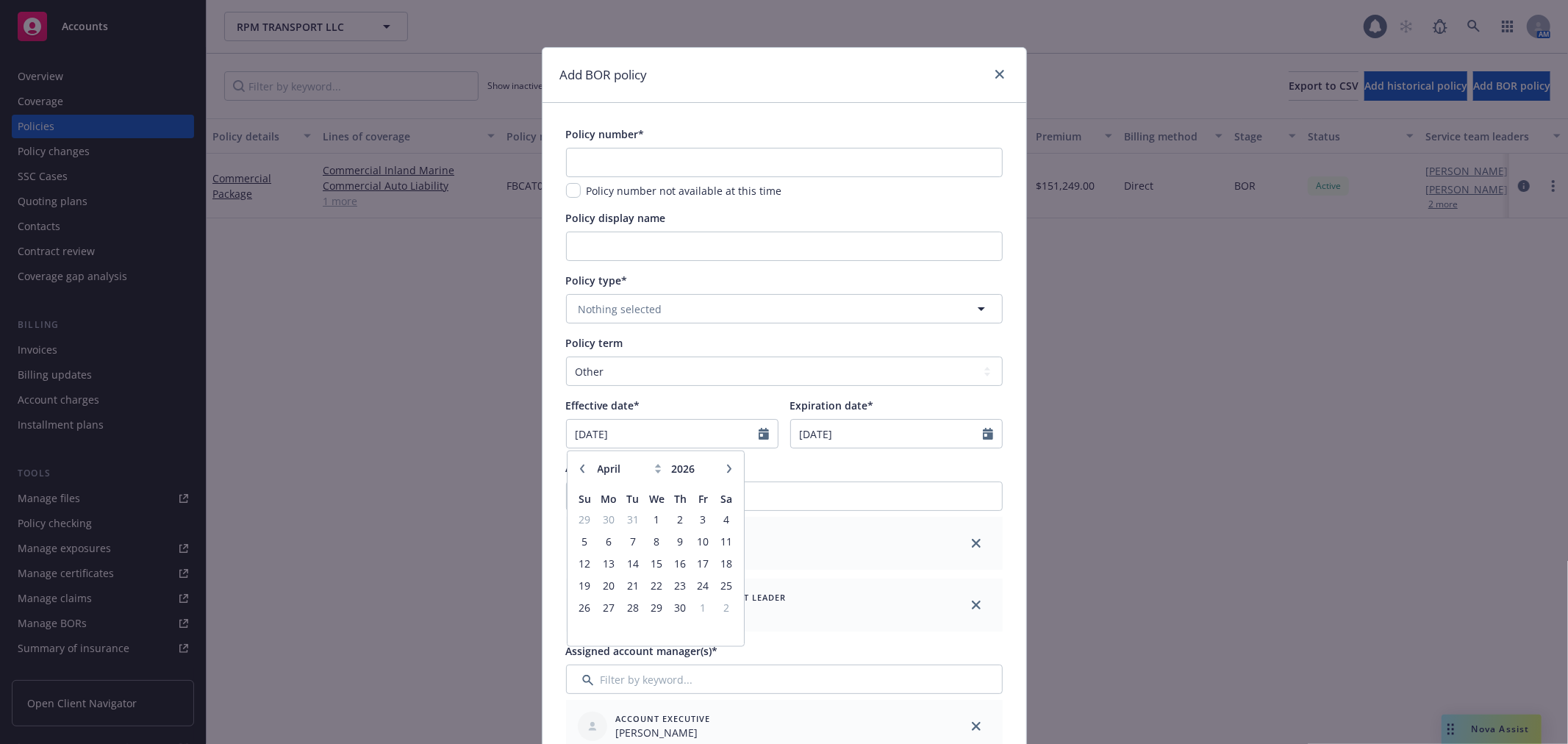
click at [723, 464] on button "button" at bounding box center [728, 468] width 17 height 17
select select "5"
click at [722, 605] on span "30" at bounding box center [726, 607] width 20 height 18
type input "[DATE]"
click at [706, 373] on select "Select policy term 12 Month 6 Month 4 Month 3 Month 2 Month 1 Month 36 Month (3…" at bounding box center [785, 372] width 437 height 29
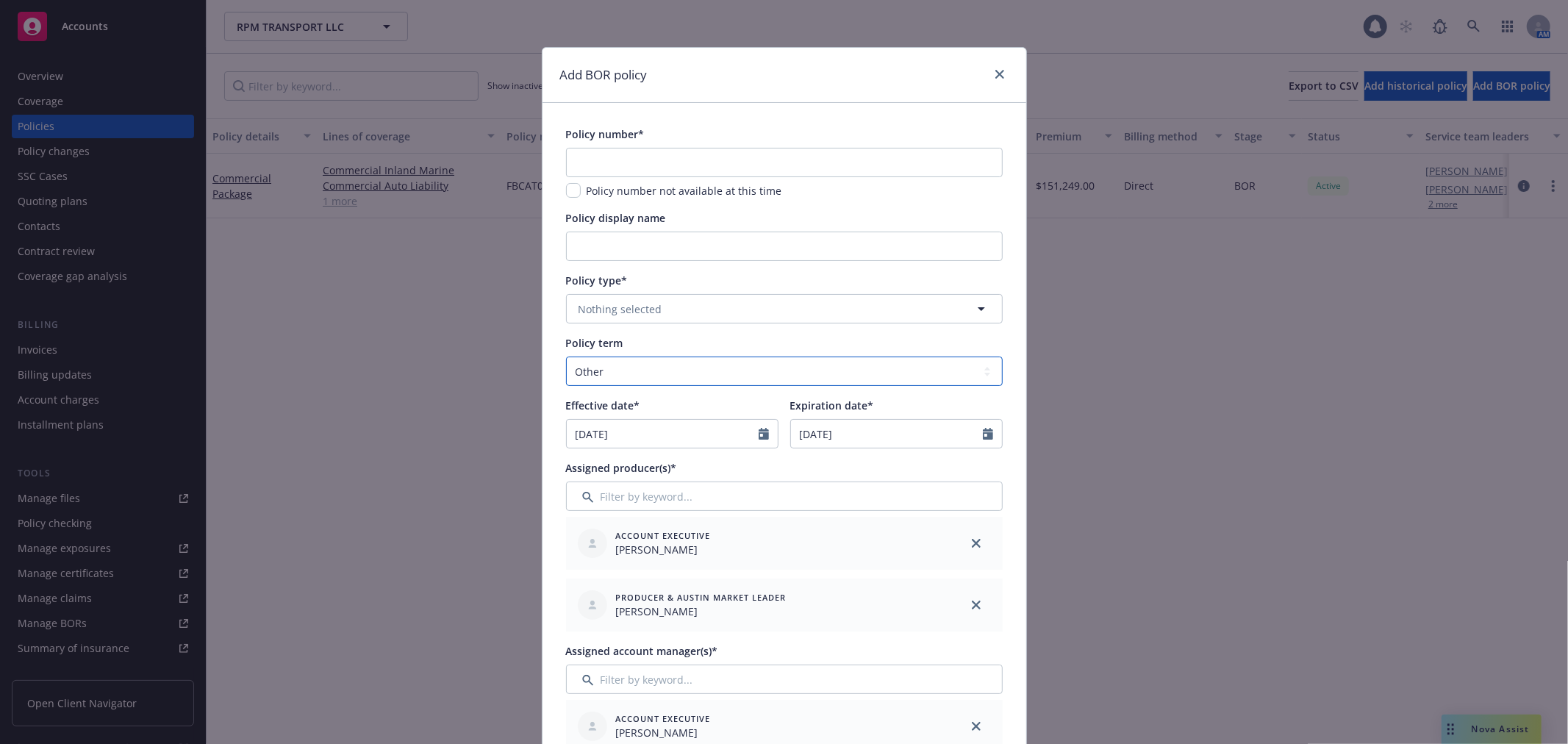
select select "12"
click at [566, 357] on select "Select policy term 12 Month 6 Month 4 Month 3 Month 2 Month 1 Month 36 Month (3…" at bounding box center [785, 372] width 437 height 29
type input "[DATE]"
click at [713, 343] on div "Policy term" at bounding box center [785, 342] width 437 height 15
click at [728, 311] on button "Nothing selected" at bounding box center [785, 309] width 437 height 29
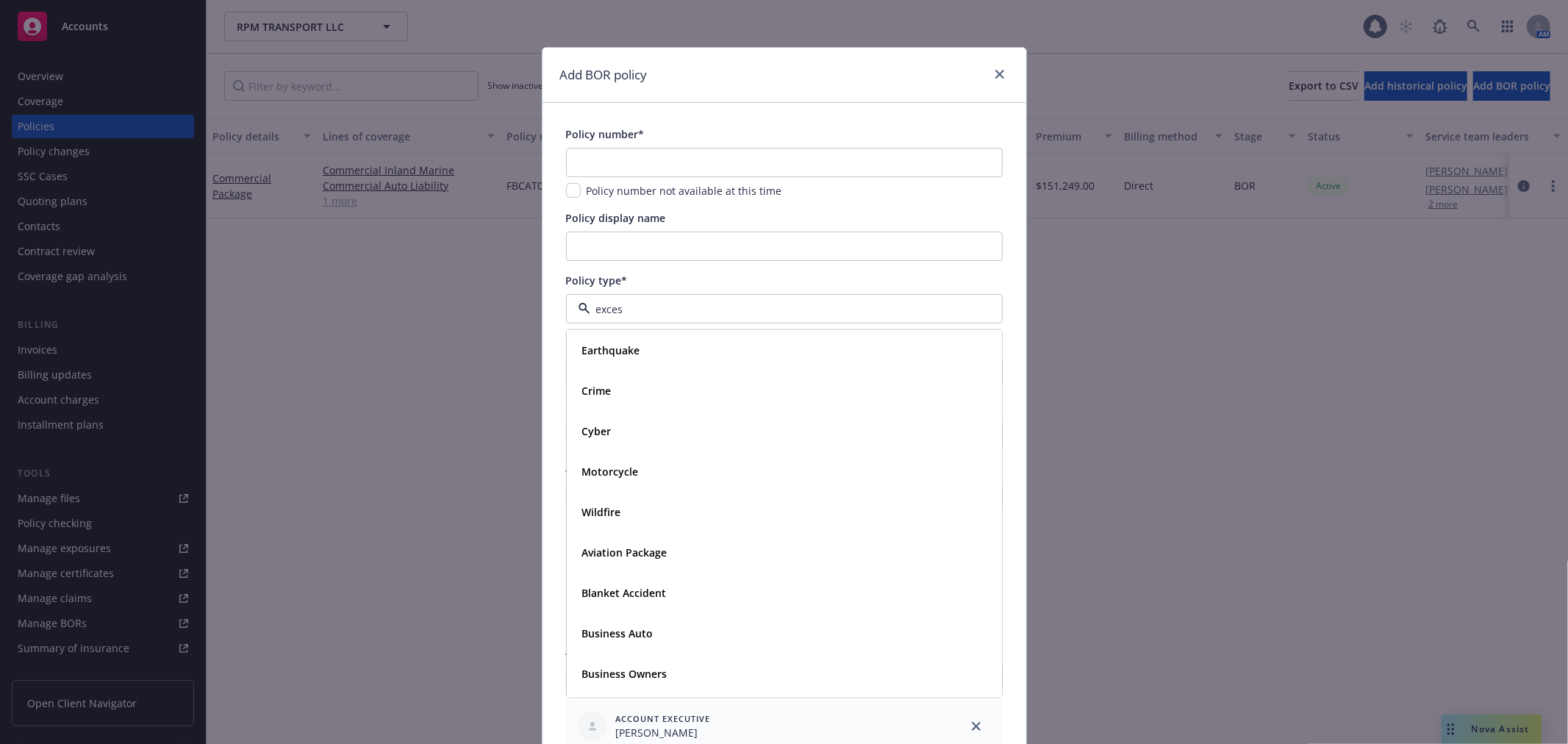
type input "excess"
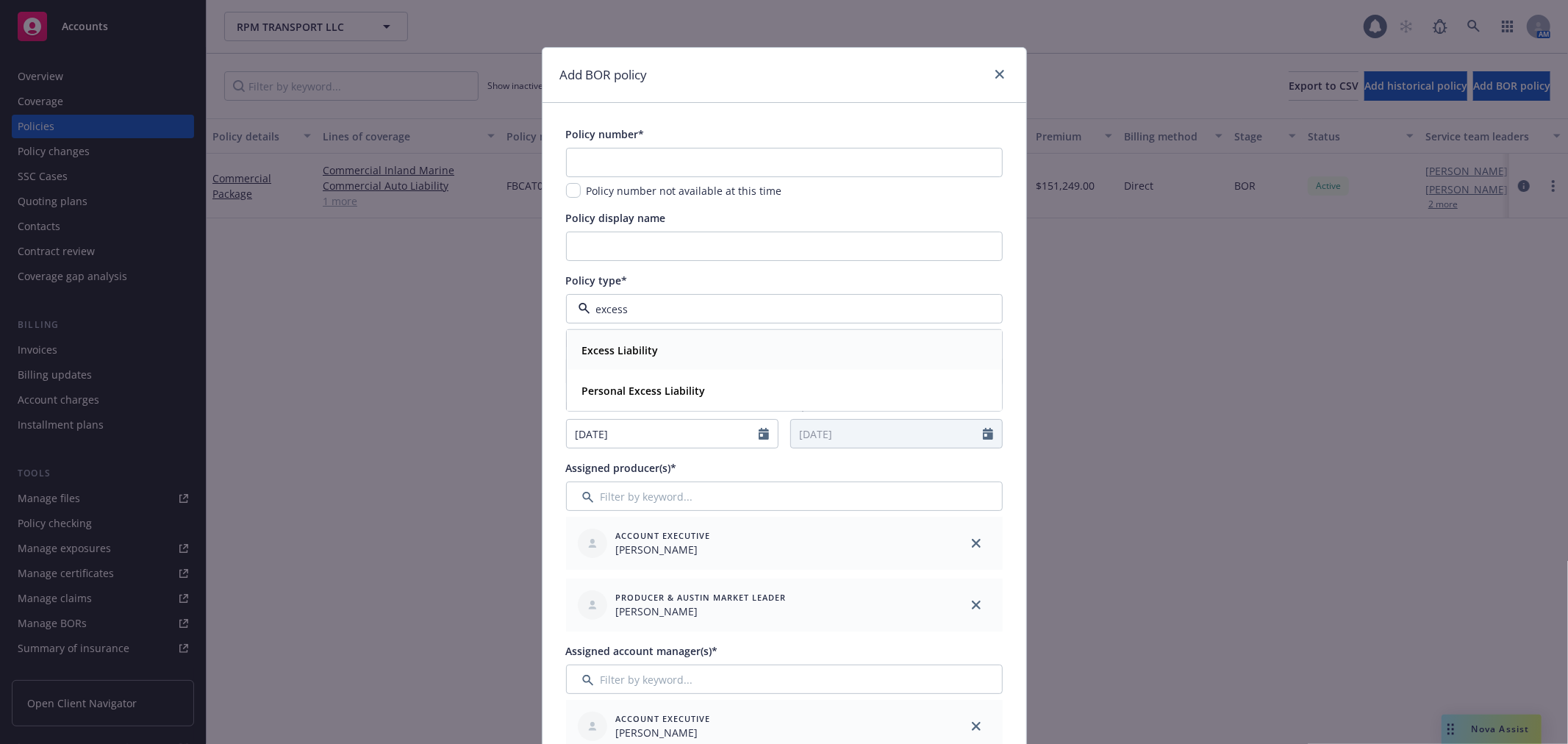
click at [700, 335] on div "Excess Liability" at bounding box center [784, 350] width 433 height 39
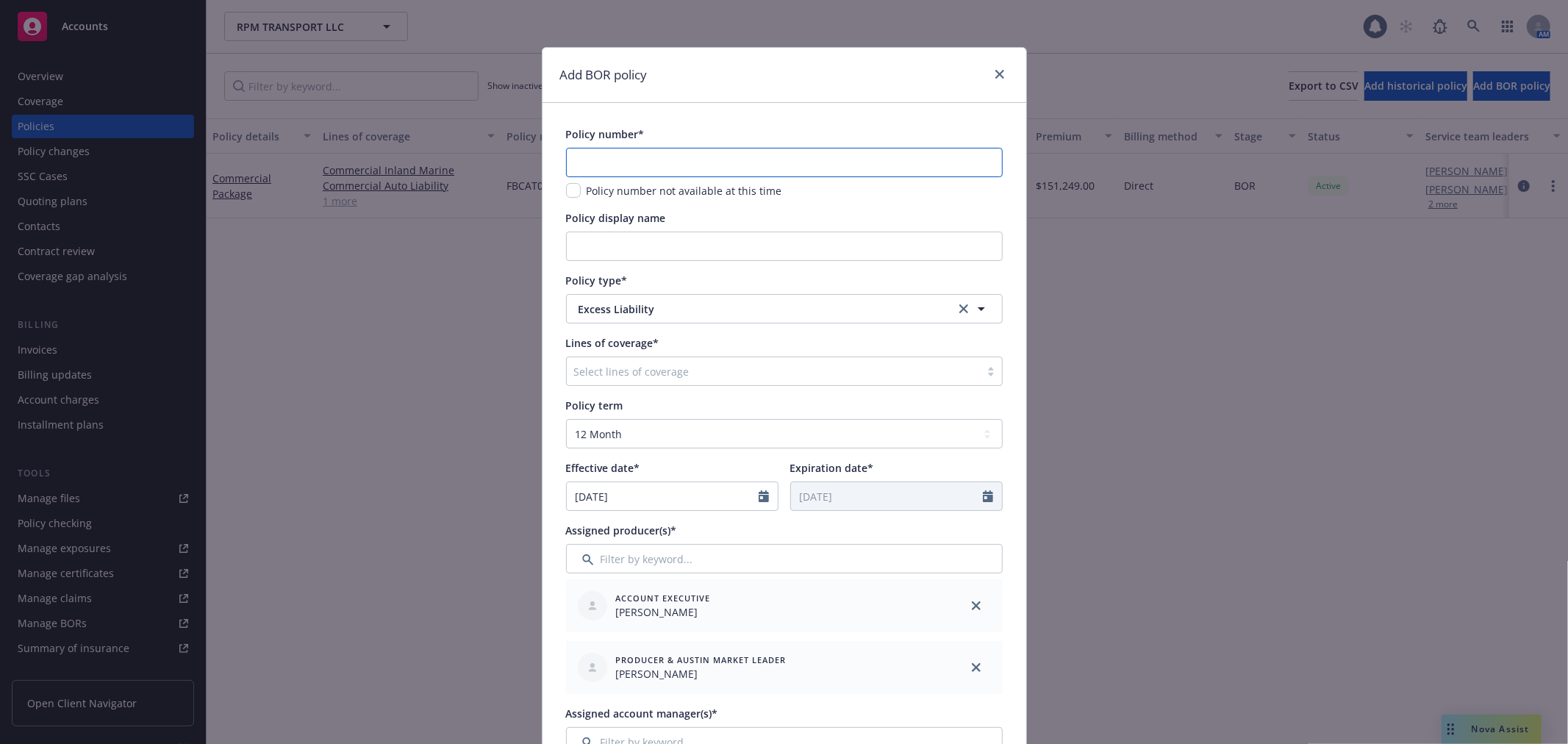
click at [716, 169] on input "text" at bounding box center [785, 162] width 437 height 29
type input "USXTL0986325"
drag, startPoint x: 730, startPoint y: 251, endPoint x: 700, endPoint y: 254, distance: 30.1
click at [727, 251] on input "Policy display name" at bounding box center [785, 246] width 437 height 29
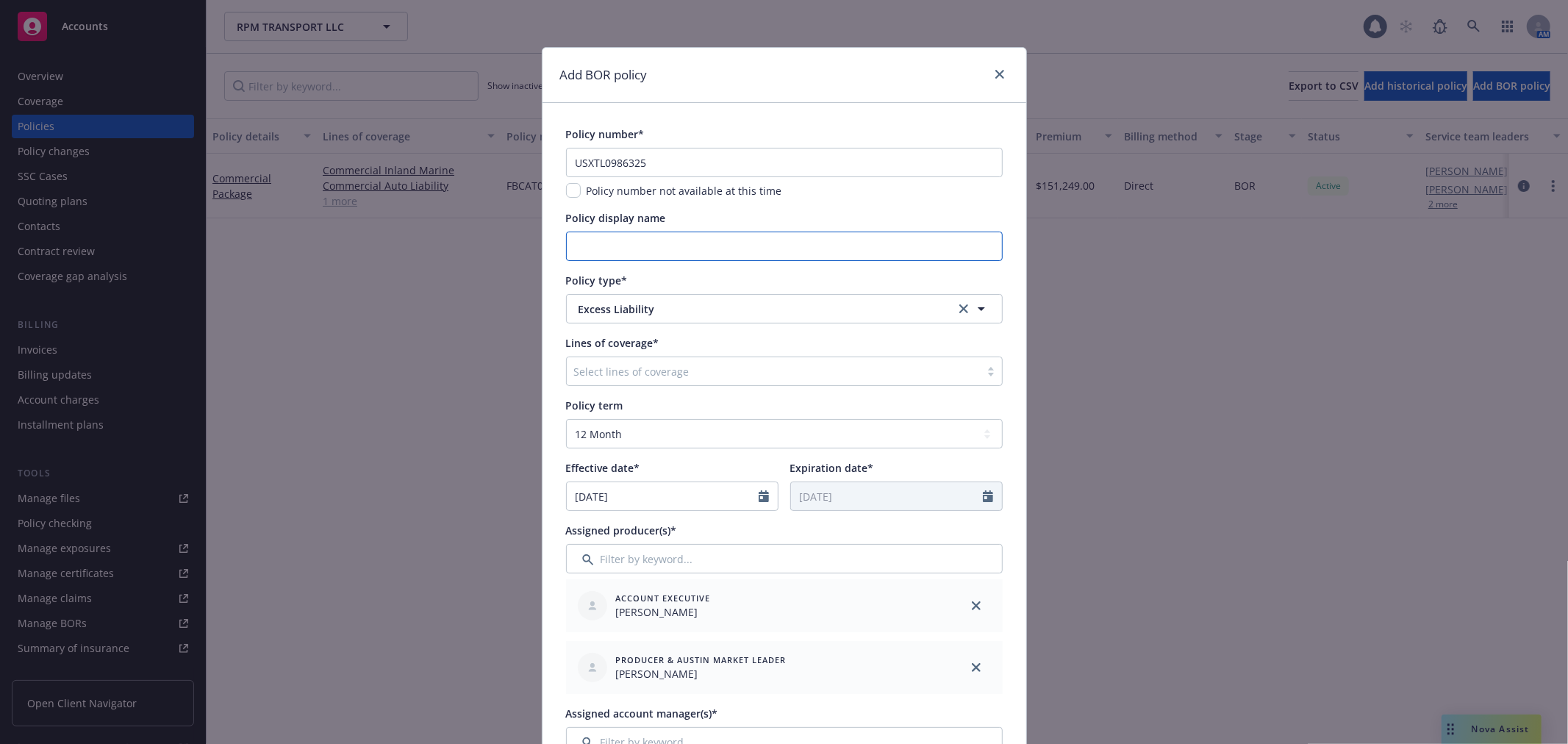
click at [742, 234] on input "Policy display name" at bounding box center [785, 246] width 437 height 29
type input "Excess Liability"
click at [701, 382] on div "Select lines of coverage" at bounding box center [773, 372] width 413 height 24
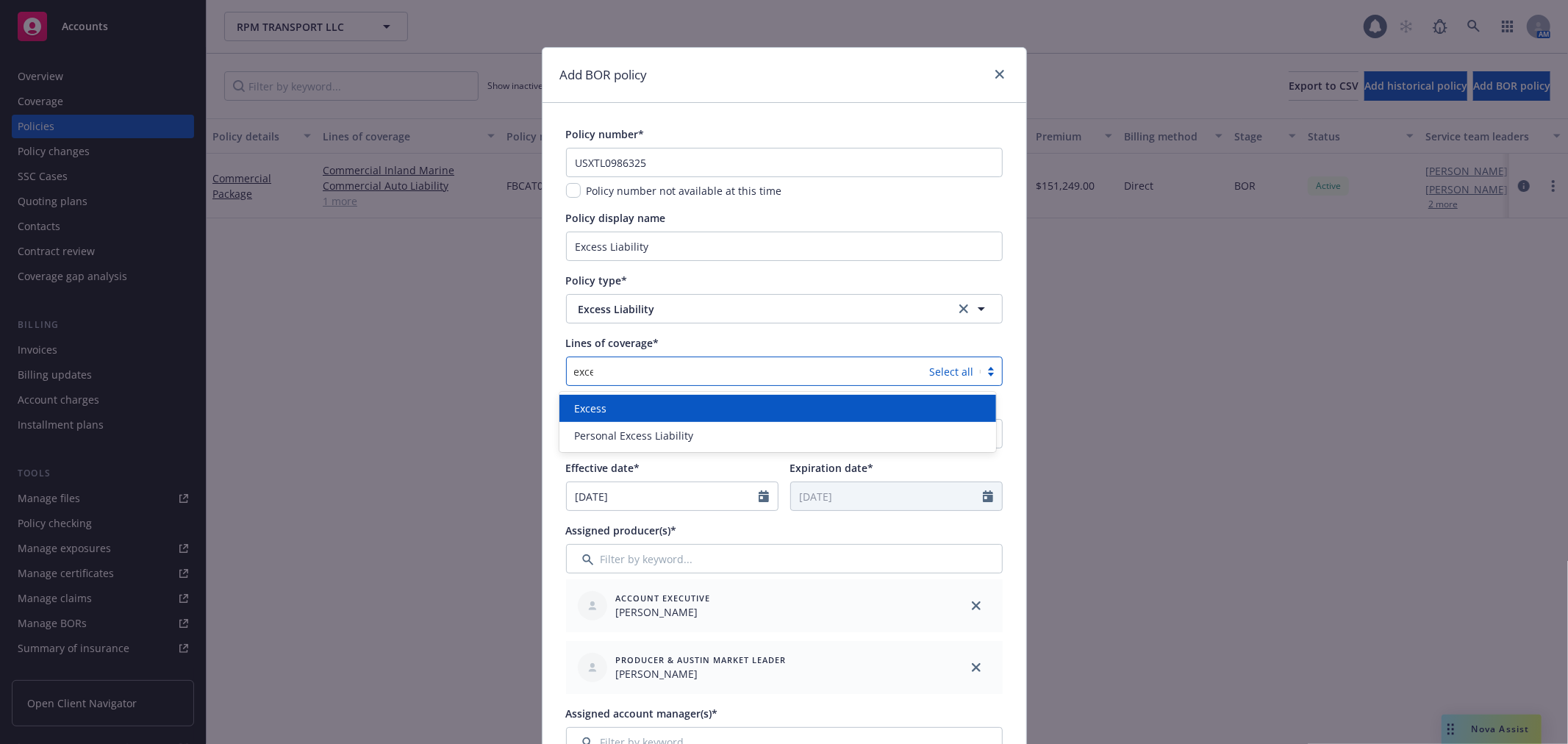
type input "exces"
click at [673, 399] on div "Excess" at bounding box center [778, 409] width 437 height 27
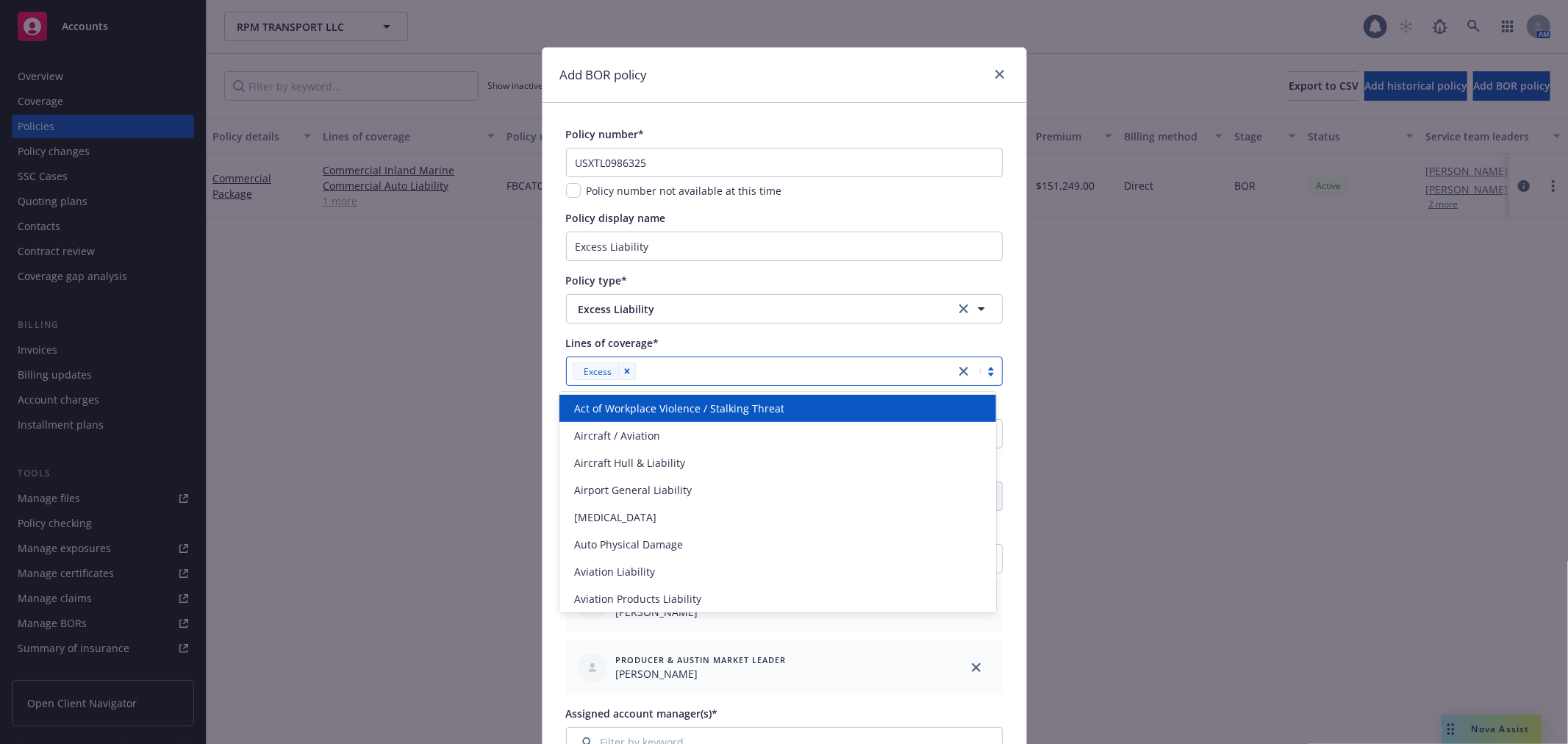
click at [727, 335] on div "Lines of coverage*" at bounding box center [785, 342] width 437 height 15
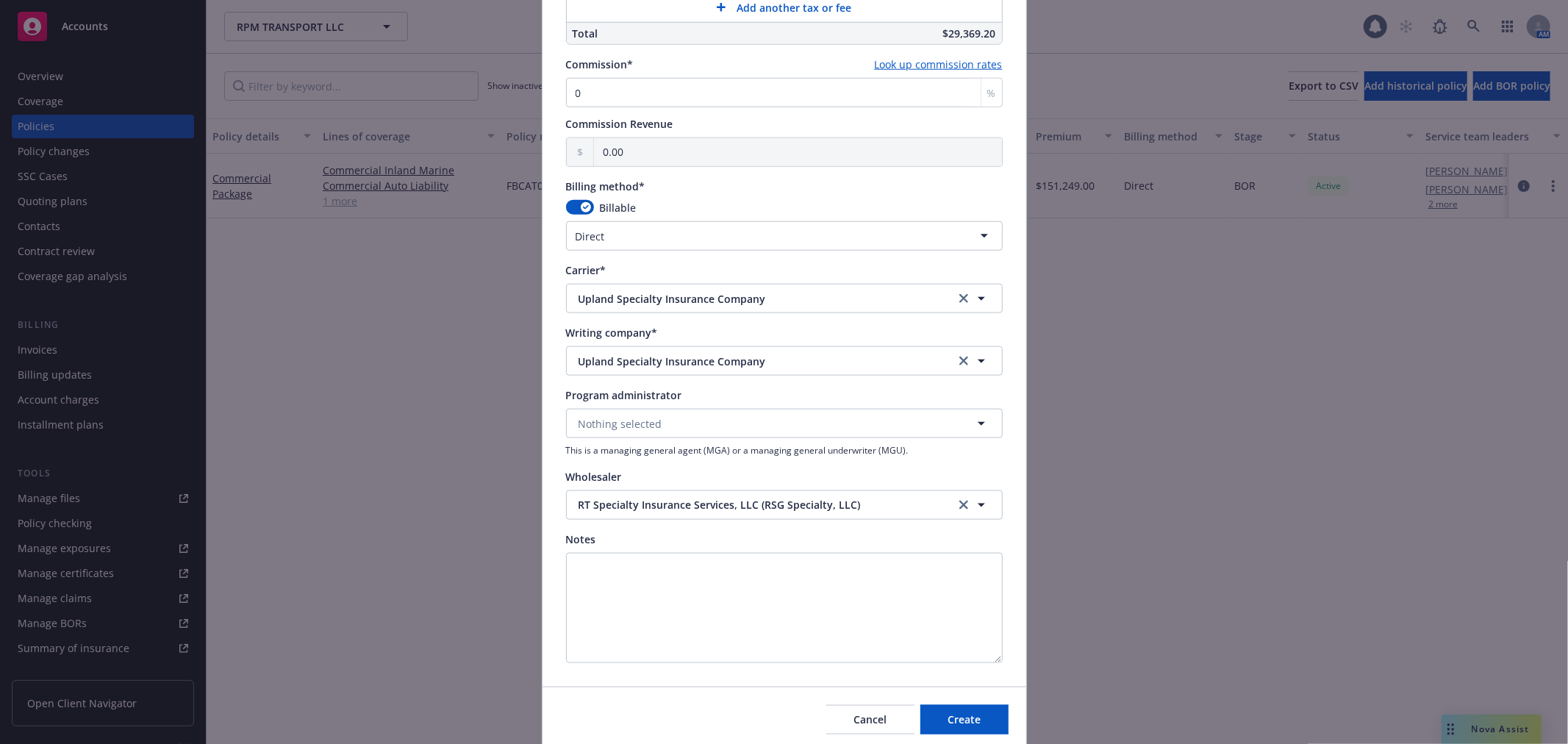
scroll to position [1307, 0]
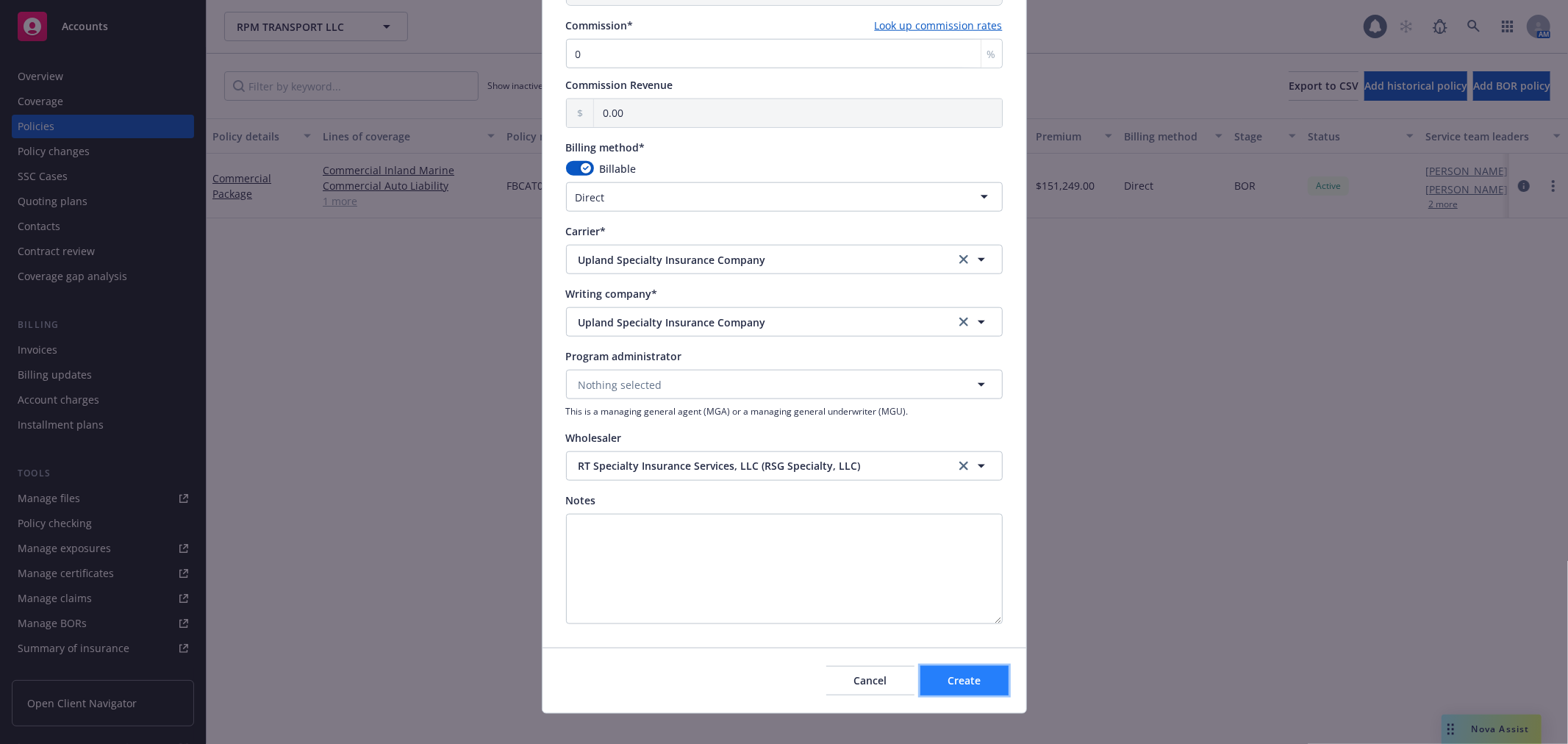
click at [963, 680] on span "Create" at bounding box center [964, 679] width 33 height 14
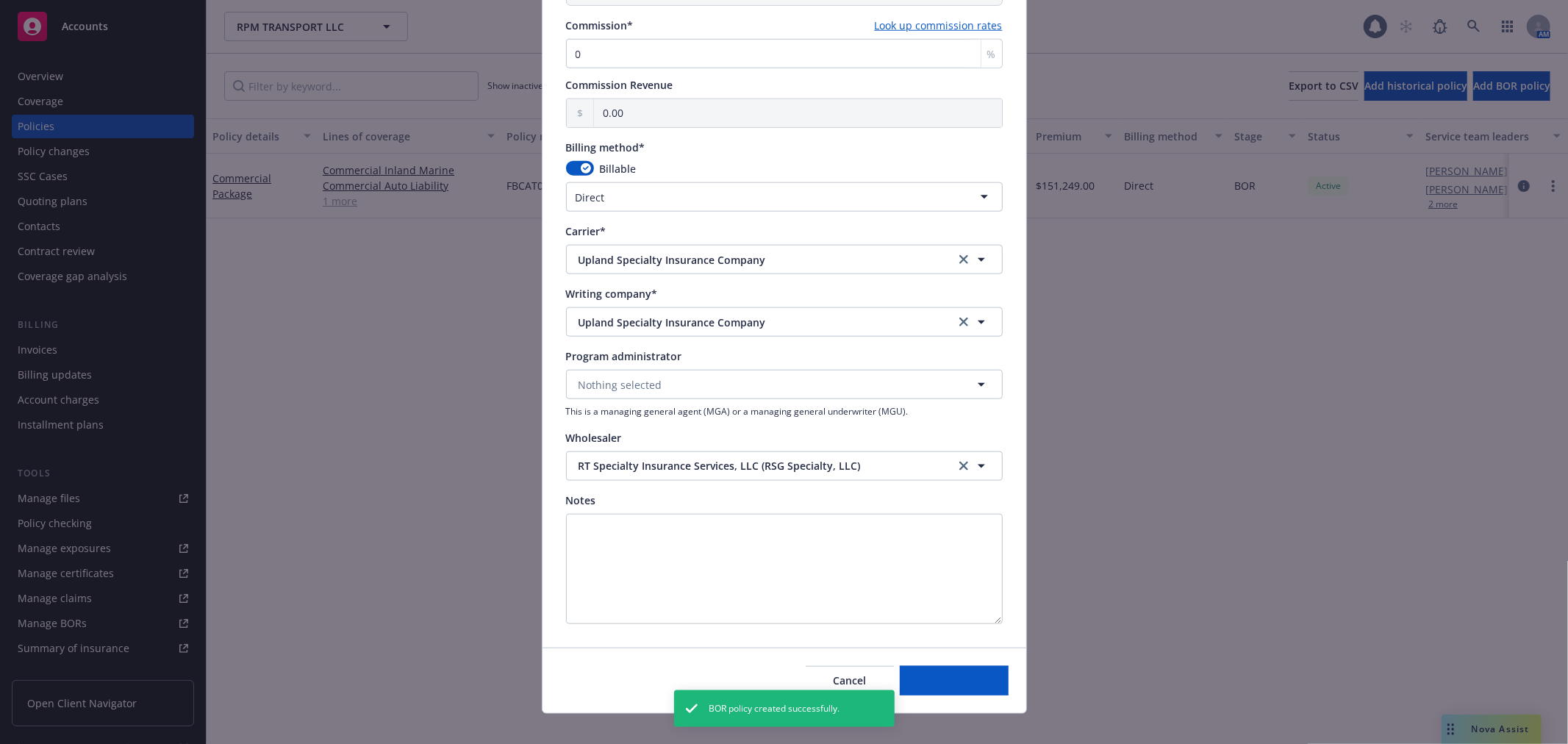
select select "other"
type input "[DATE]"
select select "NONE"
type input "00.00"
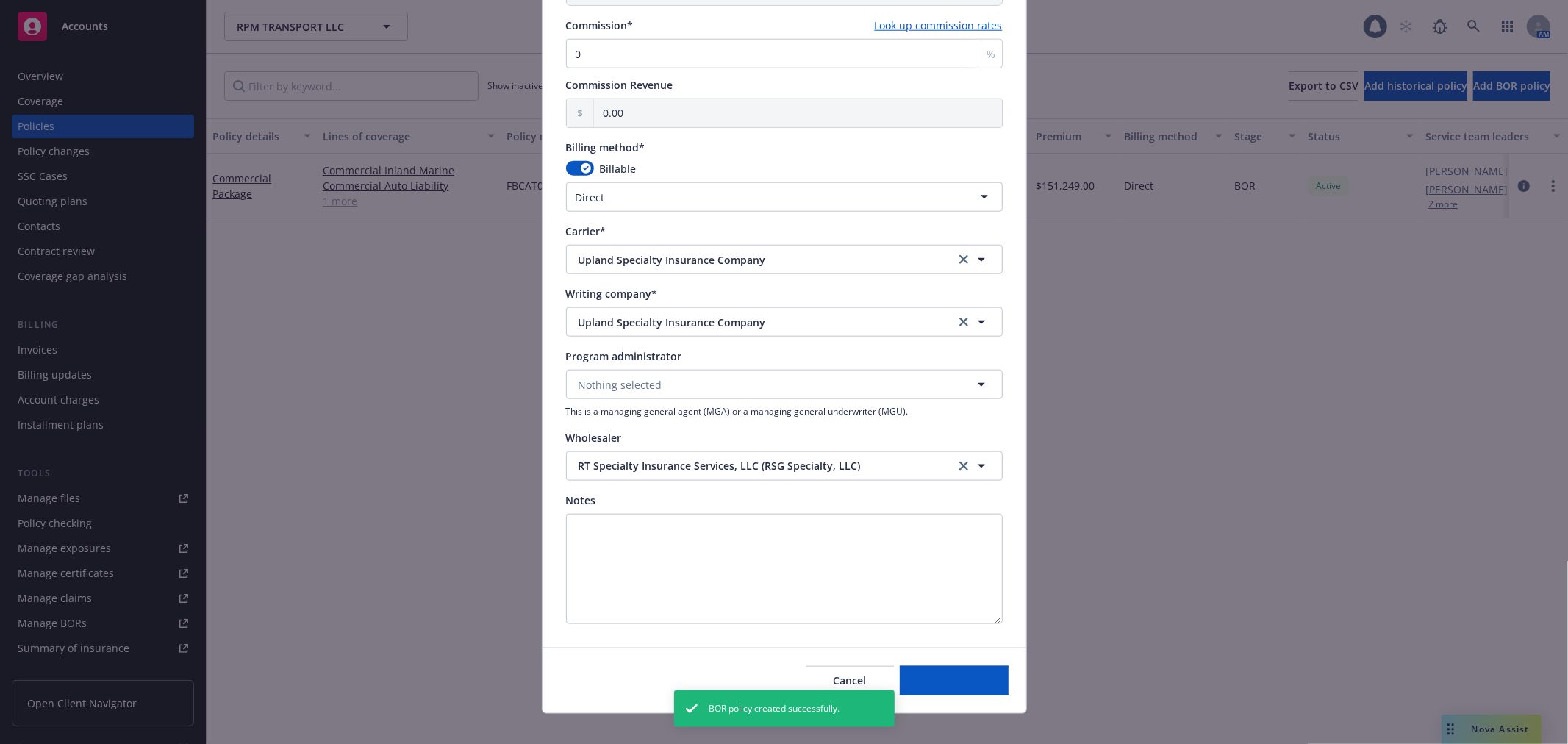
type input "00.00"
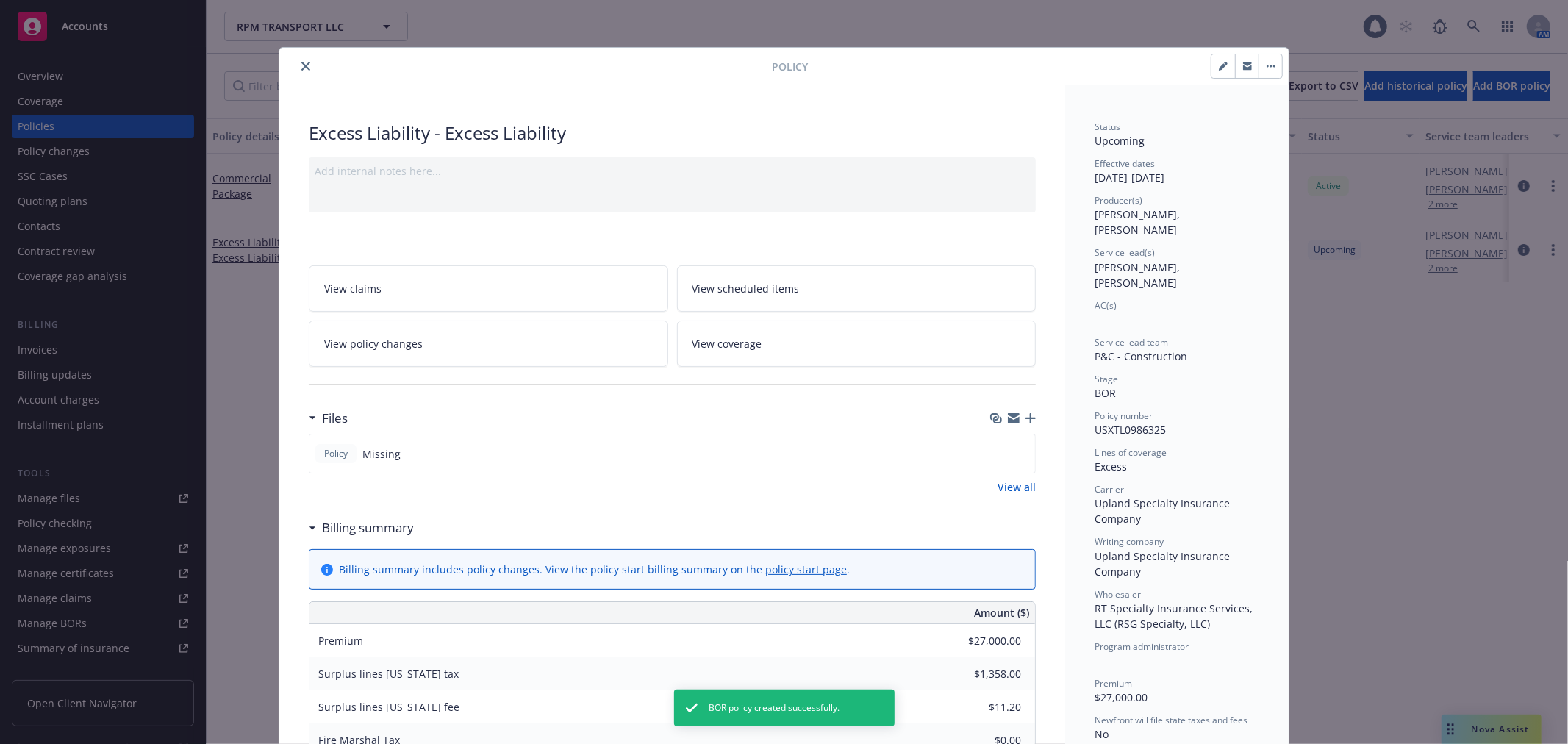
click at [518, 410] on div "Files" at bounding box center [672, 418] width 727 height 31
click at [299, 57] on button "close" at bounding box center [305, 66] width 17 height 17
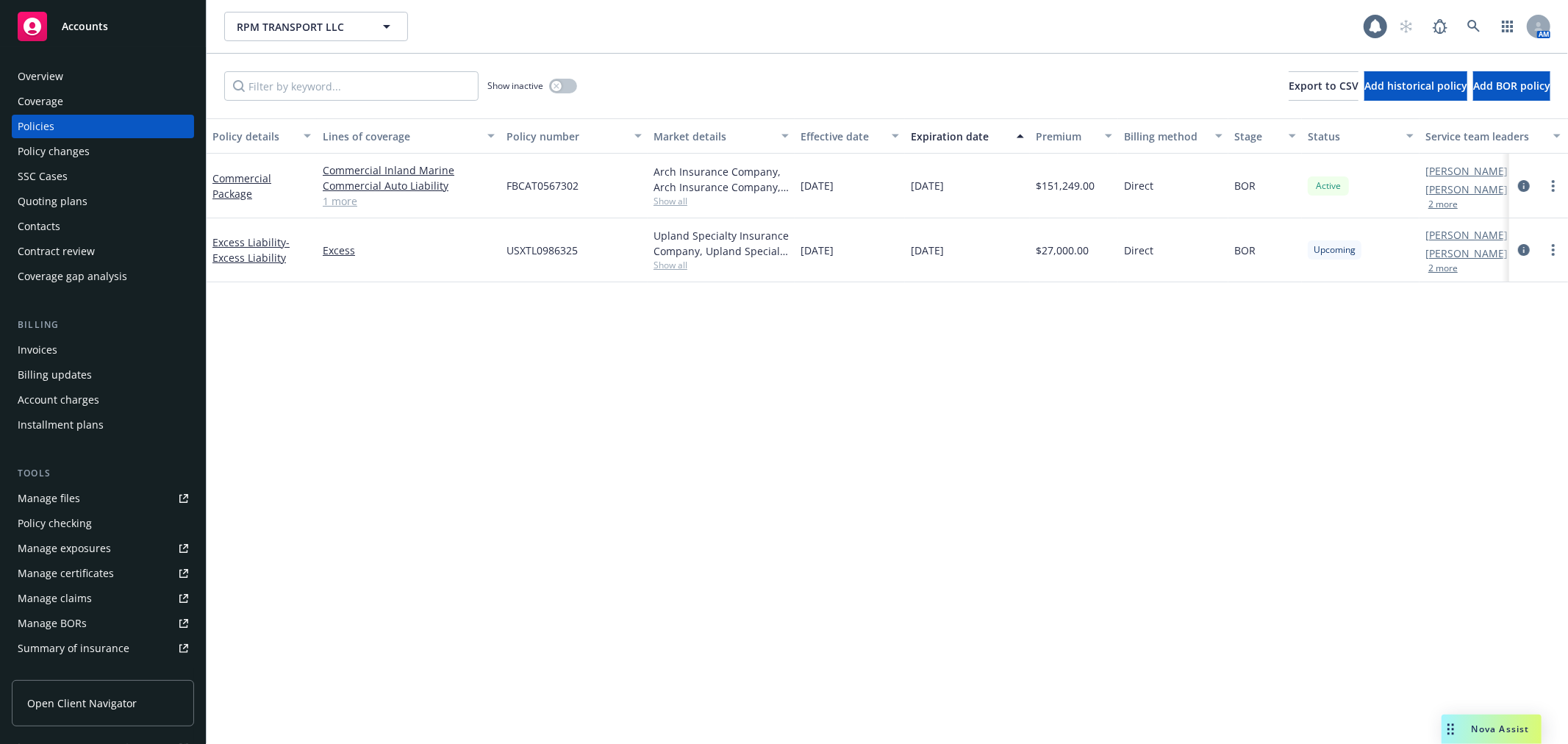
click at [162, 68] on div "Overview" at bounding box center [102, 76] width 170 height 24
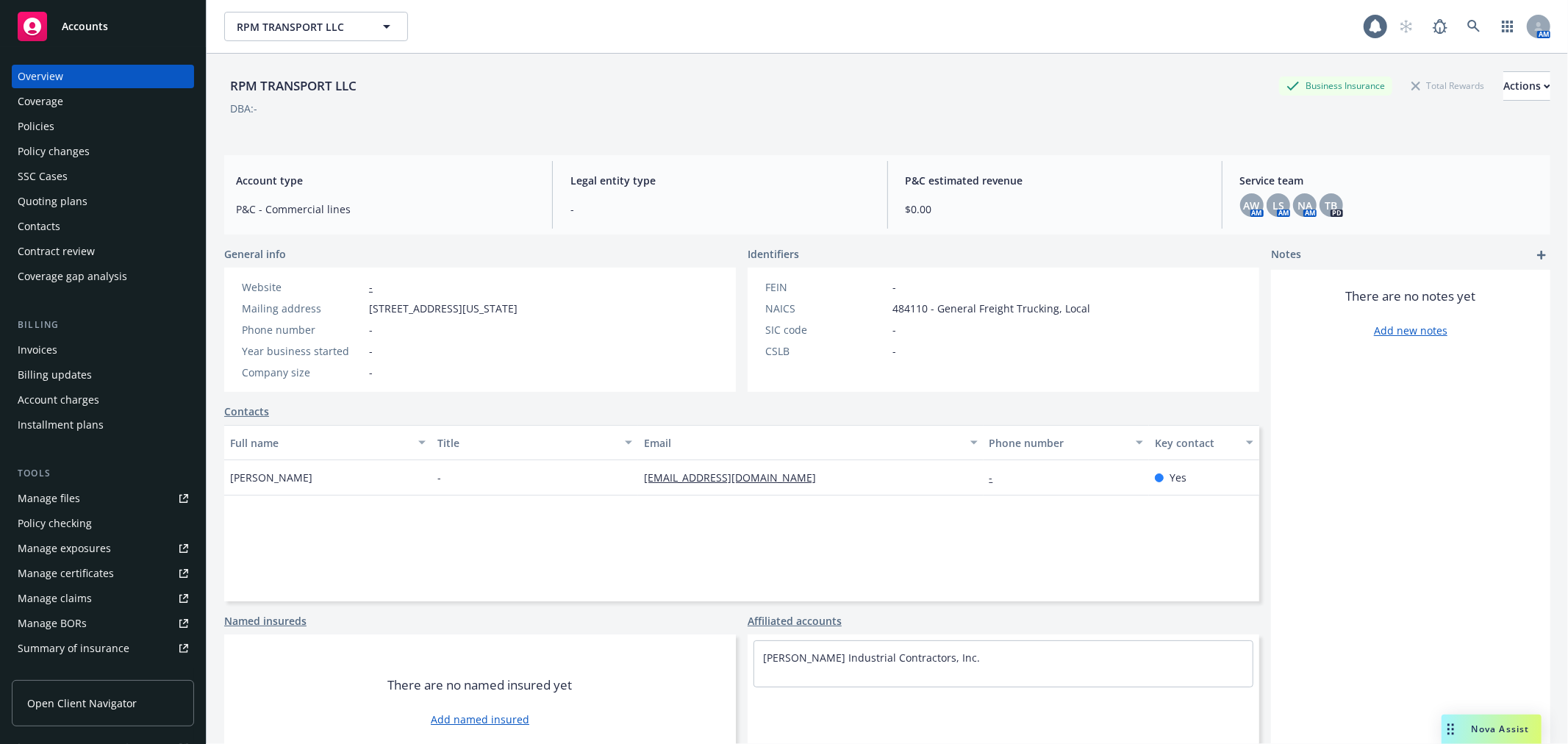
click at [54, 107] on div "Coverage" at bounding box center [40, 101] width 46 height 24
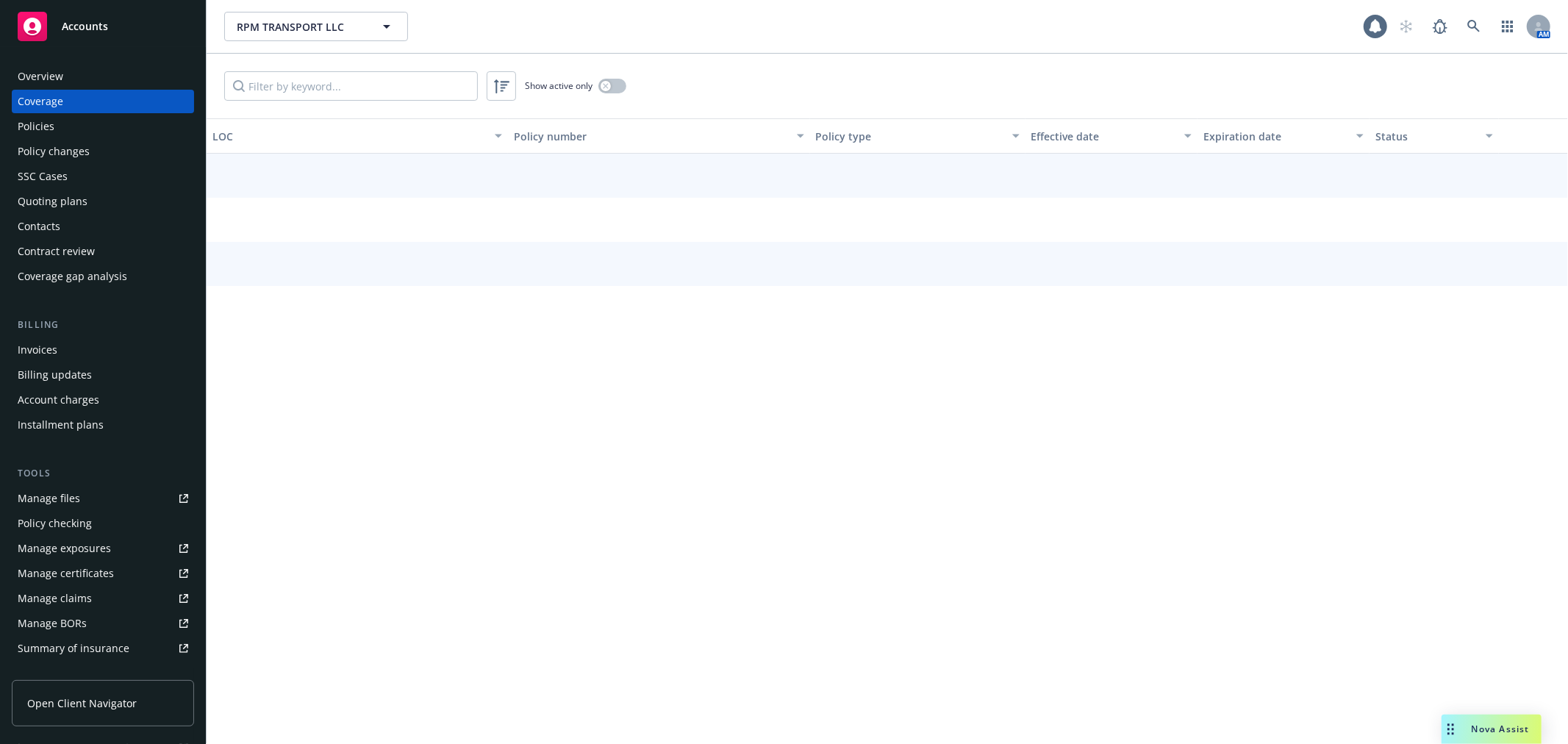
click at [45, 120] on div "Policies" at bounding box center [36, 127] width 36 height 24
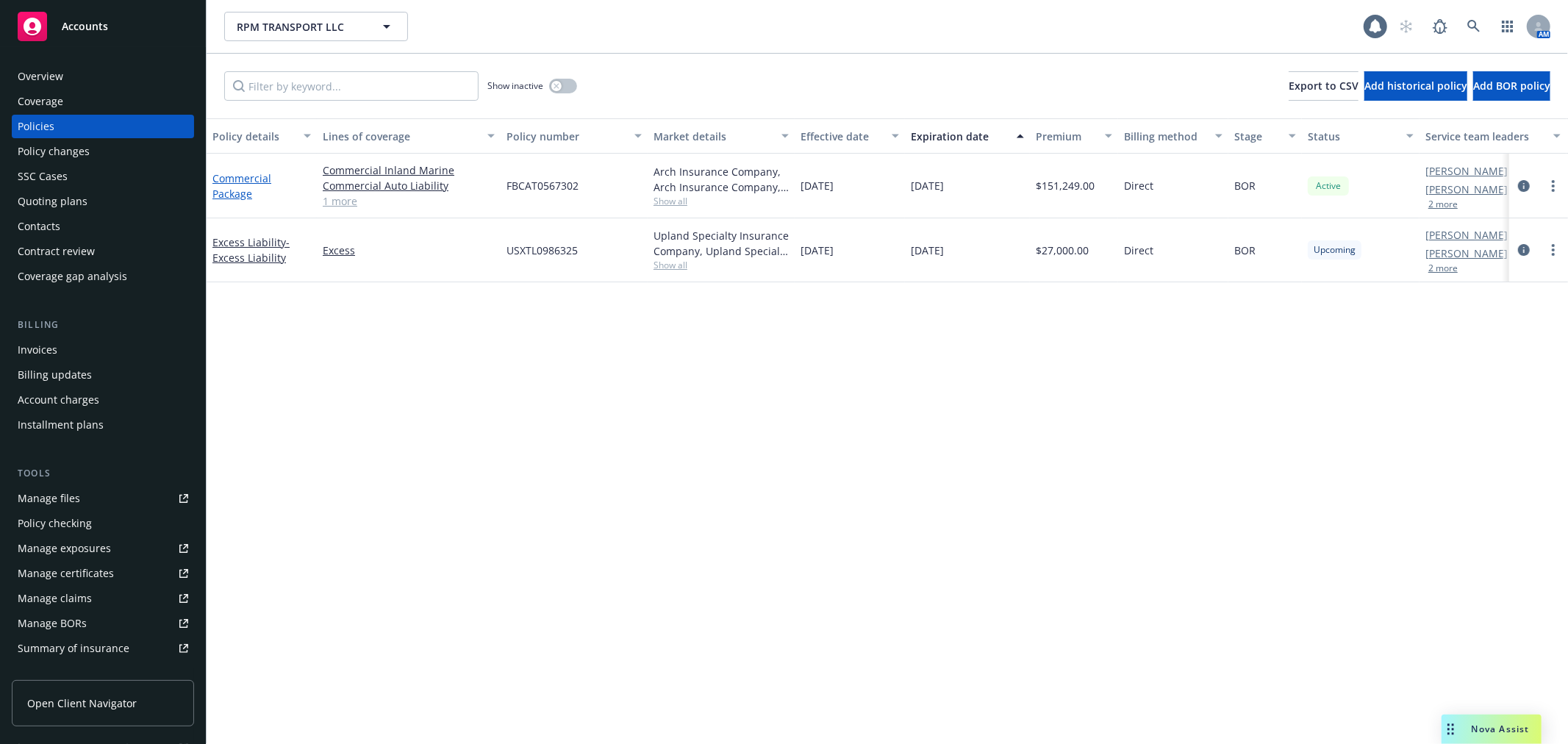
click at [249, 177] on link "Commercial Package" at bounding box center [241, 186] width 59 height 29
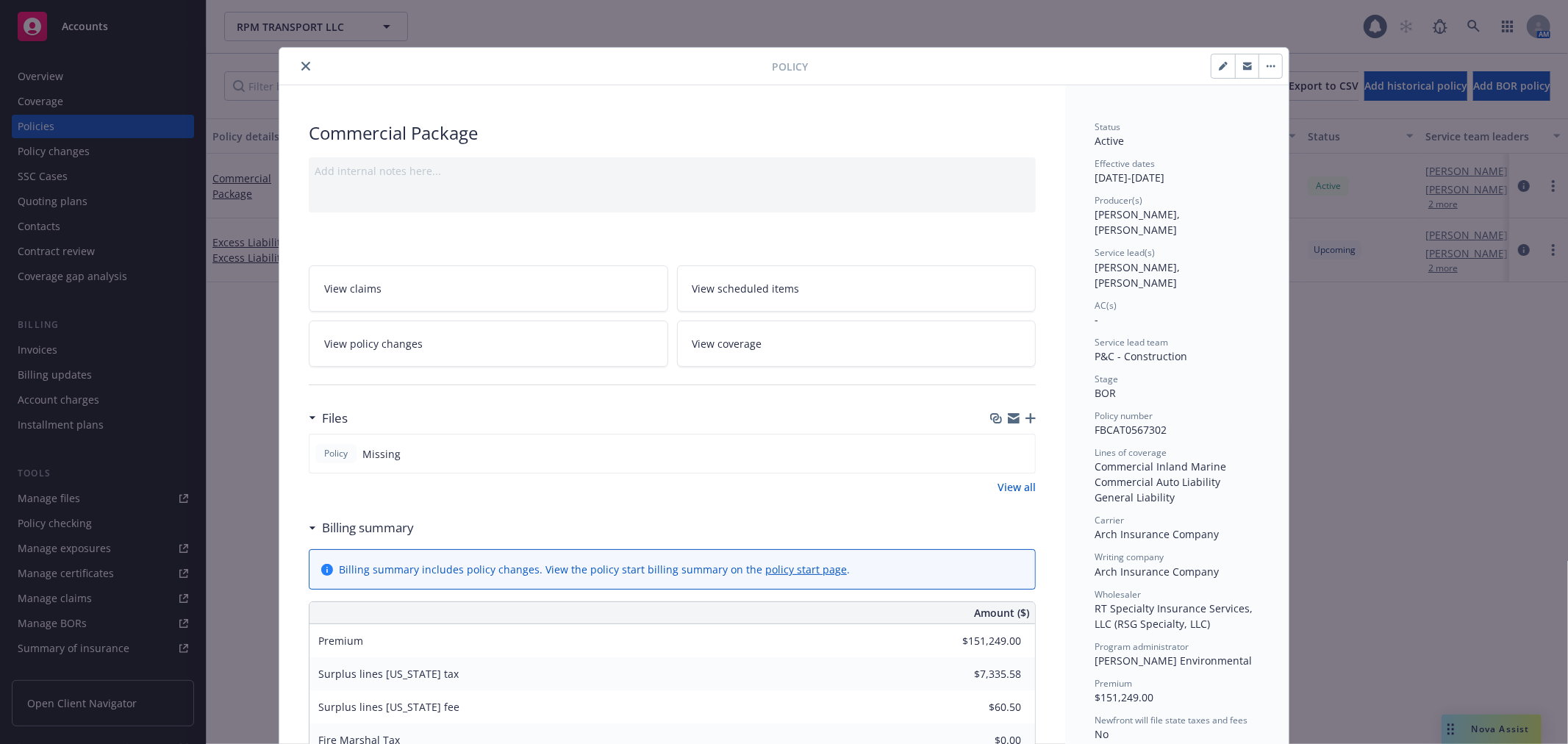
scroll to position [44, 0]
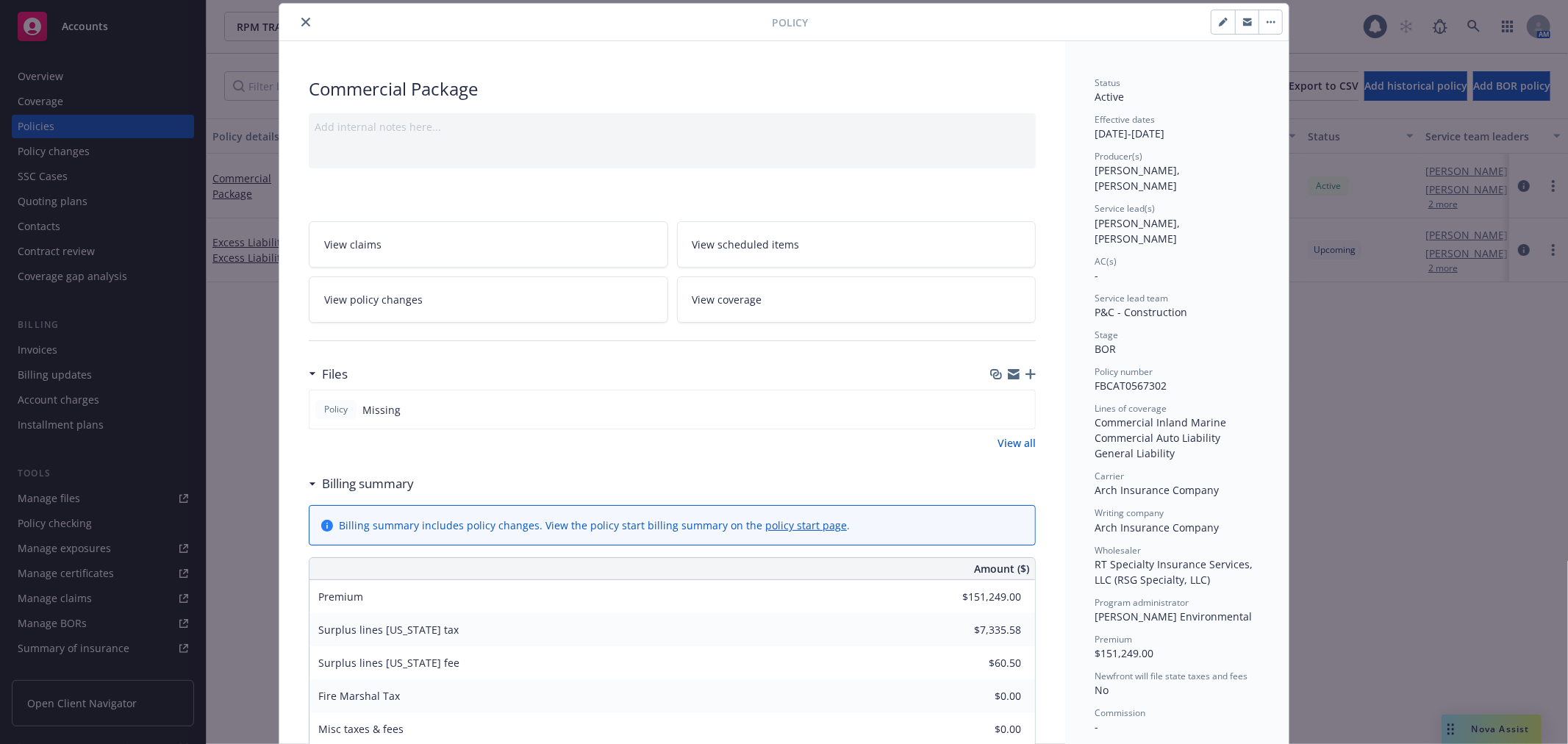
click at [1219, 22] on icon "button" at bounding box center [1223, 23] width 7 height 7
select select "BOR"
select select "12"
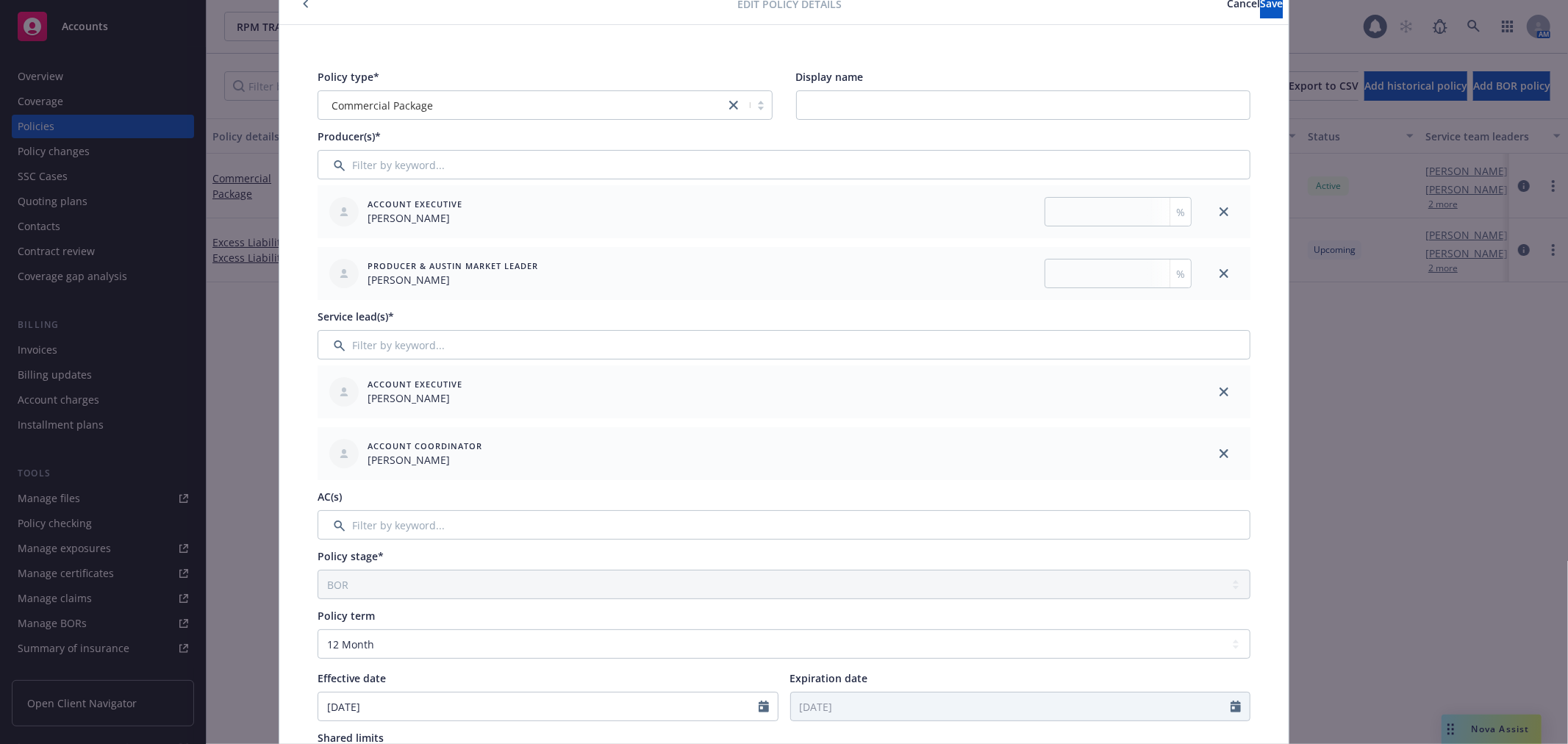
scroll to position [0, 0]
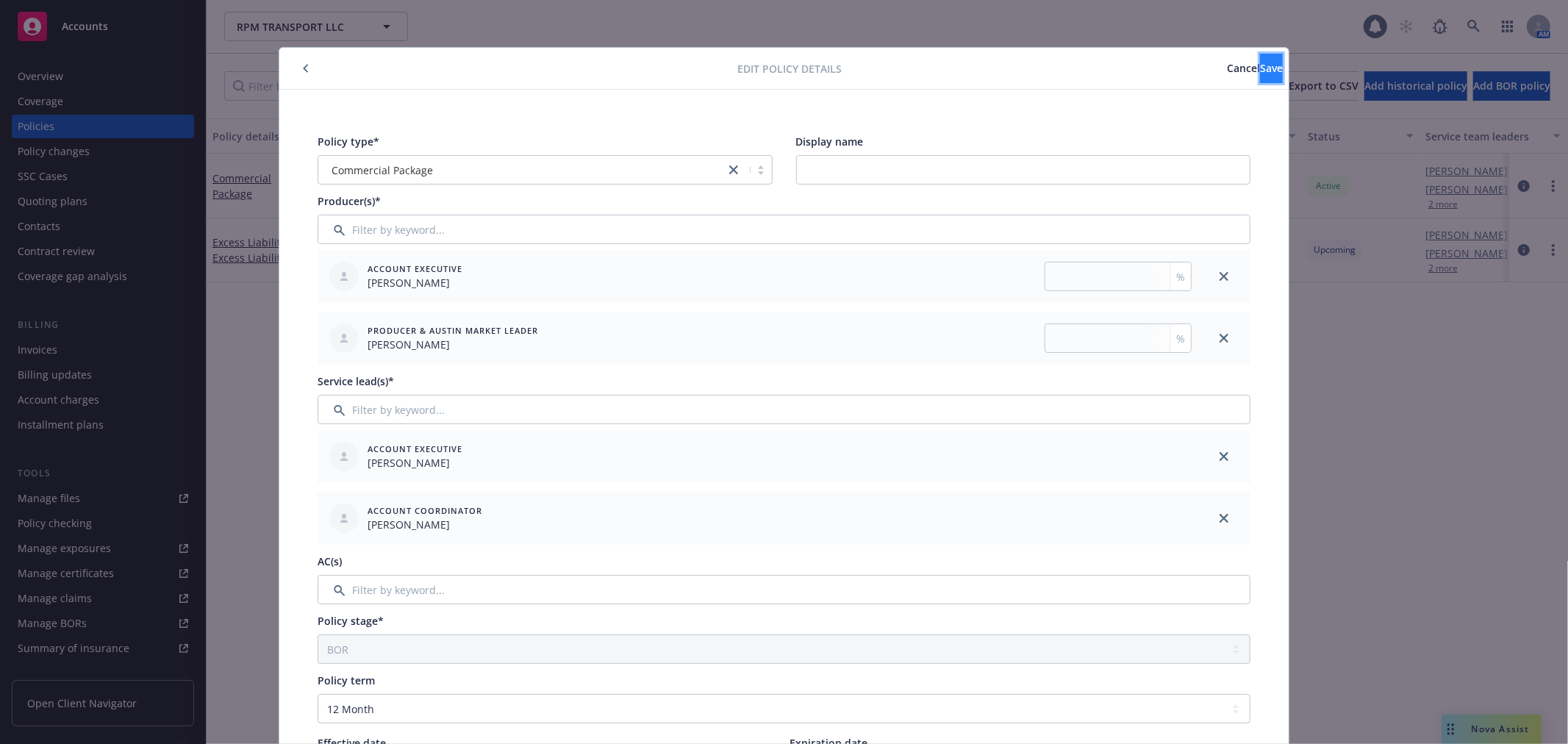
drag, startPoint x: 1238, startPoint y: 61, endPoint x: 1092, endPoint y: 67, distance: 146.1
click at [1260, 61] on span "Save" at bounding box center [1271, 67] width 23 height 14
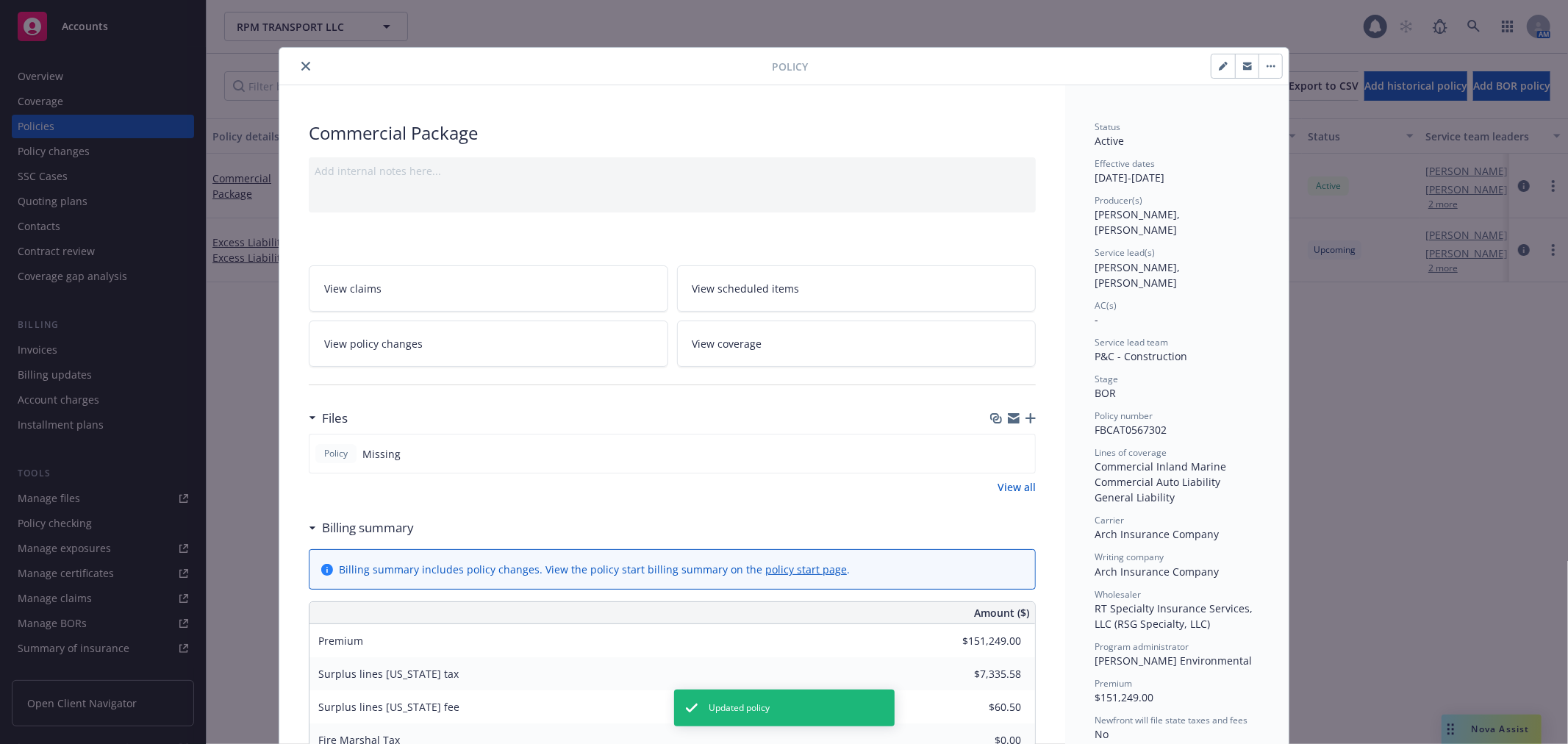
click at [301, 68] on icon "close" at bounding box center [306, 66] width 9 height 9
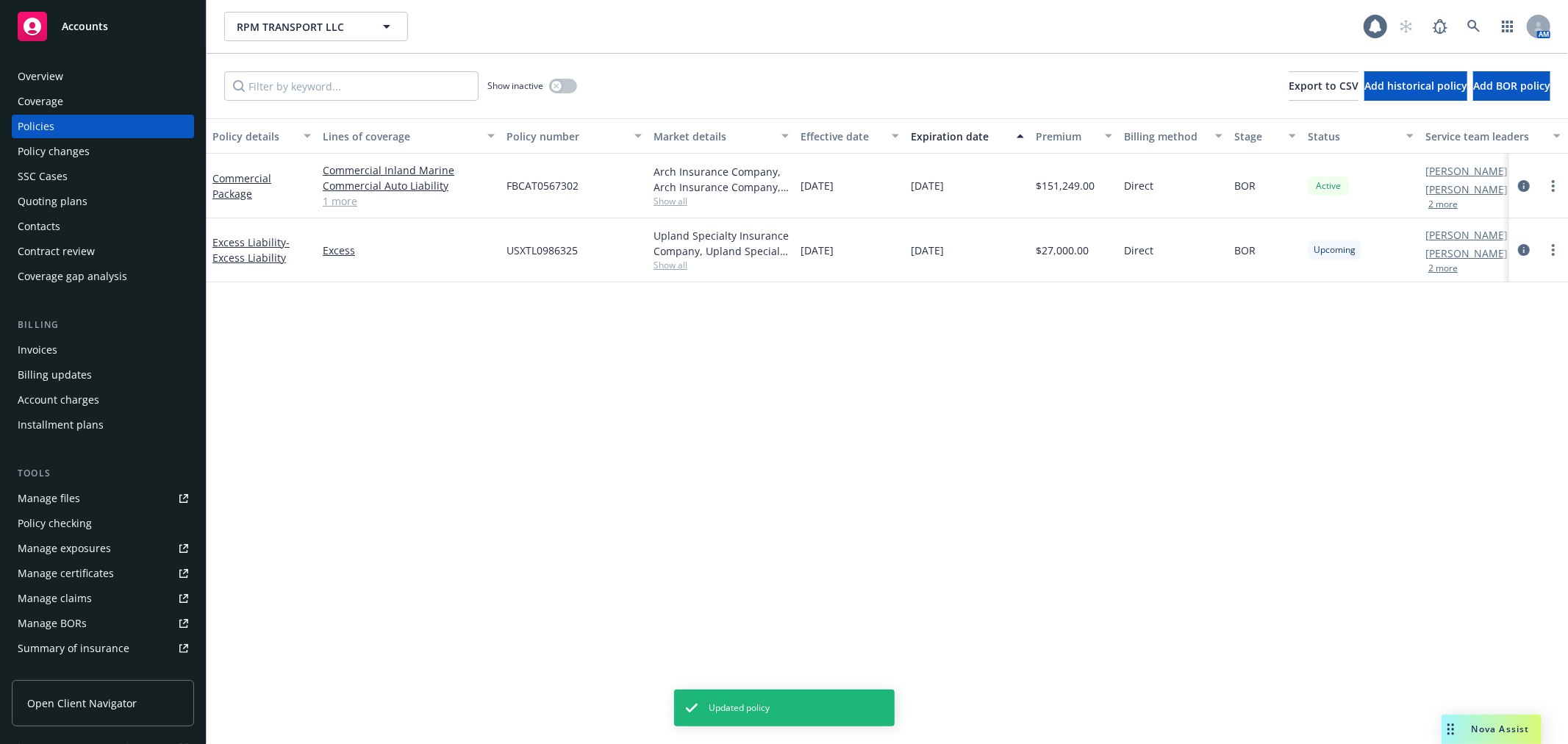
click at [94, 76] on div "Overview" at bounding box center [102, 76] width 170 height 24
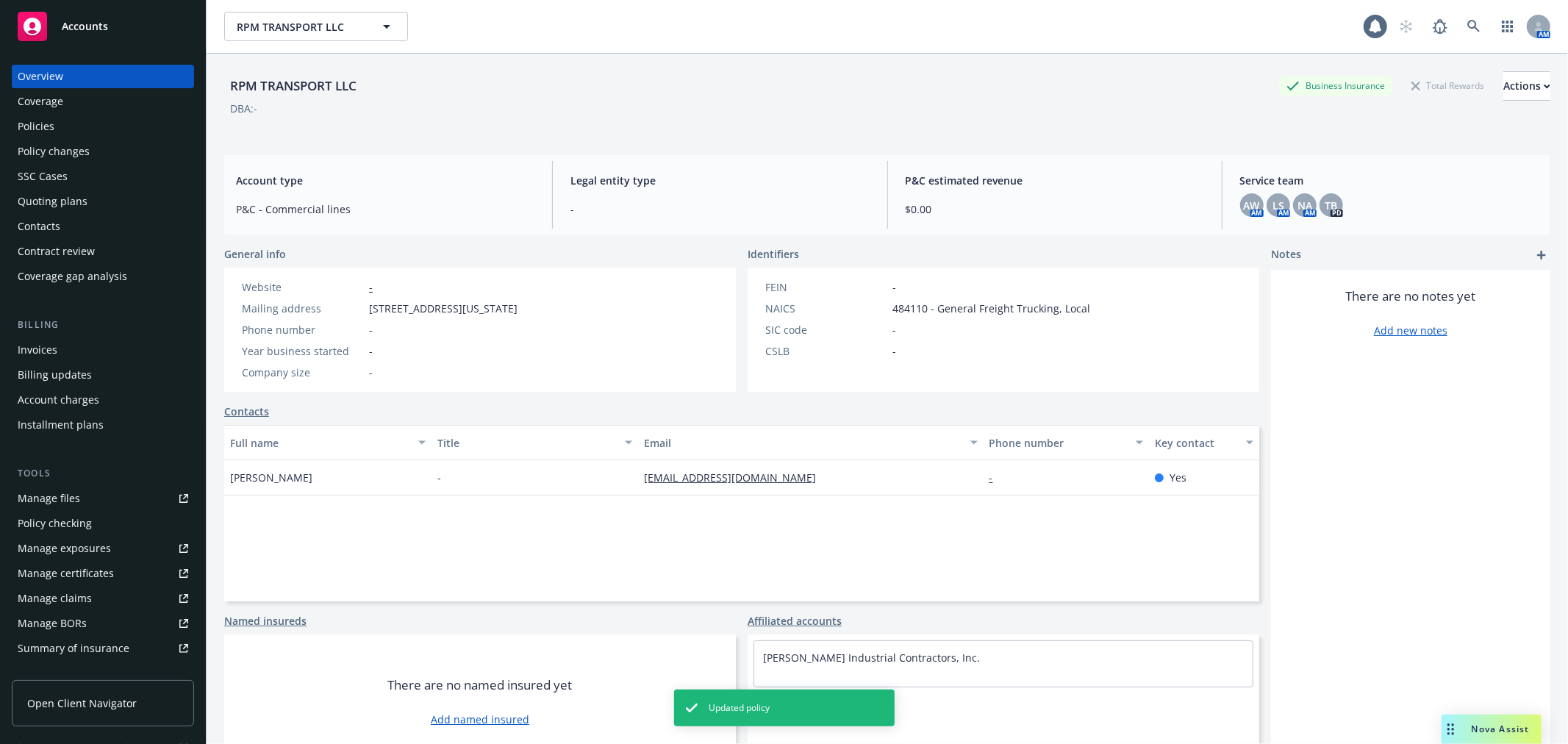
click at [593, 177] on span "Legal entity type" at bounding box center [719, 180] width 299 height 15
click at [131, 26] on div "Accounts" at bounding box center [102, 26] width 170 height 29
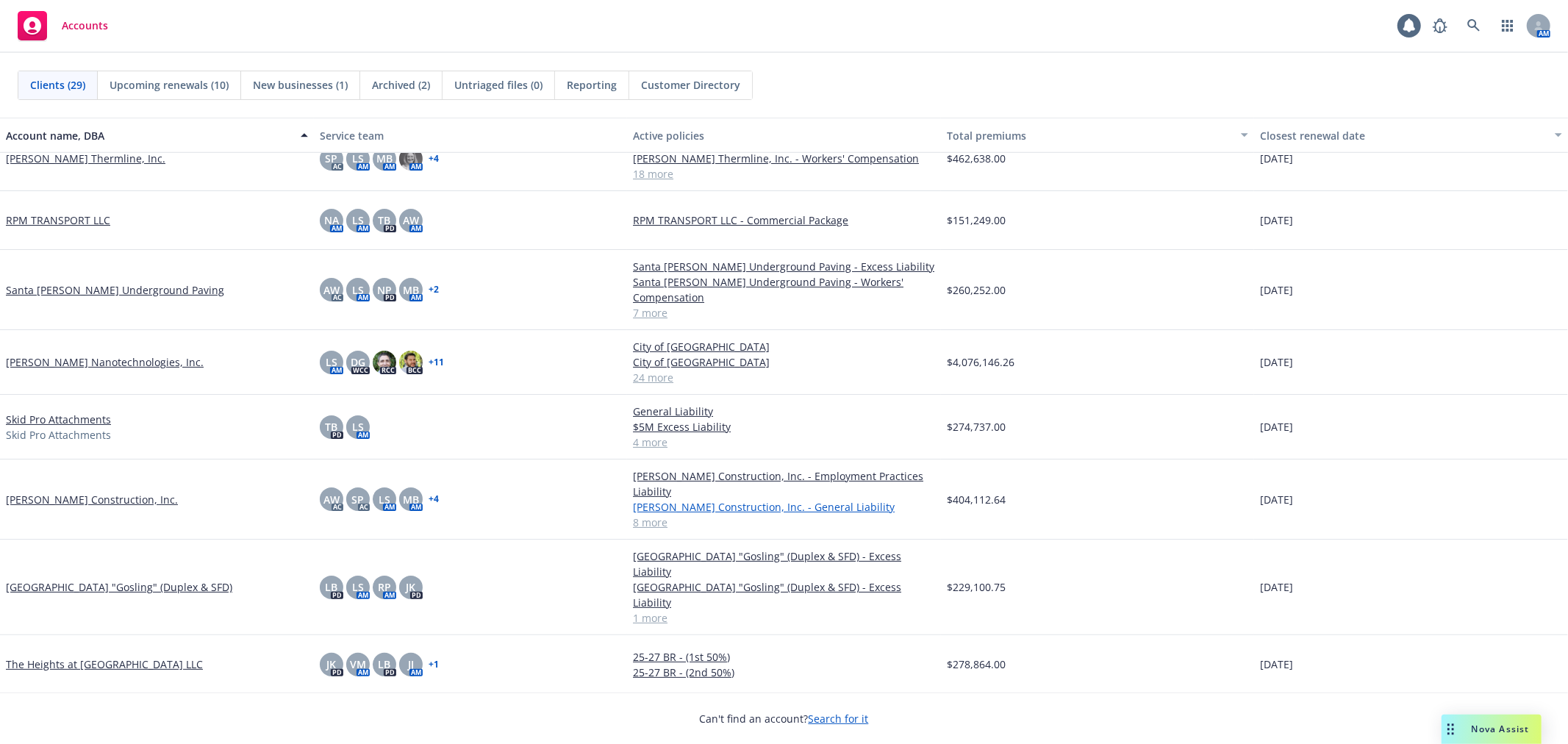
scroll to position [758, 0]
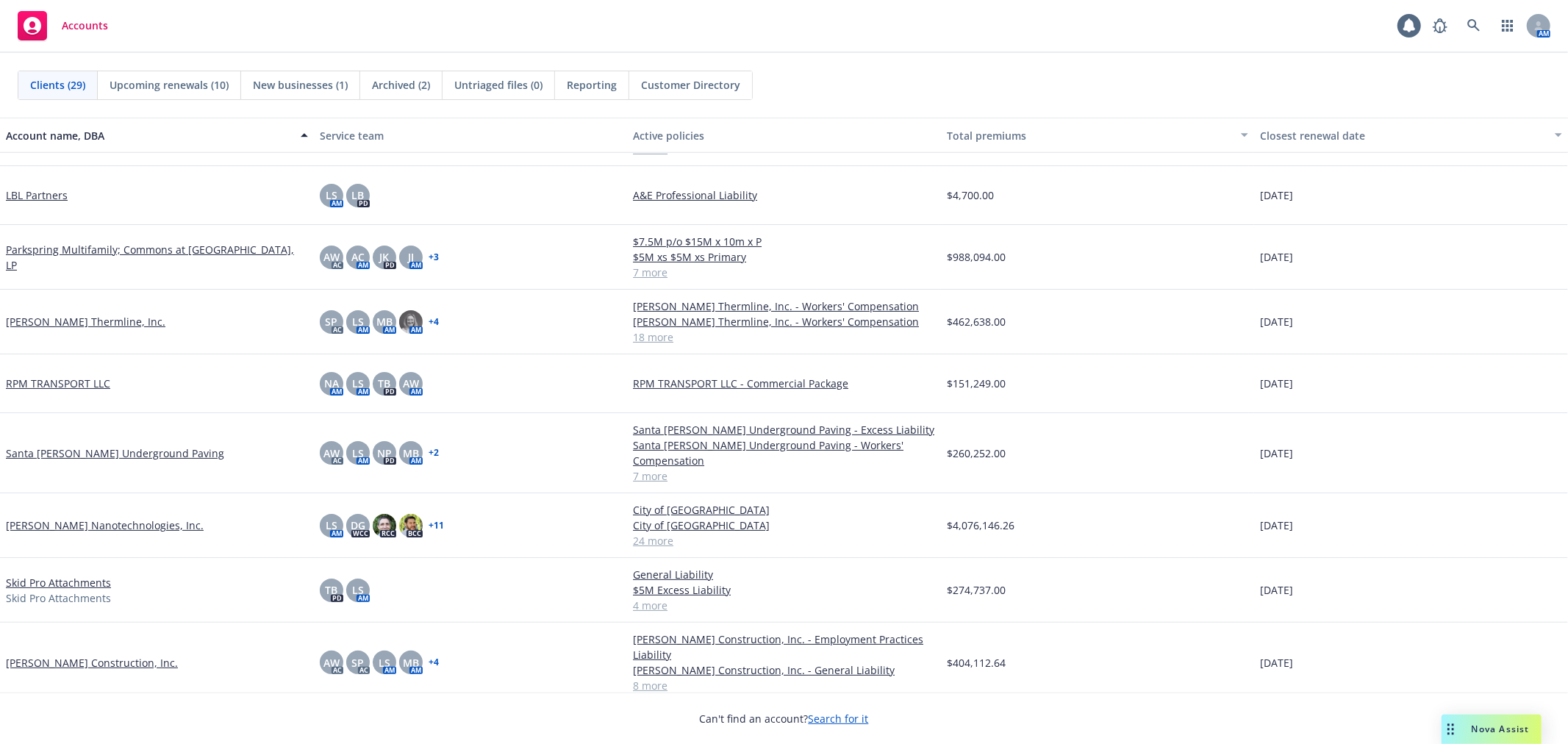
click at [1068, 372] on div "$151,249.00" at bounding box center [1097, 383] width 314 height 59
click at [27, 385] on link "RPM TRANSPORT LLC" at bounding box center [57, 383] width 105 height 15
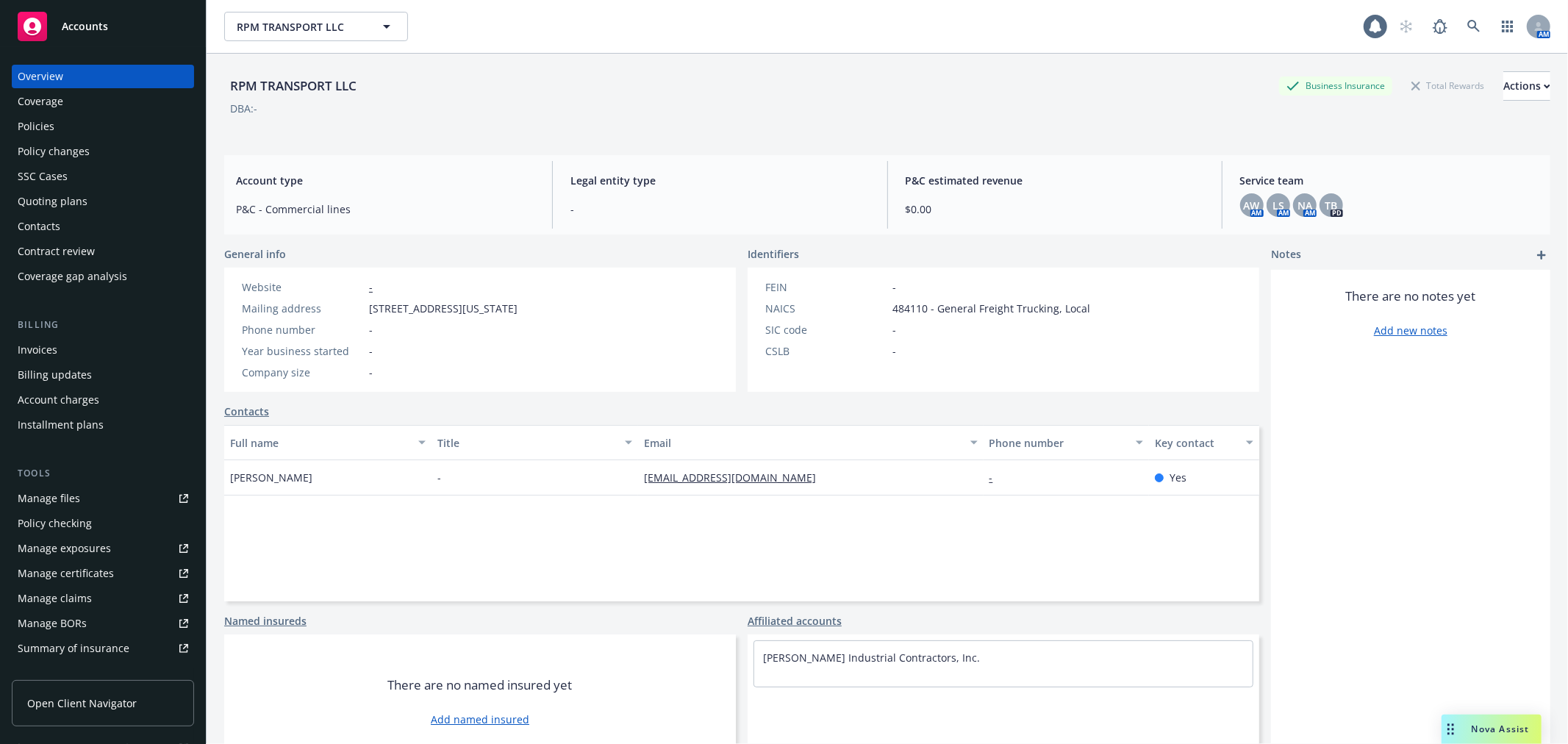
click at [52, 133] on div "Policies" at bounding box center [36, 127] width 36 height 24
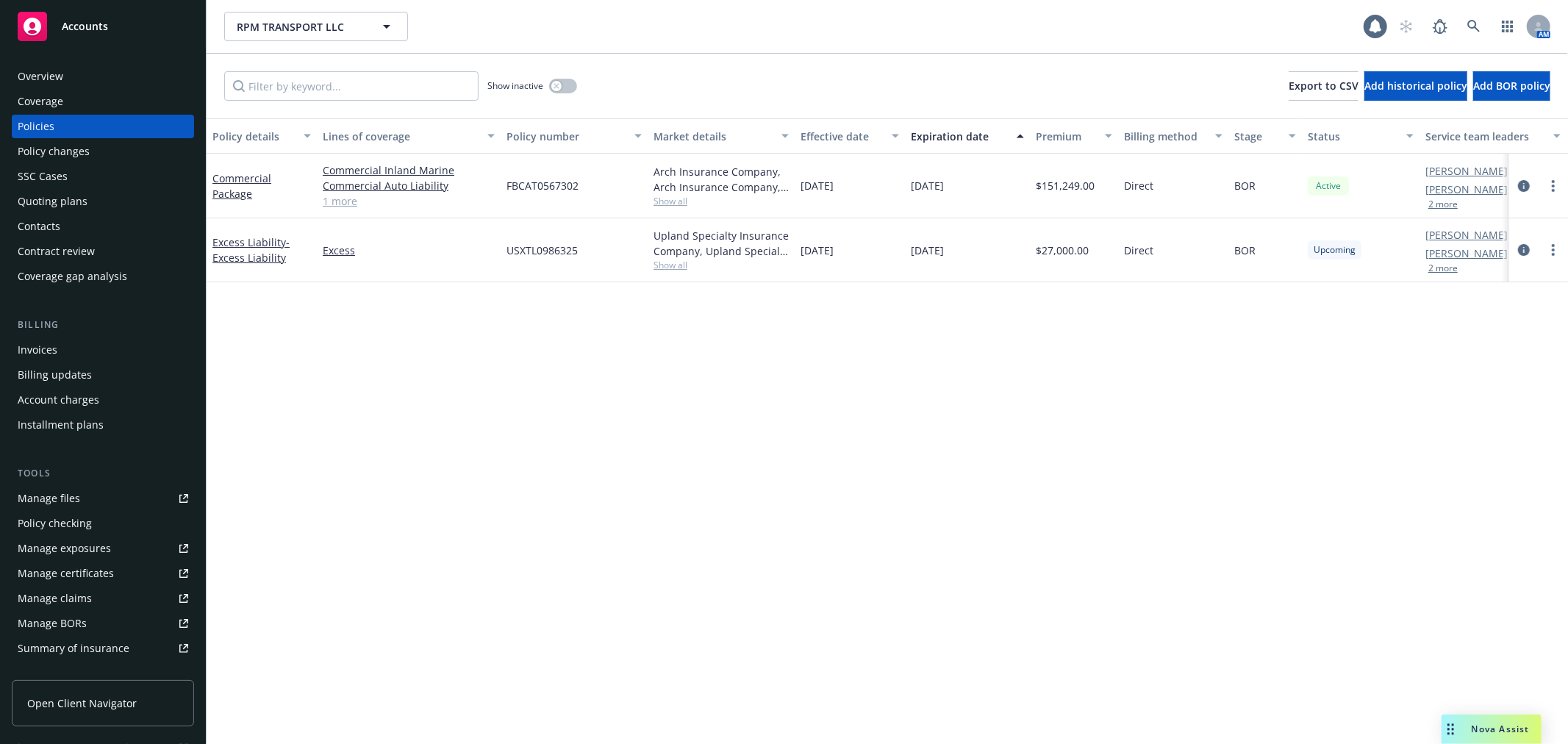
click at [1354, 251] on span "Upcoming" at bounding box center [1335, 250] width 42 height 14
click at [219, 240] on link "Excess Liability - Excess Liability" at bounding box center [250, 250] width 77 height 29
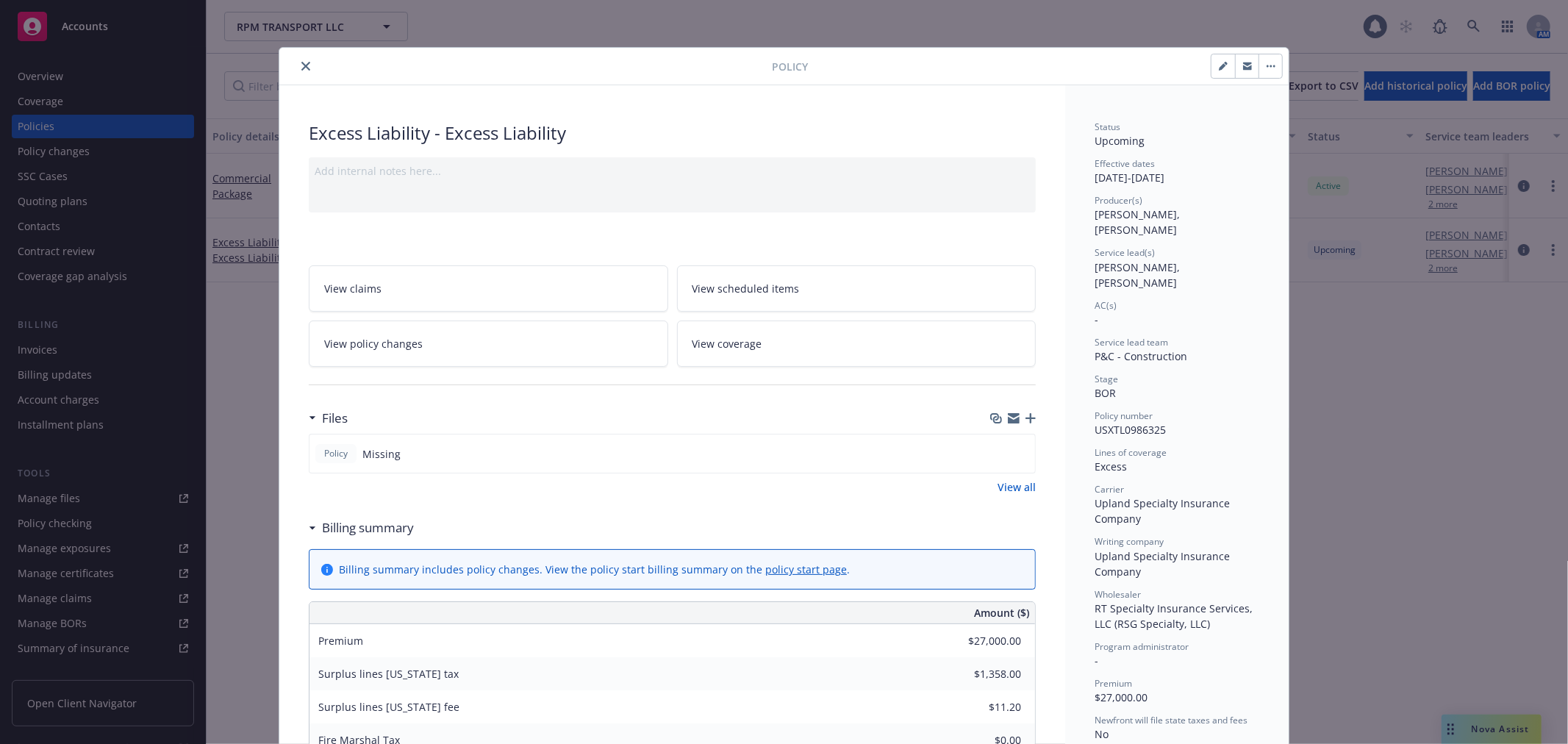
scroll to position [44, 0]
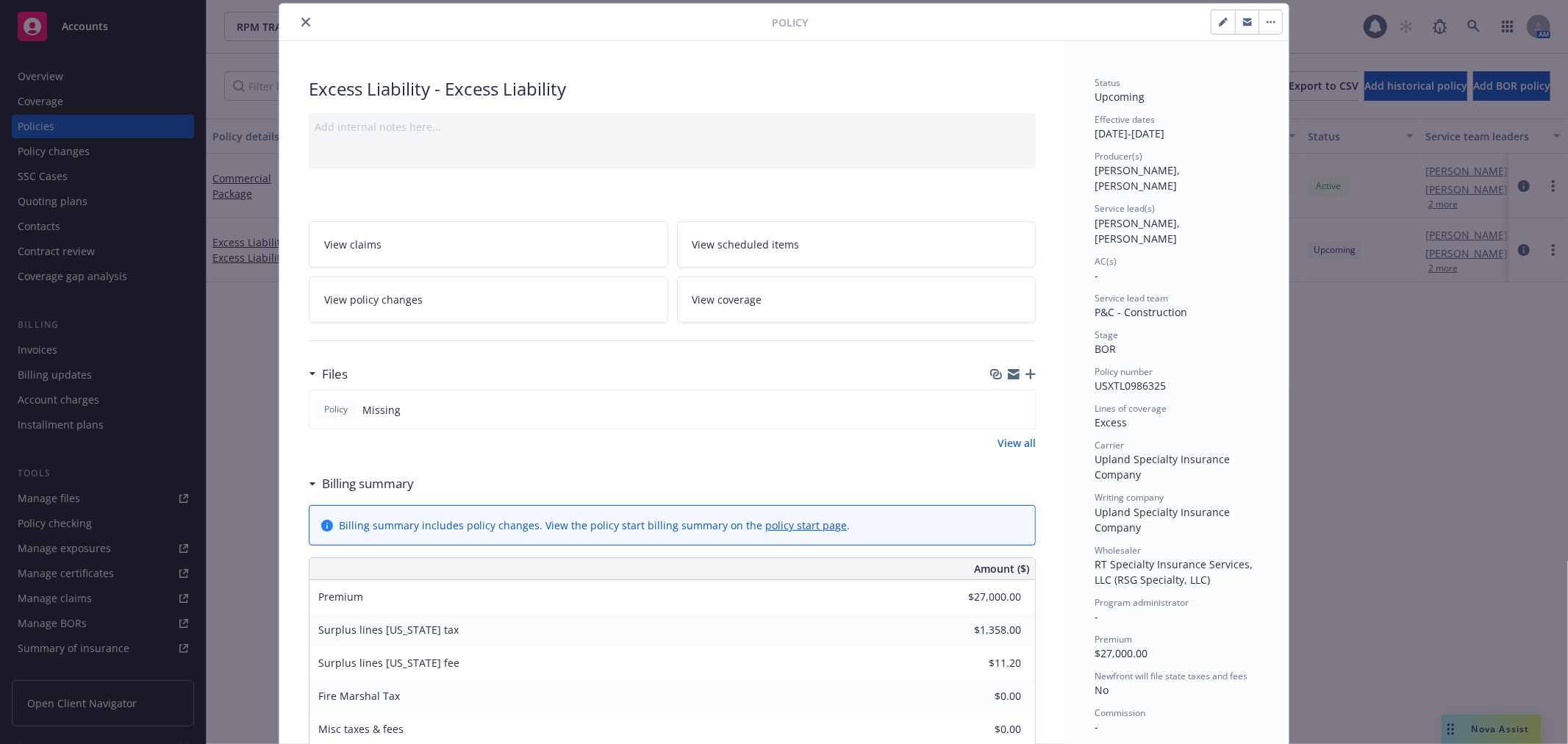
click at [1219, 17] on icon "button" at bounding box center [1224, 22] width 9 height 9
select select "BOR"
select select "12"
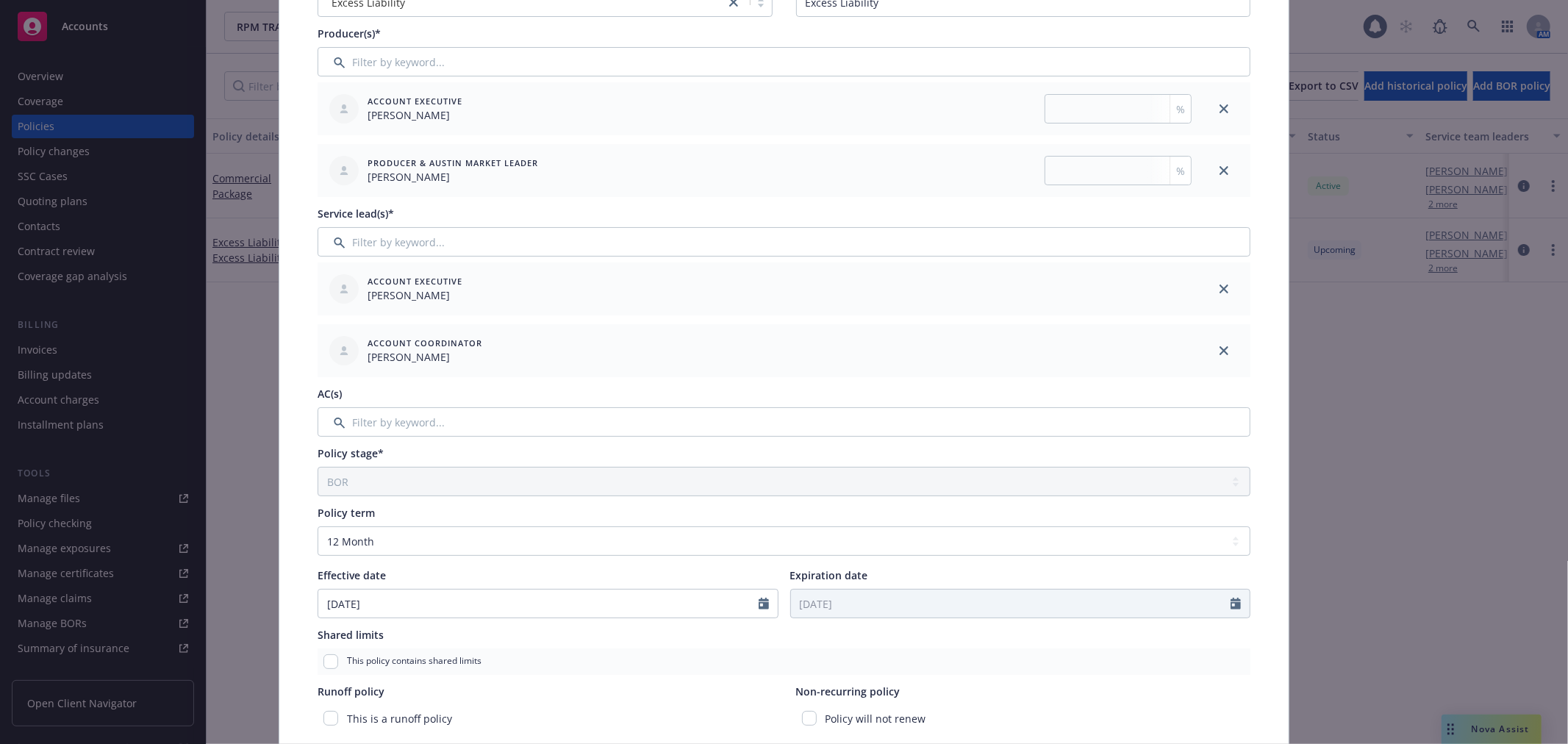
scroll to position [371, 0]
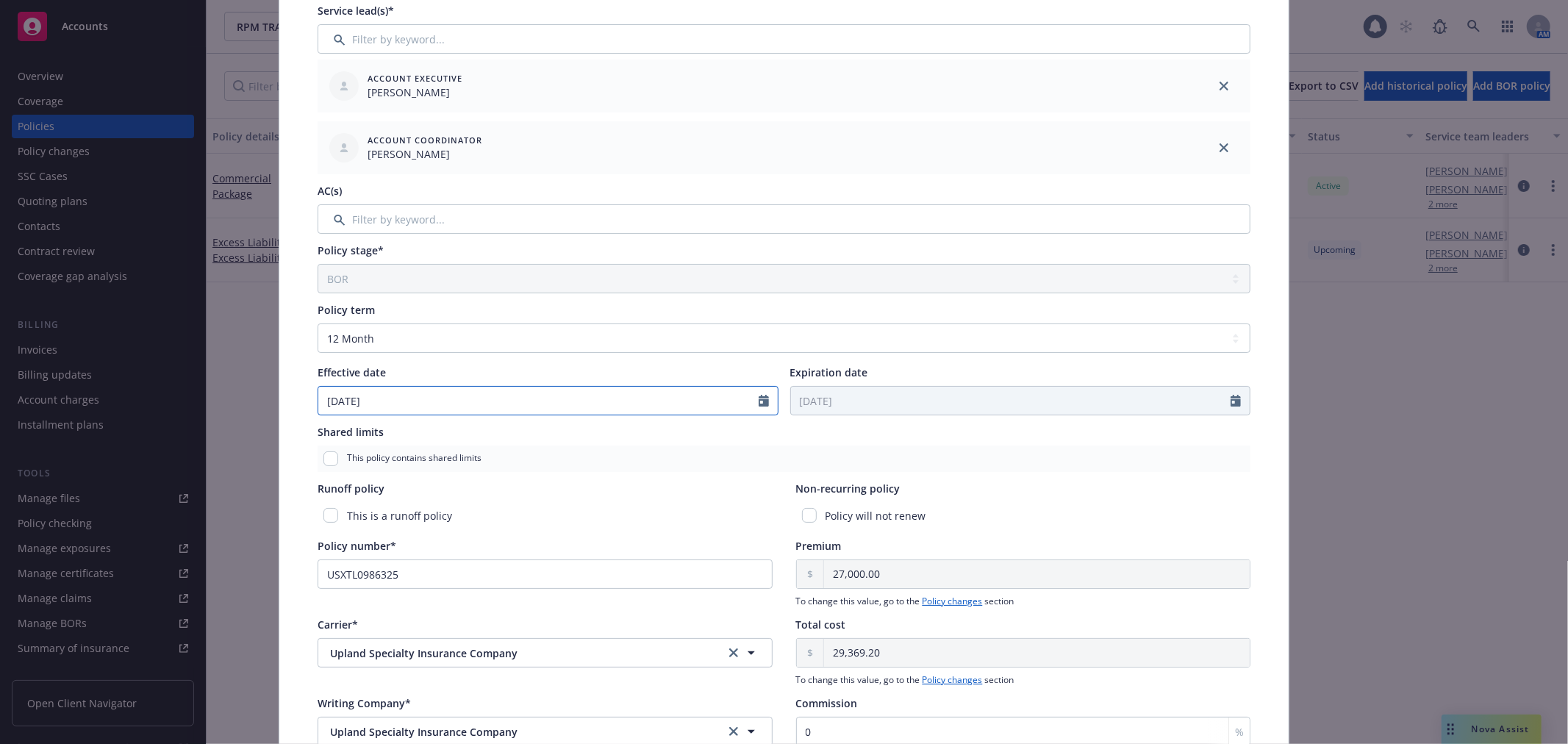
click at [760, 398] on icon "Calendar" at bounding box center [763, 401] width 10 height 12
click at [330, 433] on icon "button" at bounding box center [334, 435] width 9 height 9
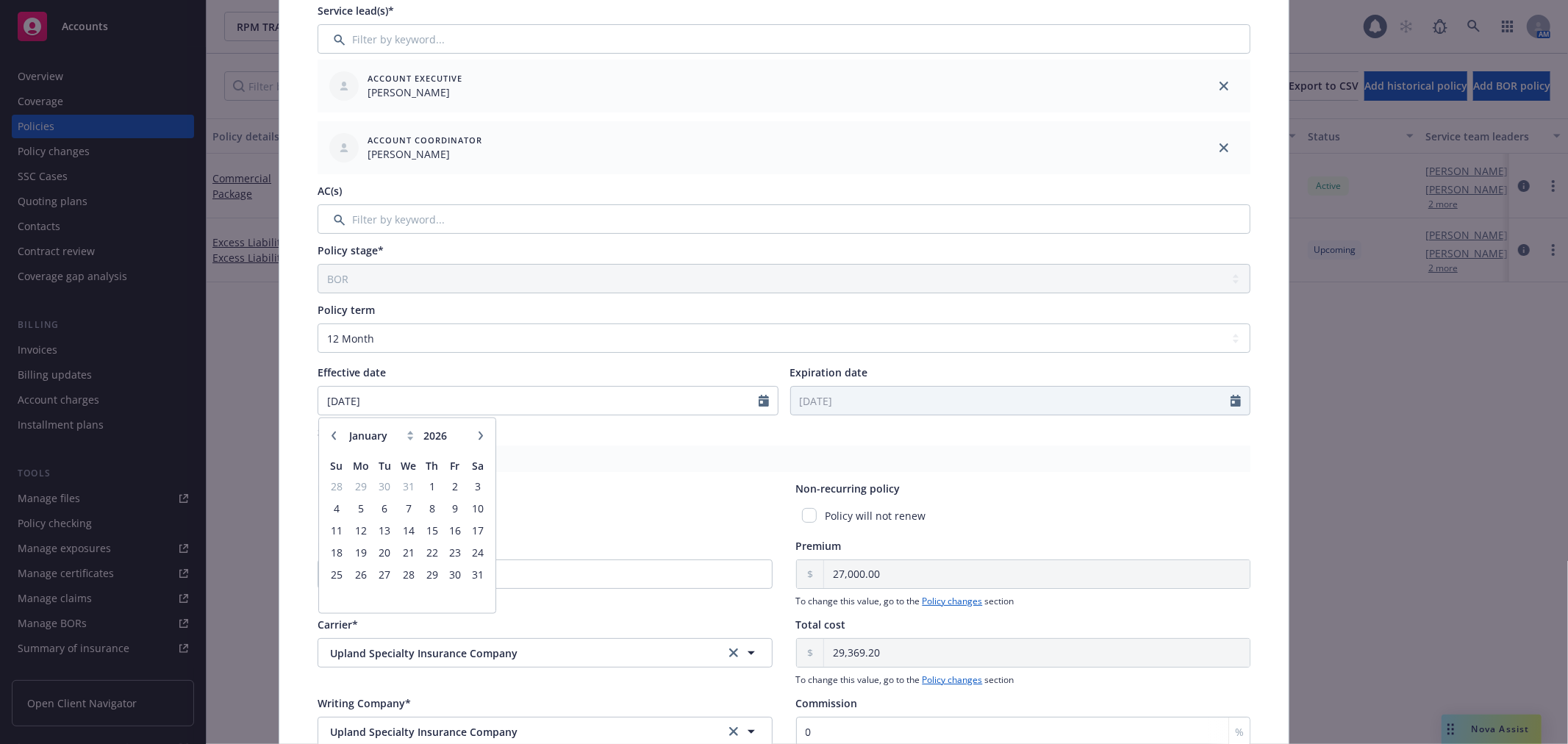
click at [330, 433] on icon "button" at bounding box center [334, 435] width 9 height 9
select select "12"
type input "2025"
click at [330, 433] on icon "button" at bounding box center [334, 435] width 9 height 9
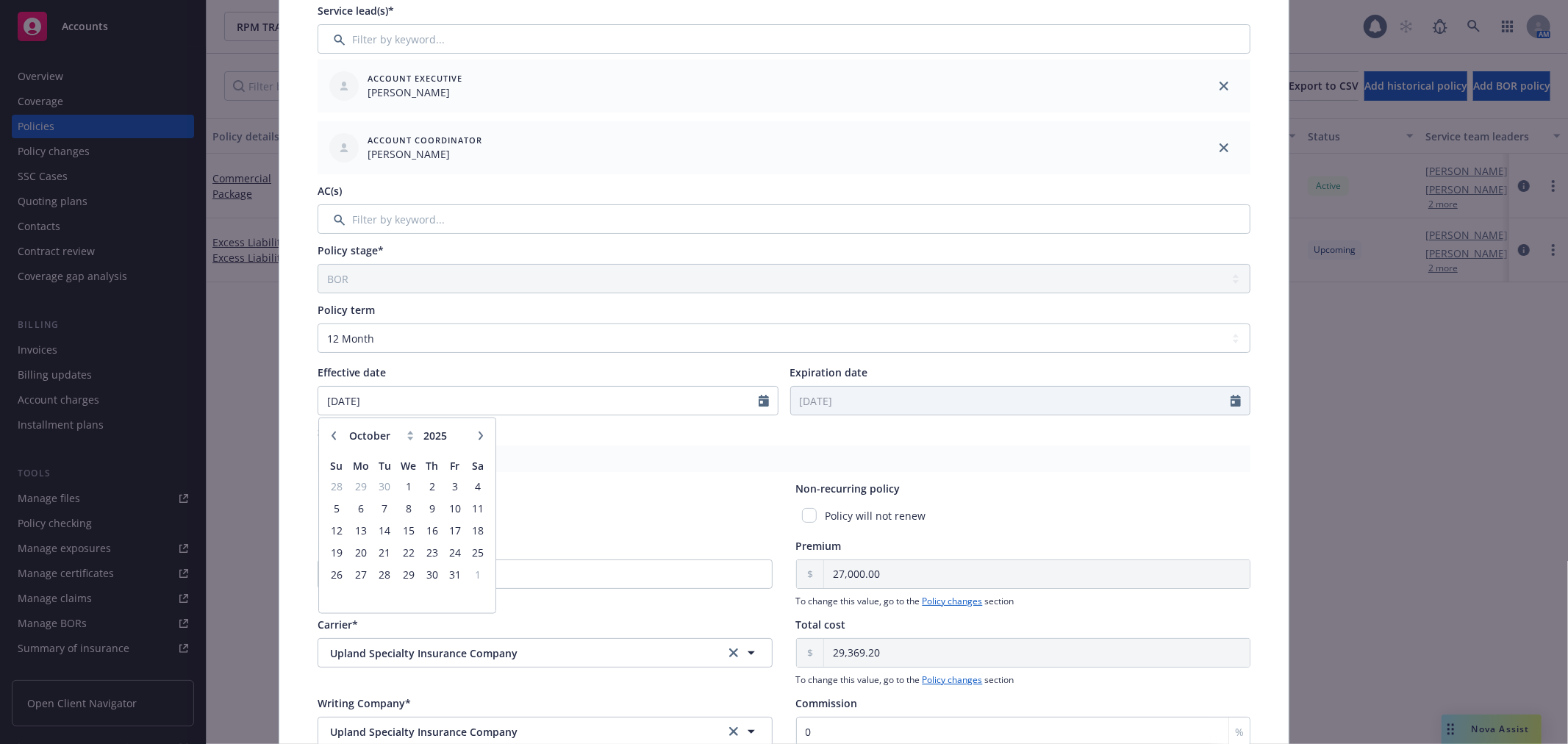
click at [330, 433] on icon "button" at bounding box center [334, 435] width 9 height 9
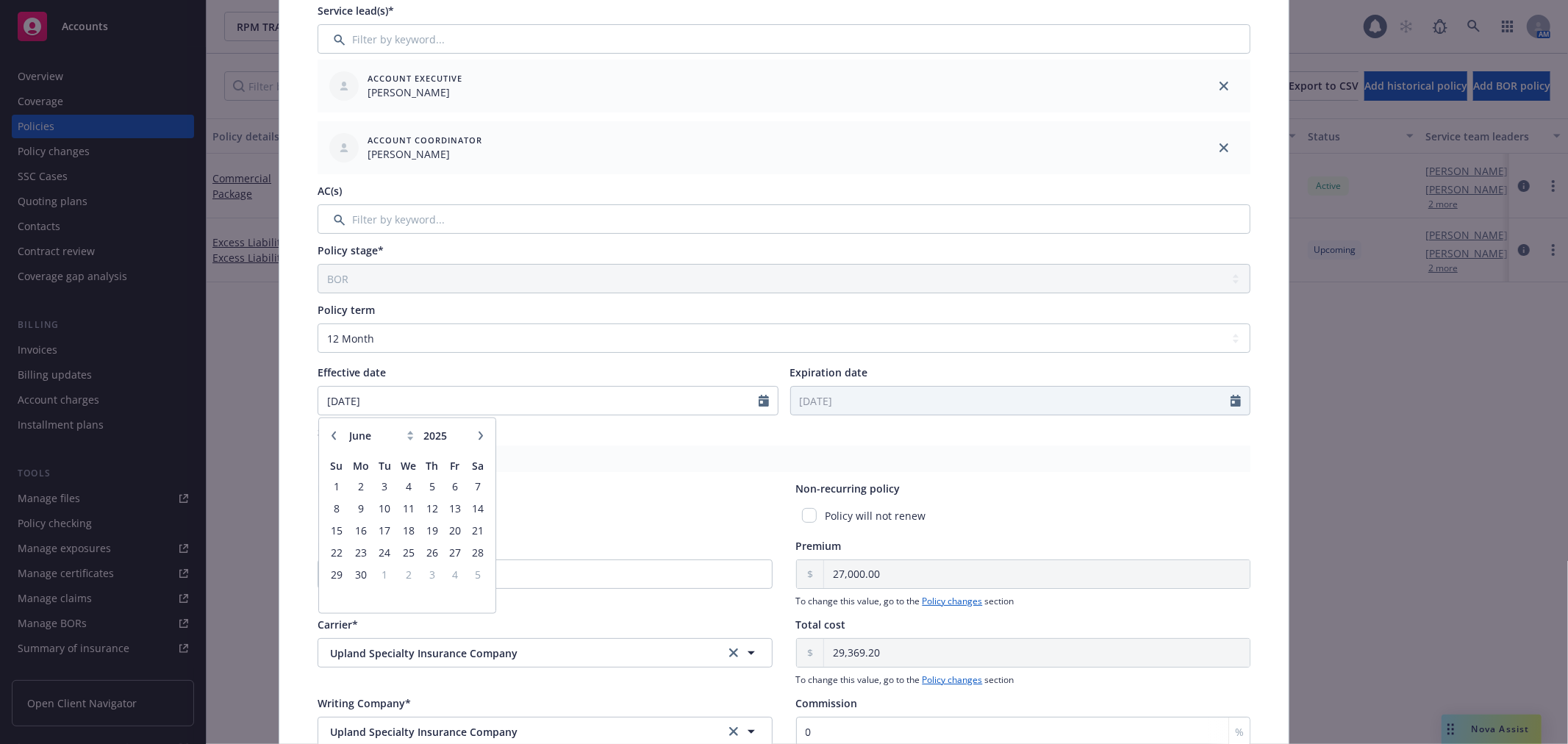
select select "5"
click at [444, 569] on span "30" at bounding box center [454, 574] width 20 height 18
type input "[DATE]"
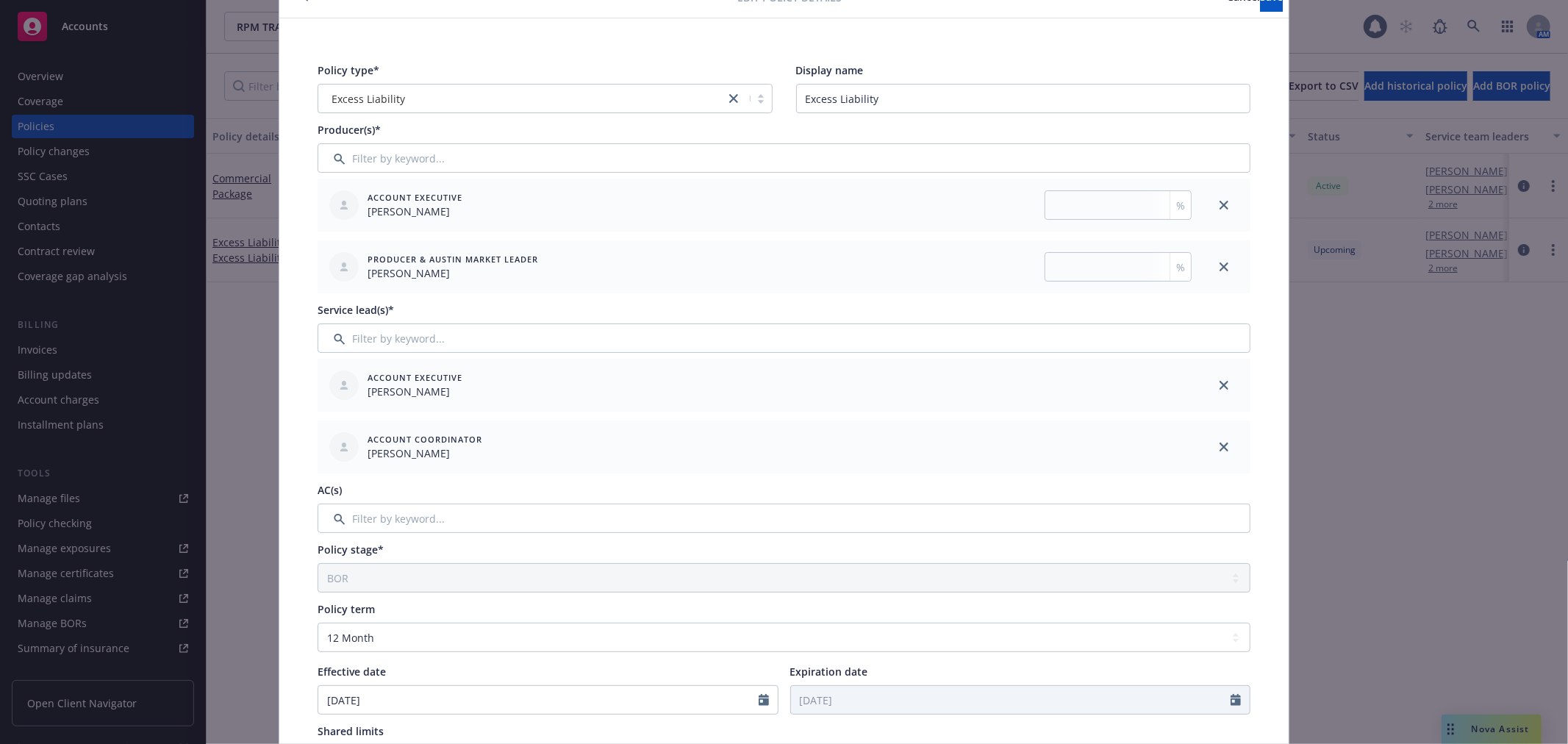
scroll to position [0, 0]
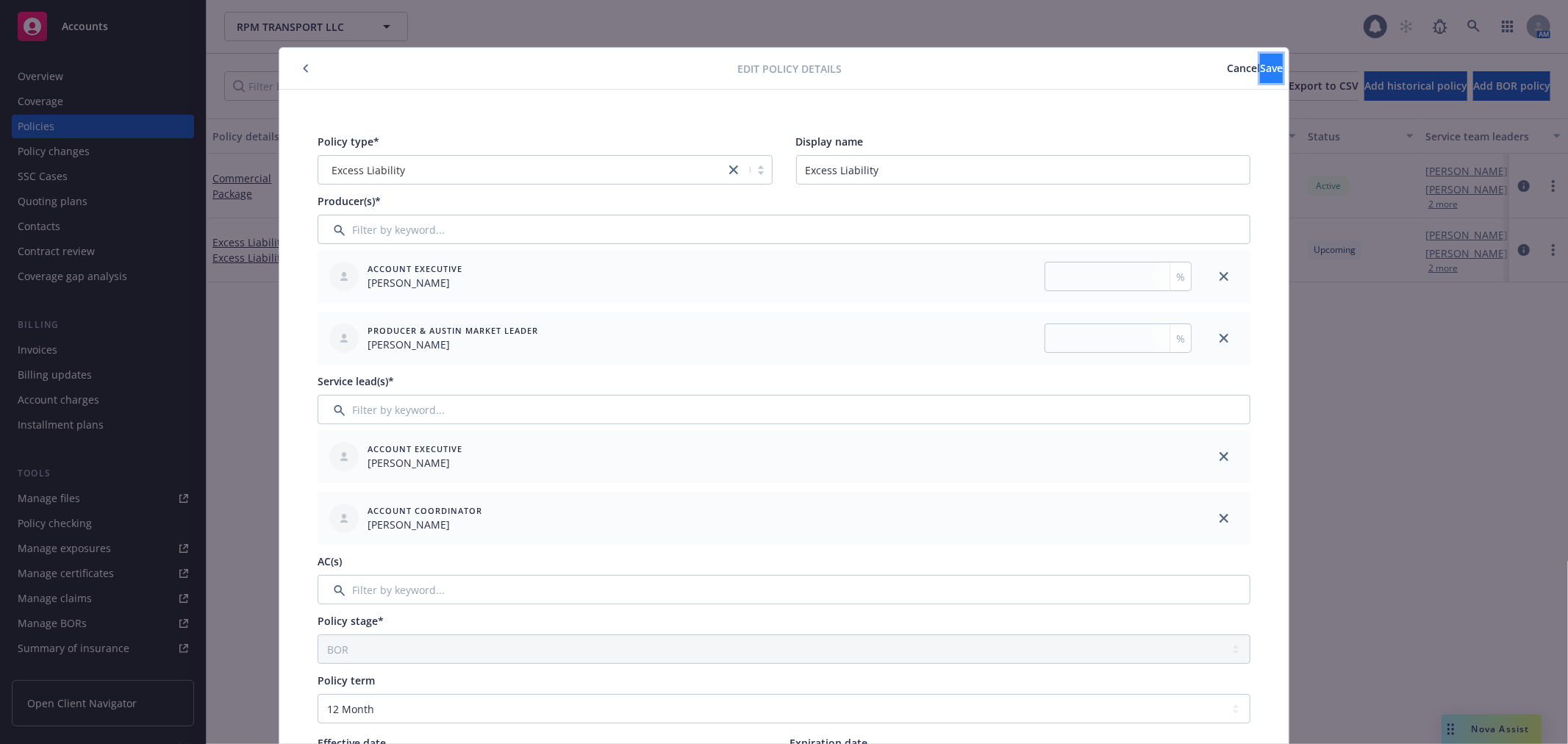
click at [1260, 61] on span "Save" at bounding box center [1271, 67] width 23 height 14
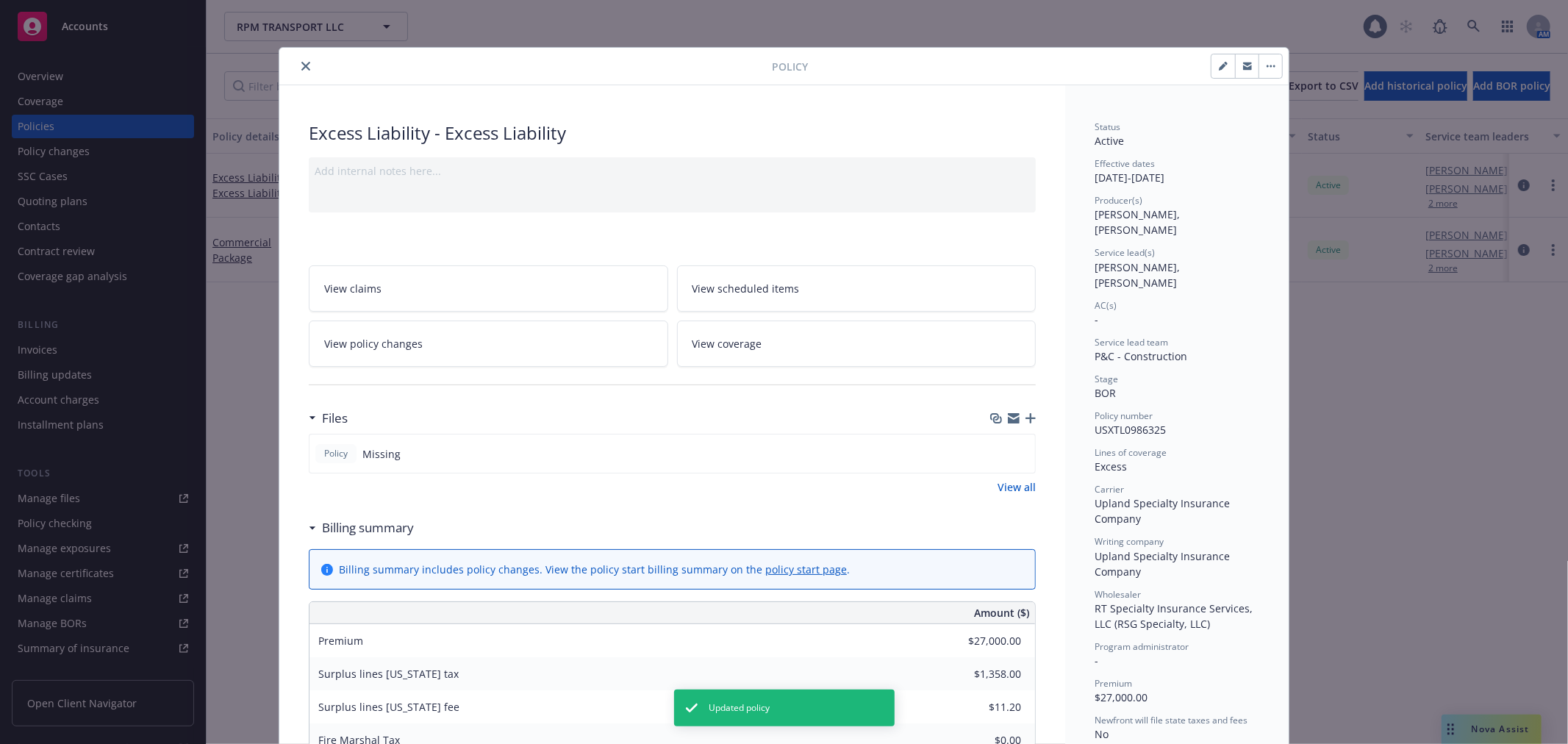
drag, startPoint x: 305, startPoint y: 64, endPoint x: 168, endPoint y: 47, distance: 138.1
click at [304, 64] on button "close" at bounding box center [305, 66] width 17 height 17
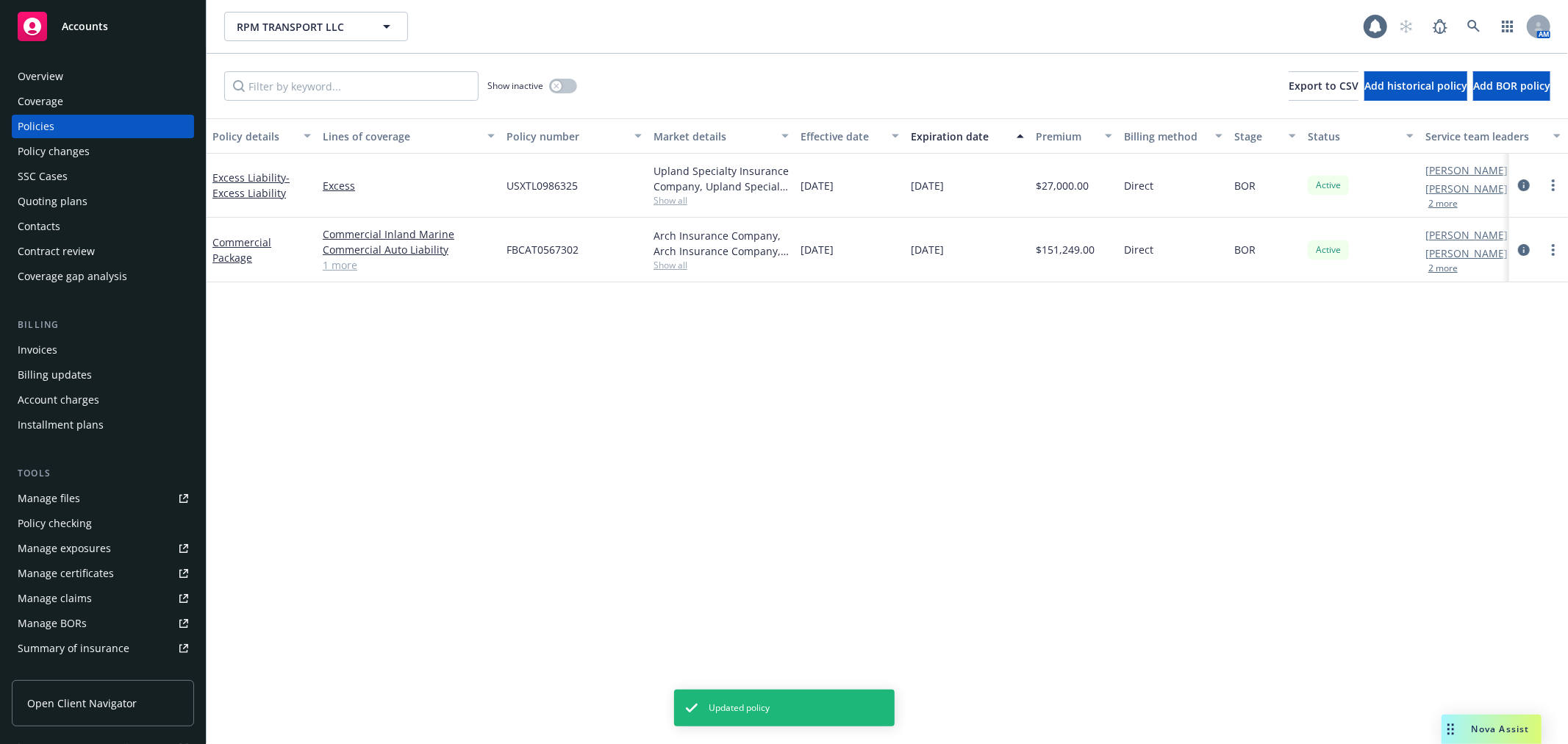
click at [158, 46] on link "Accounts" at bounding box center [103, 25] width 182 height 41
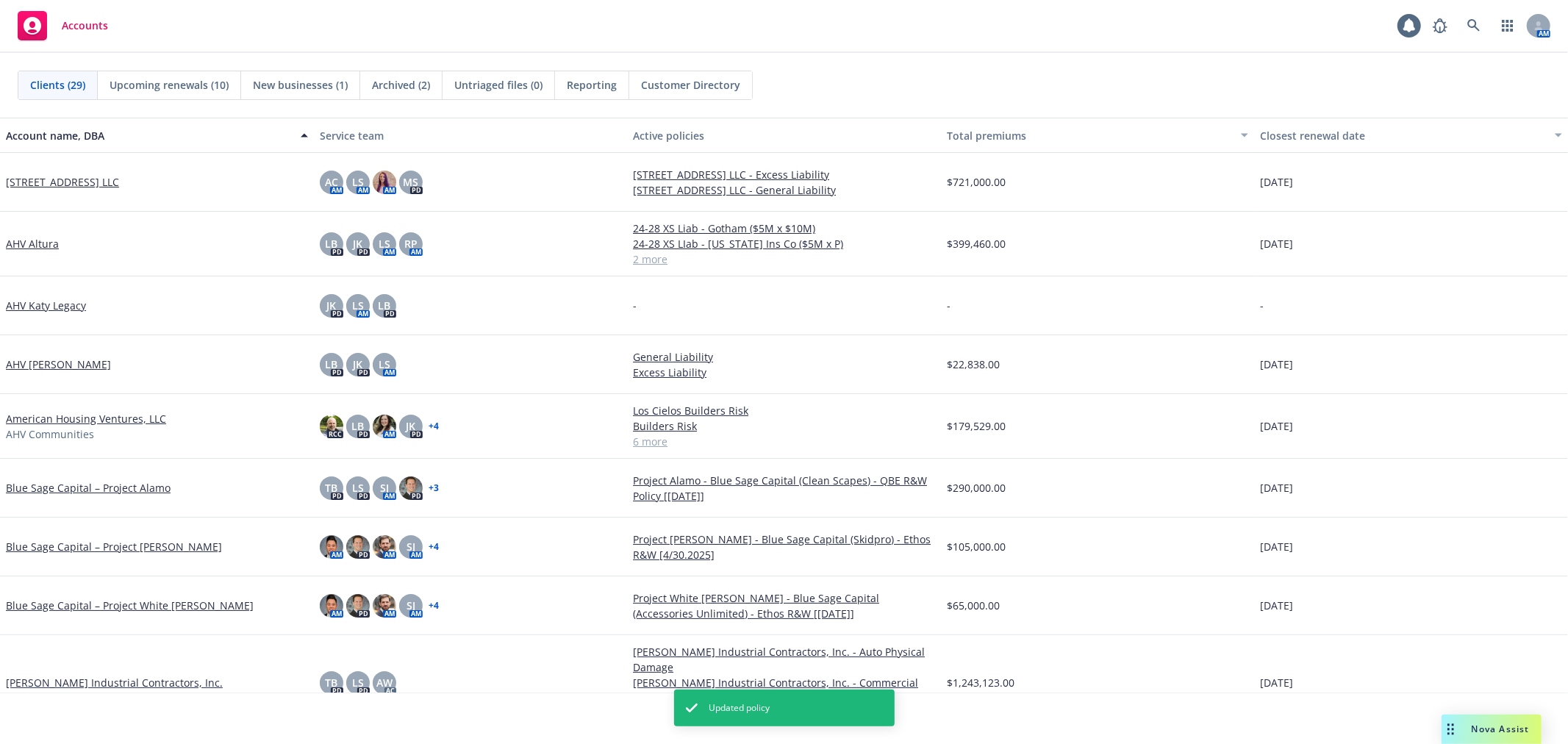
click at [413, 79] on span "Archived (2)" at bounding box center [401, 85] width 58 height 15
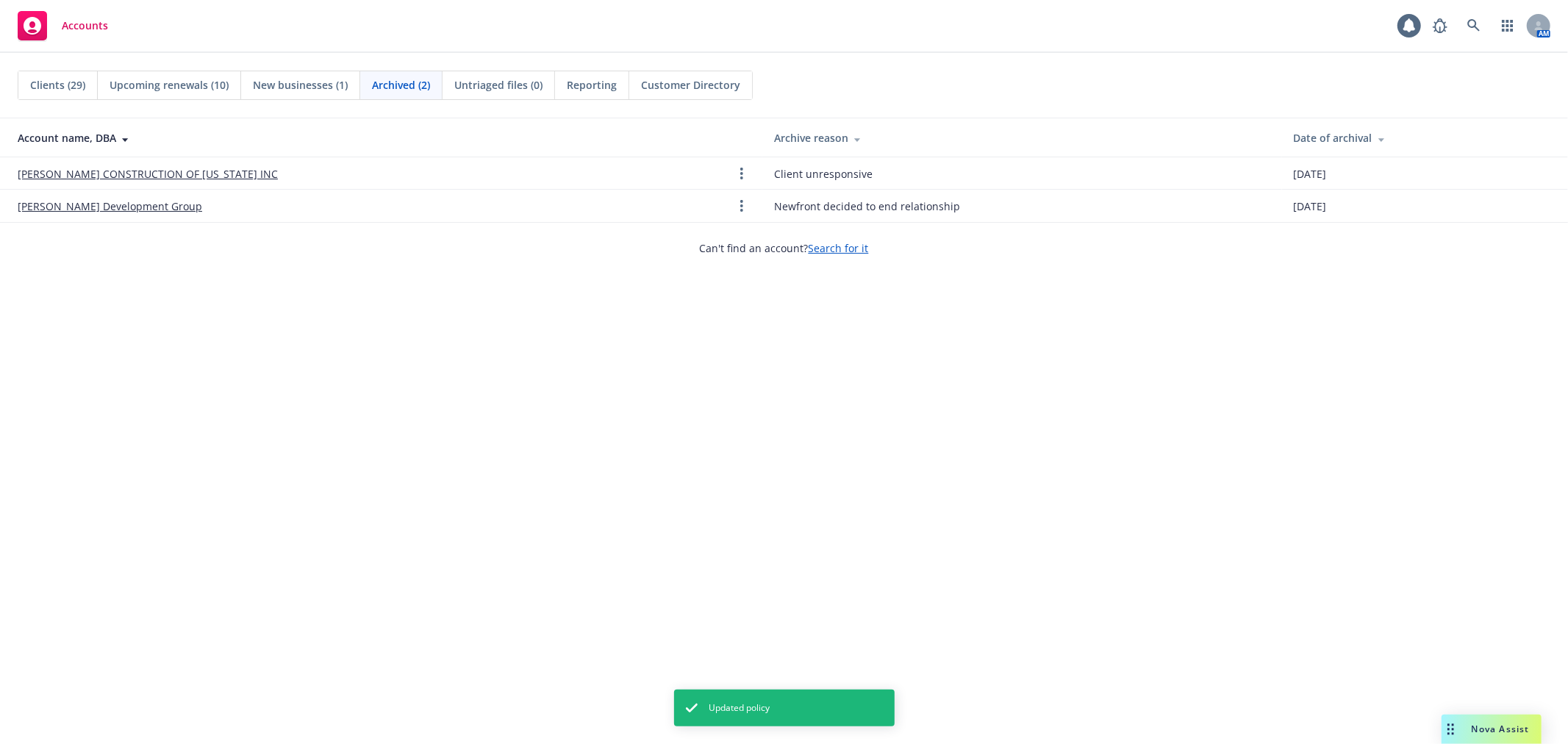
click at [295, 88] on span "New businesses (1)" at bounding box center [300, 85] width 95 height 15
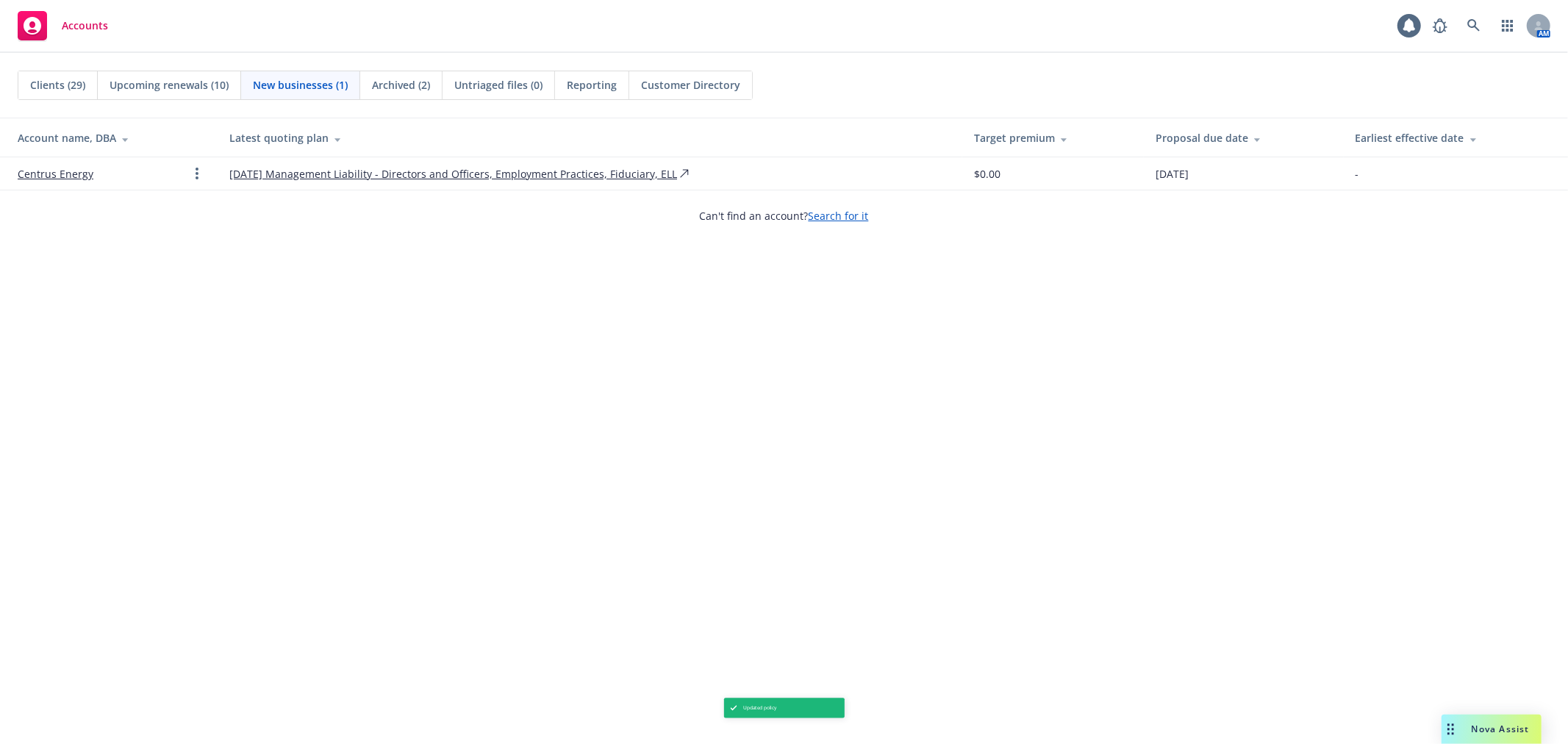
click at [241, 97] on div "New businesses (1)" at bounding box center [300, 85] width 119 height 28
click at [204, 101] on div "Clients (29) Upcoming renewals (10) New businesses (1) Archived (2) Untriaged f…" at bounding box center [784, 85] width 1568 height 65
click at [203, 86] on span "Upcoming renewals (10)" at bounding box center [168, 85] width 119 height 15
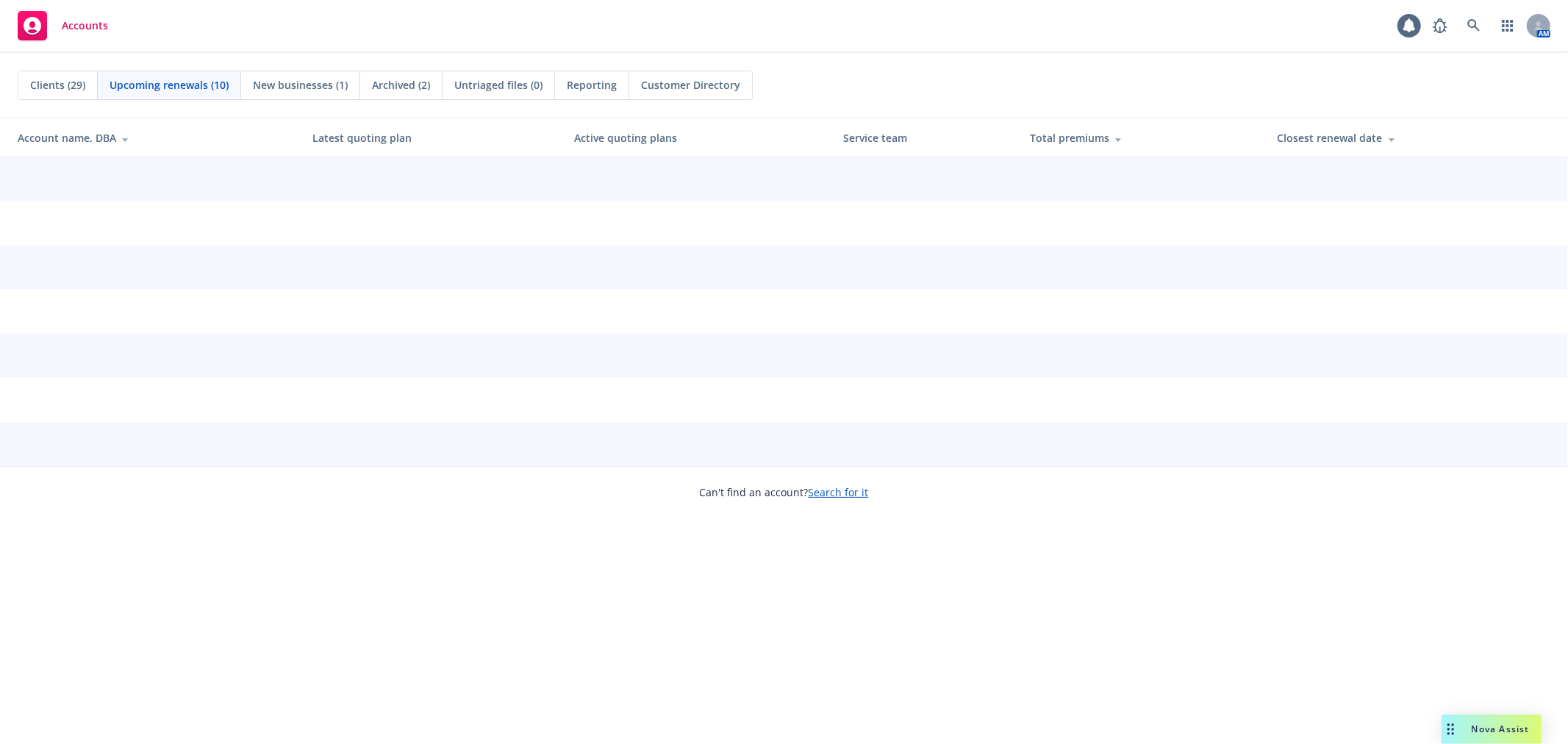
click at [36, 81] on span "Clients (29)" at bounding box center [57, 85] width 56 height 15
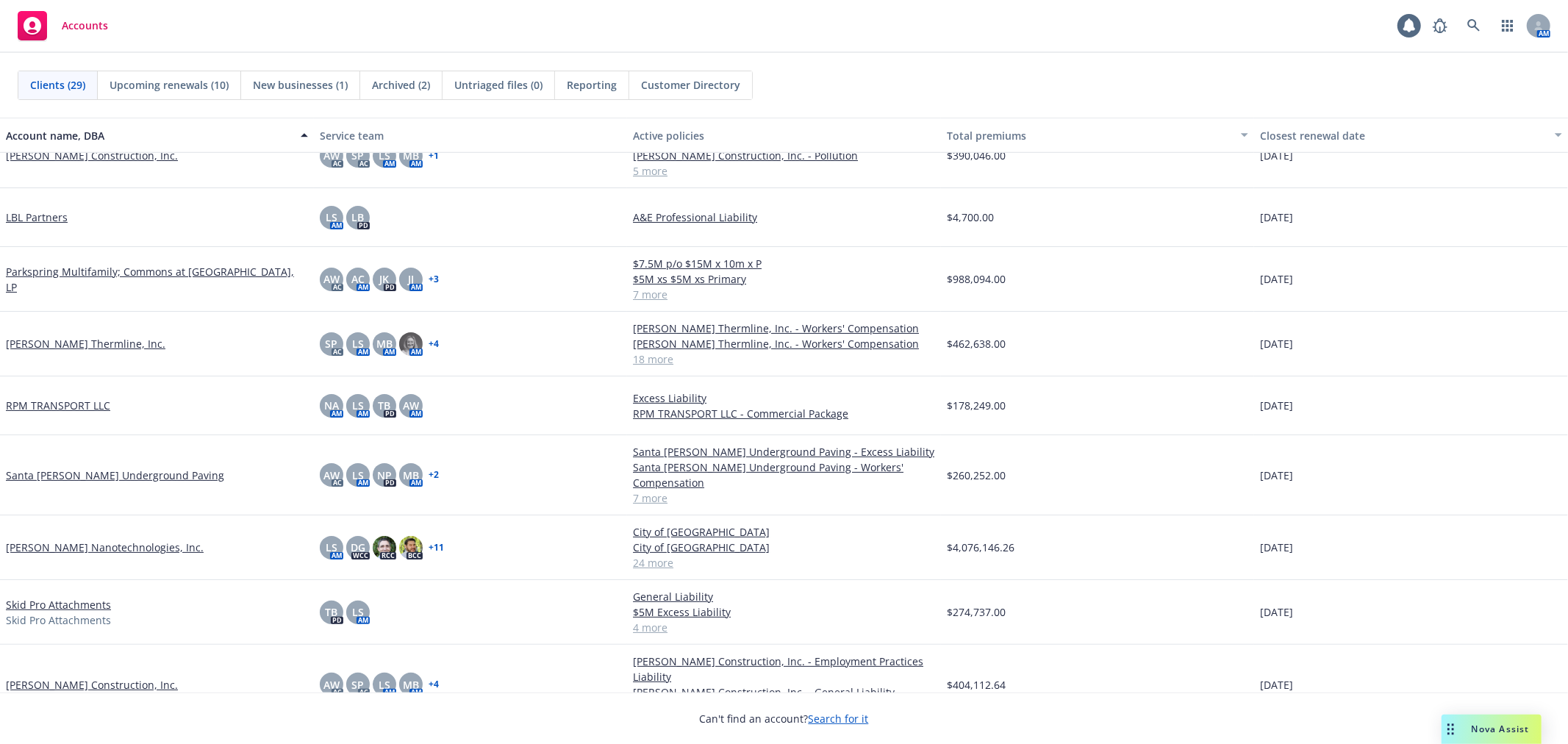
scroll to position [1166, 0]
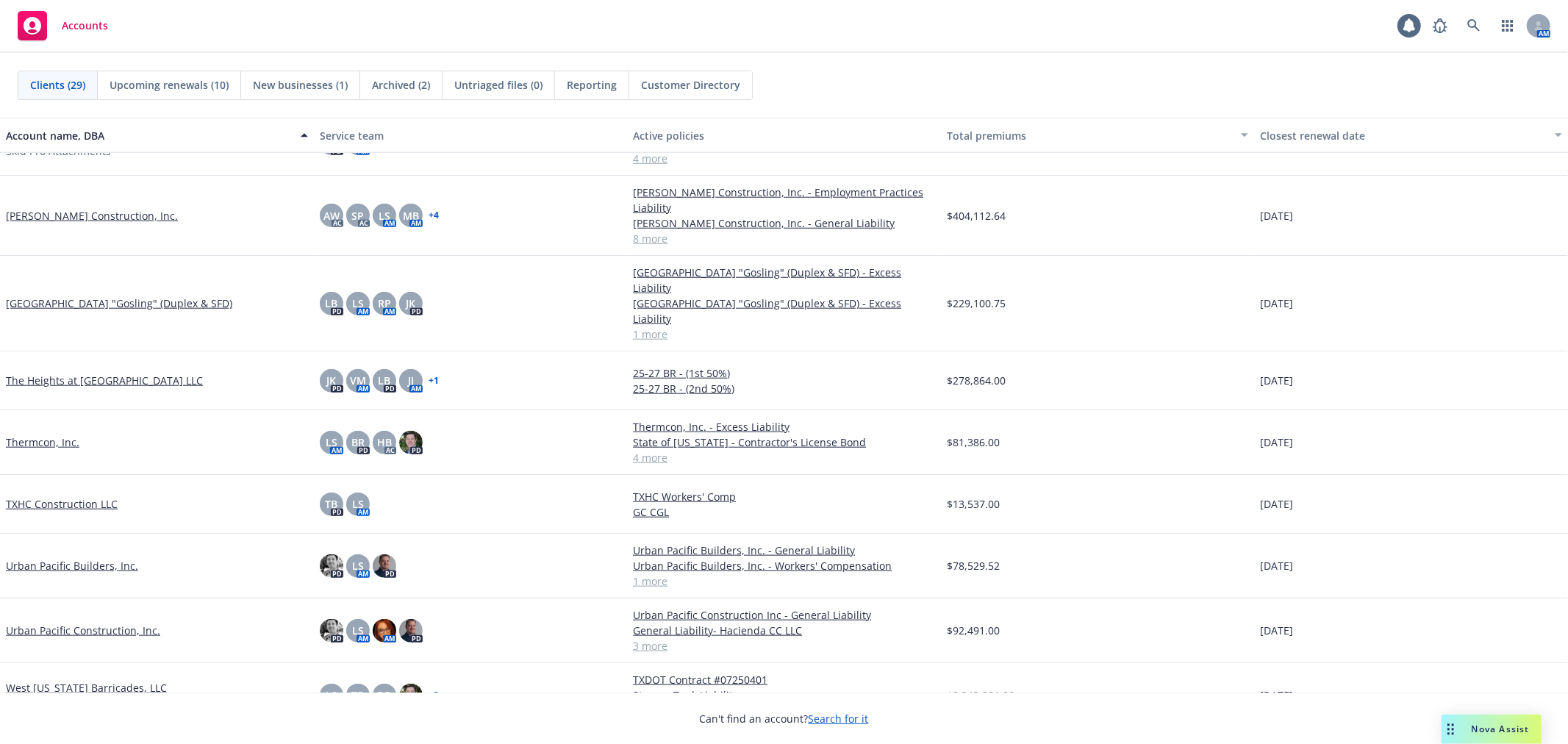
click at [96, 558] on link "Urban Pacific Builders, Inc." at bounding box center [71, 566] width 132 height 15
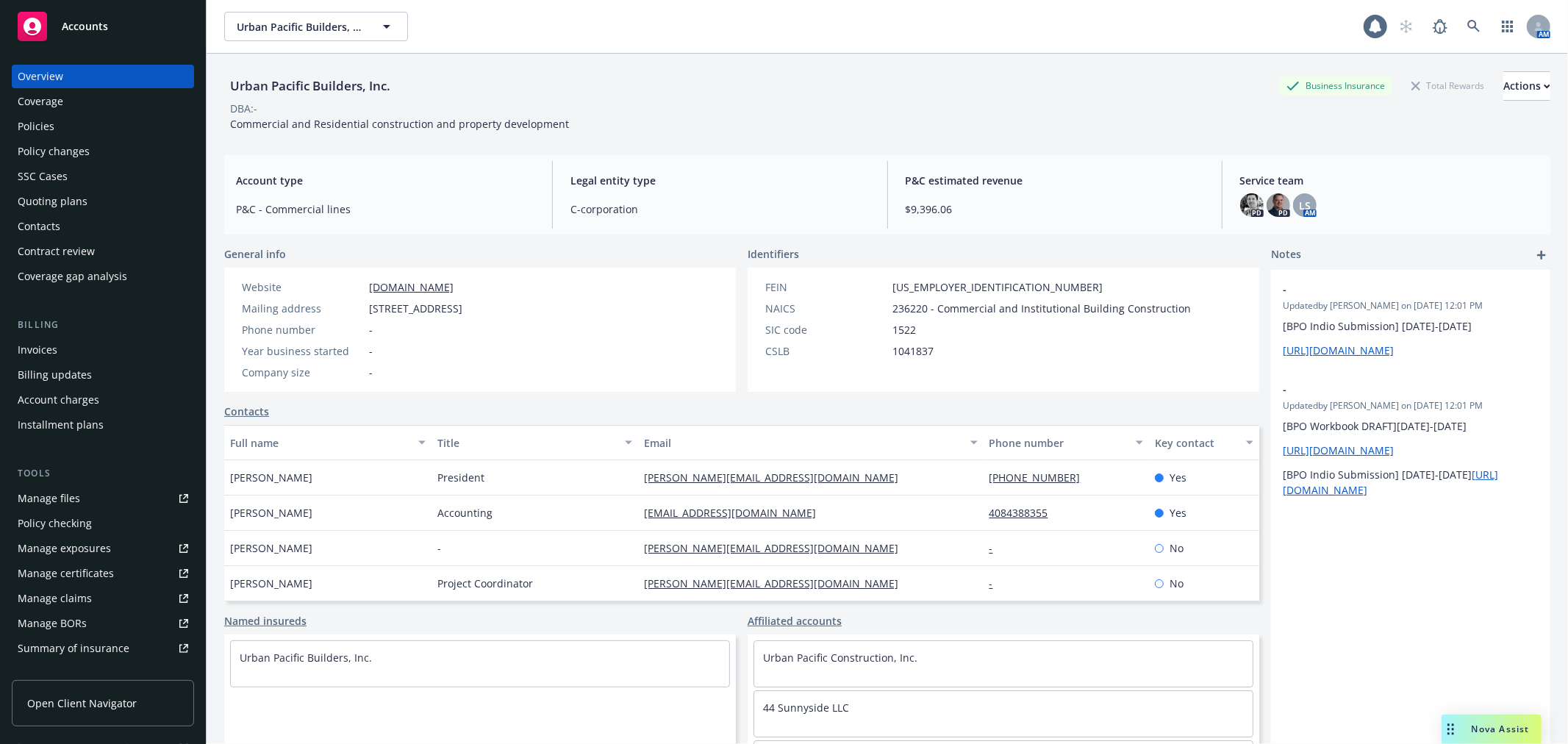
click at [79, 117] on div "Policies" at bounding box center [102, 127] width 170 height 24
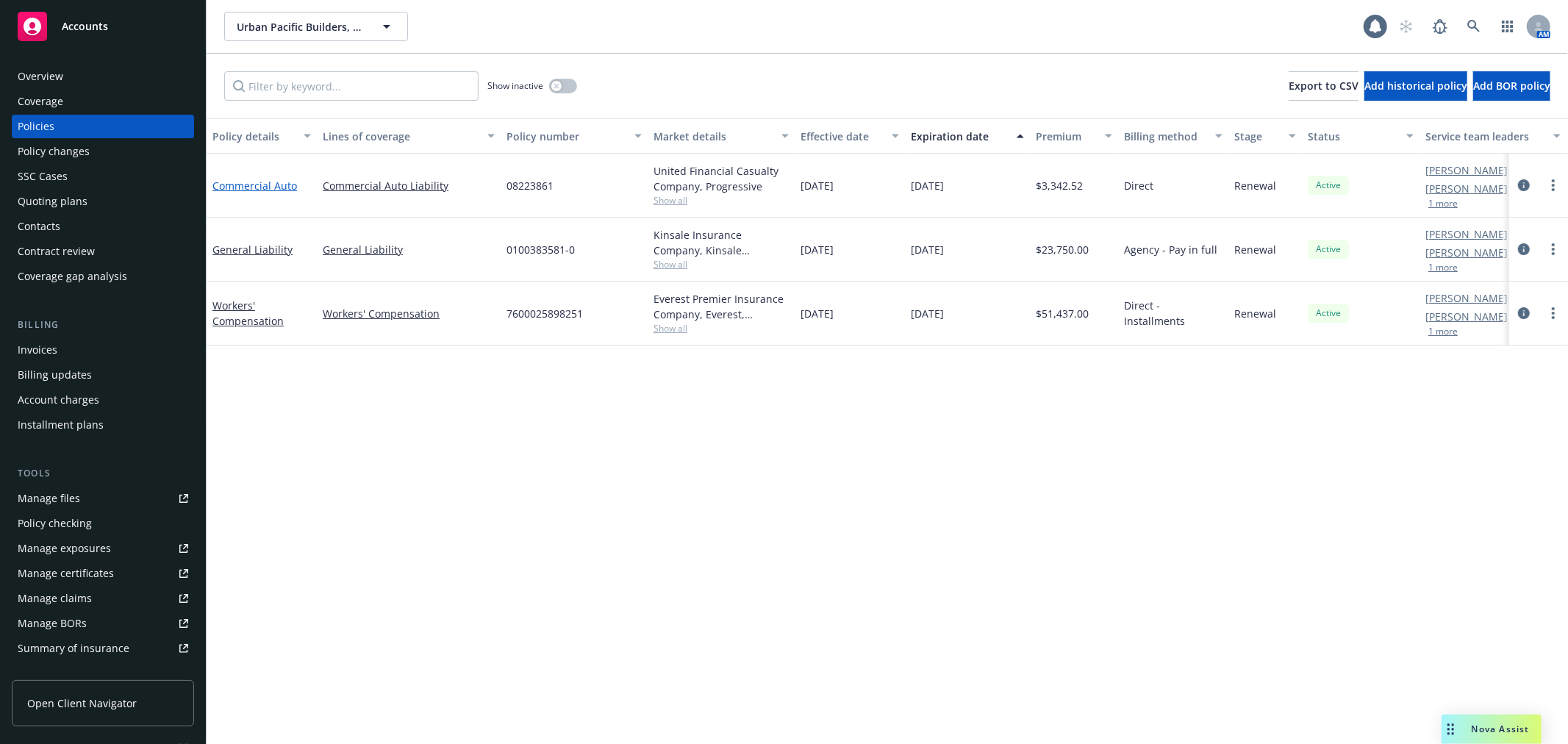
click at [258, 185] on link "Commercial Auto" at bounding box center [254, 185] width 85 height 14
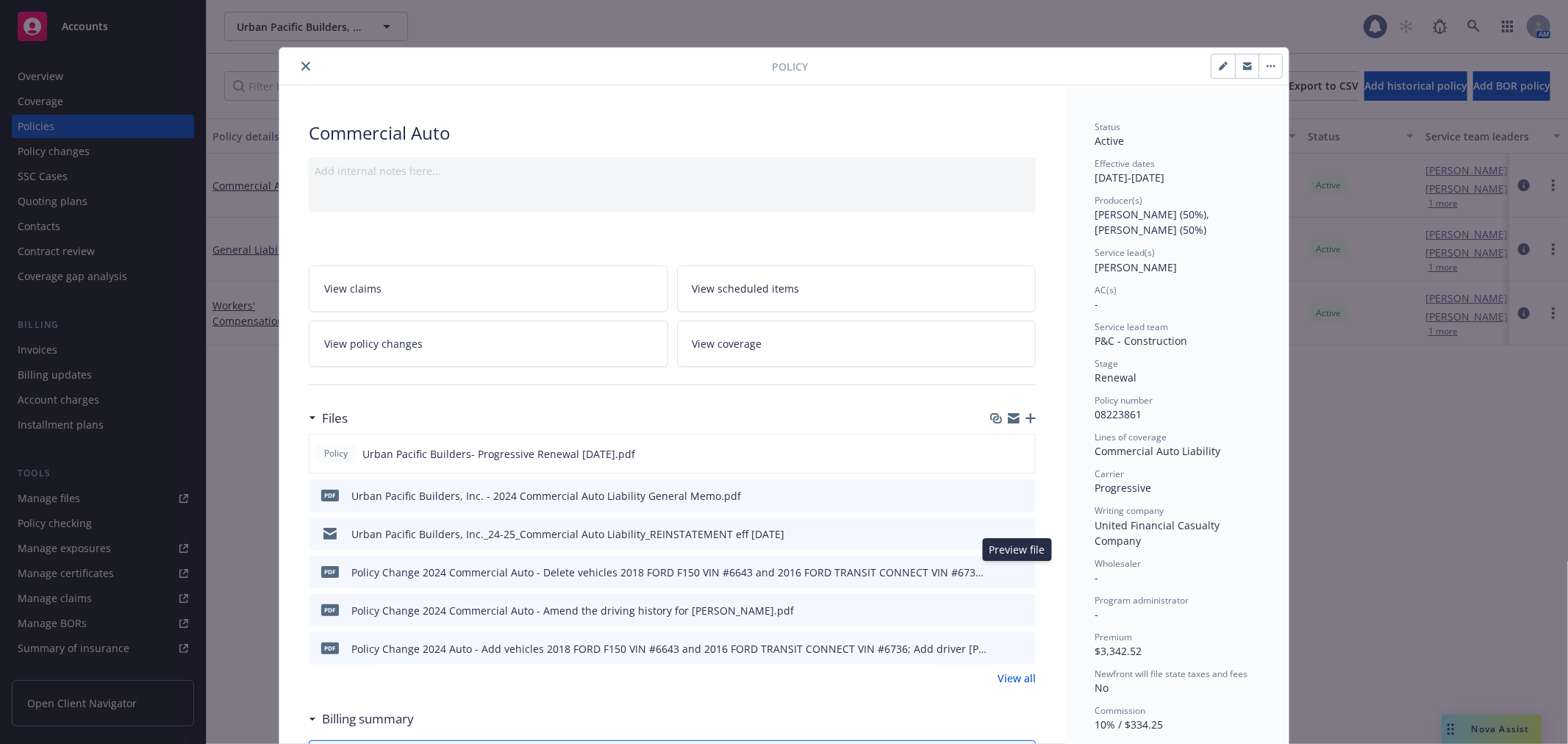
click at [1015, 566] on icon "preview file" at bounding box center [1022, 571] width 14 height 10
click at [1017, 648] on icon "preview file" at bounding box center [1022, 647] width 14 height 10
click at [1012, 685] on link "View all" at bounding box center [1017, 678] width 38 height 15
